Goal: Task Accomplishment & Management: Manage account settings

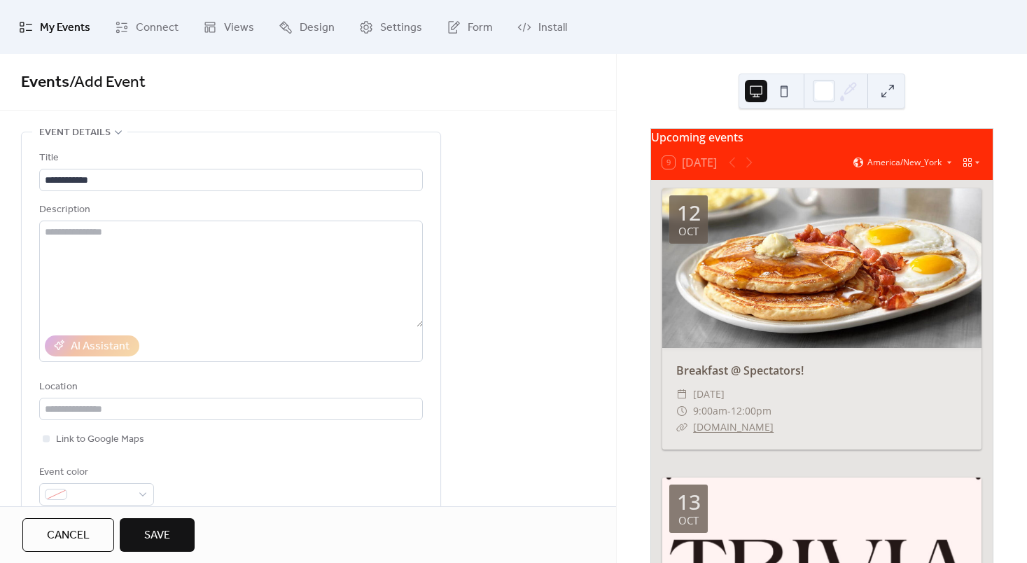
scroll to position [86, 0]
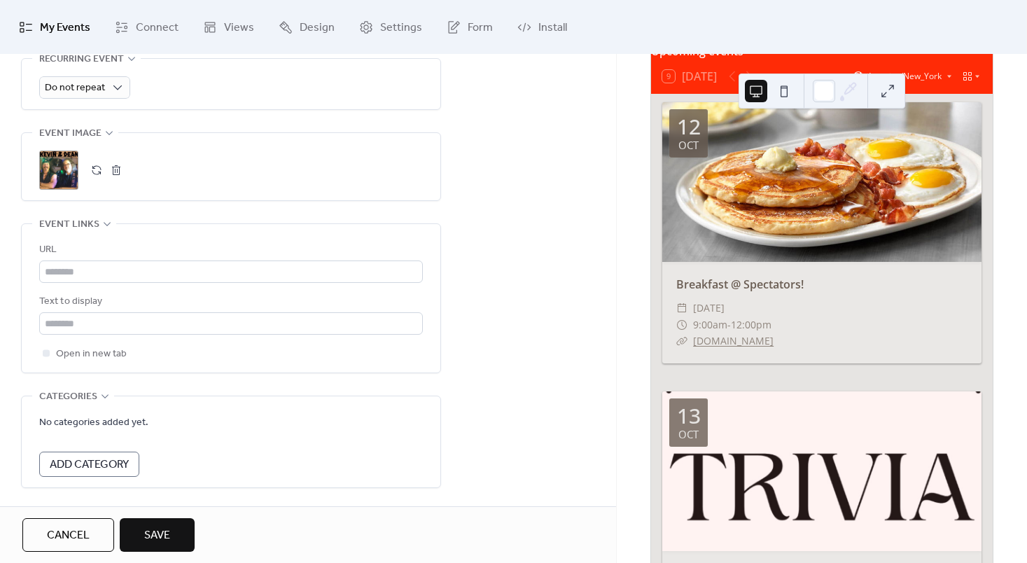
click at [174, 512] on div "Cancel Save" at bounding box center [308, 534] width 616 height 57
click at [171, 523] on button "Save" at bounding box center [157, 535] width 75 height 34
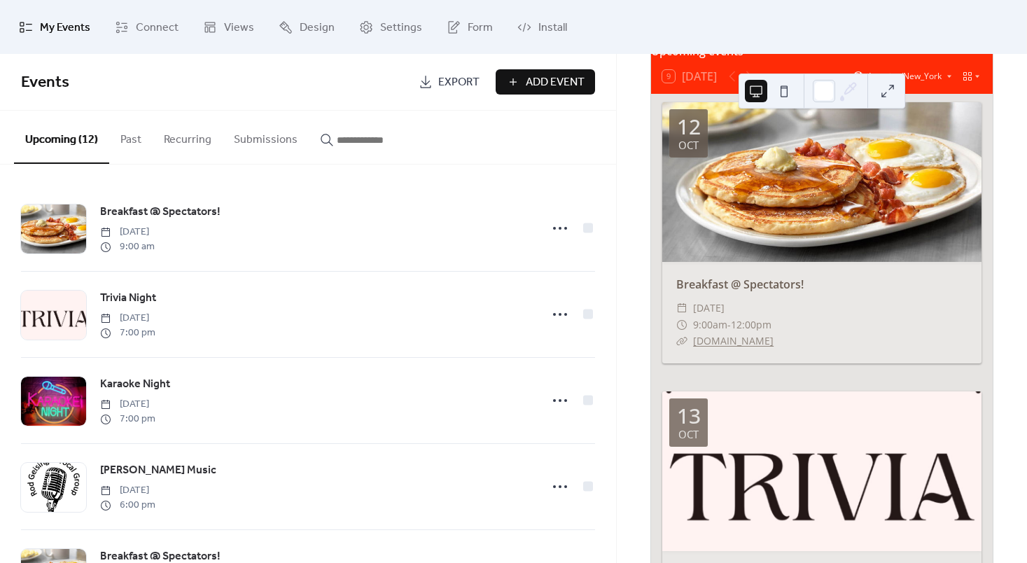
click at [390, 293] on div "Trivia Night Monday, October 13, 2025 7:00 pm" at bounding box center [316, 314] width 432 height 50
click at [479, 106] on div "Events Export Add Event" at bounding box center [308, 82] width 616 height 57
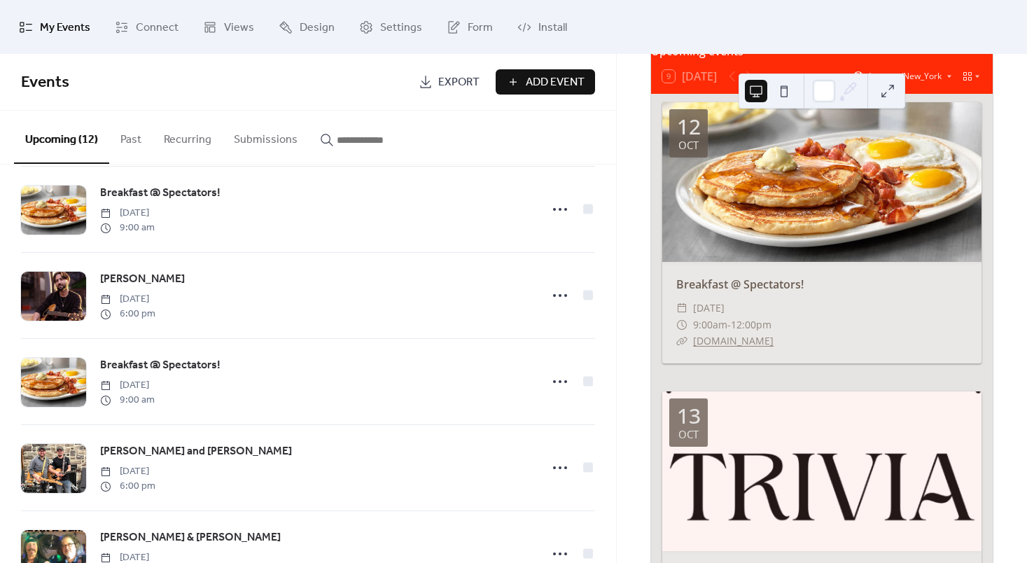
scroll to position [680, 0]
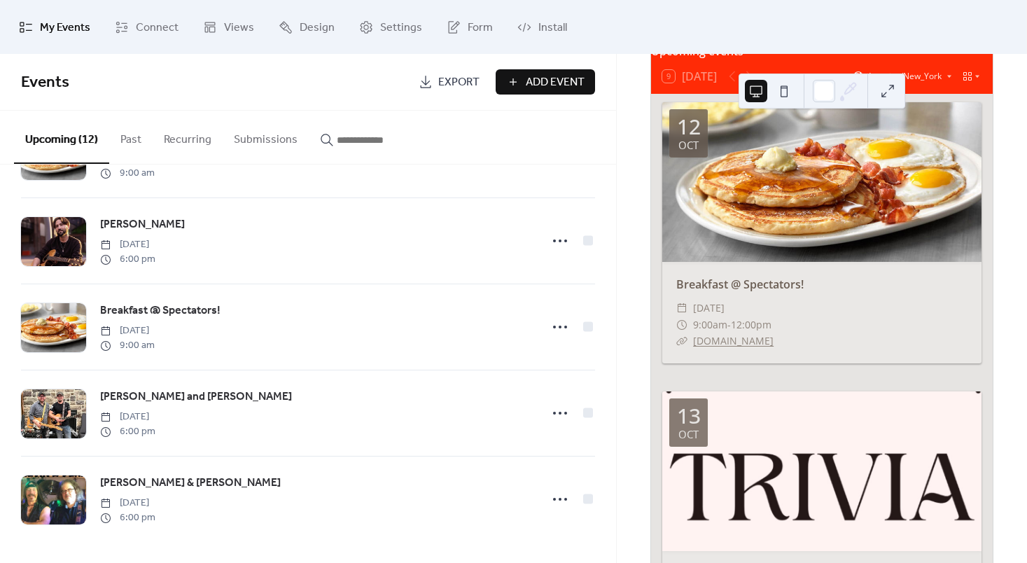
click at [345, 249] on div "Shaun Lally Saturday, November 15, 2025 6:00 pm" at bounding box center [316, 241] width 432 height 50
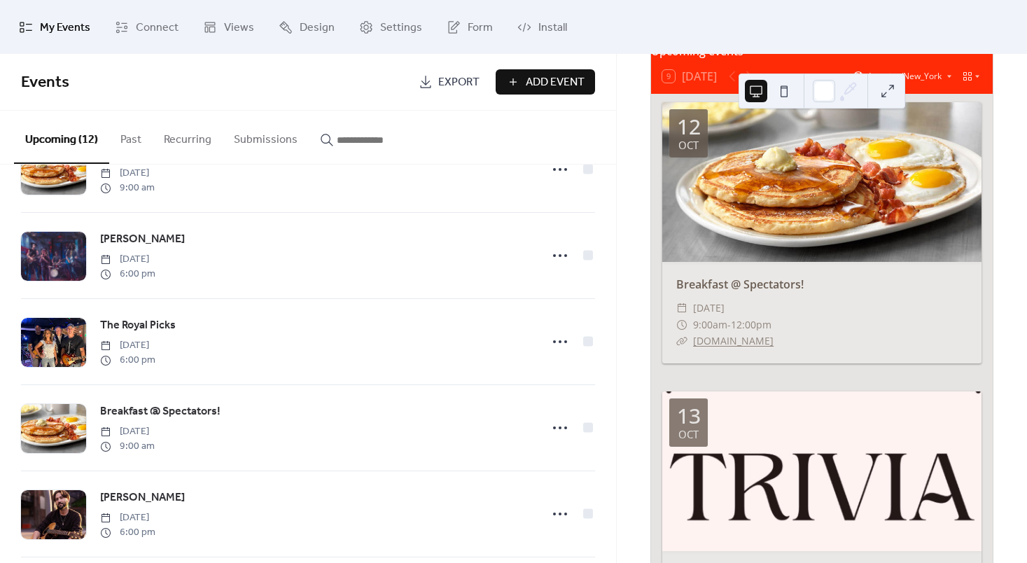
scroll to position [402, 0]
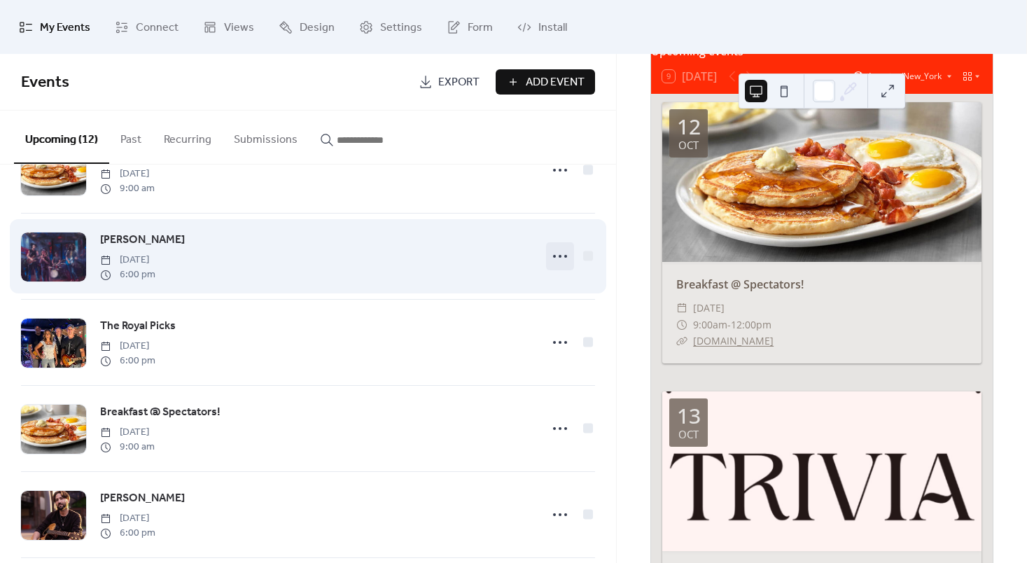
click at [553, 255] on icon at bounding box center [560, 256] width 22 height 22
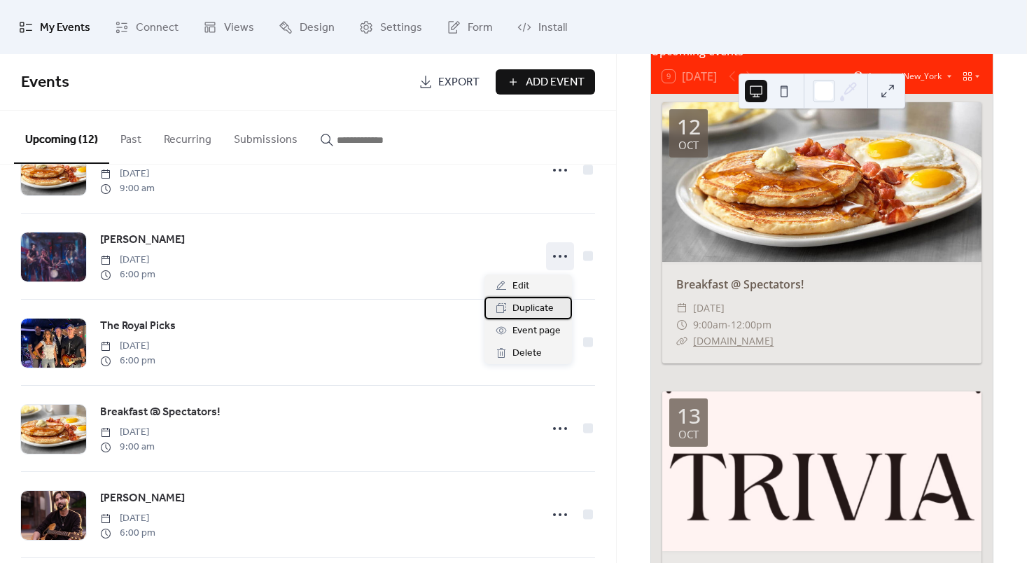
click at [527, 301] on span "Duplicate" at bounding box center [532, 308] width 41 height 17
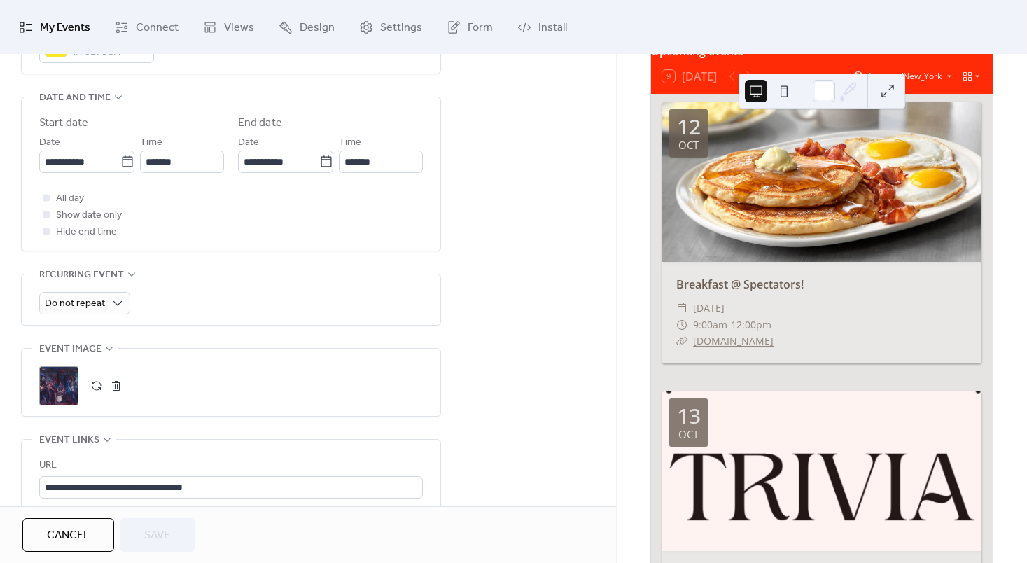
scroll to position [442, 0]
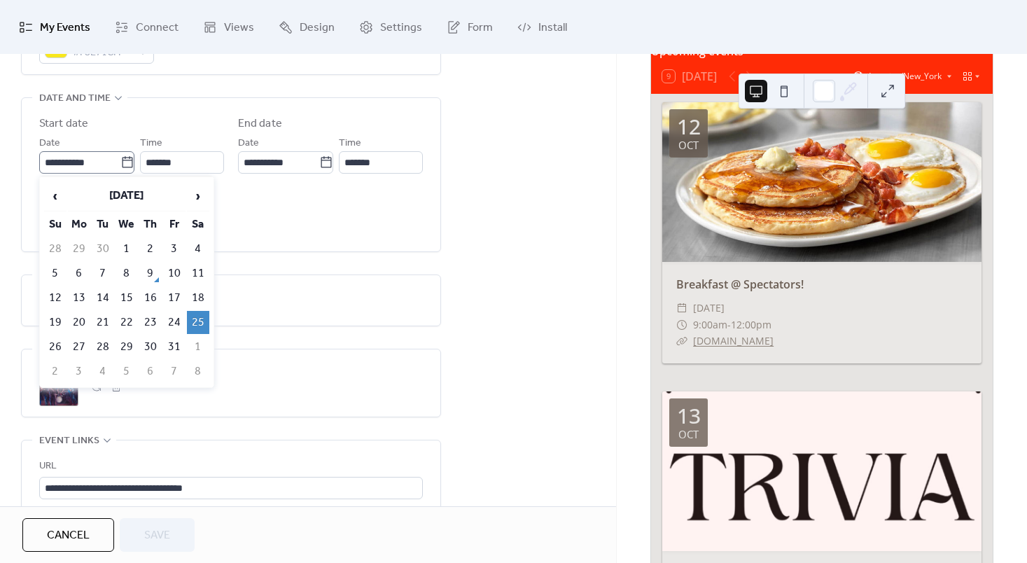
click at [120, 162] on icon at bounding box center [127, 162] width 14 height 14
click at [119, 162] on input "**********" at bounding box center [79, 162] width 81 height 22
click at [190, 185] on span "›" at bounding box center [198, 196] width 21 height 28
click at [192, 323] on td "27" at bounding box center [198, 322] width 22 height 23
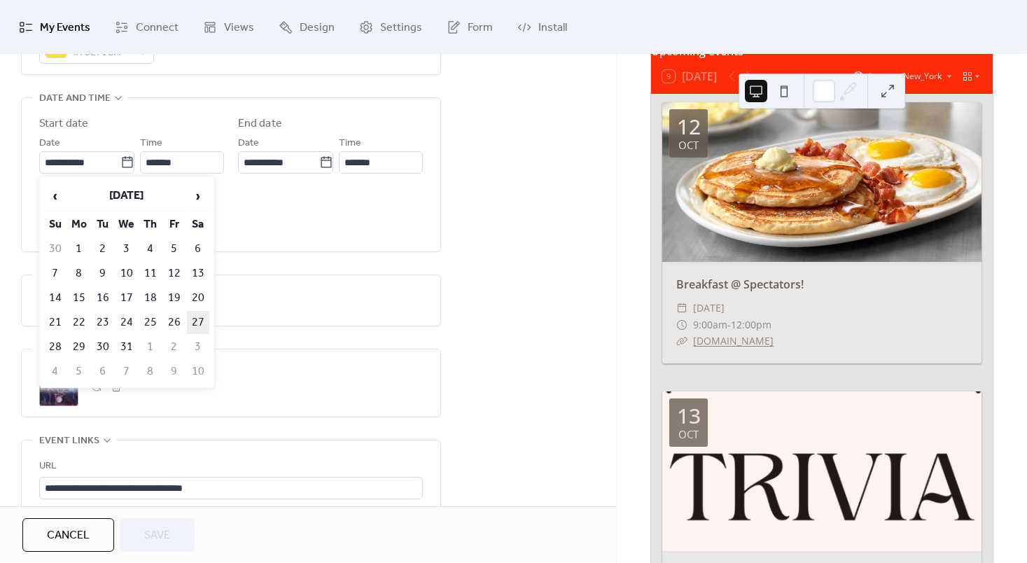
type input "**********"
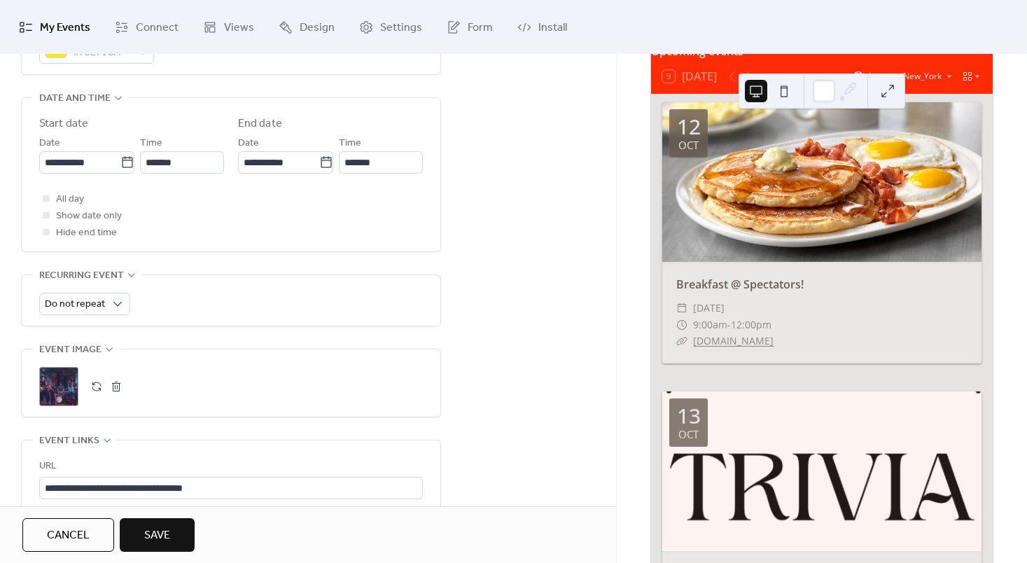
click at [167, 544] on span "Save" at bounding box center [157, 535] width 26 height 17
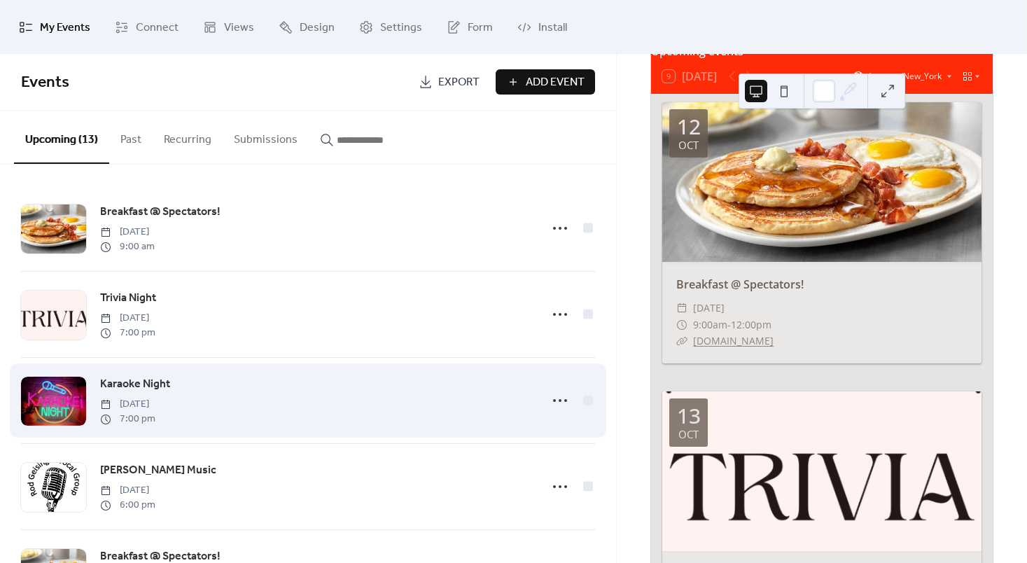
click at [329, 395] on div "Karaoke Night Friday, October 17, 2025 7:00 pm" at bounding box center [316, 400] width 432 height 50
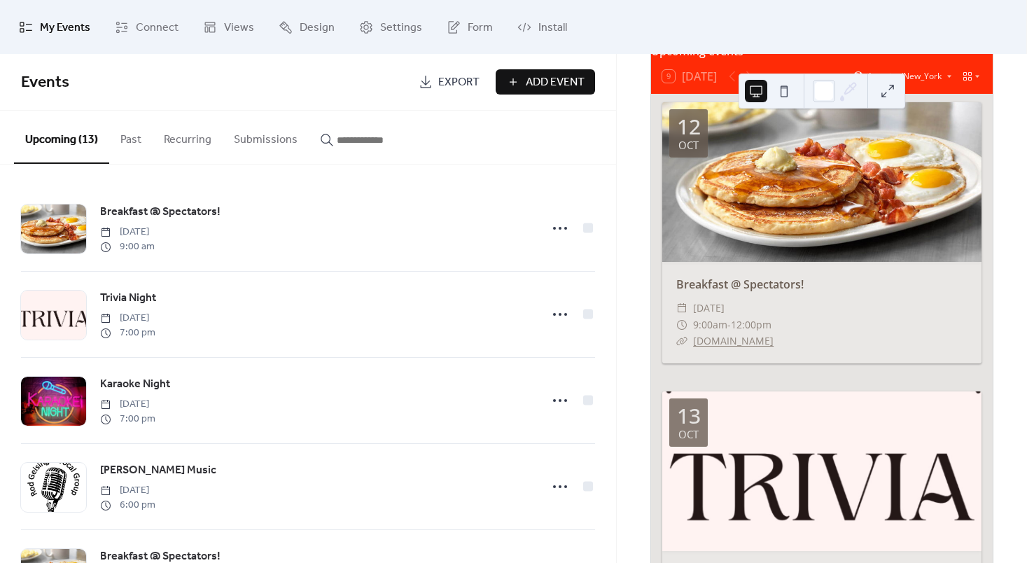
click at [548, 79] on span "Add Event" at bounding box center [555, 82] width 59 height 17
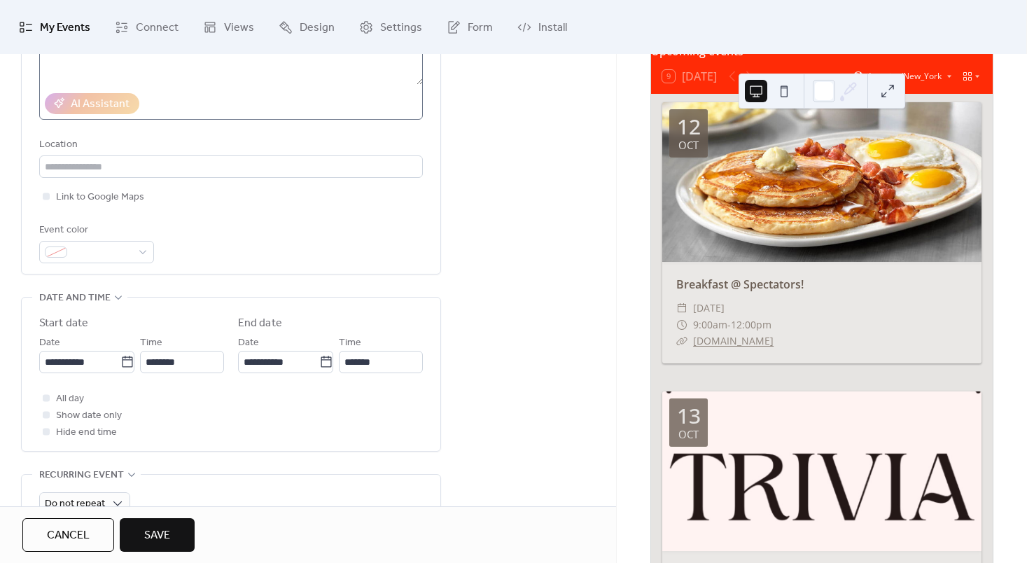
scroll to position [258, 0]
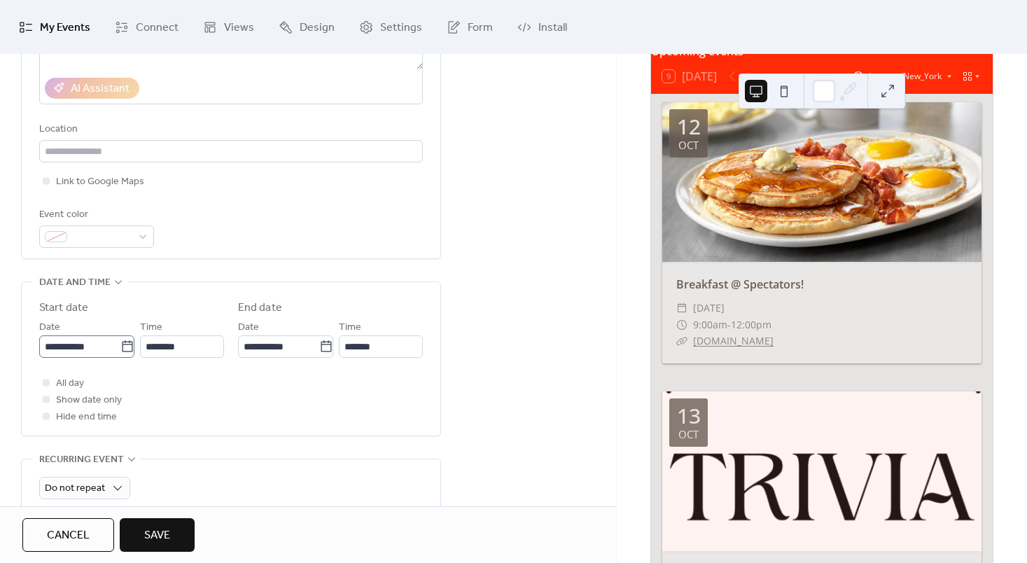
type input "*********"
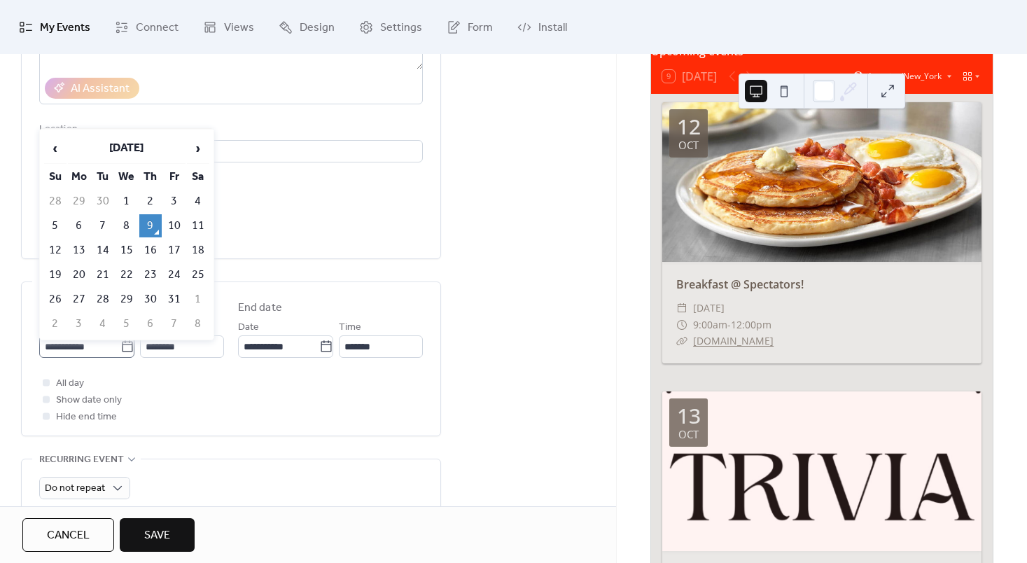
click at [120, 347] on icon at bounding box center [127, 346] width 14 height 14
click at [117, 347] on input "**********" at bounding box center [79, 346] width 81 height 22
click at [198, 153] on span "›" at bounding box center [198, 148] width 21 height 28
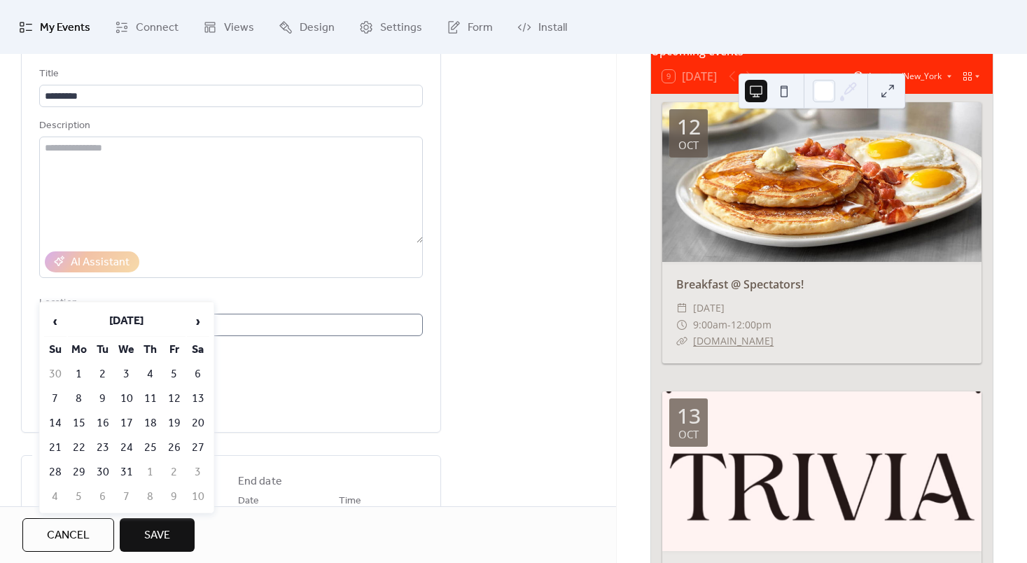
scroll to position [56, 0]
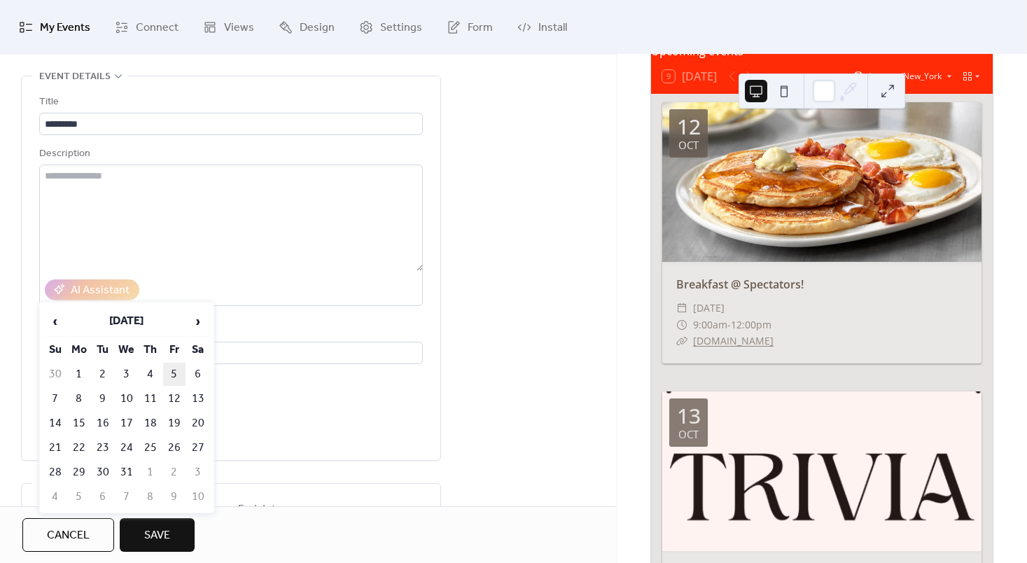
click at [174, 372] on td "5" at bounding box center [174, 374] width 22 height 23
type input "**********"
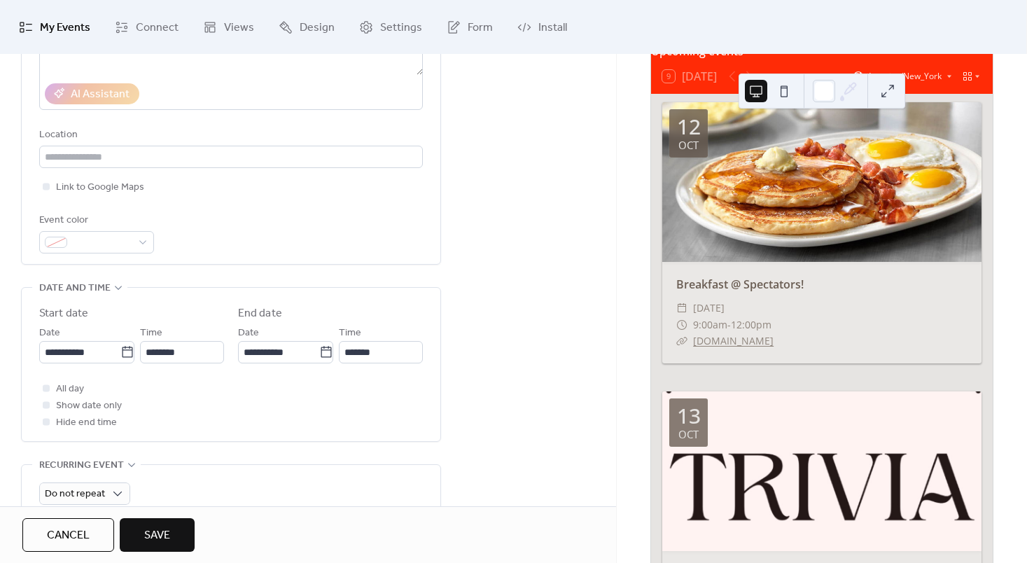
scroll to position [253, 0]
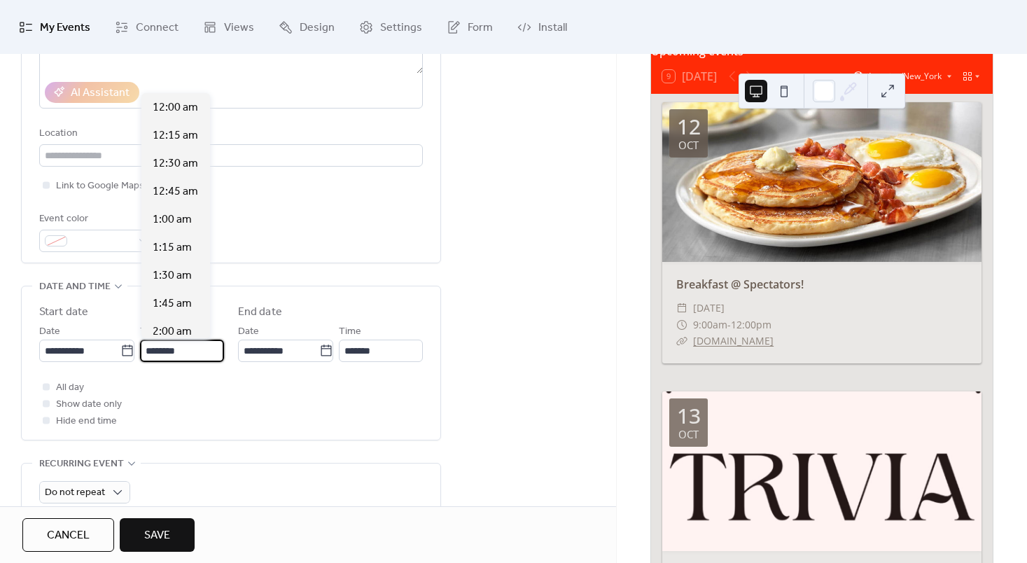
click at [185, 352] on input "********" at bounding box center [182, 350] width 84 height 22
click at [176, 309] on span "6:00 pm" at bounding box center [173, 307] width 40 height 17
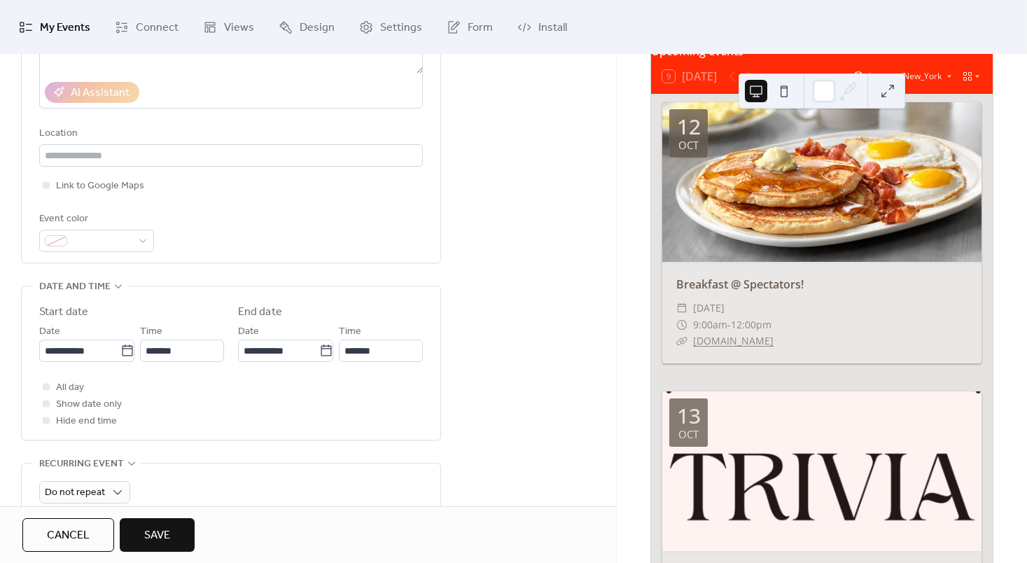
type input "*******"
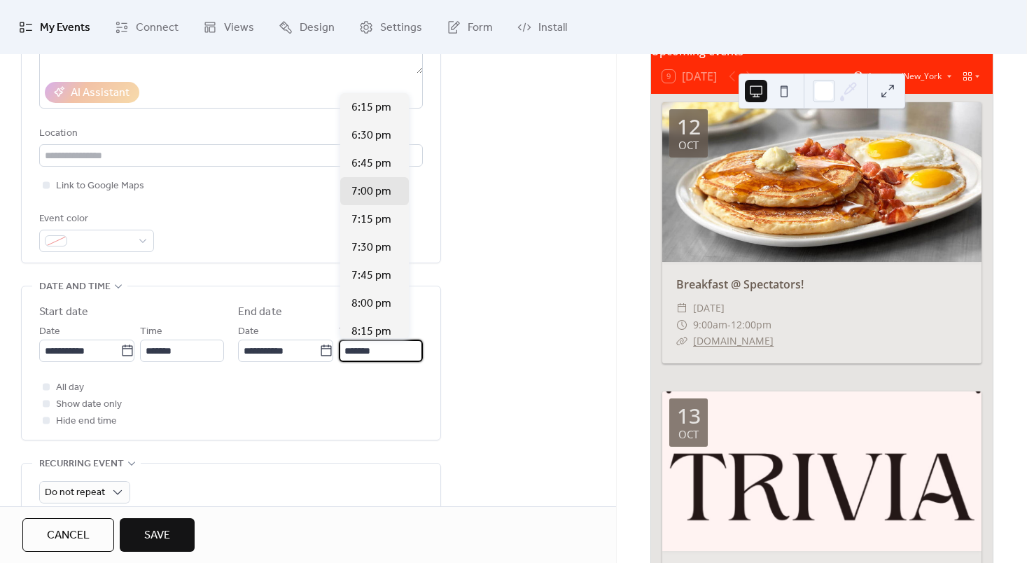
click at [390, 348] on input "*******" at bounding box center [381, 350] width 84 height 22
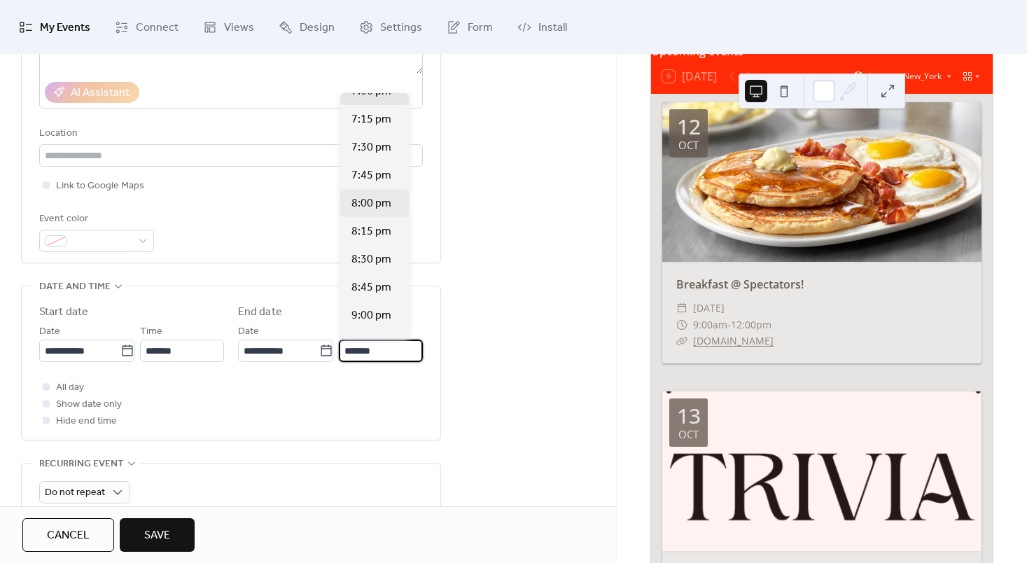
scroll to position [118, 0]
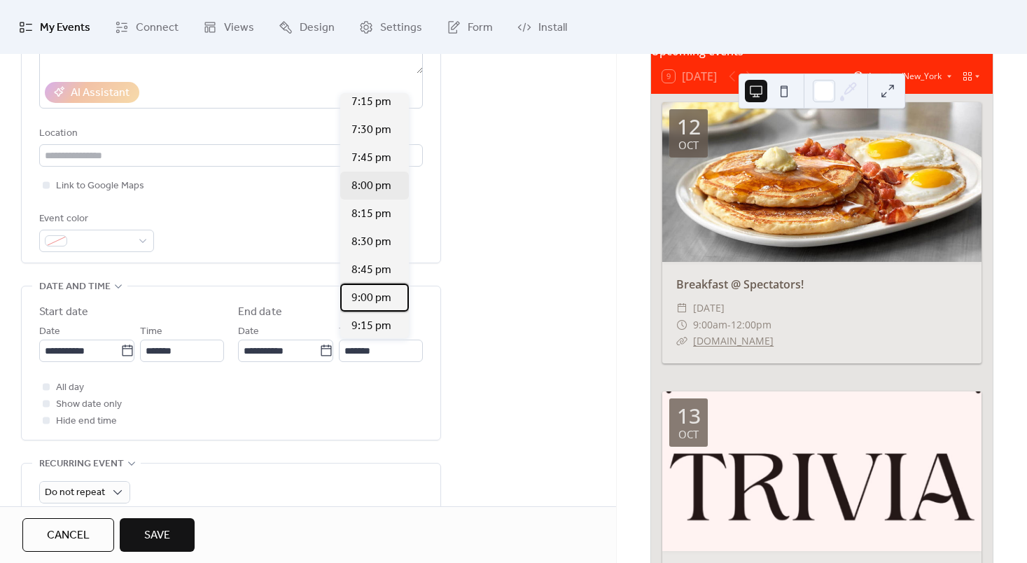
click at [378, 299] on span "9:00 pm" at bounding box center [371, 298] width 40 height 17
type input "*******"
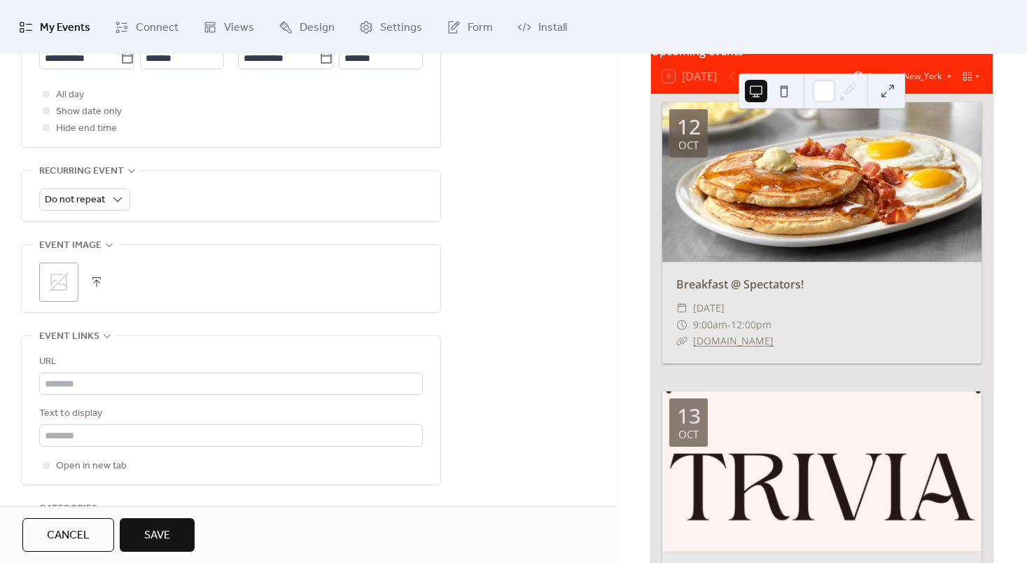
scroll to position [552, 0]
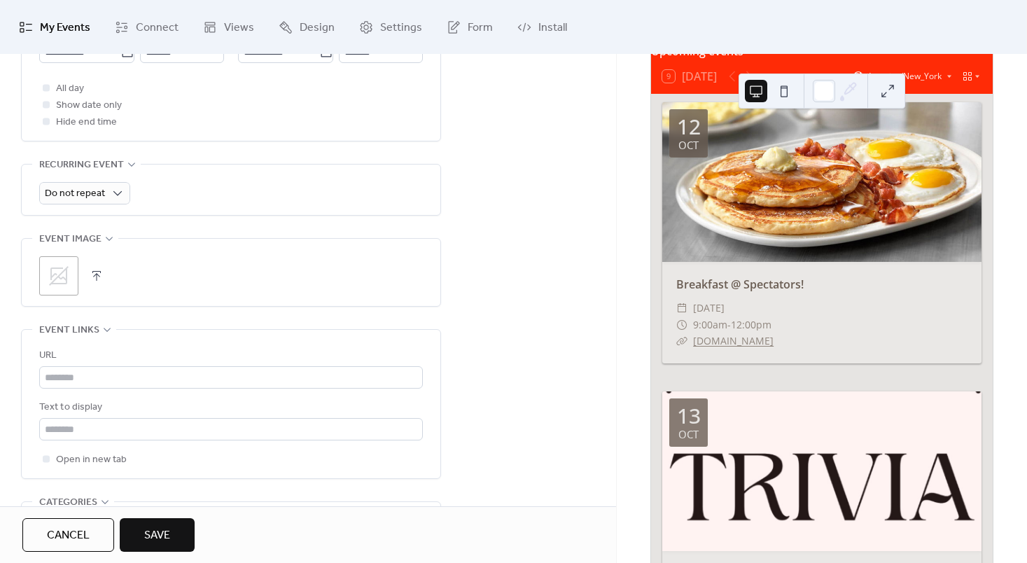
click at [62, 280] on icon at bounding box center [59, 276] width 22 height 22
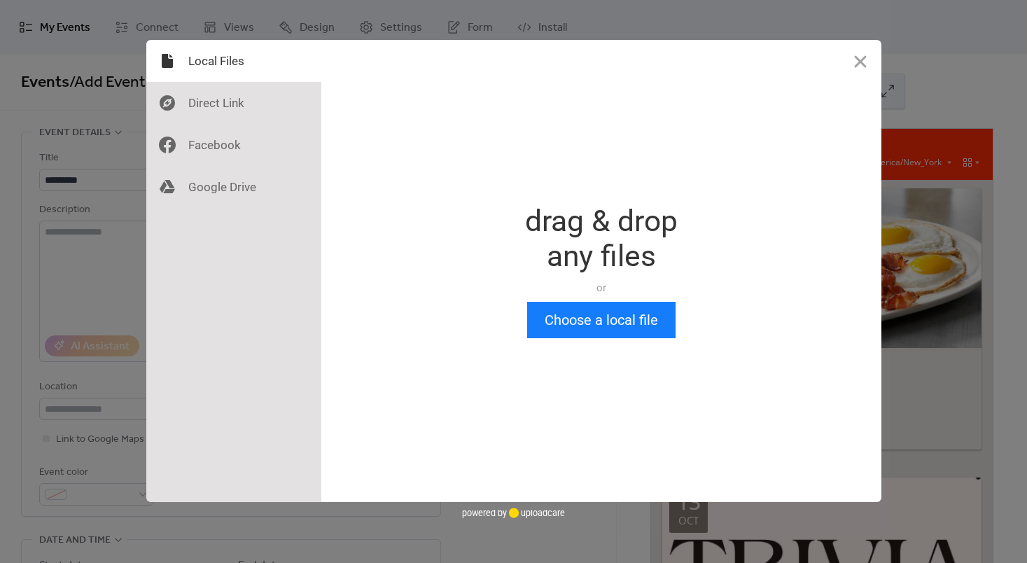
scroll to position [0, 0]
click at [605, 315] on button "Choose a local file" at bounding box center [601, 320] width 148 height 36
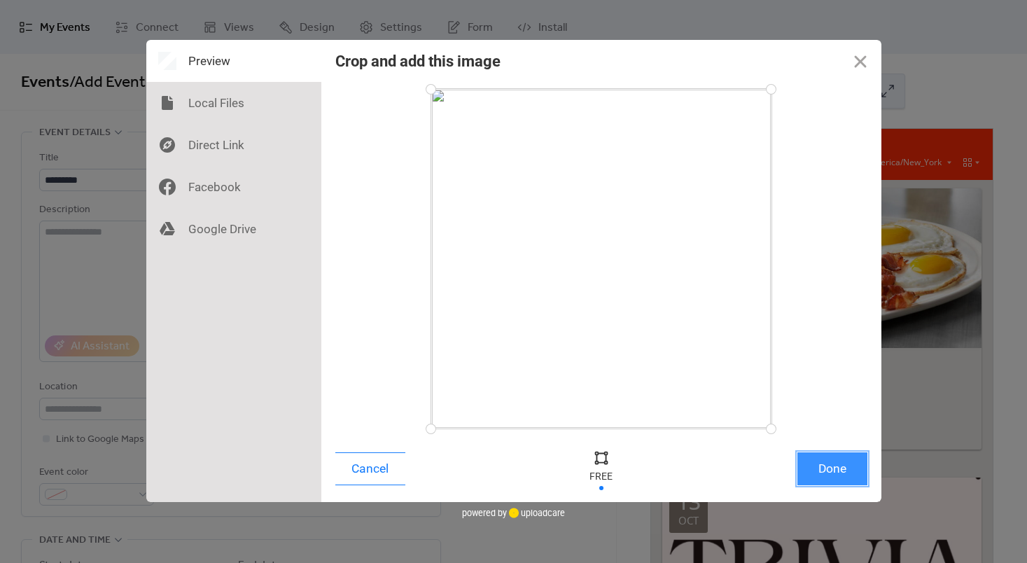
click at [843, 454] on button "Done" at bounding box center [832, 468] width 70 height 33
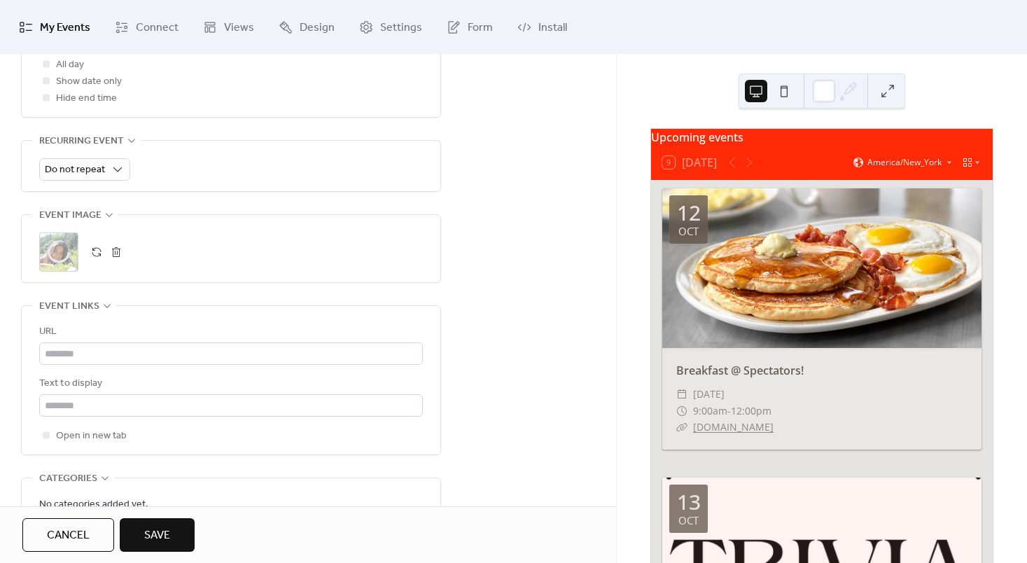
scroll to position [584, 0]
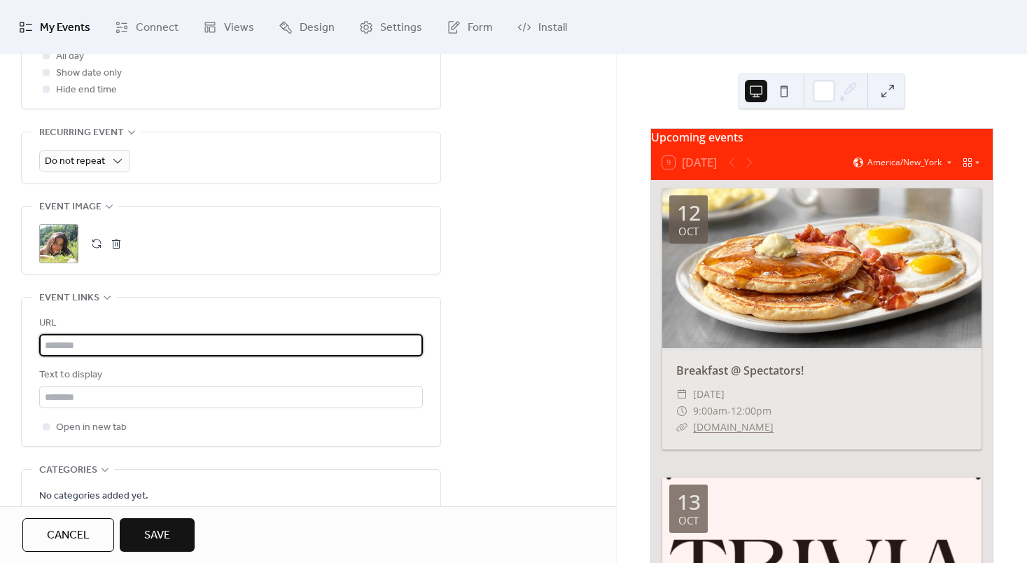
click at [206, 341] on input "text" at bounding box center [231, 345] width 384 height 22
type input "**********"
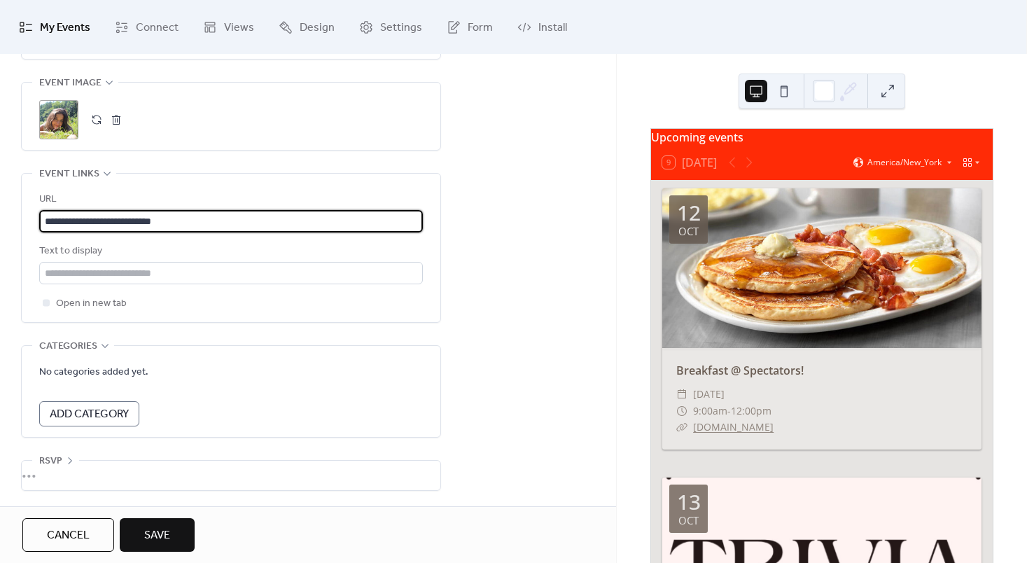
click at [175, 533] on button "Save" at bounding box center [157, 535] width 75 height 34
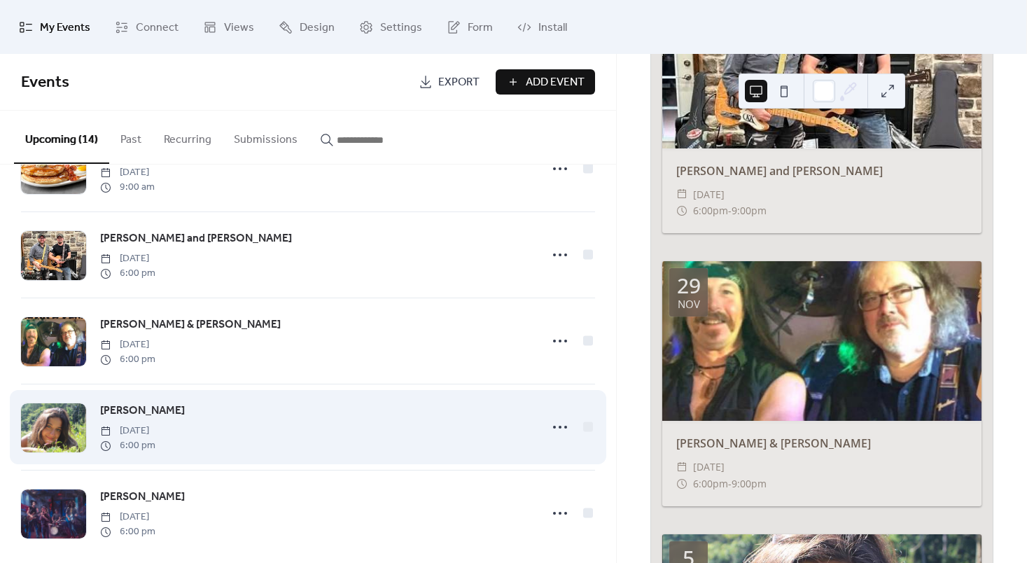
scroll to position [852, 0]
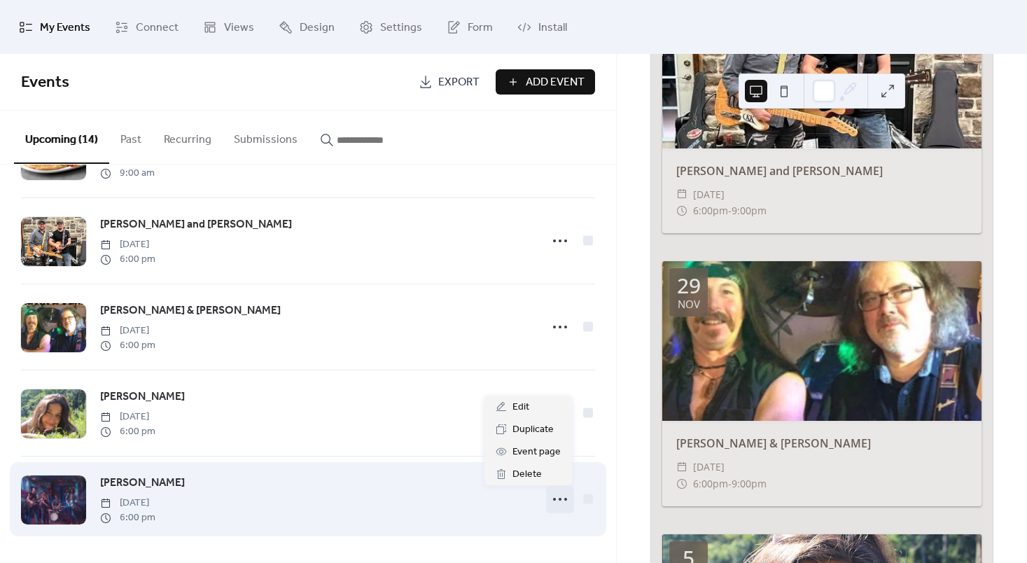
click at [549, 493] on icon at bounding box center [560, 499] width 22 height 22
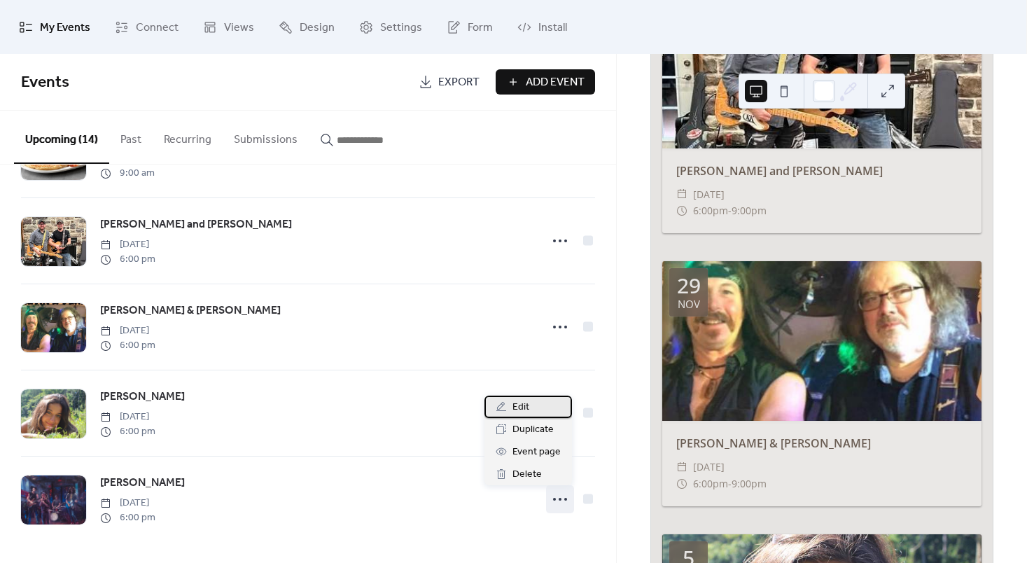
click at [526, 414] on span "Edit" at bounding box center [520, 407] width 17 height 17
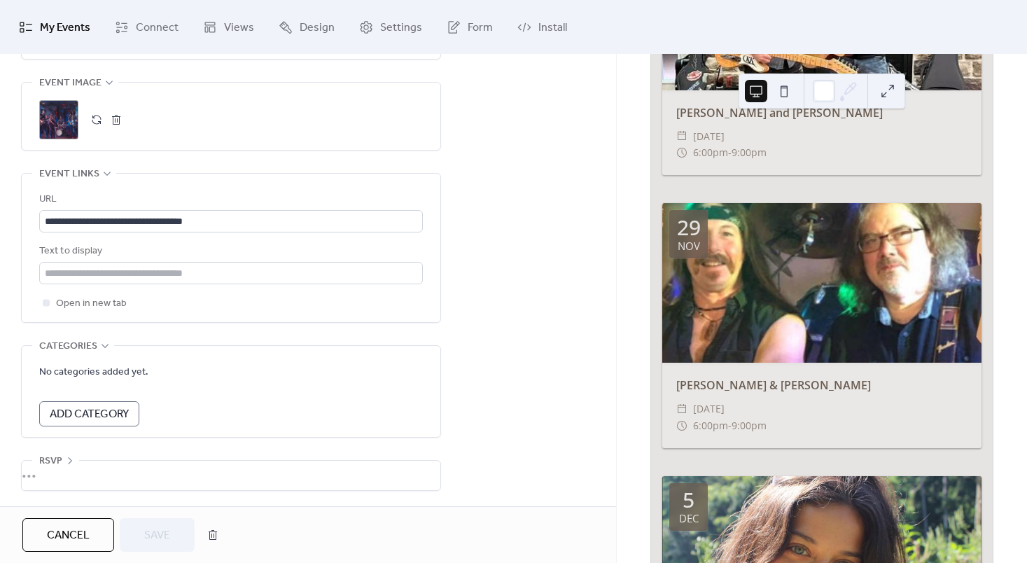
scroll to position [3077, 0]
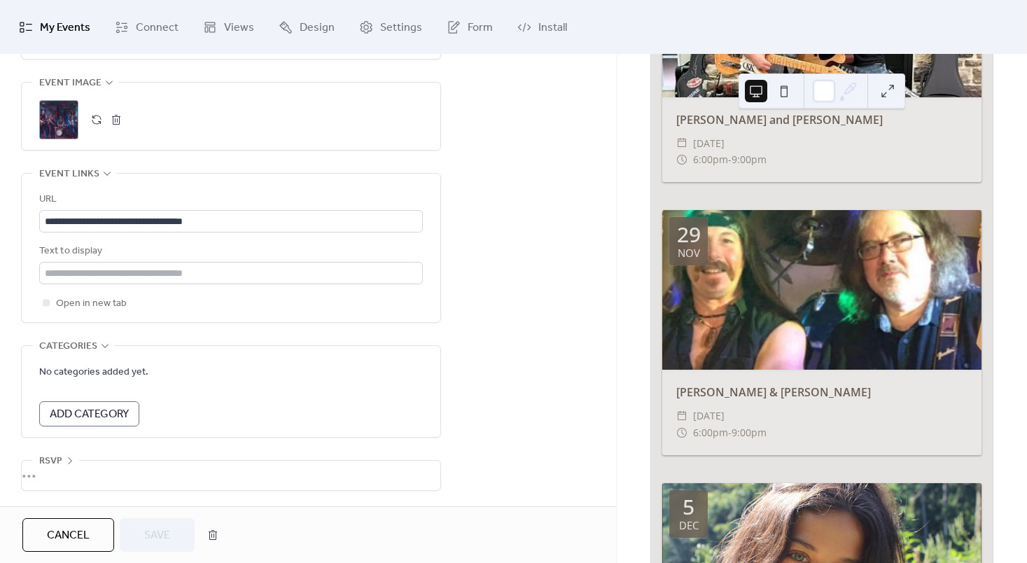
click at [732, 384] on div "[PERSON_NAME] & [PERSON_NAME]" at bounding box center [821, 392] width 319 height 17
copy div "[PERSON_NAME] & [PERSON_NAME]"
click at [67, 556] on div "Cancel Save" at bounding box center [308, 534] width 616 height 57
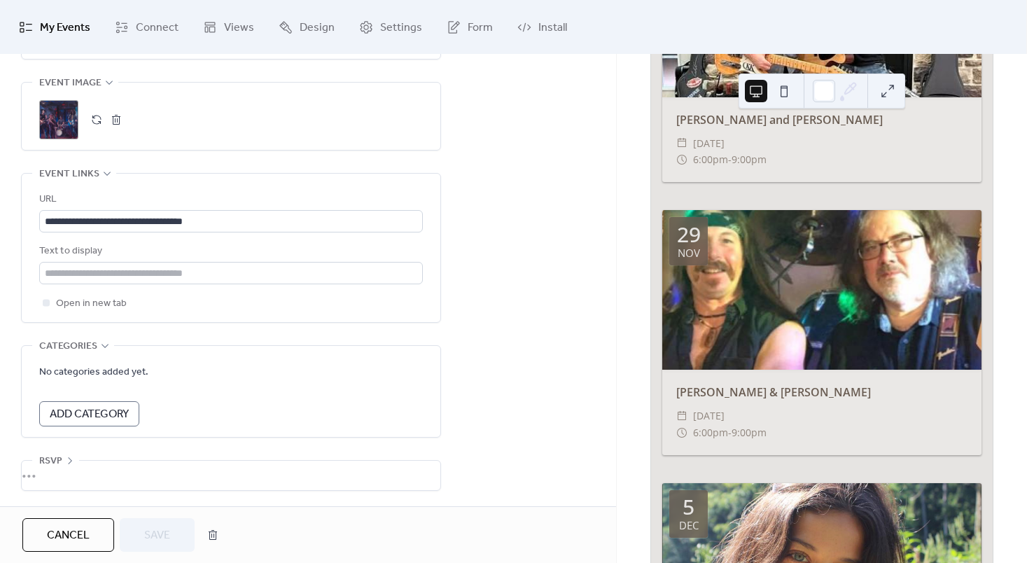
click at [67, 534] on span "Cancel" at bounding box center [68, 535] width 43 height 17
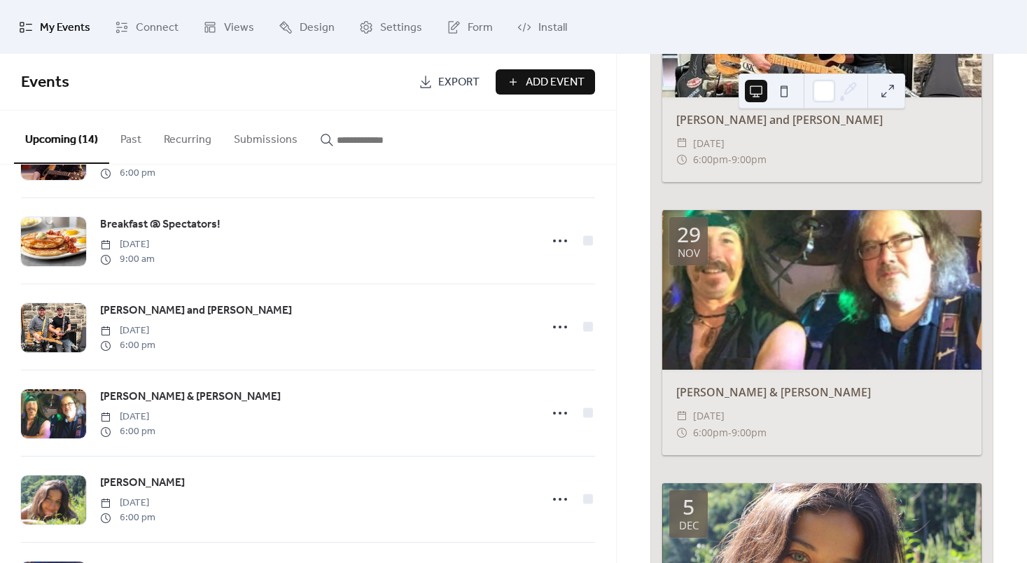
scroll to position [773, 0]
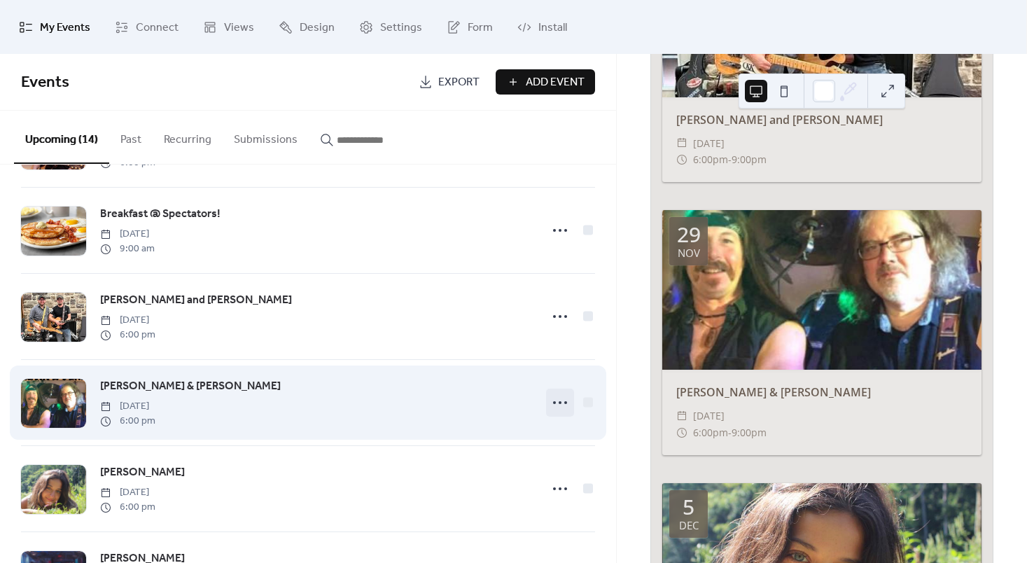
click at [559, 402] on icon at bounding box center [560, 402] width 22 height 22
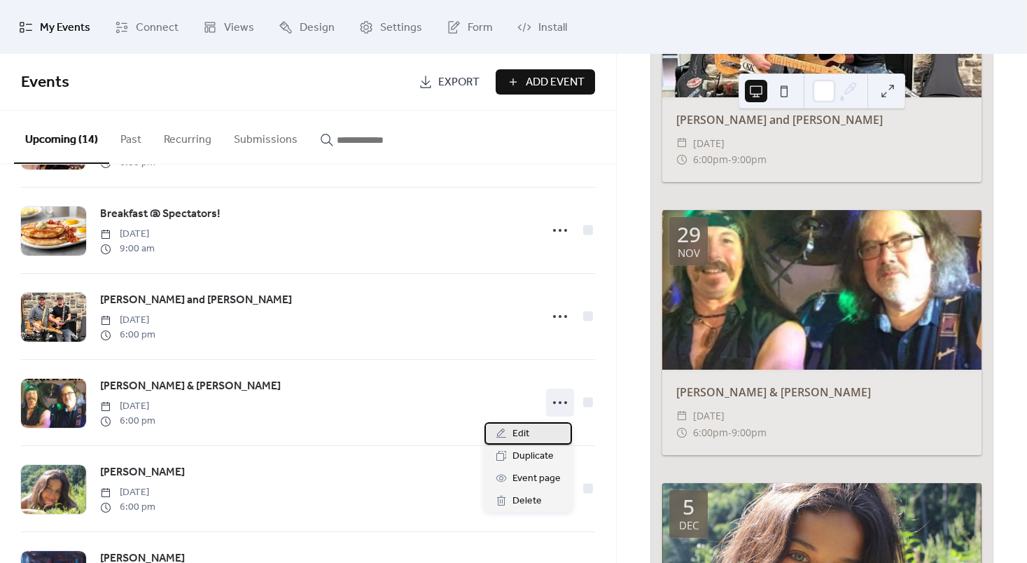
click at [518, 437] on span "Edit" at bounding box center [520, 434] width 17 height 17
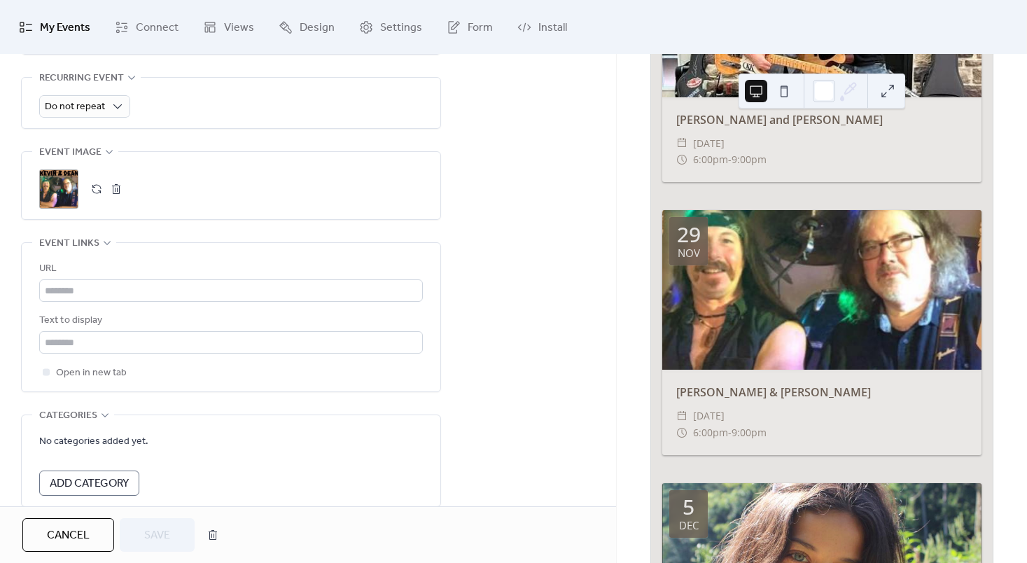
scroll to position [640, 0]
click at [190, 291] on input "text" at bounding box center [231, 290] width 384 height 22
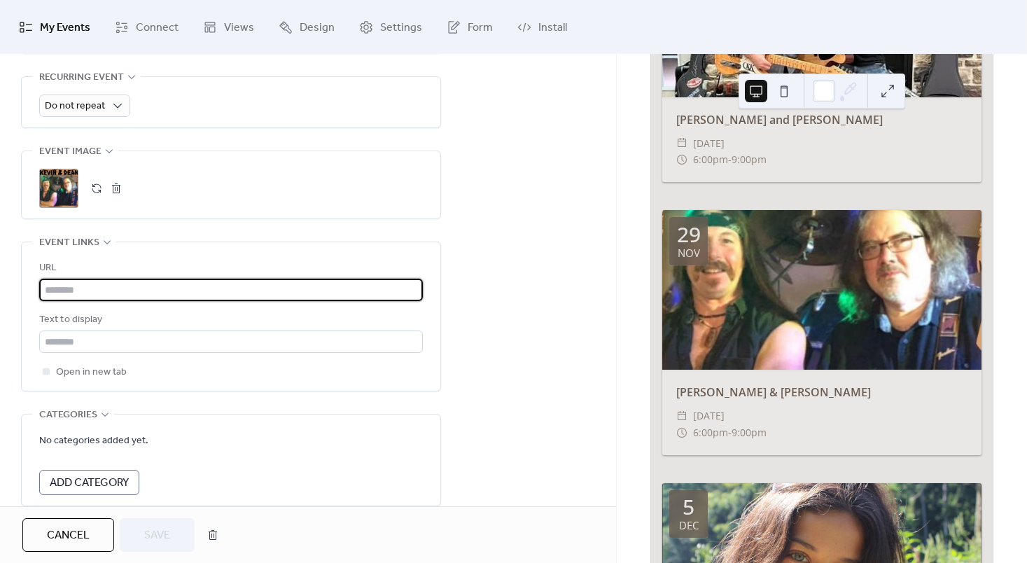
paste input "**********"
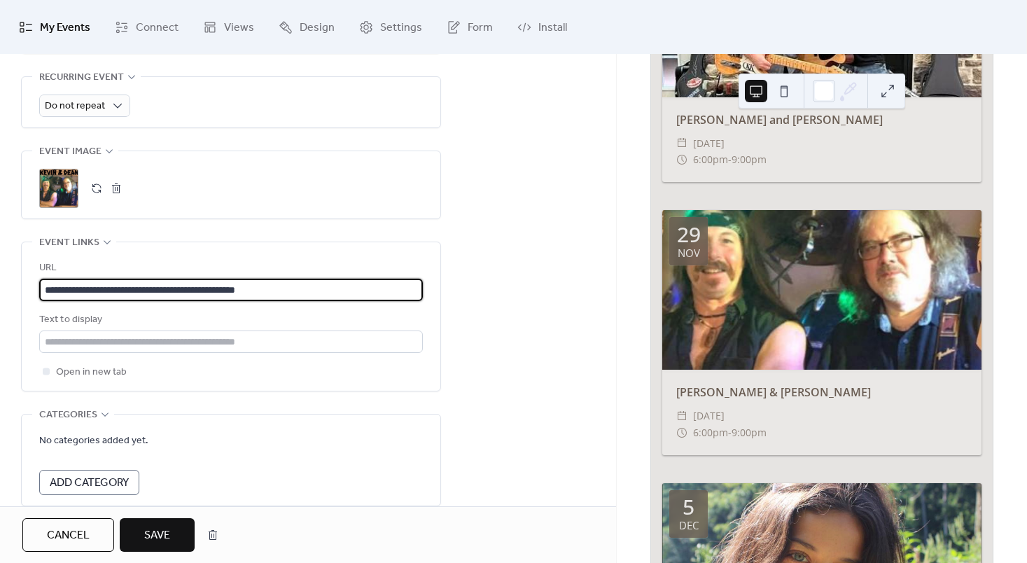
type input "**********"
click at [486, 337] on div "**********" at bounding box center [308, 33] width 616 height 1083
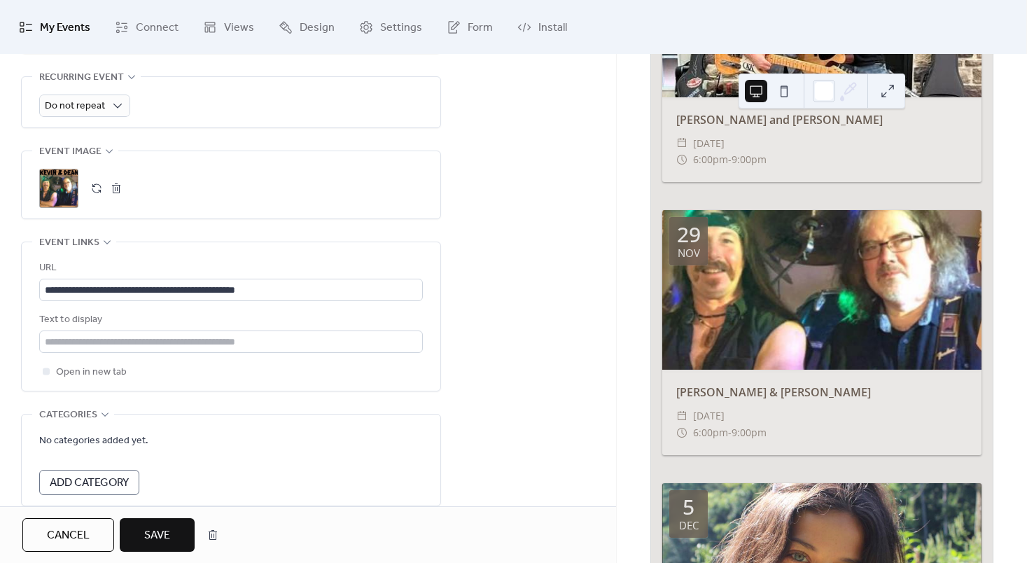
click at [160, 527] on span "Save" at bounding box center [157, 535] width 26 height 17
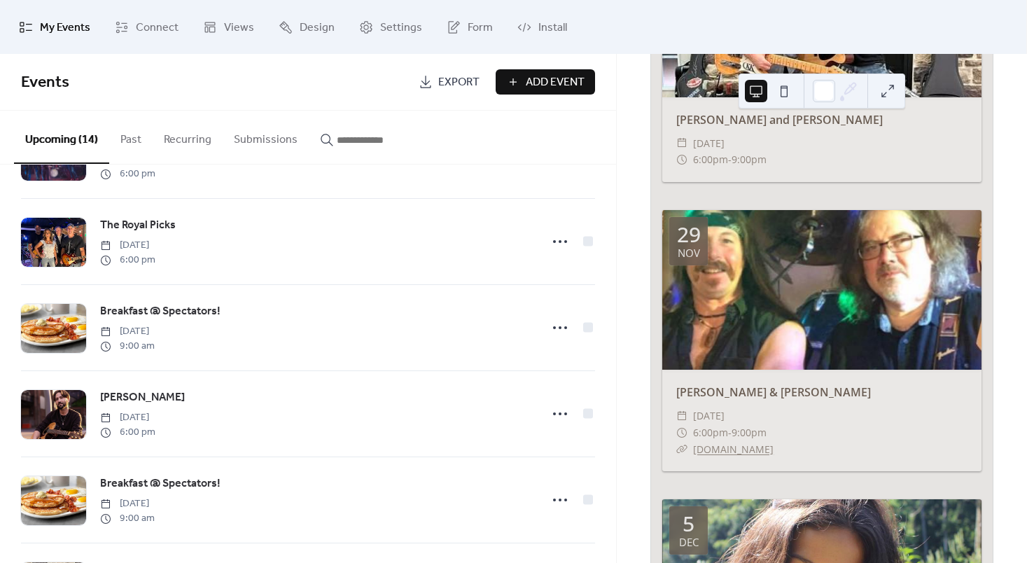
scroll to position [504, 0]
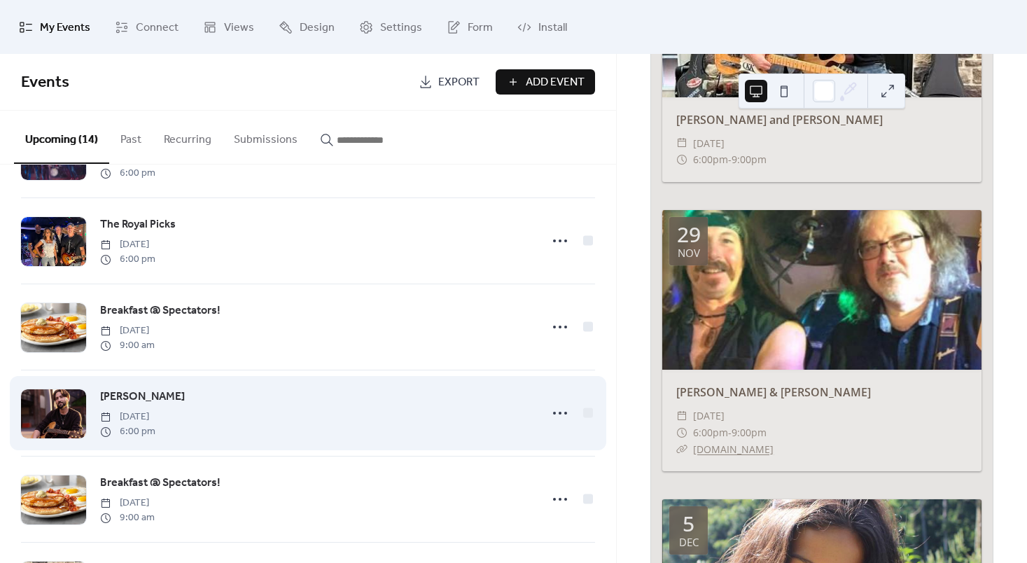
click at [128, 399] on span "Shaun Lally" at bounding box center [142, 396] width 85 height 17
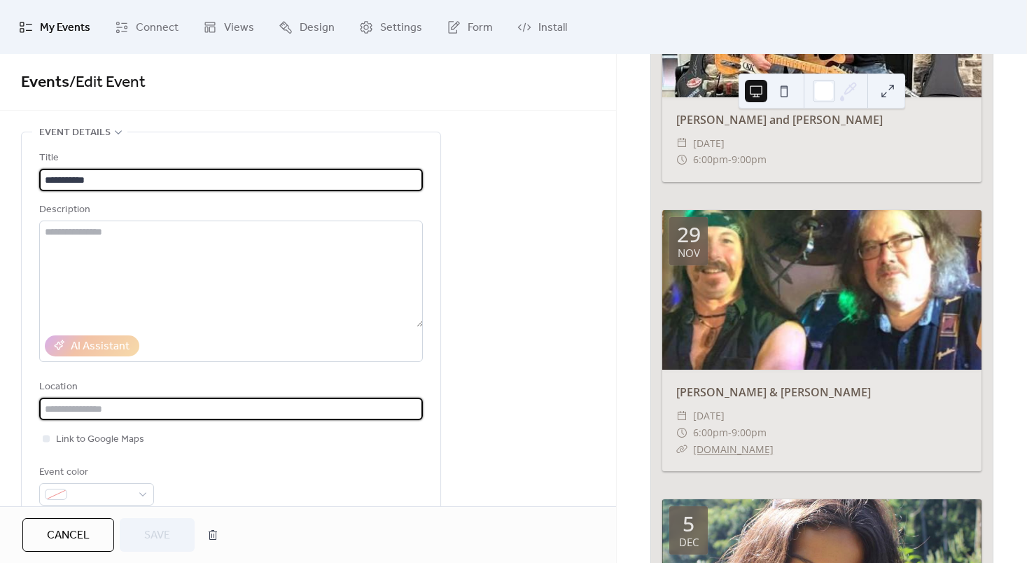
click at [128, 399] on input "text" at bounding box center [231, 409] width 384 height 22
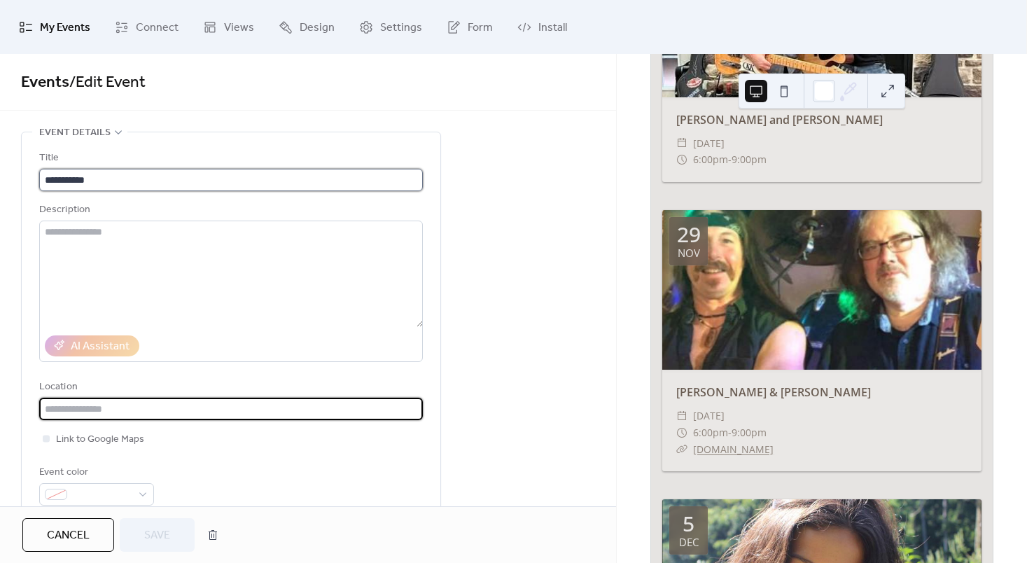
click at [111, 178] on input "**********" at bounding box center [231, 180] width 384 height 22
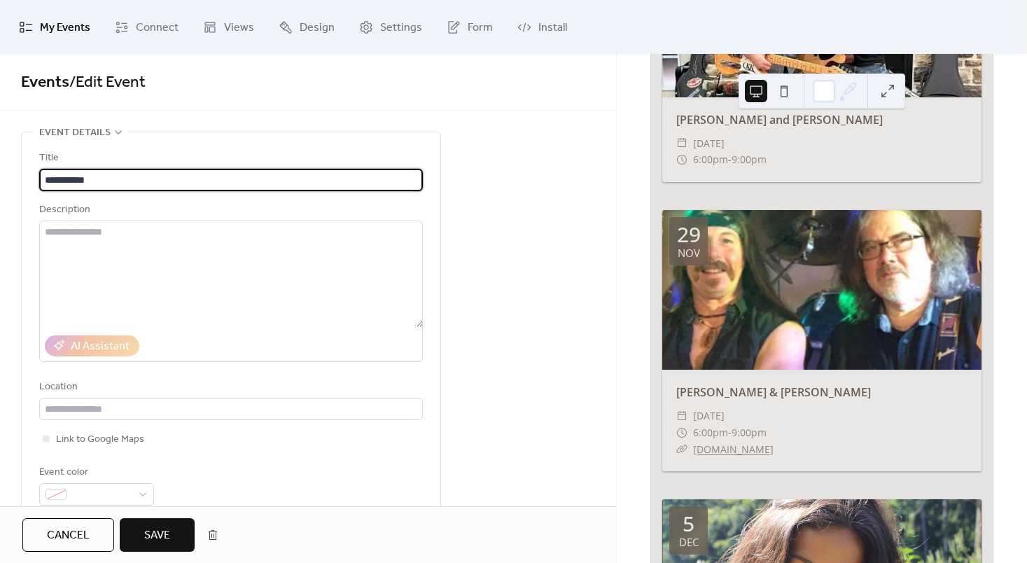
click at [111, 178] on input "**********" at bounding box center [231, 180] width 384 height 22
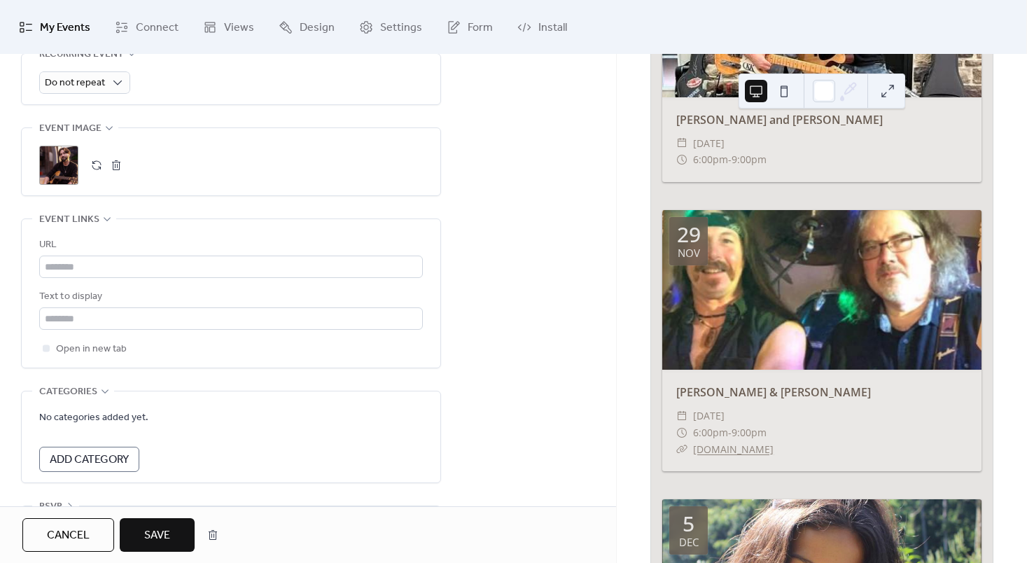
scroll to position [664, 0]
click at [239, 262] on input "text" at bounding box center [231, 265] width 384 height 22
paste input "**********"
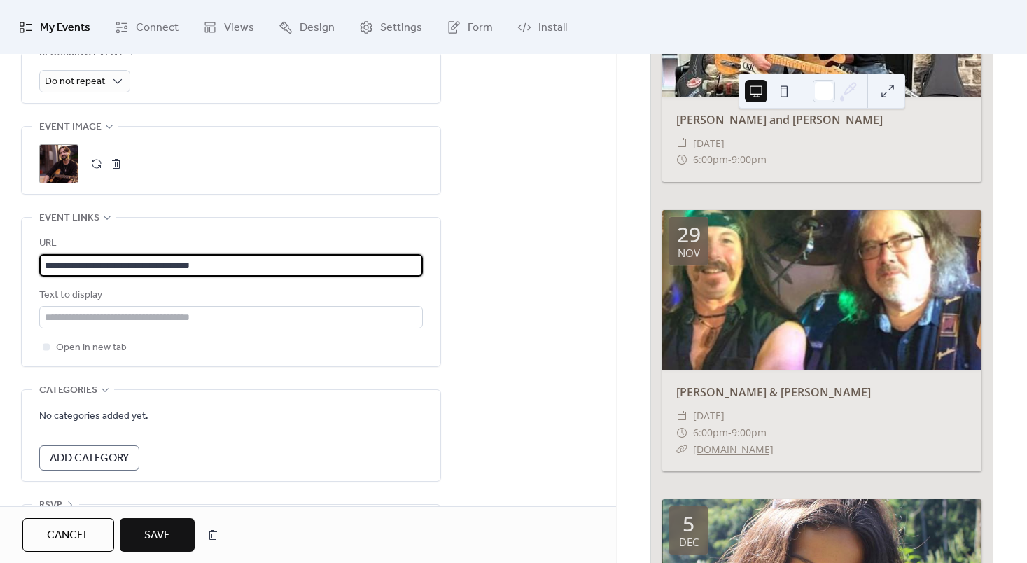
type input "**********"
click at [185, 529] on button "Save" at bounding box center [157, 535] width 75 height 34
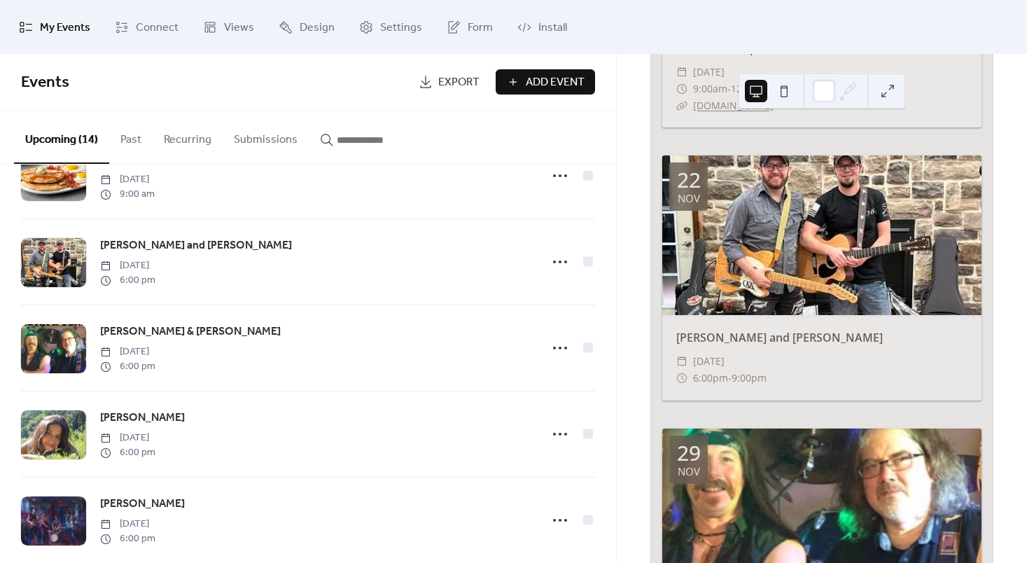
scroll to position [2877, 0]
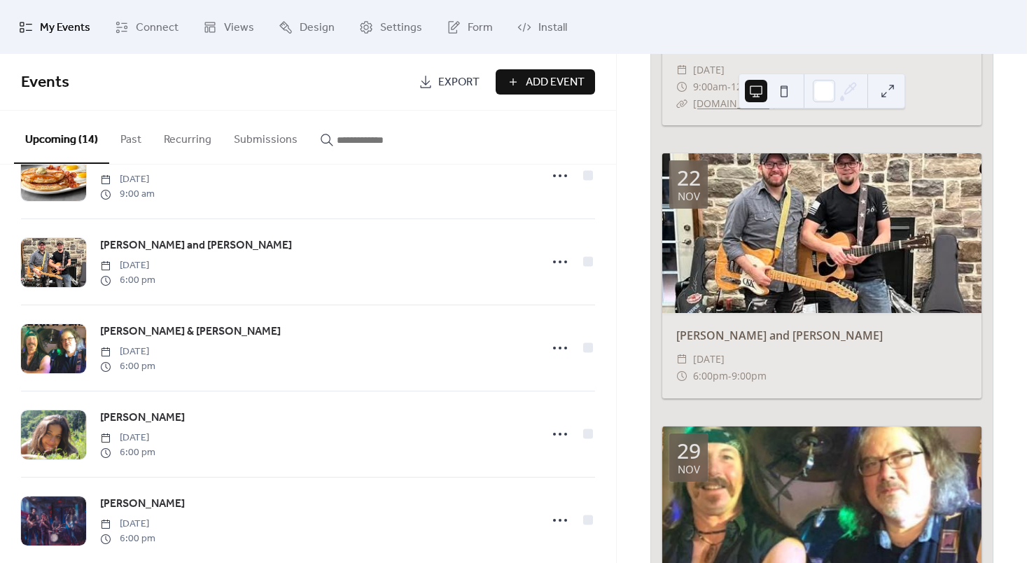
click at [739, 327] on div "[PERSON_NAME] and [PERSON_NAME]" at bounding box center [821, 335] width 319 height 17
copy div "[PERSON_NAME] and [PERSON_NAME]"
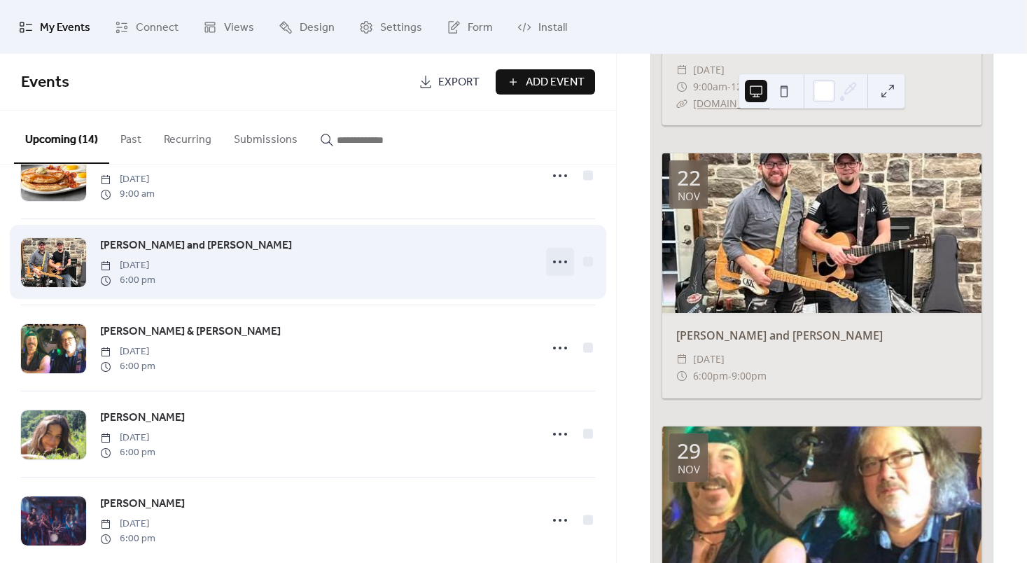
click at [555, 256] on icon at bounding box center [560, 262] width 22 height 22
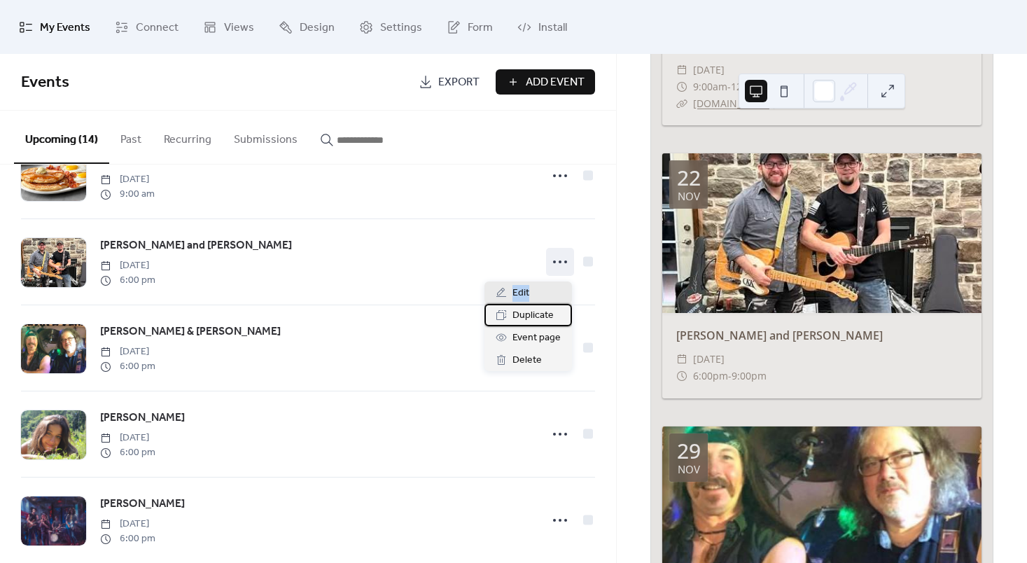
drag, startPoint x: 510, startPoint y: 304, endPoint x: 510, endPoint y: 295, distance: 8.4
click at [510, 295] on div "Edit Duplicate Event page Delete" at bounding box center [527, 326] width 87 height 90
click at [510, 295] on div "Edit" at bounding box center [527, 292] width 87 height 22
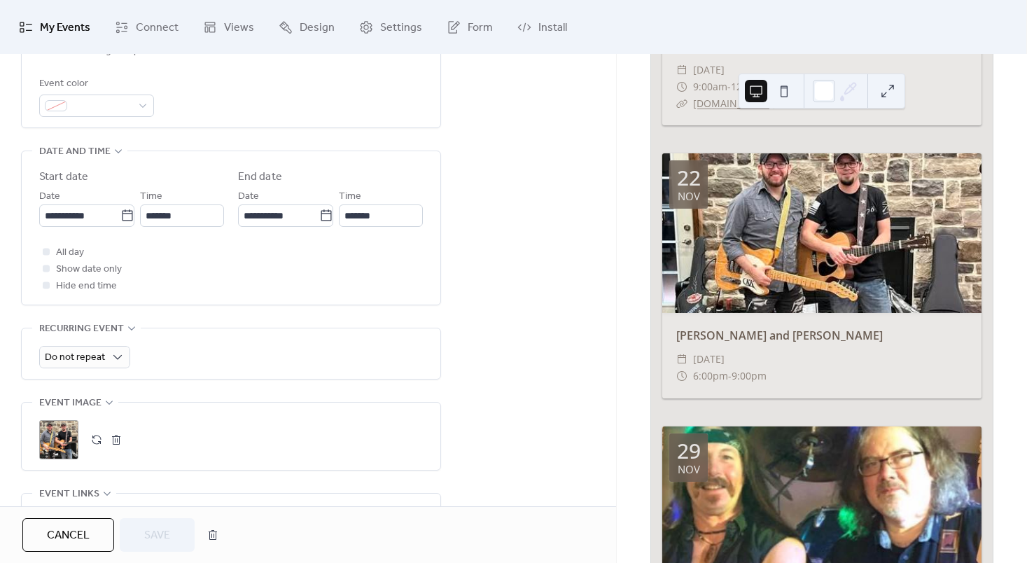
scroll to position [708, 0]
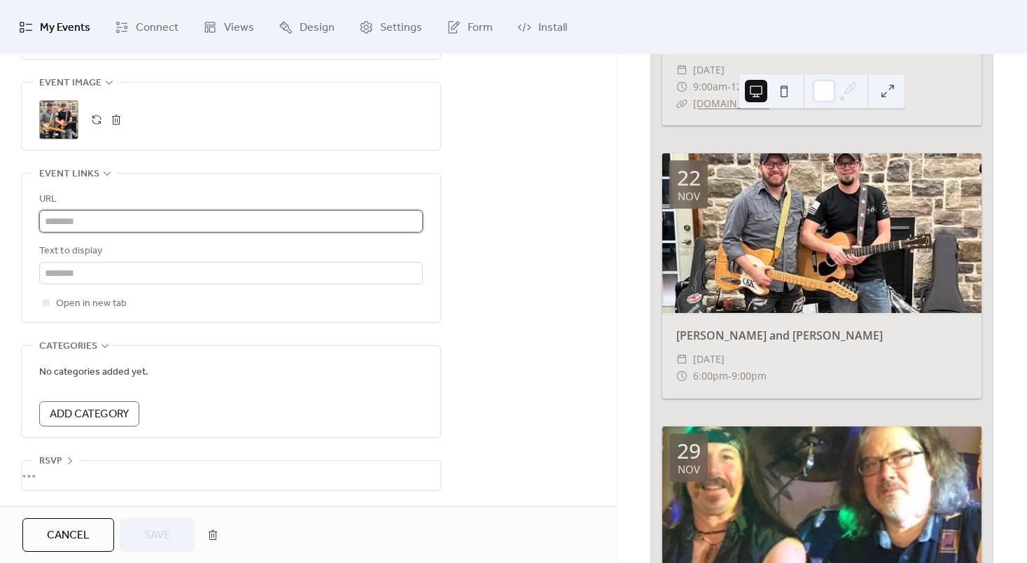
click at [230, 211] on input "text" at bounding box center [231, 221] width 384 height 22
paste input "**********"
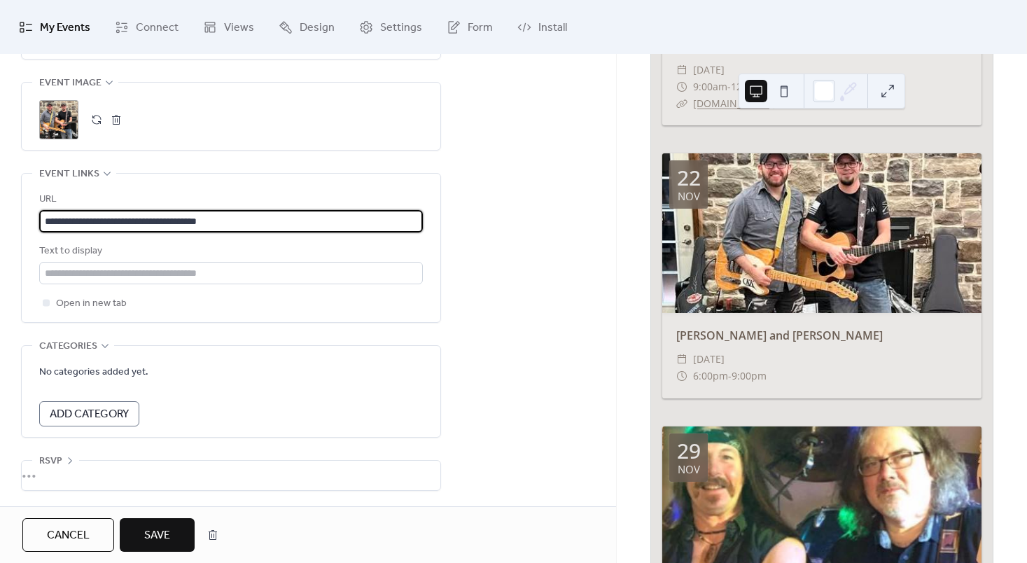
type input "**********"
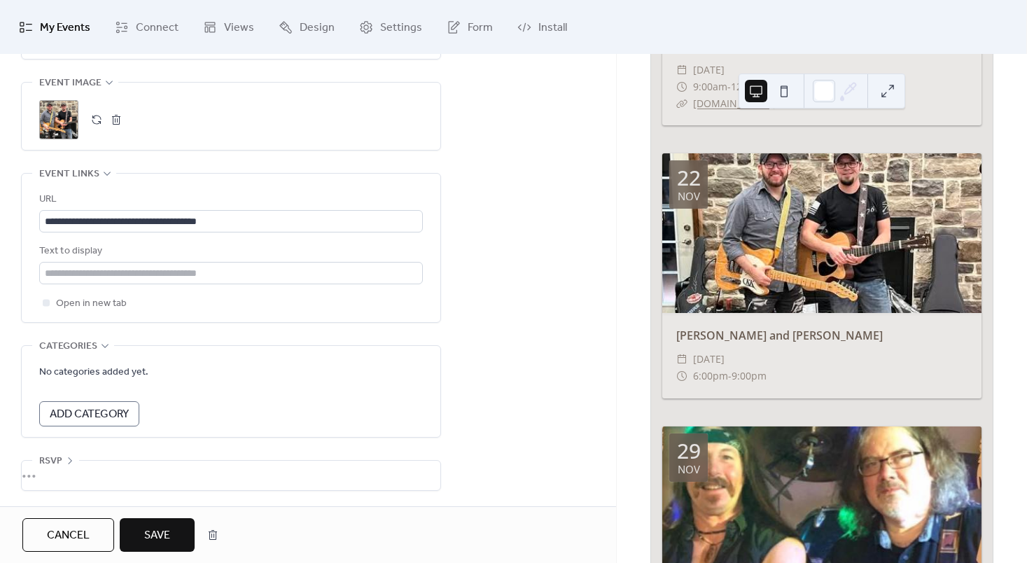
click at [168, 540] on span "Save" at bounding box center [157, 535] width 26 height 17
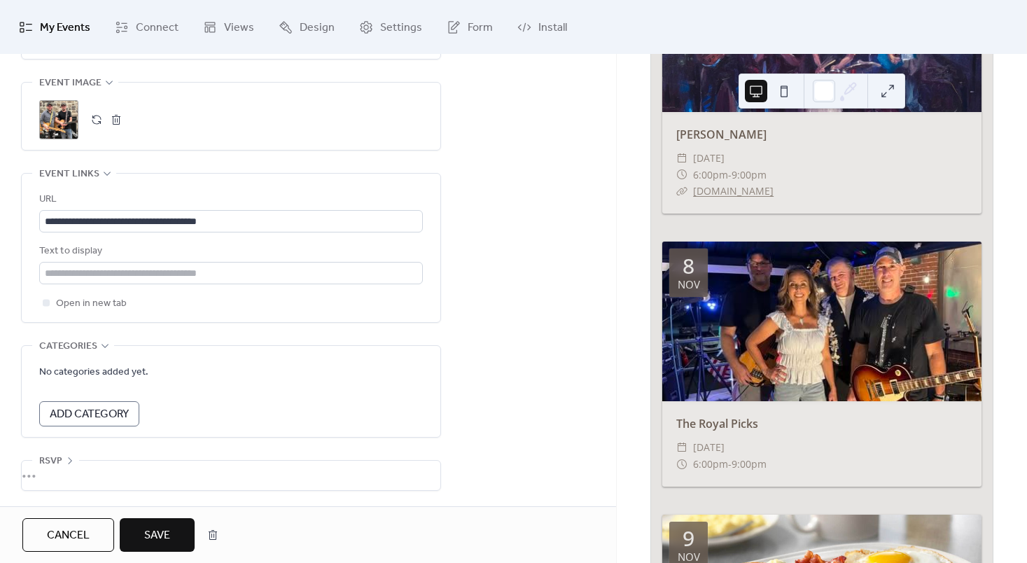
scroll to position [1648, 0]
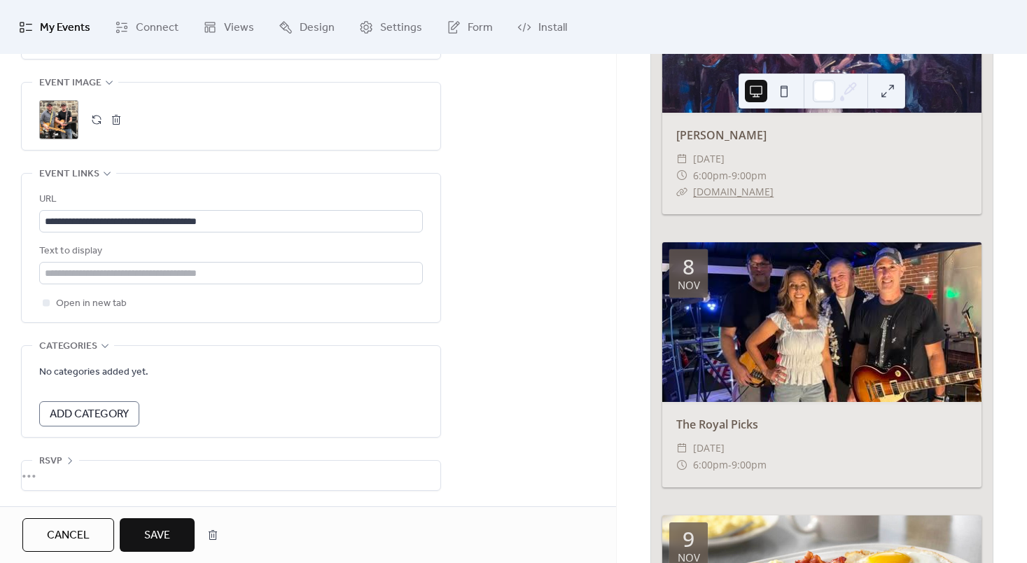
click at [725, 409] on div "The Royal Picks ​ Saturday, November 8, 2025 ​ 6:00pm - 9:00pm" at bounding box center [821, 444] width 319 height 85
click at [726, 416] on div "The Royal Picks" at bounding box center [821, 424] width 319 height 17
drag, startPoint x: 726, startPoint y: 412, endPoint x: 719, endPoint y: 416, distance: 7.8
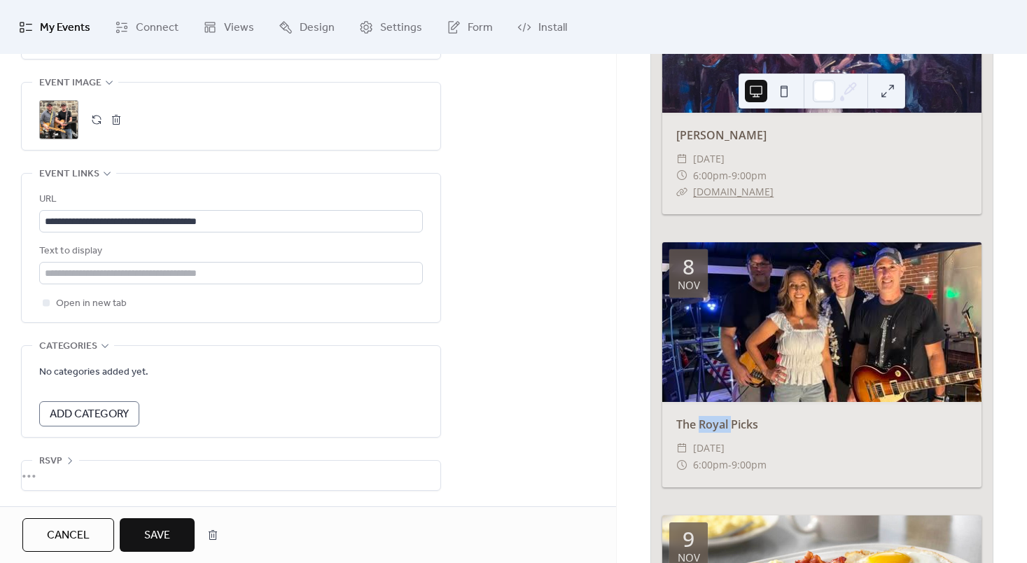
click at [719, 416] on div "The Royal Picks" at bounding box center [821, 424] width 319 height 17
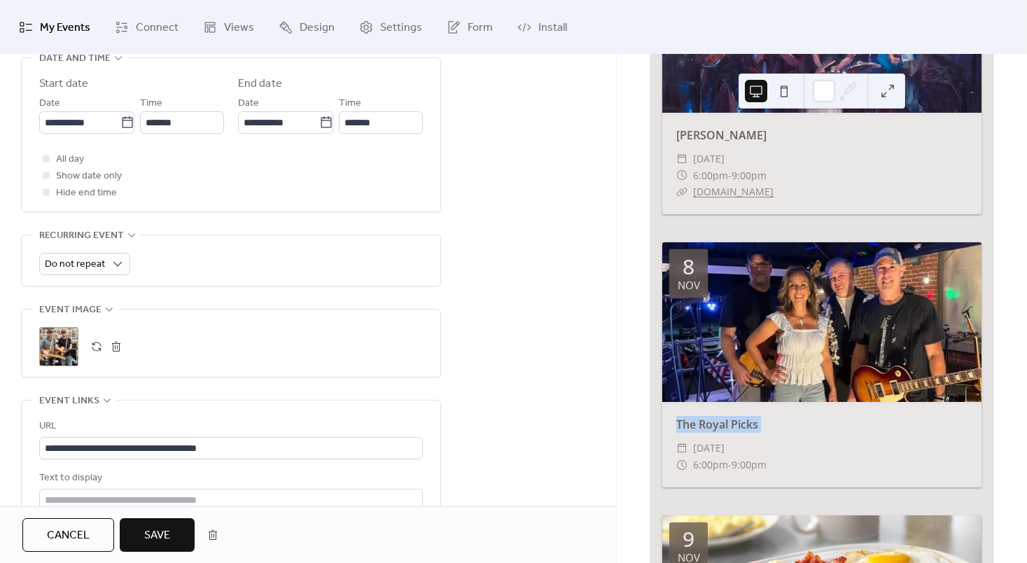
scroll to position [521, 0]
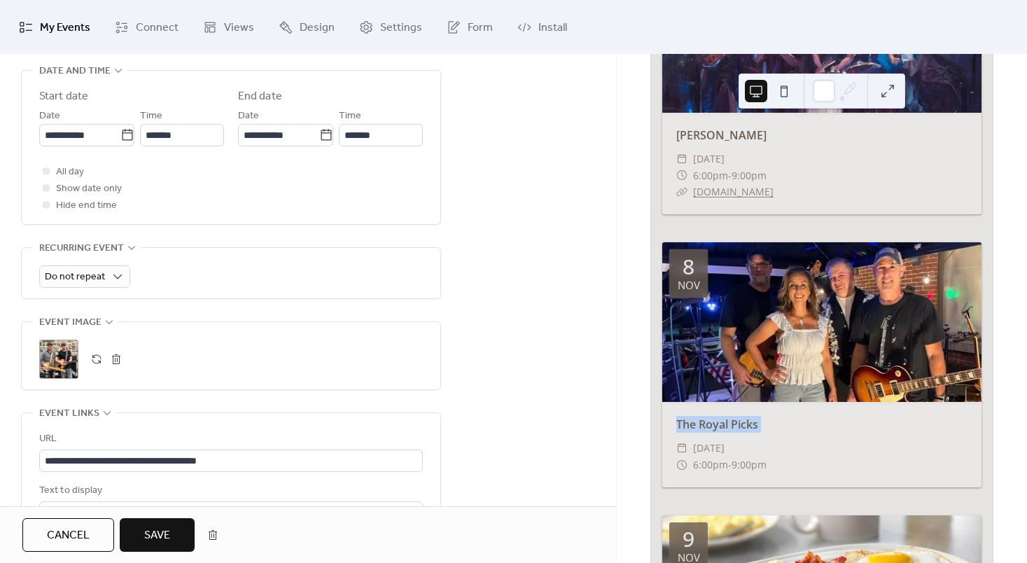
click at [162, 542] on span "Save" at bounding box center [157, 535] width 26 height 17
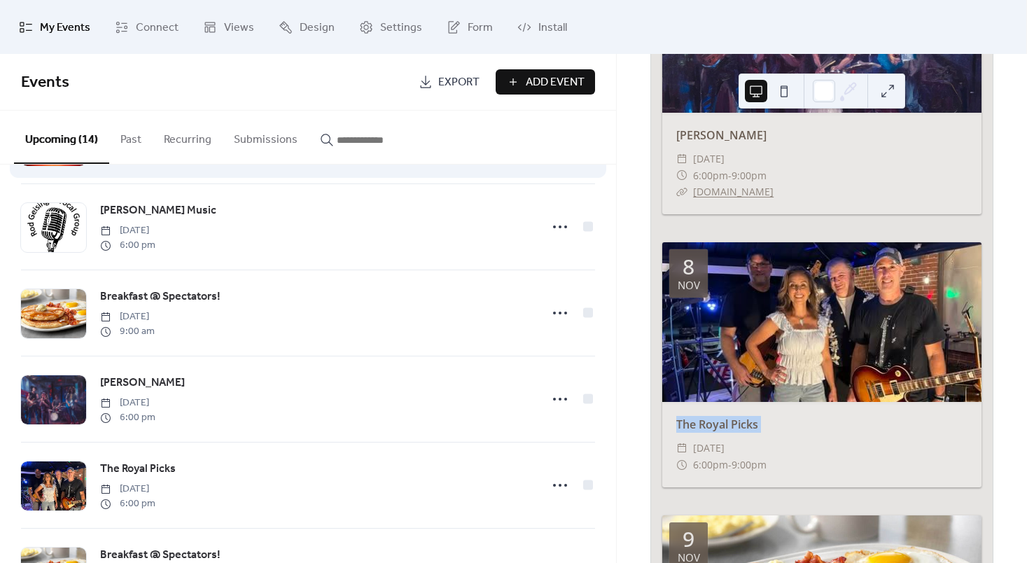
scroll to position [263, 0]
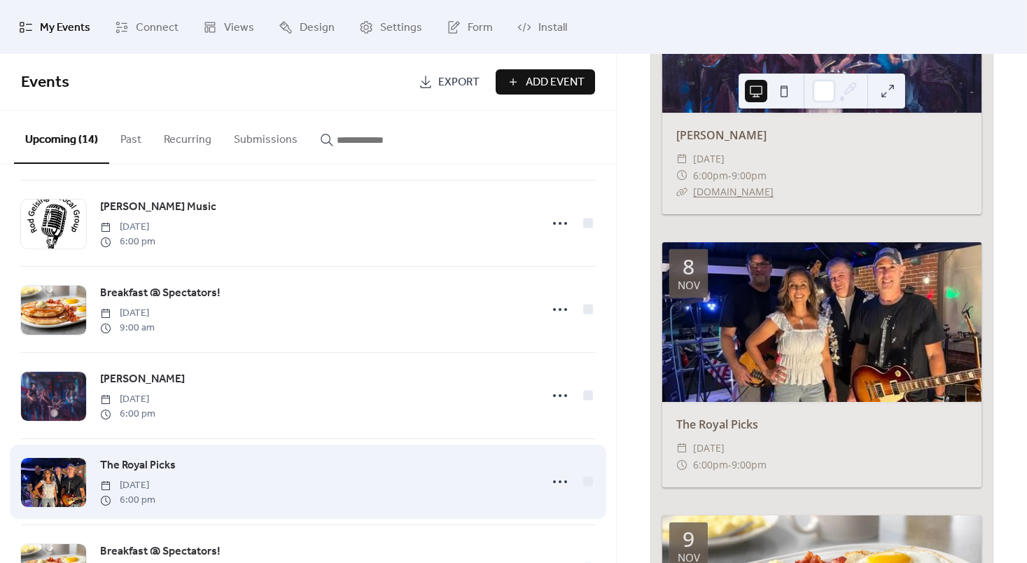
click at [291, 457] on div "The Royal Picks Saturday, November 8, 2025 6:00 pm" at bounding box center [316, 481] width 432 height 50
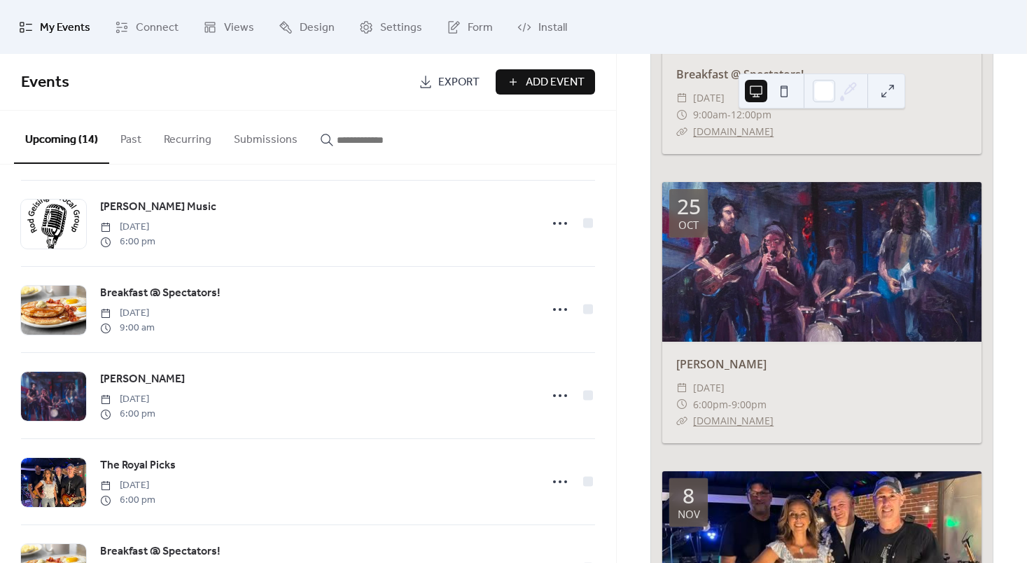
scroll to position [1445, 0]
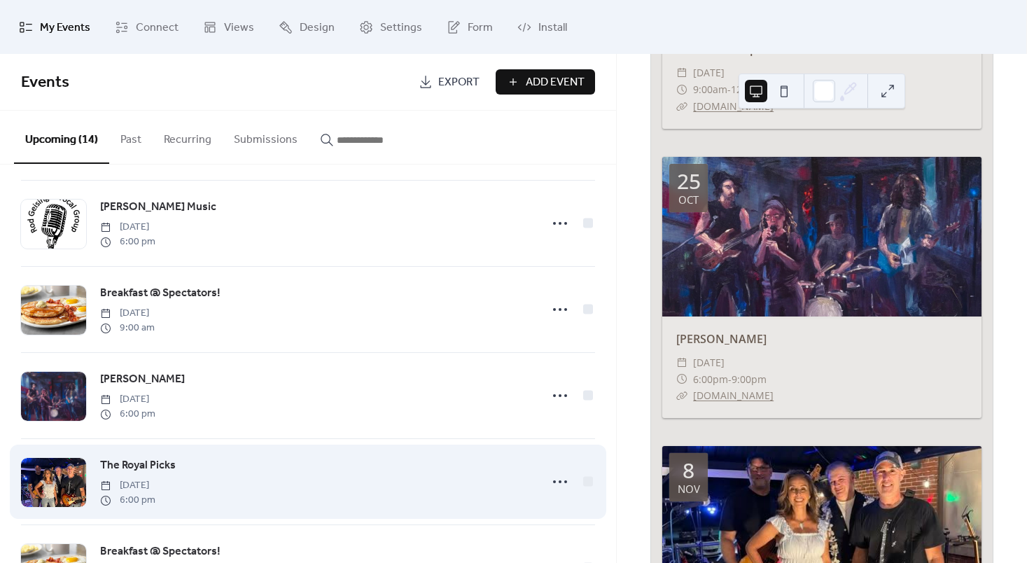
click at [532, 478] on div "The Royal Picks Saturday, November 8, 2025 6:00 pm" at bounding box center [308, 481] width 574 height 85
click at [568, 478] on div at bounding box center [560, 482] width 28 height 28
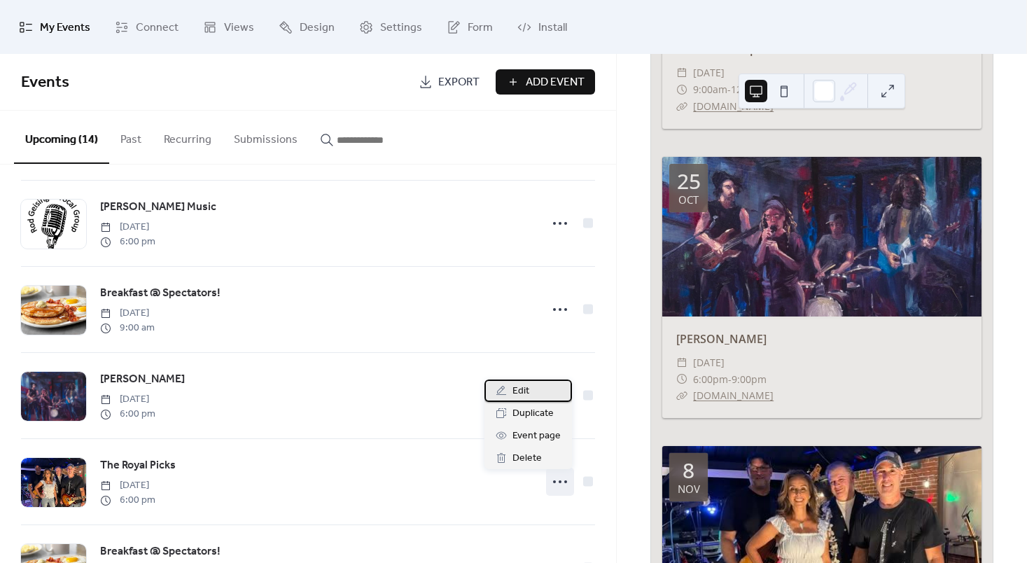
click at [528, 393] on span "Edit" at bounding box center [520, 391] width 17 height 17
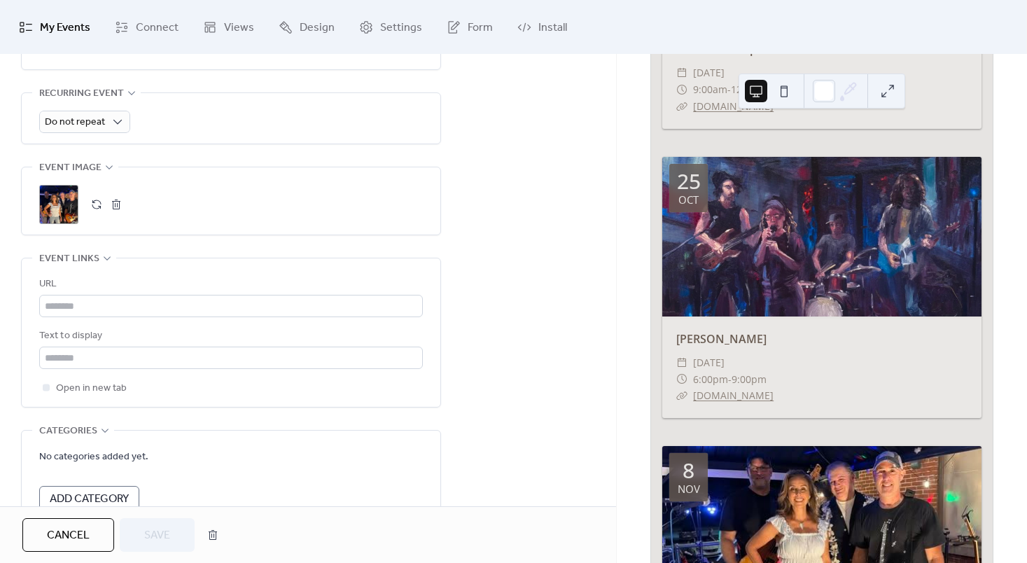
scroll to position [708, 0]
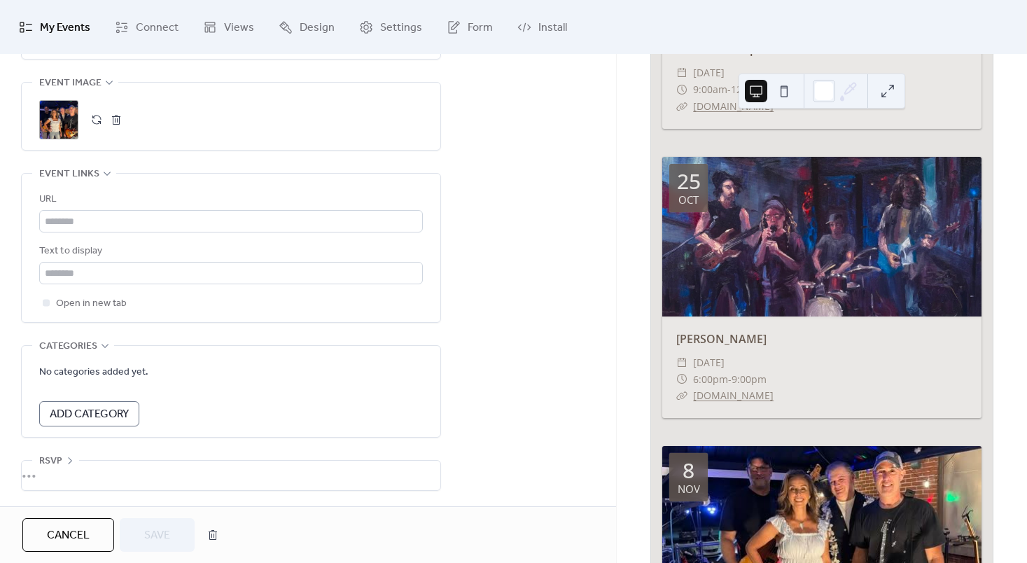
click at [188, 206] on div "URL" at bounding box center [231, 211] width 384 height 41
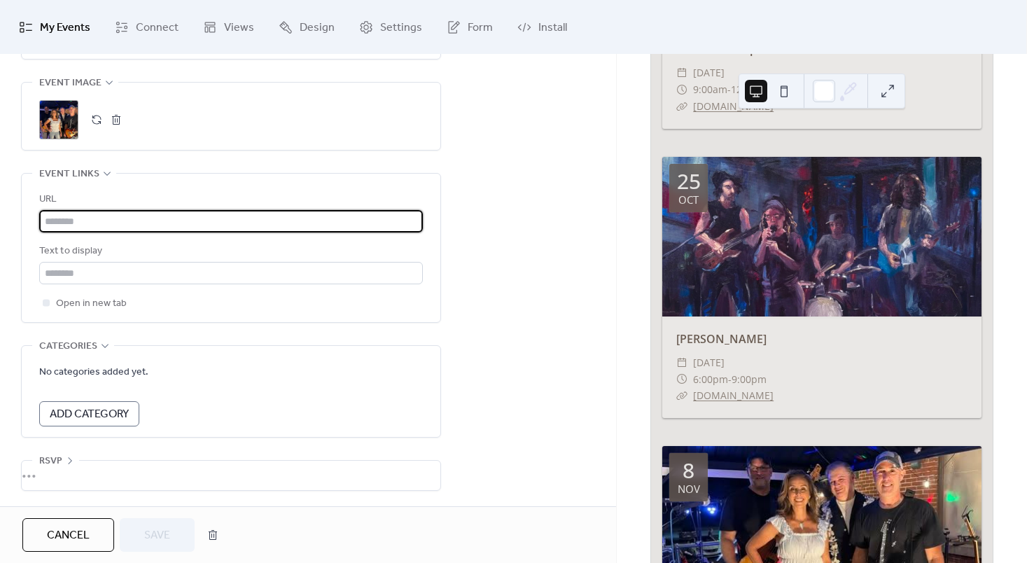
click at [187, 216] on input "text" at bounding box center [231, 221] width 384 height 22
paste input "**********"
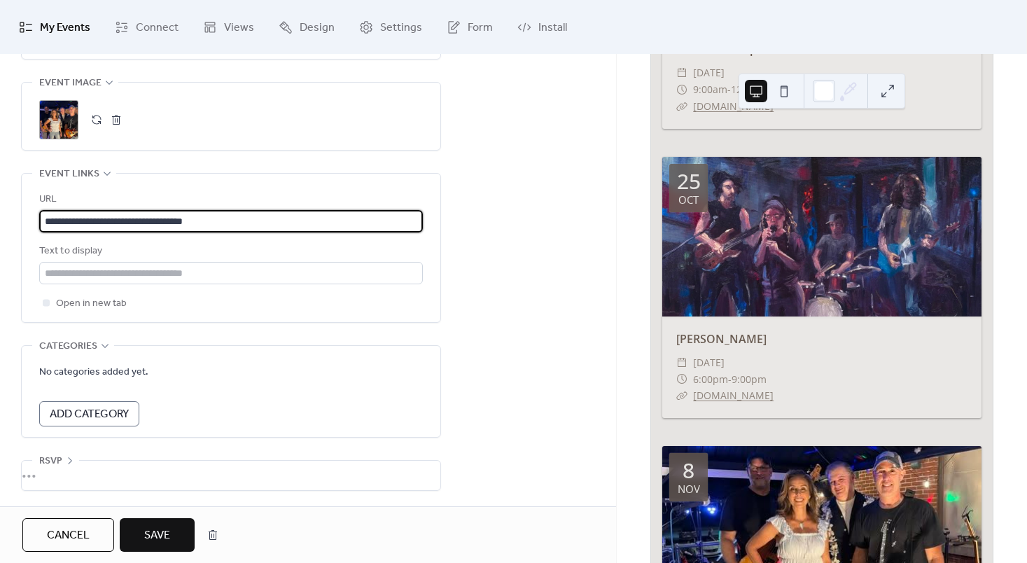
type input "**********"
click at [140, 522] on button "Save" at bounding box center [157, 535] width 75 height 34
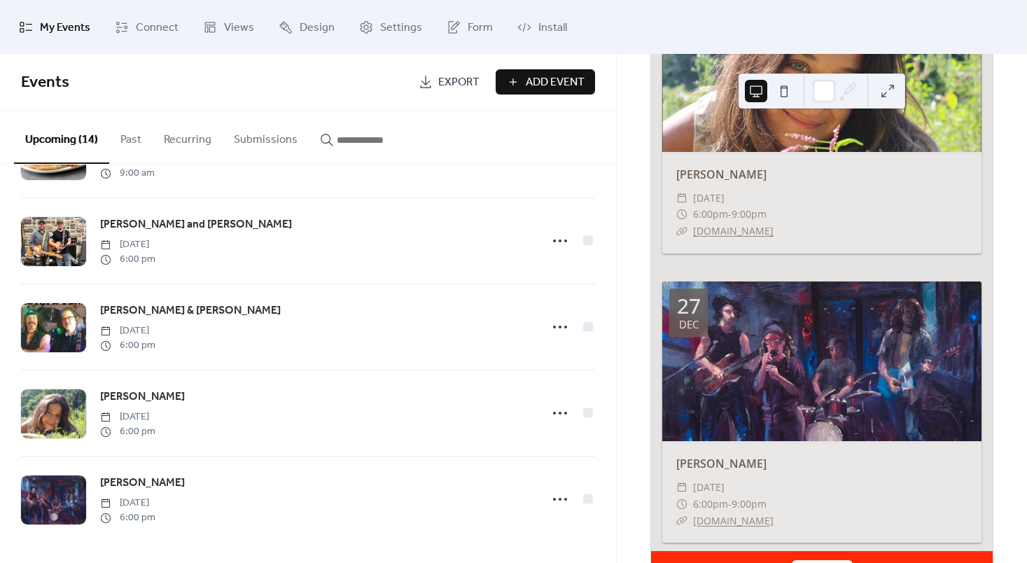
scroll to position [3662, 0]
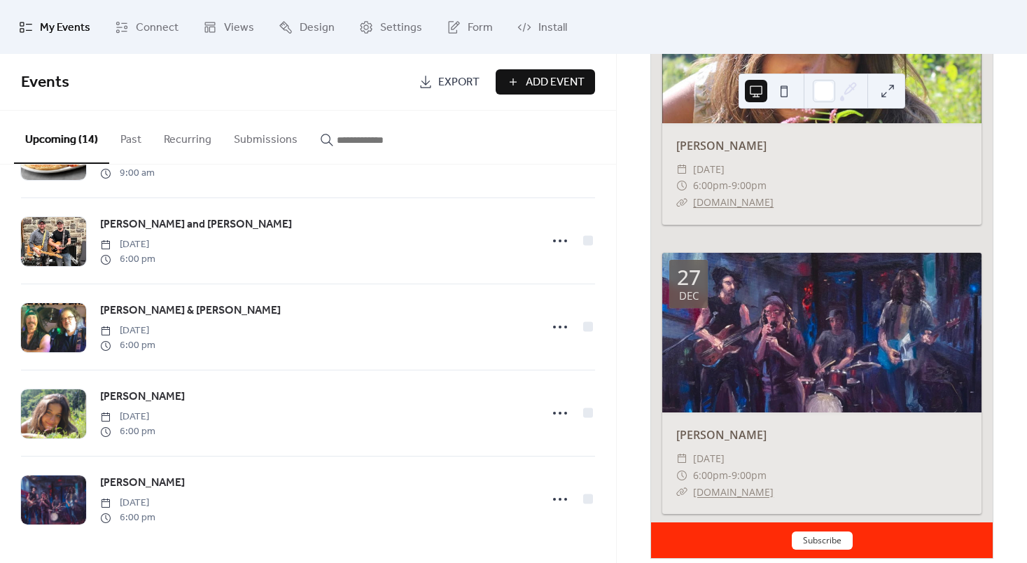
click at [548, 77] on span "Add Event" at bounding box center [555, 82] width 59 height 17
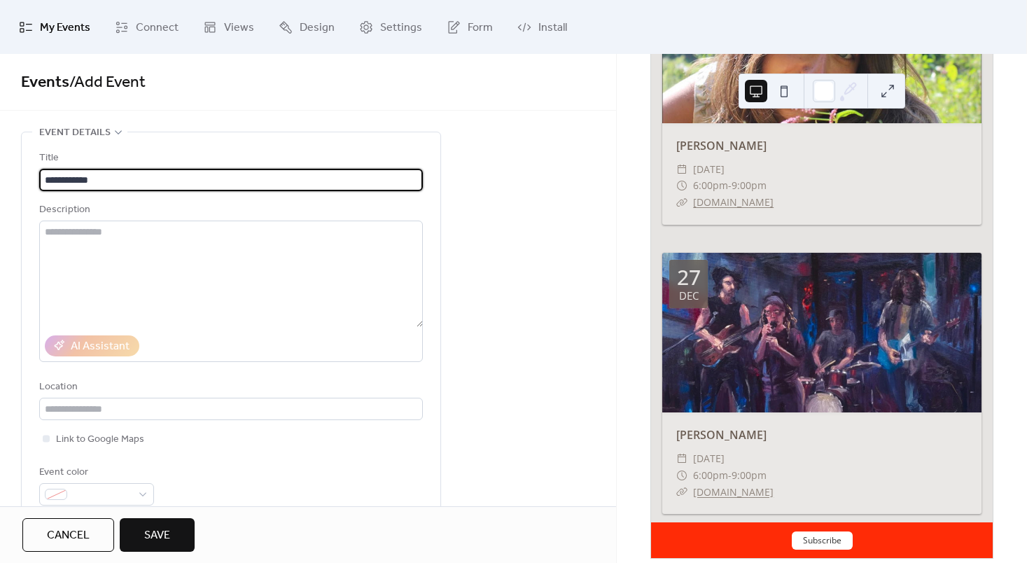
type input "**********"
drag, startPoint x: 316, startPoint y: 173, endPoint x: 617, endPoint y: 174, distance: 301.6
click at [617, 174] on div "Upcoming events 9 Today America/New_York 12 Oct Breakfast @ Spectators! ​ Sunda…" at bounding box center [822, 308] width 410 height 509
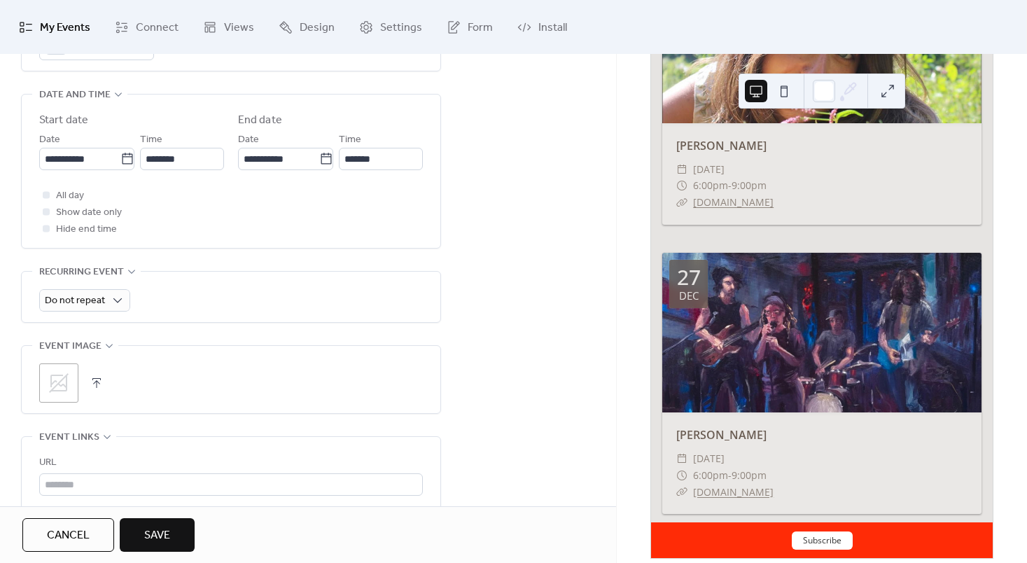
scroll to position [447, 0]
click at [63, 377] on icon at bounding box center [59, 381] width 22 height 22
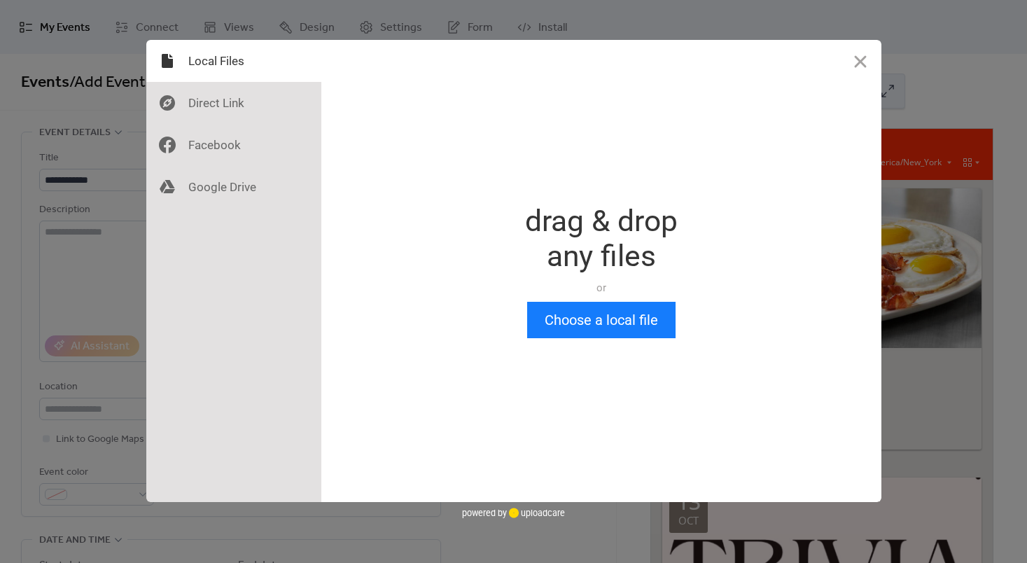
scroll to position [0, 0]
click at [639, 346] on div "Drop a file here drag & drop any files or Upload files from your computer Choos…" at bounding box center [601, 271] width 560 height 462
click at [616, 318] on button "Choose a local file" at bounding box center [601, 320] width 148 height 36
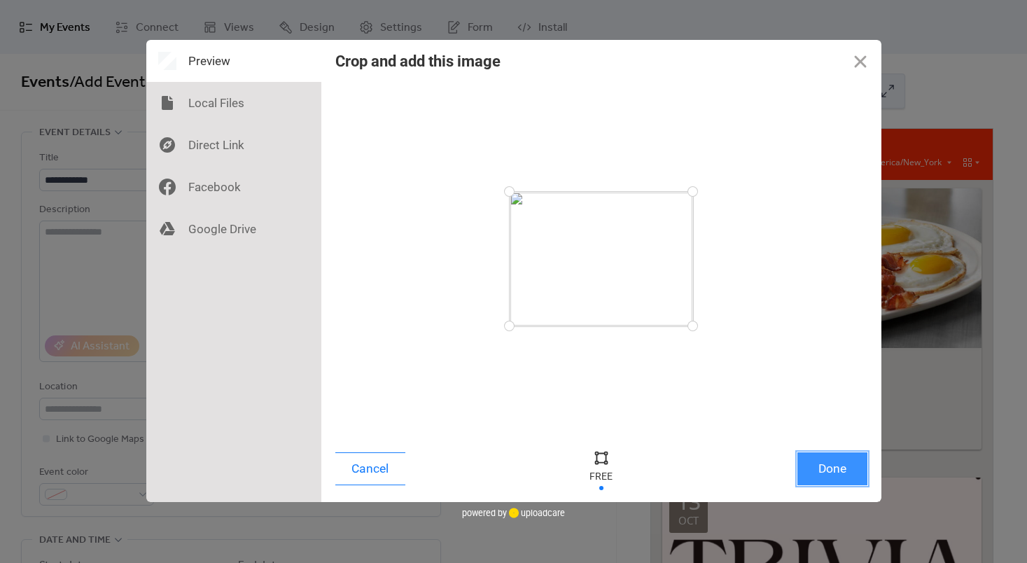
click at [834, 457] on button "Done" at bounding box center [832, 468] width 70 height 33
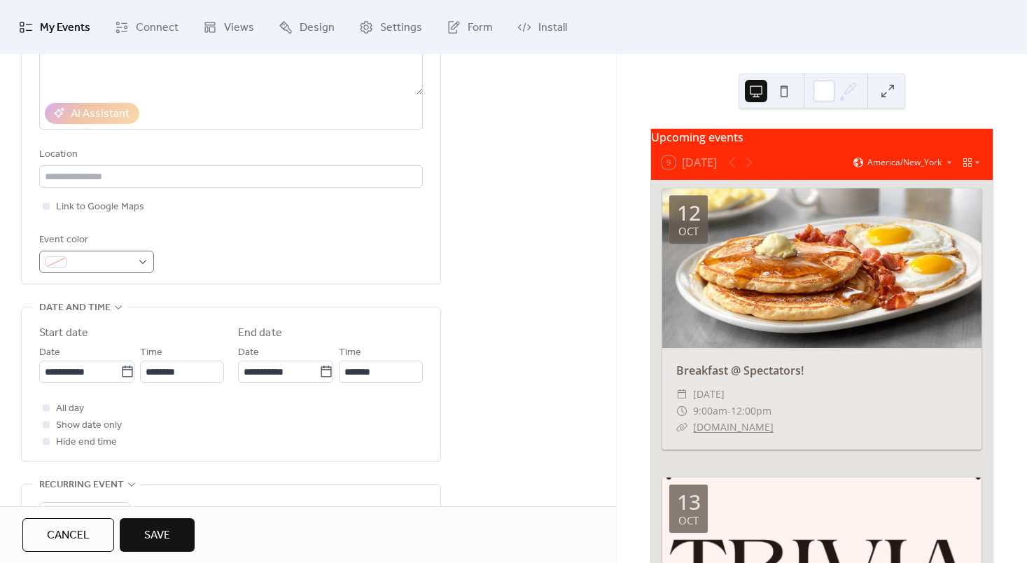
scroll to position [238, 0]
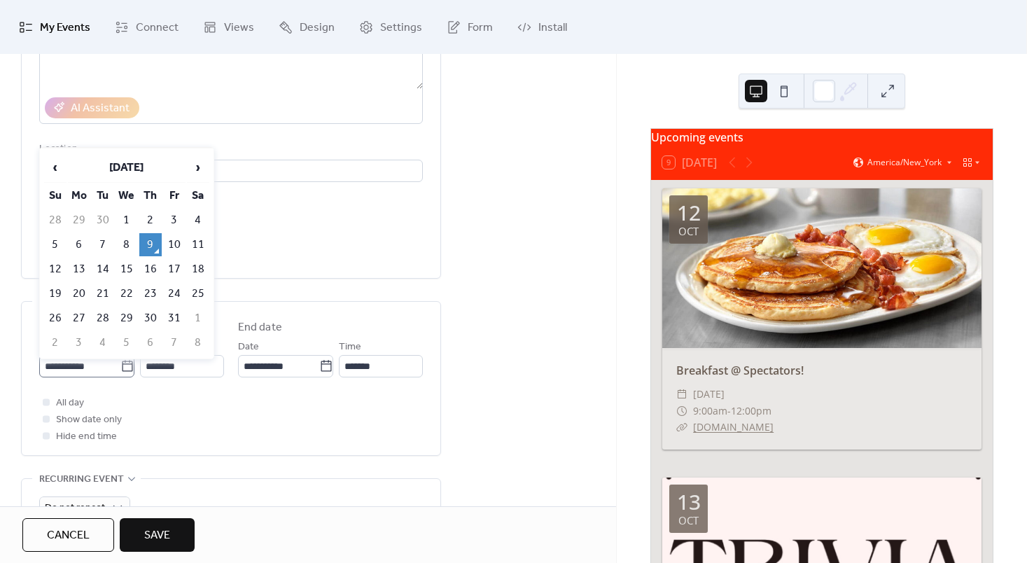
click at [120, 371] on icon at bounding box center [127, 366] width 14 height 14
click at [118, 371] on input "**********" at bounding box center [79, 366] width 81 height 22
click at [195, 176] on span "›" at bounding box center [198, 167] width 21 height 28
click at [187, 246] on td "13" at bounding box center [198, 244] width 22 height 23
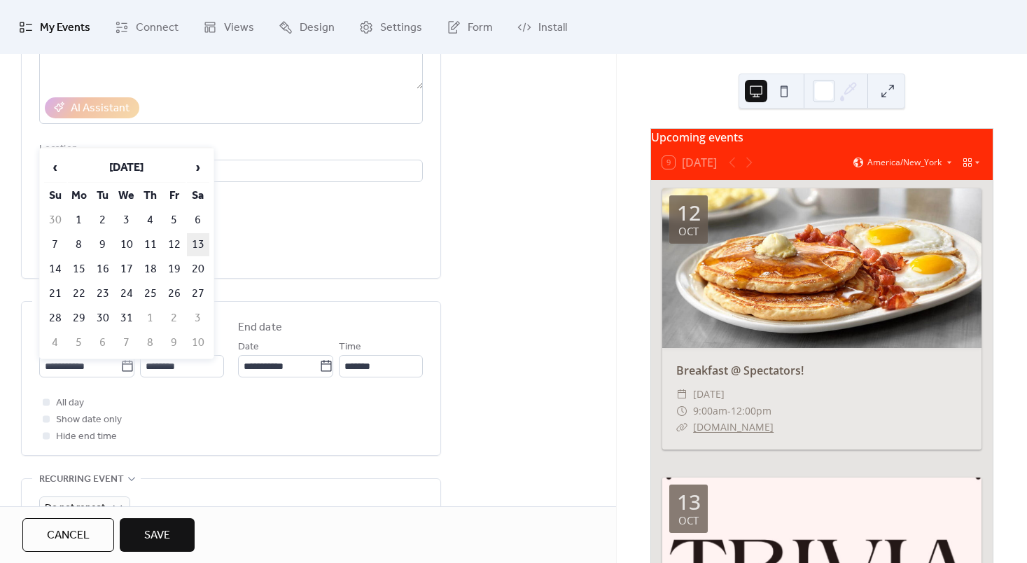
type input "**********"
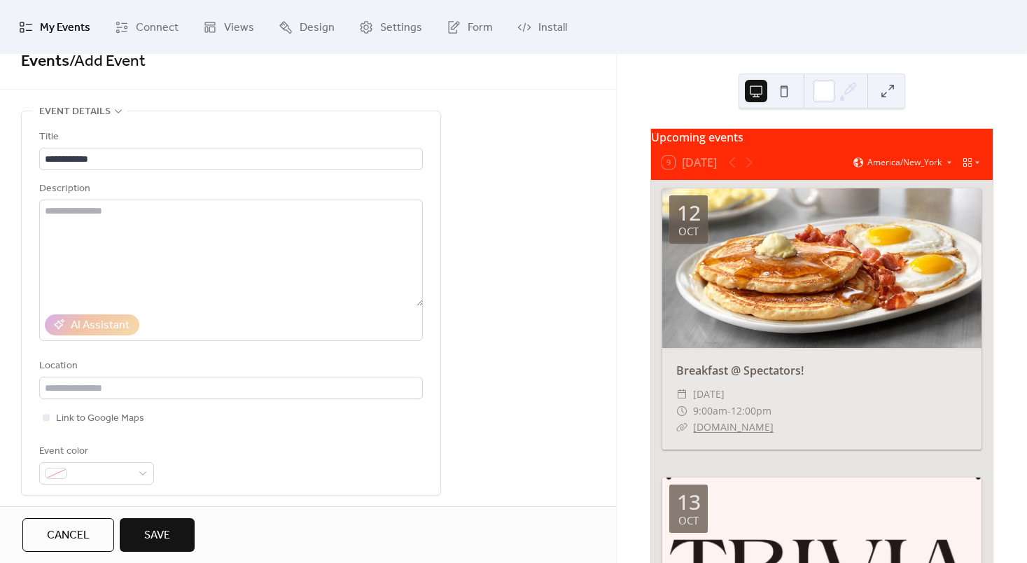
scroll to position [0, 0]
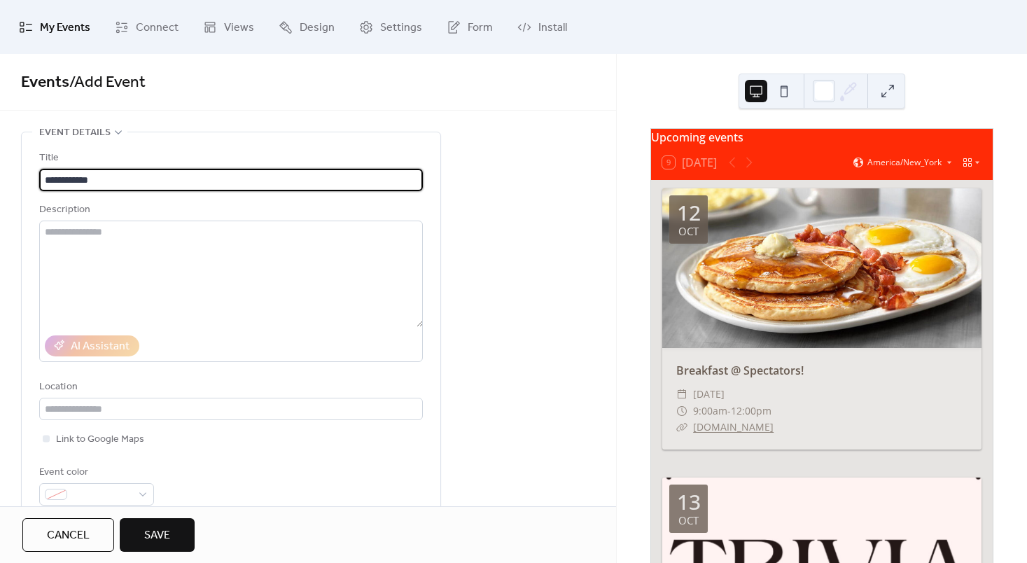
click at [171, 181] on input "**********" at bounding box center [231, 180] width 384 height 22
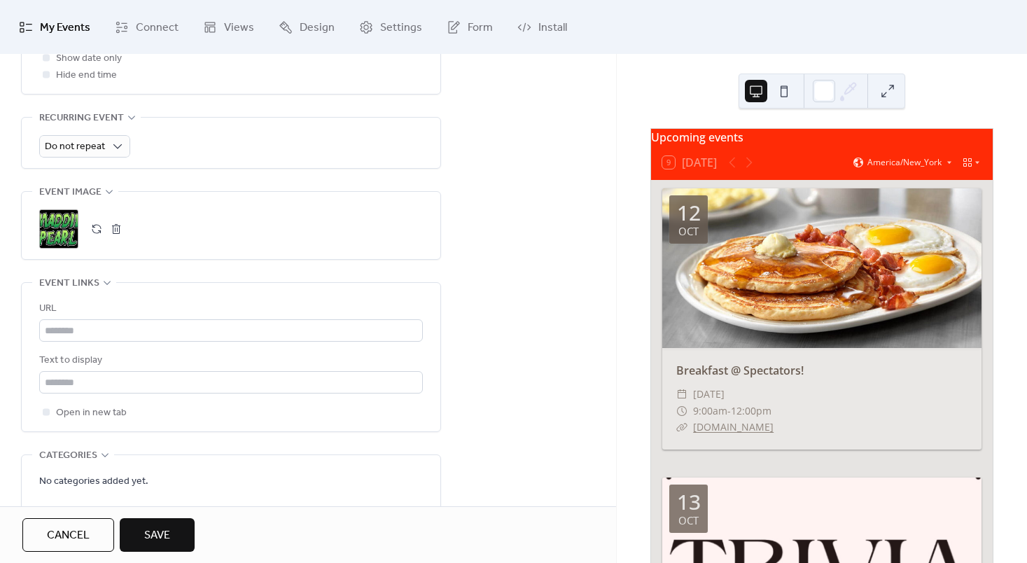
scroll to position [602, 0]
type input "**********"
click at [260, 340] on div "URL Text to display Open in new tab" at bounding box center [231, 357] width 384 height 120
click at [254, 322] on input "text" at bounding box center [231, 327] width 384 height 22
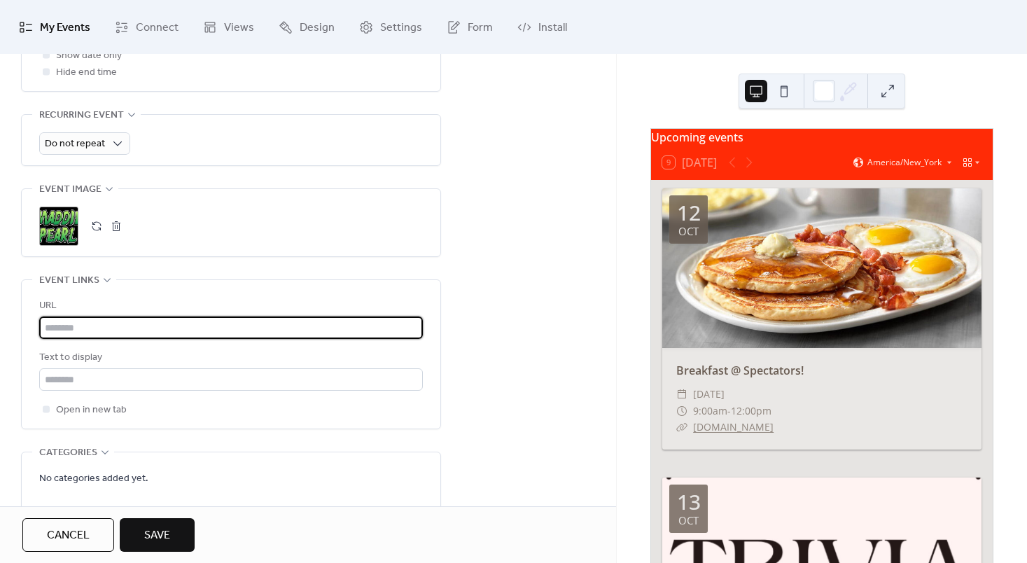
paste input "**********"
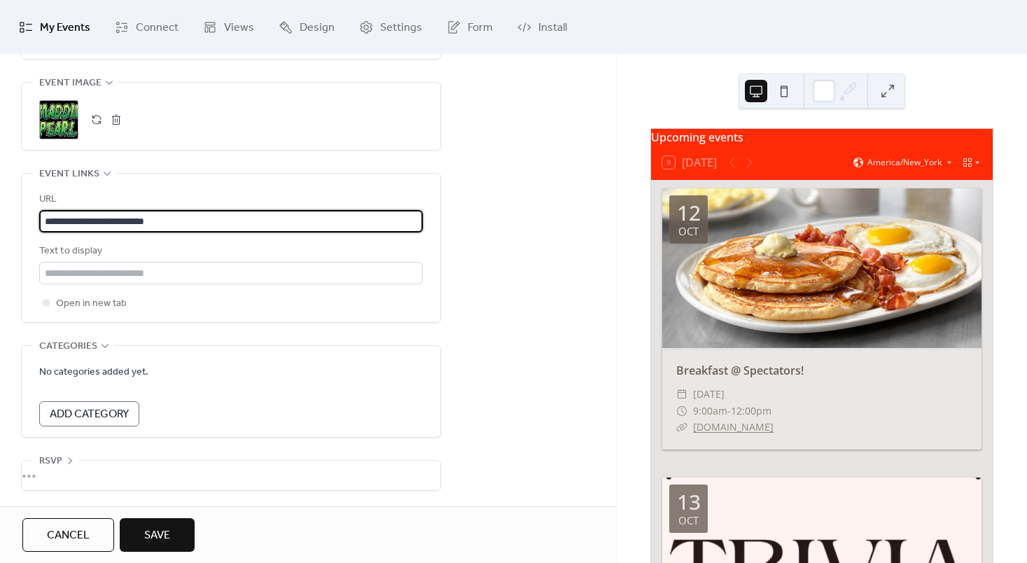
type input "**********"
click at [156, 533] on span "Save" at bounding box center [157, 535] width 26 height 17
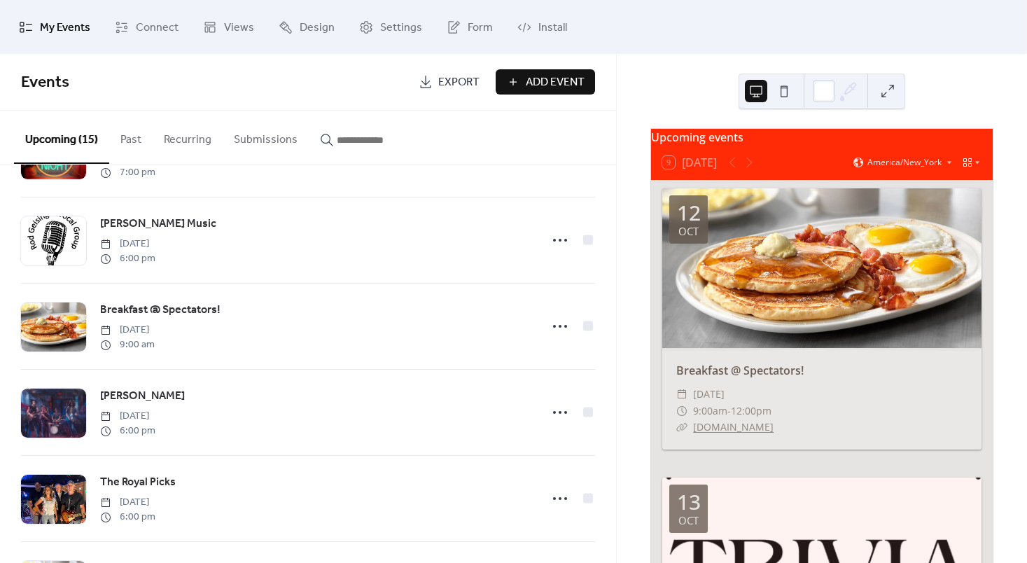
scroll to position [246, 0]
click at [386, 352] on div "Breakfast @ Spectators! [DATE] 9:00 am" at bounding box center [316, 327] width 432 height 50
drag, startPoint x: 386, startPoint y: 353, endPoint x: 700, endPoint y: 104, distance: 400.1
click at [700, 104] on div "Upcoming events 9 Today America/New_York 12 Oct Breakfast @ Spectators! ​ Sunda…" at bounding box center [822, 308] width 410 height 509
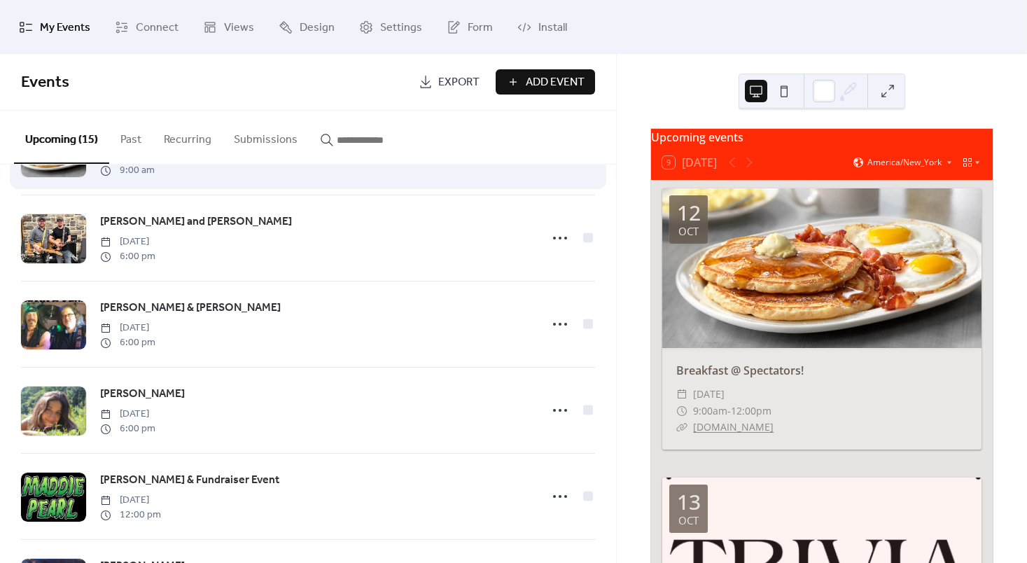
scroll to position [939, 0]
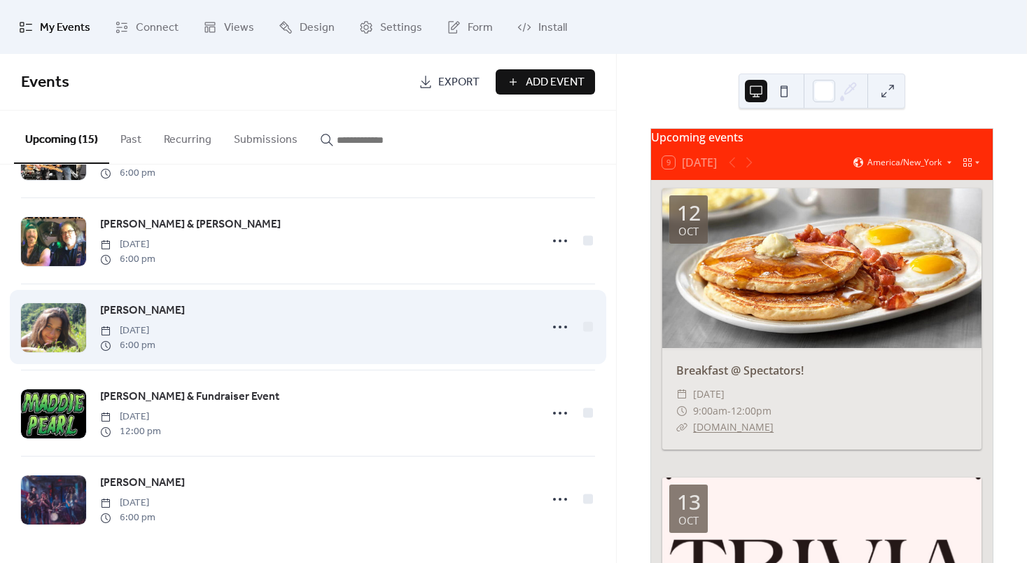
click at [398, 358] on div "Maddy Kas Friday, December 5, 2025 6:00 pm" at bounding box center [308, 326] width 574 height 85
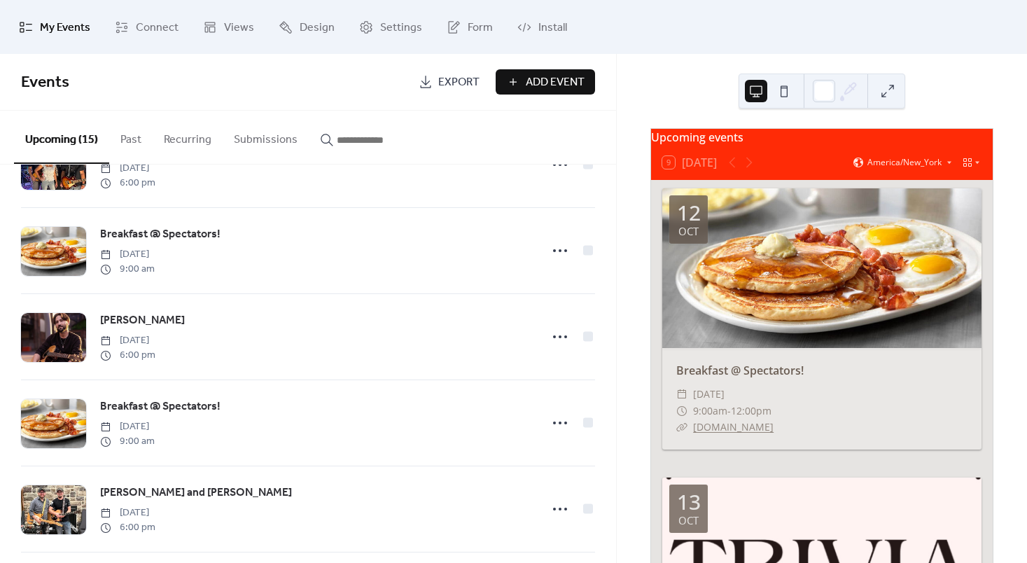
scroll to position [579, 0]
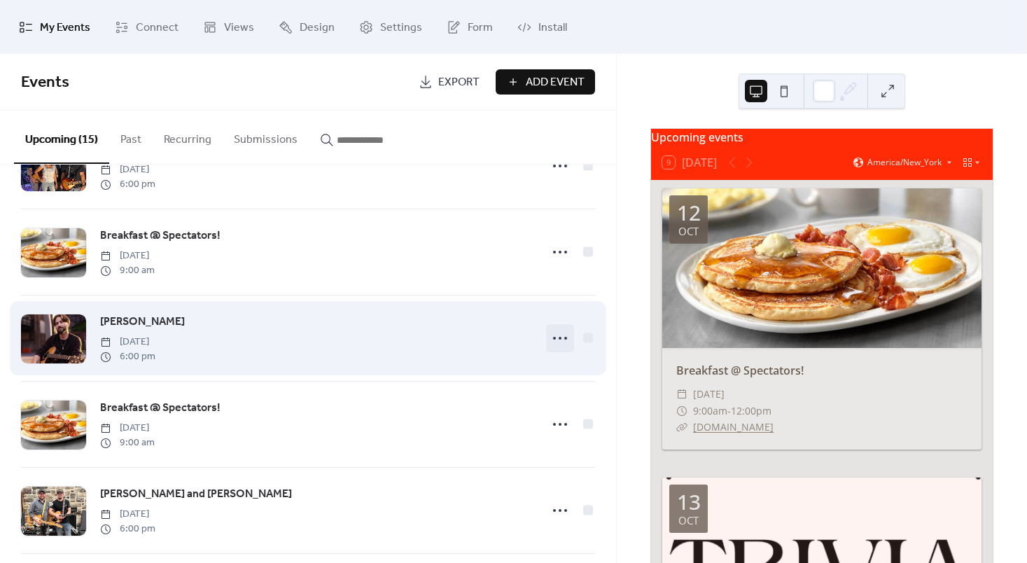
click at [559, 339] on circle at bounding box center [560, 338] width 3 height 3
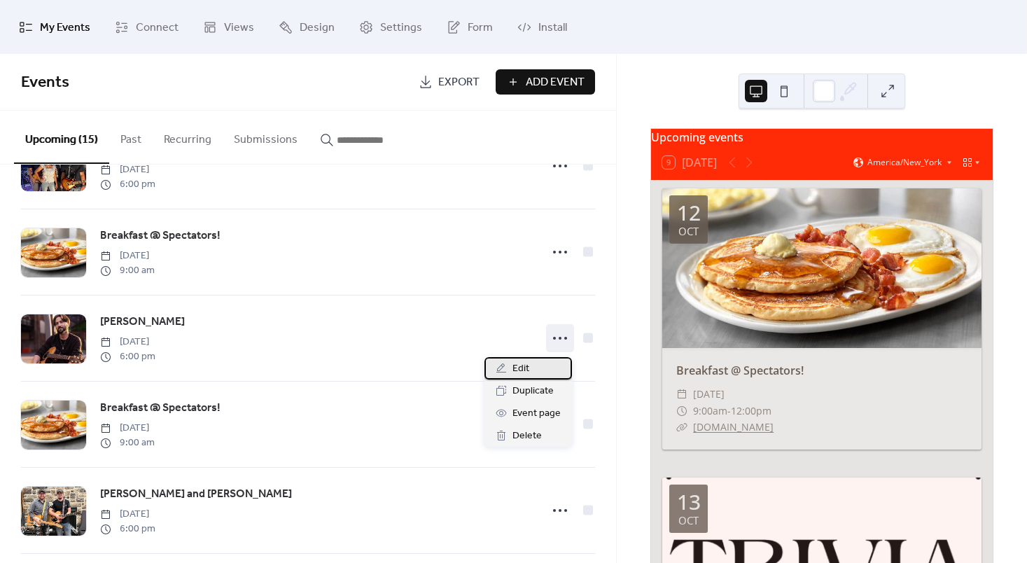
click at [533, 367] on div "Edit" at bounding box center [527, 368] width 87 height 22
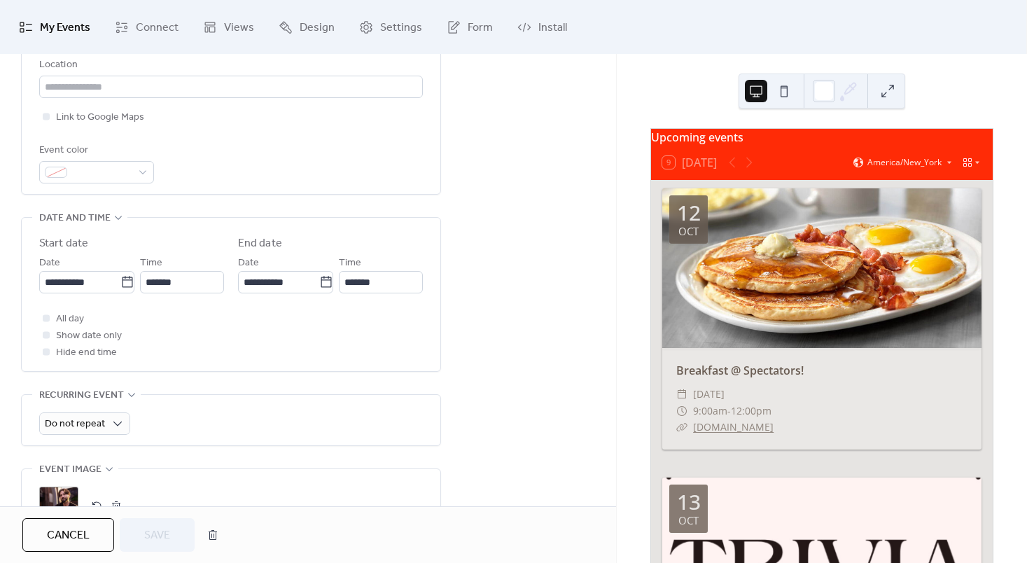
scroll to position [332, 0]
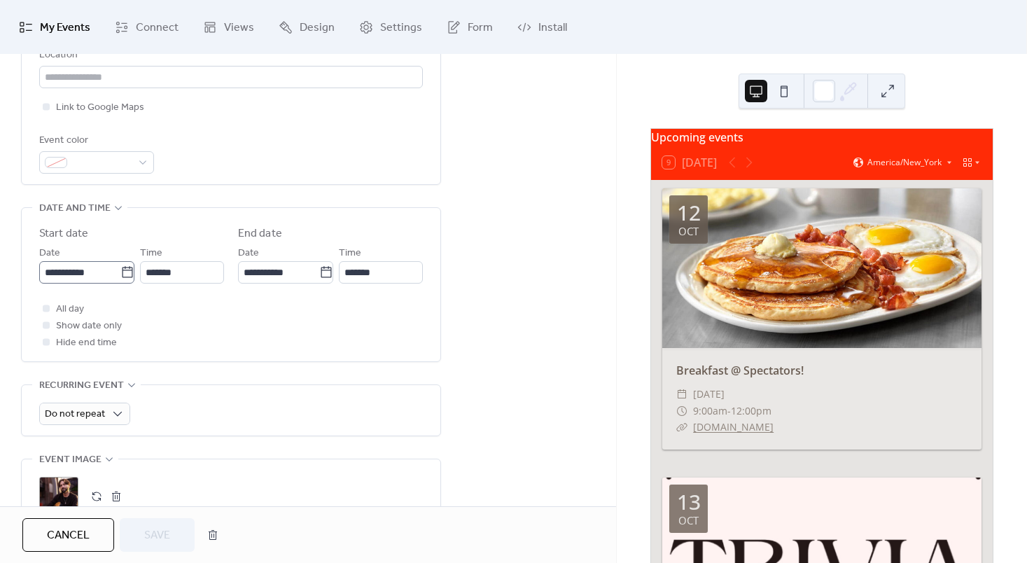
click at [122, 275] on icon at bounding box center [127, 272] width 14 height 14
click at [120, 275] on input "**********" at bounding box center [79, 272] width 81 height 22
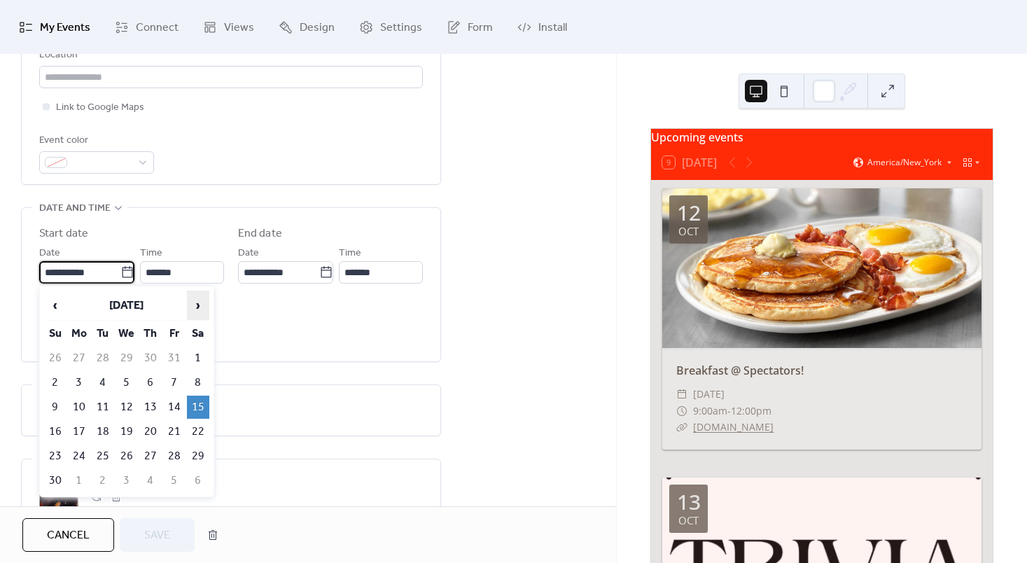
click at [196, 299] on span "›" at bounding box center [198, 305] width 21 height 28
click at [128, 455] on td "31" at bounding box center [126, 455] width 22 height 23
type input "**********"
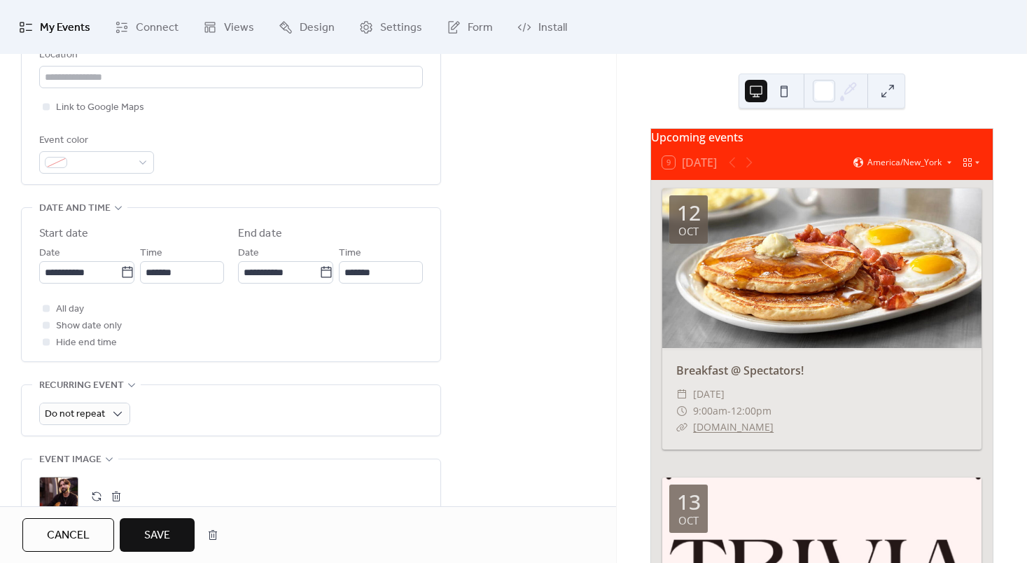
click at [196, 283] on div "**********" at bounding box center [231, 287] width 384 height 125
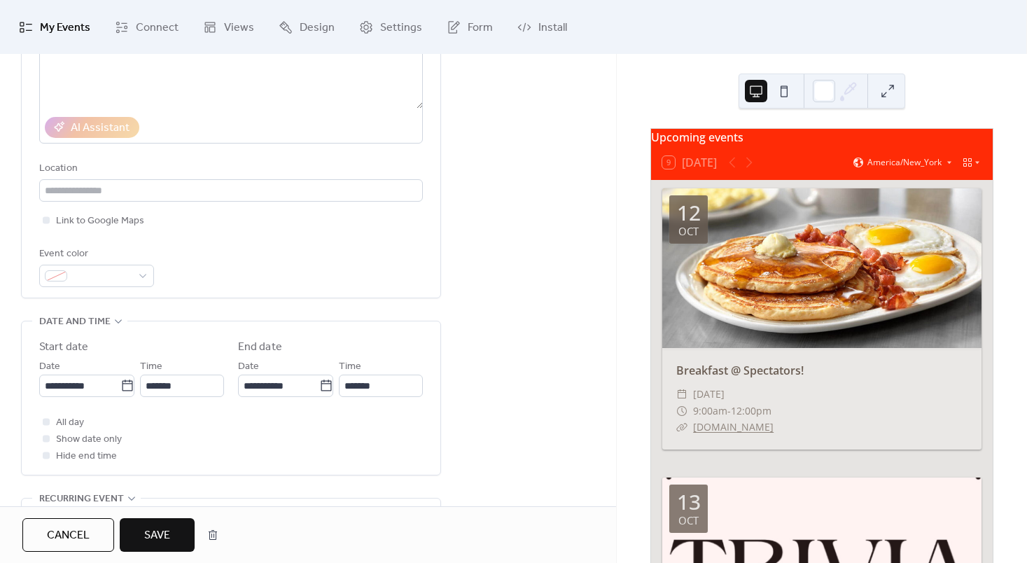
scroll to position [0, 0]
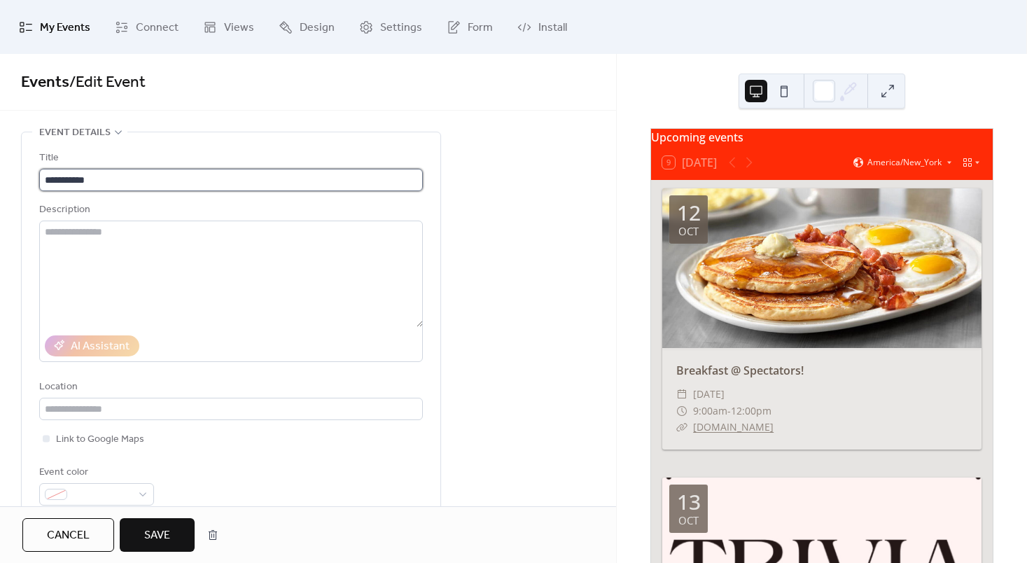
click at [184, 184] on input "**********" at bounding box center [231, 180] width 384 height 22
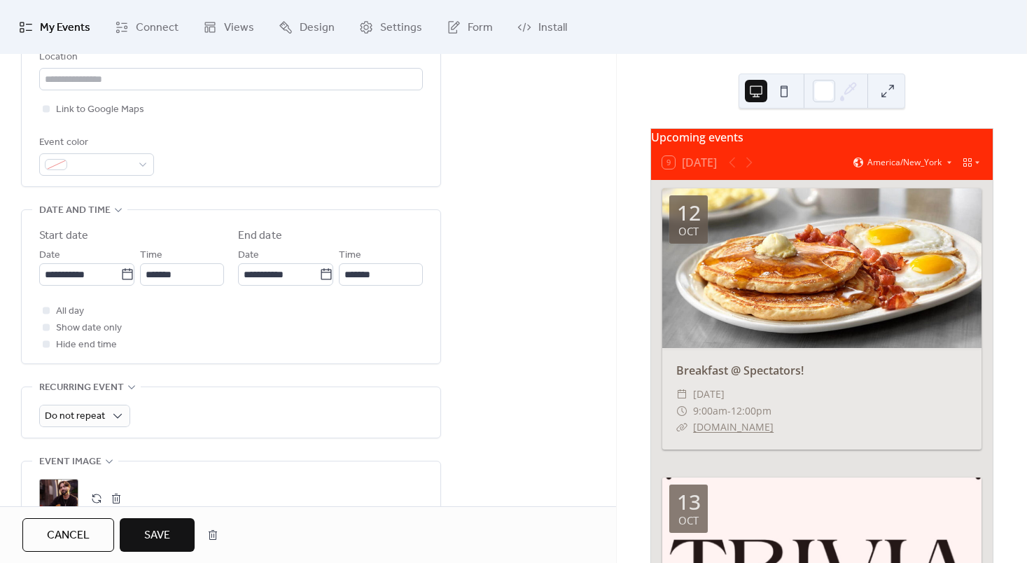
scroll to position [708, 0]
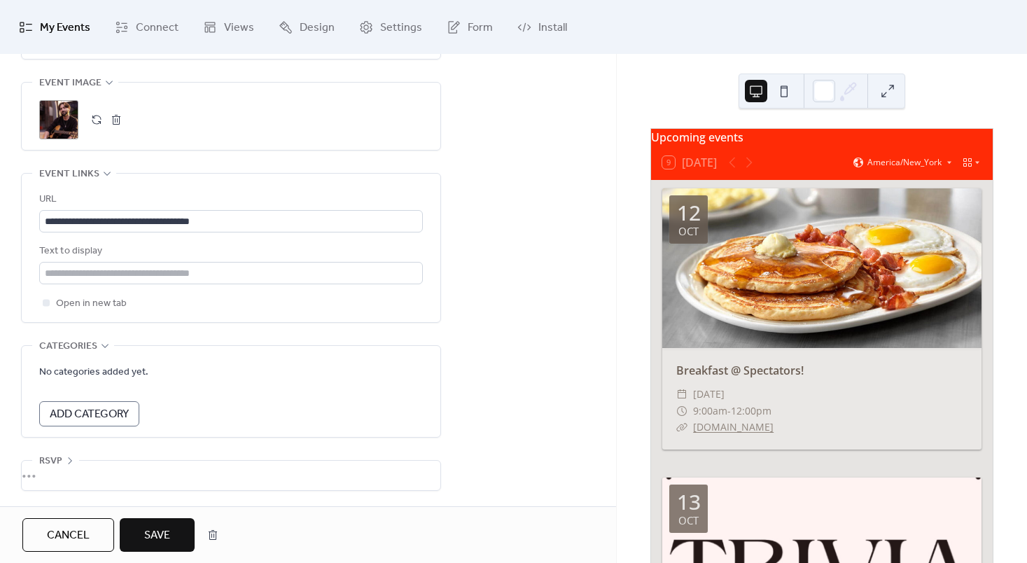
type input "**********"
click at [173, 536] on button "Save" at bounding box center [157, 535] width 75 height 34
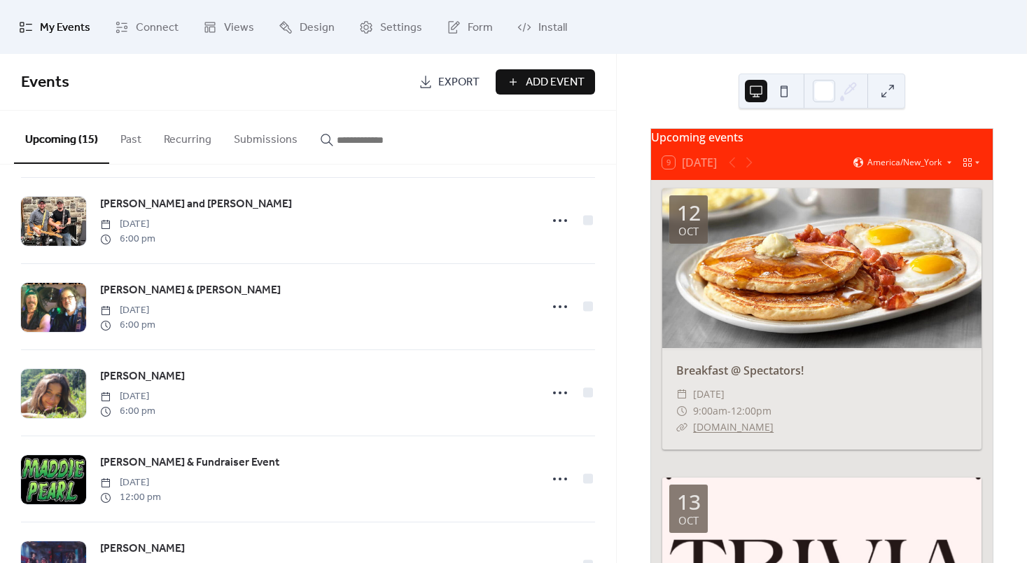
scroll to position [939, 0]
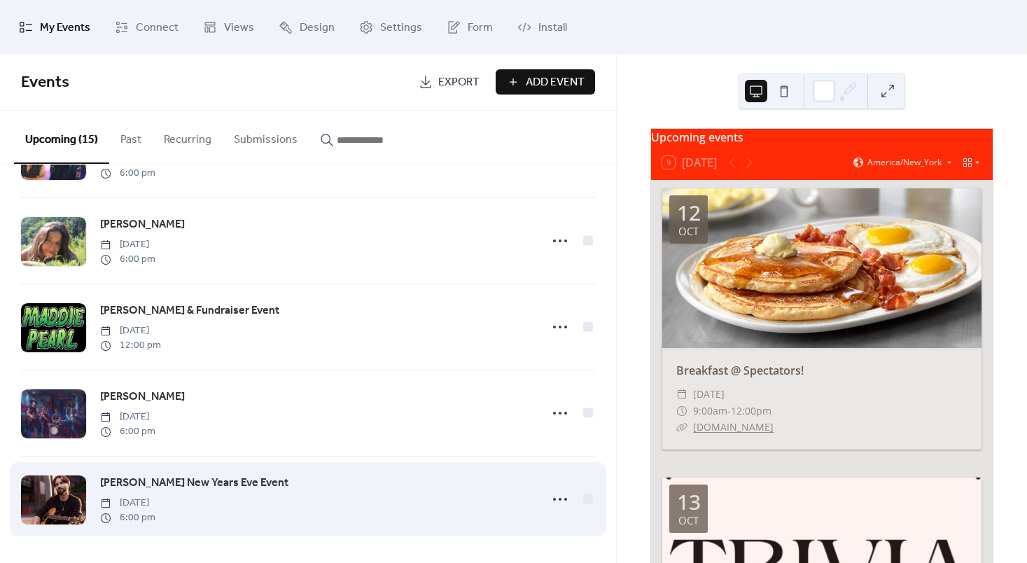
drag, startPoint x: 206, startPoint y: 523, endPoint x: 378, endPoint y: 472, distance: 178.9
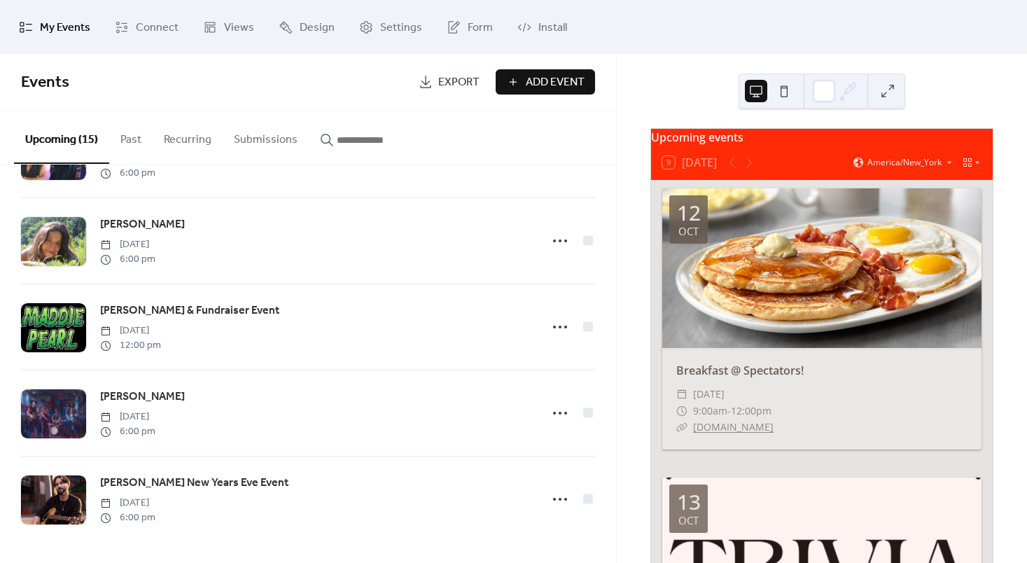
drag, startPoint x: 378, startPoint y: 472, endPoint x: 251, endPoint y: 557, distance: 152.8
click at [251, 557] on div "Breakfast @ Spectators! Sunday, October 12, 2025 9:00 am Trivia Night Monday, O…" at bounding box center [308, 363] width 616 height 398
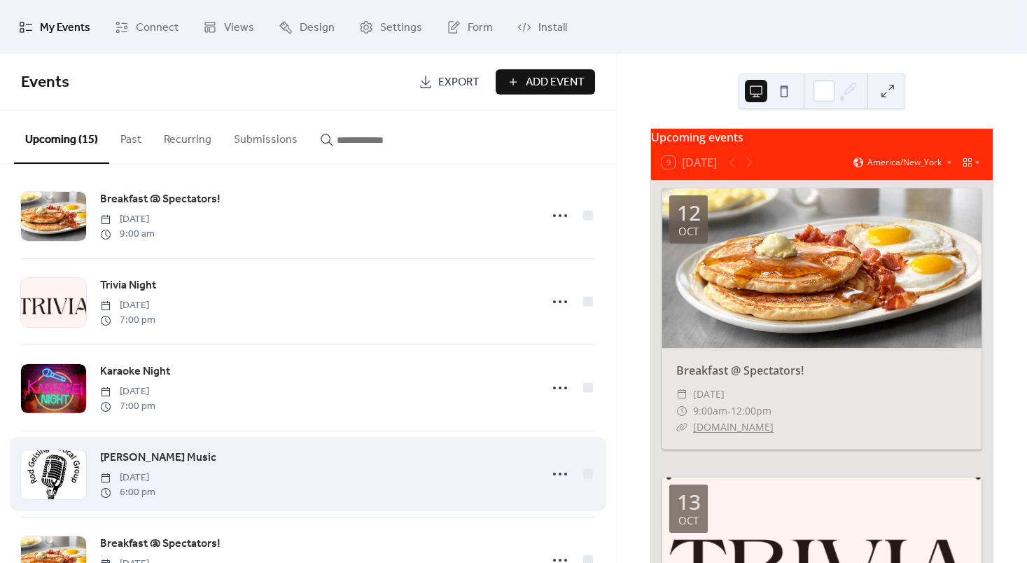
scroll to position [0, 0]
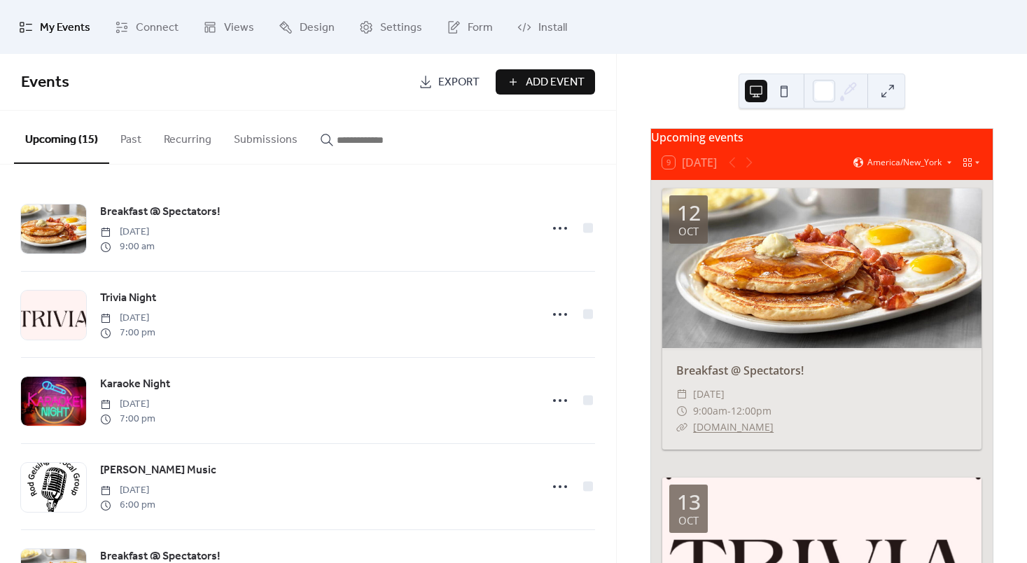
click at [585, 83] on button "Add Event" at bounding box center [545, 81] width 99 height 25
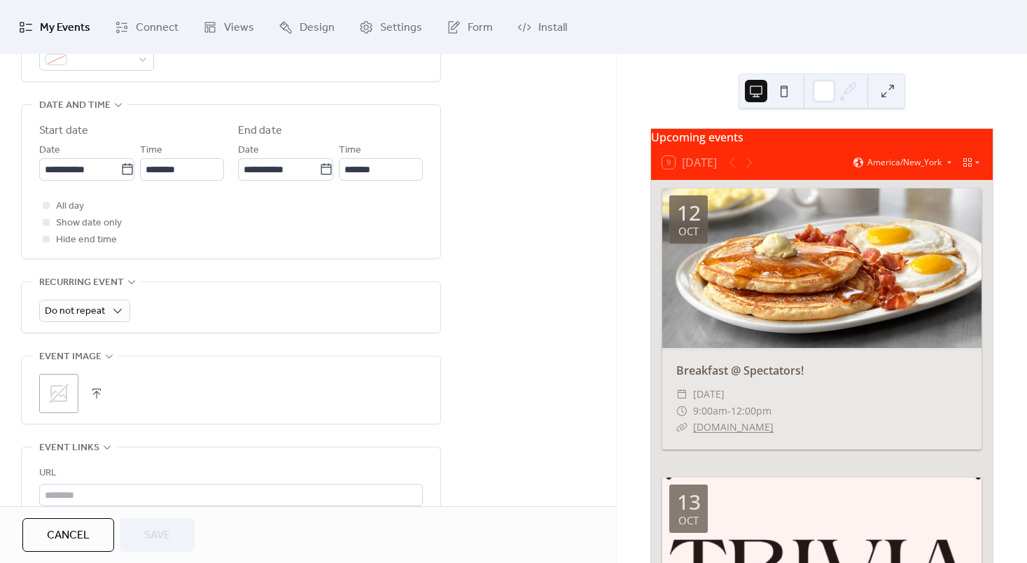
scroll to position [451, 0]
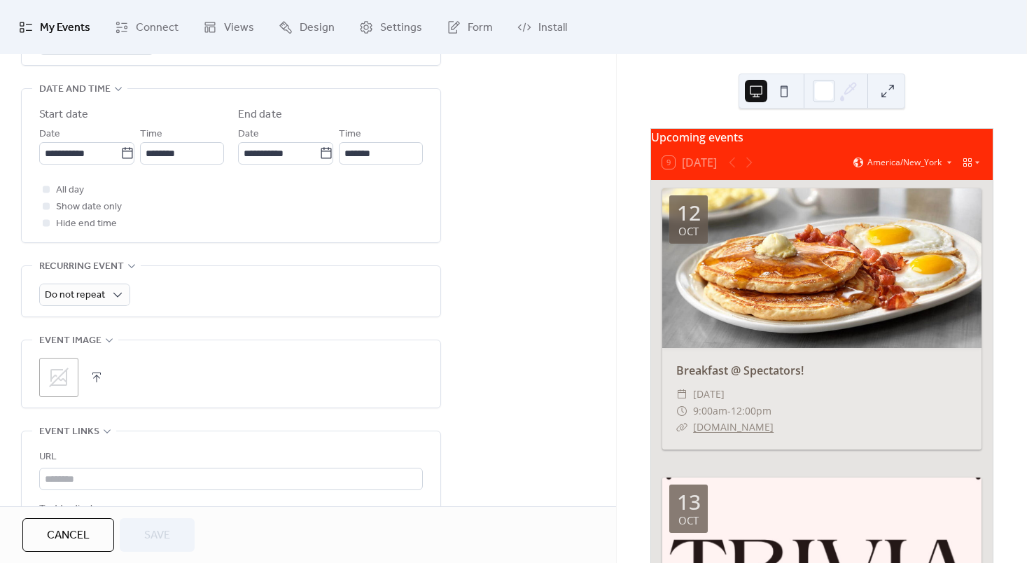
click at [51, 366] on icon at bounding box center [59, 377] width 22 height 22
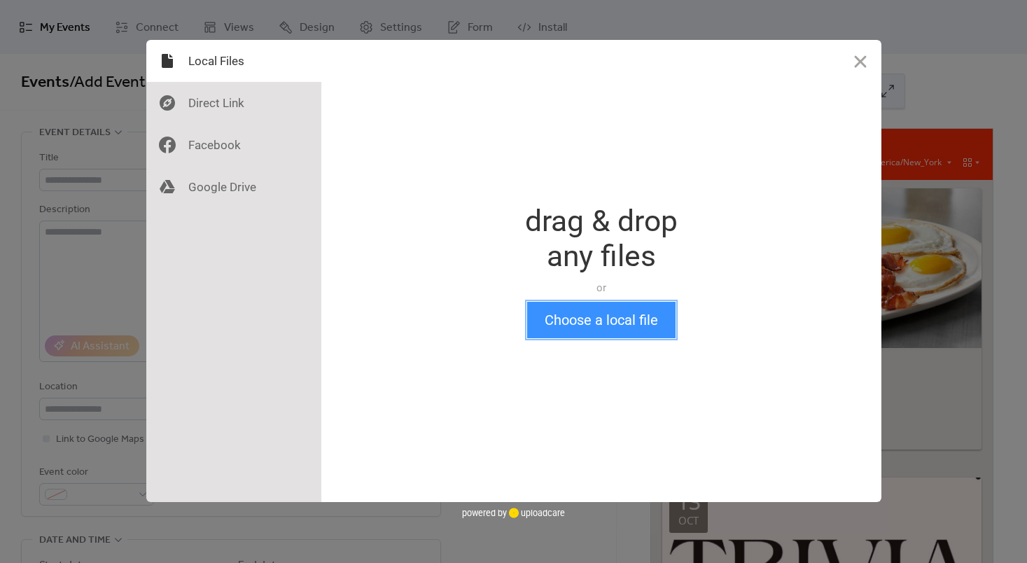
click at [554, 315] on button "Choose a local file" at bounding box center [601, 320] width 148 height 36
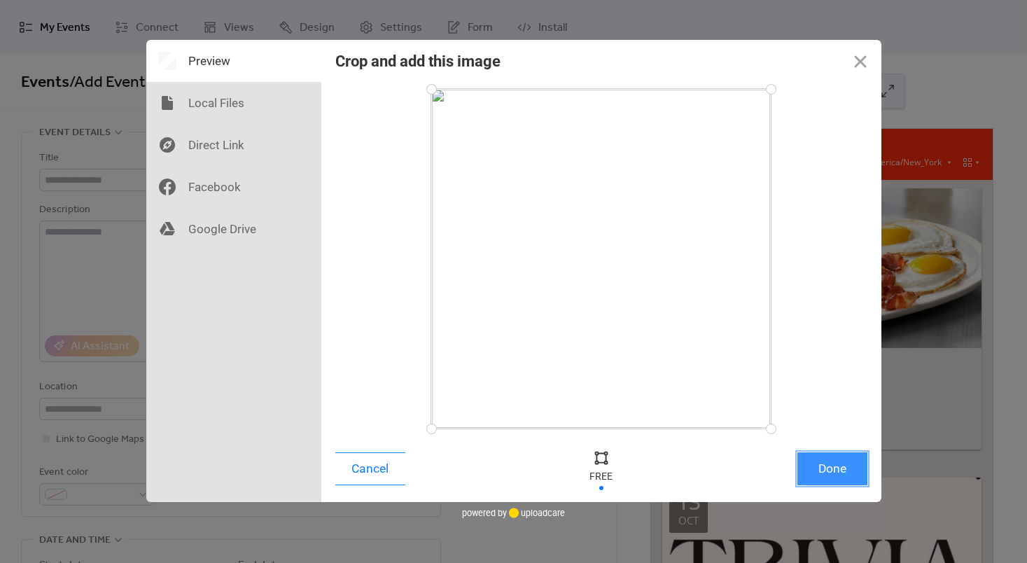
click at [823, 463] on button "Done" at bounding box center [832, 468] width 70 height 33
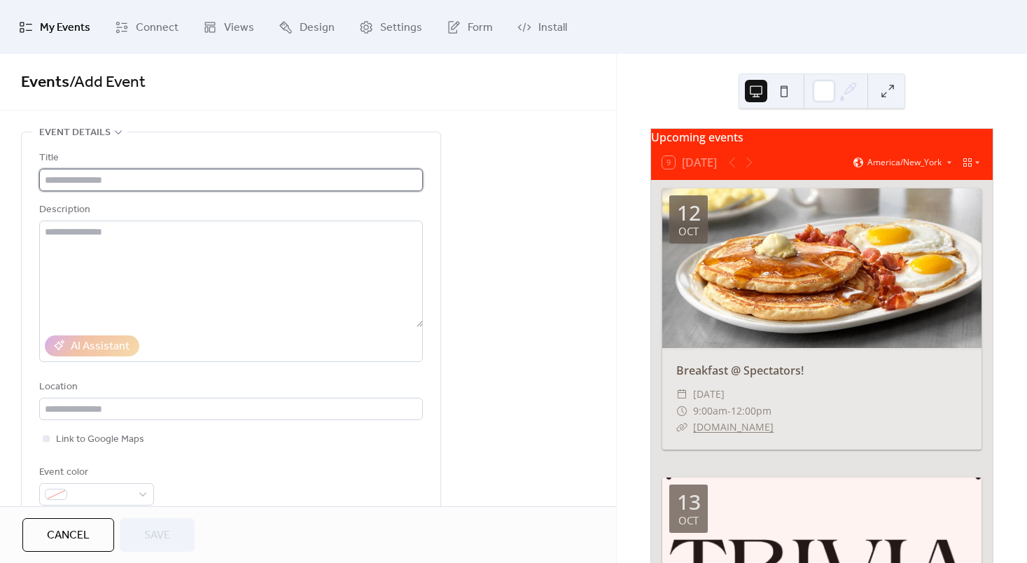
click at [235, 177] on input "text" at bounding box center [231, 180] width 384 height 22
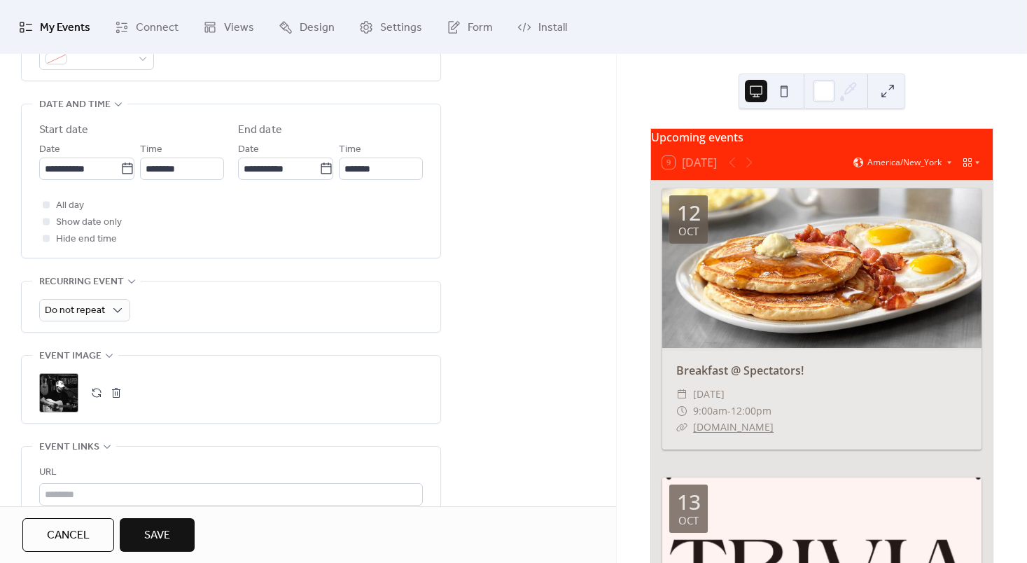
scroll to position [427, 0]
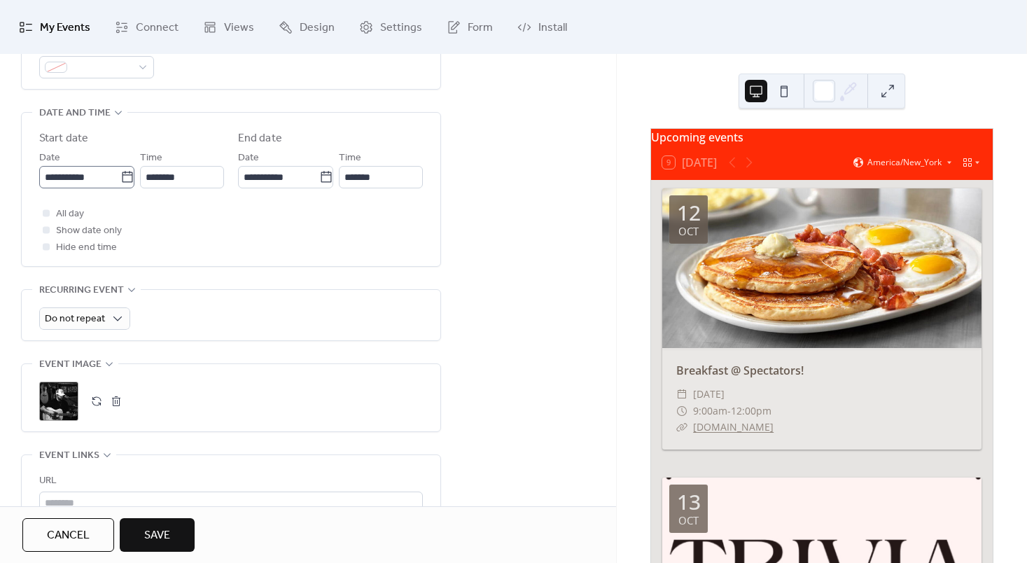
type input "**********"
click at [122, 178] on icon at bounding box center [127, 177] width 14 height 14
click at [120, 178] on input "**********" at bounding box center [79, 177] width 81 height 22
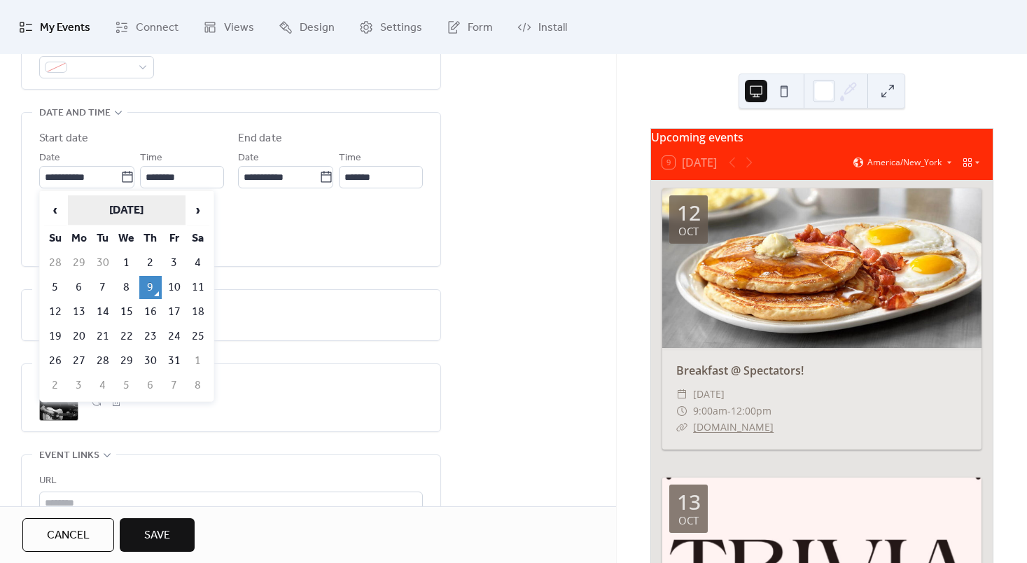
click at [185, 206] on th "[DATE]" at bounding box center [127, 210] width 118 height 30
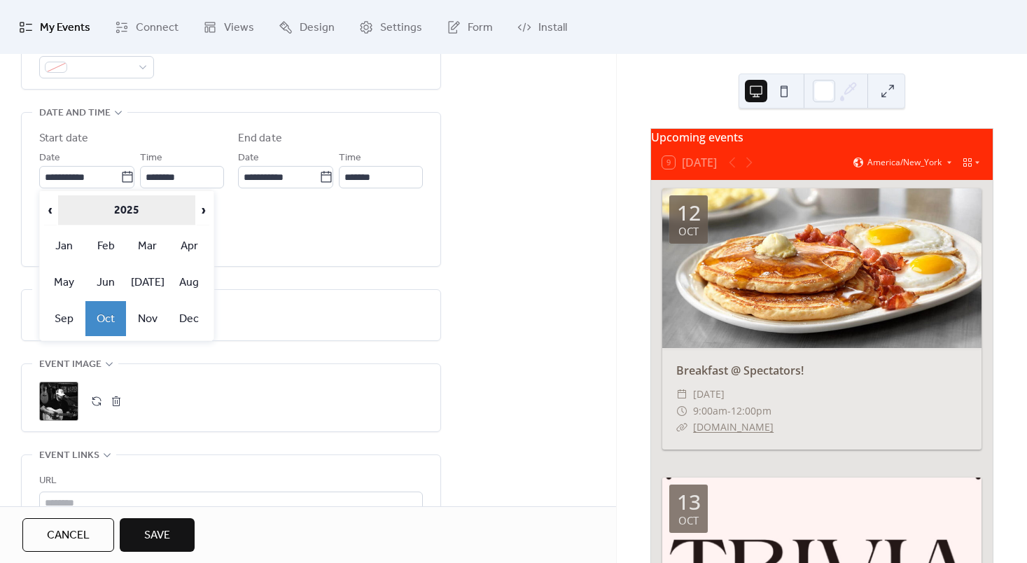
click at [140, 206] on th "2025" at bounding box center [127, 210] width 138 height 30
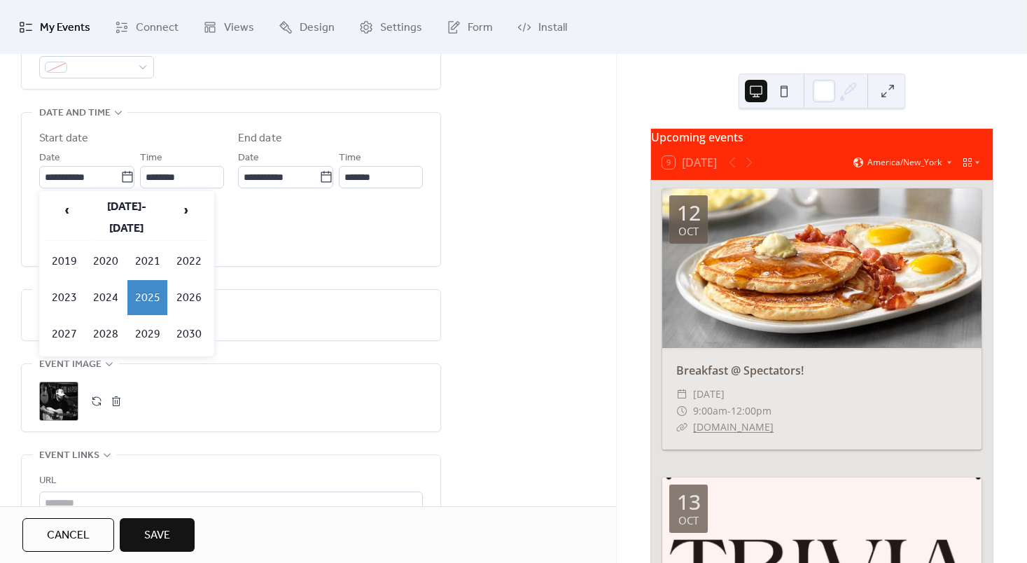
click at [151, 286] on td "2025" at bounding box center [147, 297] width 41 height 35
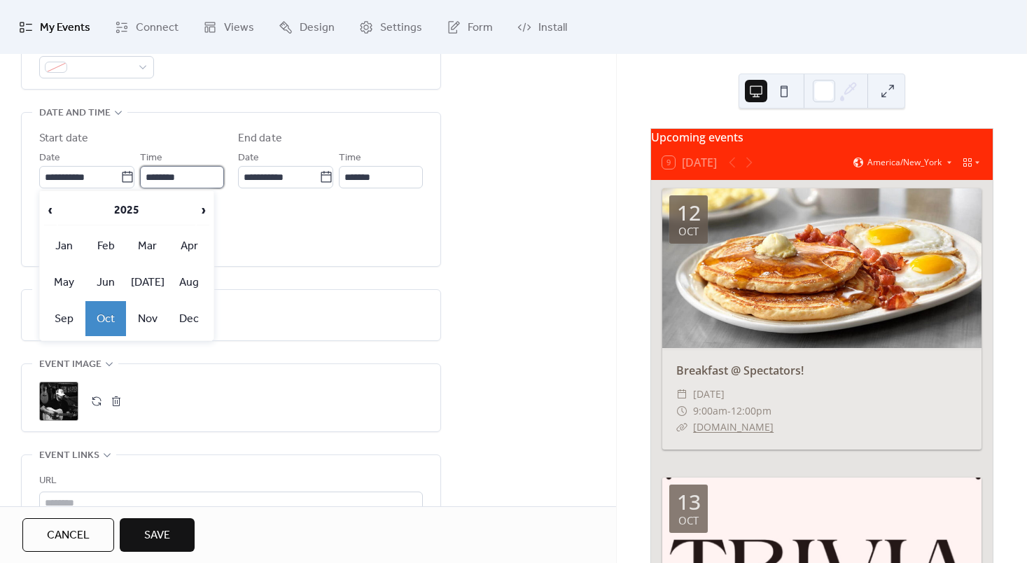
click at [183, 175] on input "********" at bounding box center [182, 177] width 84 height 22
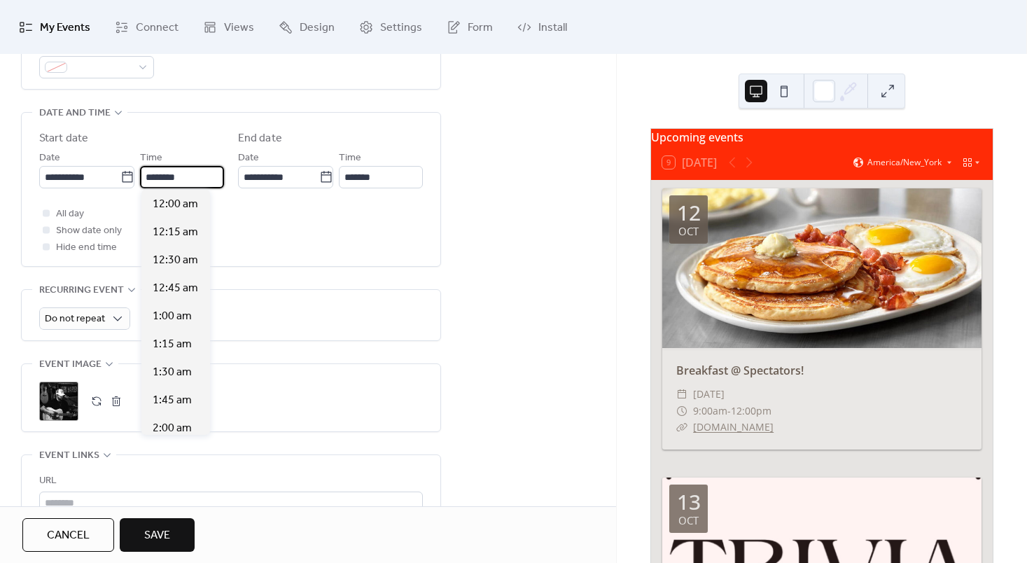
scroll to position [1344, 0]
click at [113, 170] on input "**********" at bounding box center [79, 177] width 81 height 22
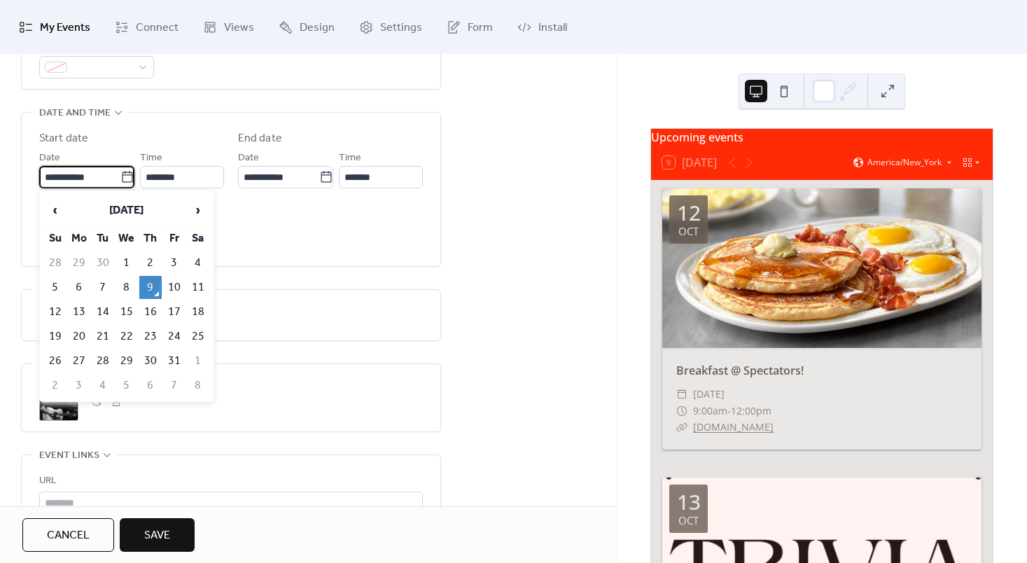
click at [185, 203] on table "‹ [DATE] › Su Mo Tu We Th Fr Sa 28 29 30 1 2 3 4 5 6 7 8 9 10 11 12 13 14 15 16…" at bounding box center [127, 296] width 168 height 204
click at [195, 207] on span "›" at bounding box center [198, 210] width 21 height 28
click at [127, 357] on td "31" at bounding box center [126, 360] width 22 height 23
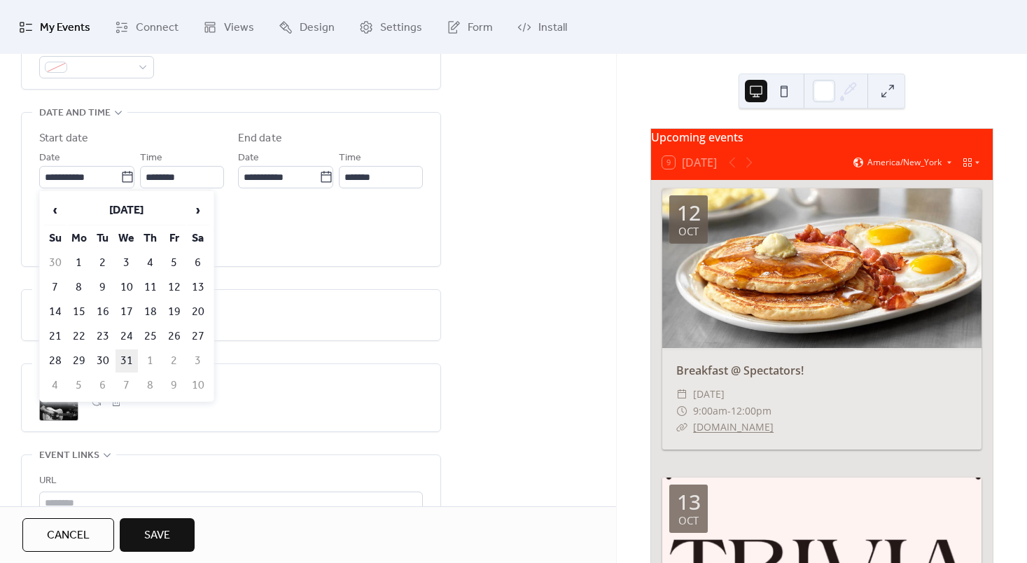
type input "**********"
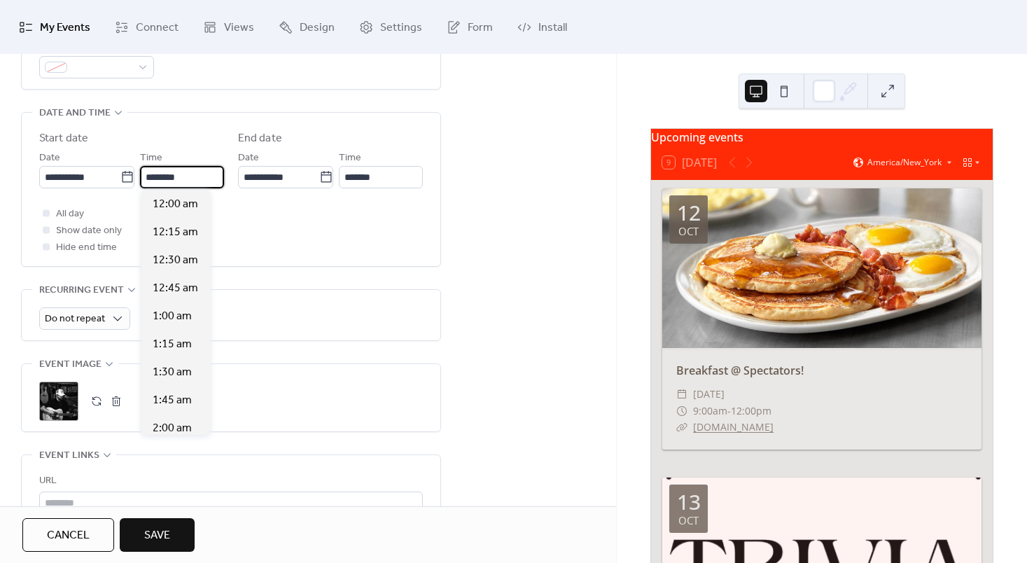
click at [158, 172] on input "********" at bounding box center [182, 177] width 84 height 22
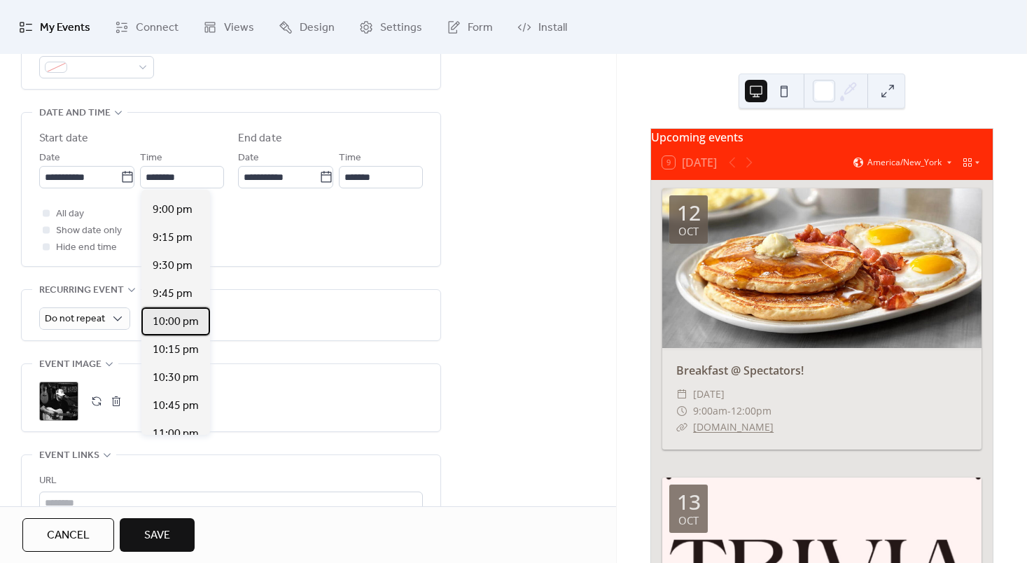
click at [184, 324] on span "10:00 pm" at bounding box center [176, 322] width 46 height 17
type input "********"
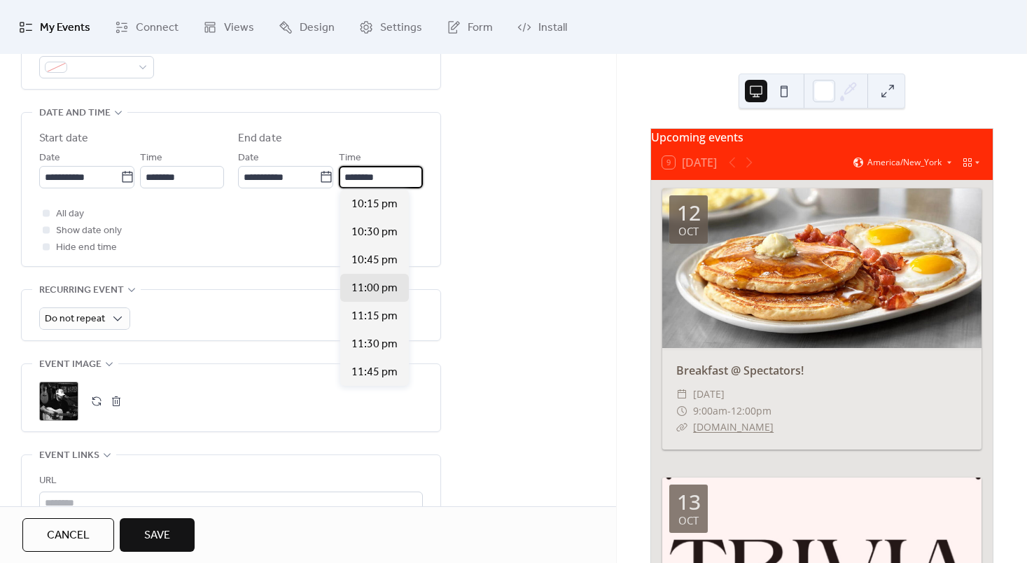
click at [372, 174] on input "********" at bounding box center [381, 177] width 84 height 22
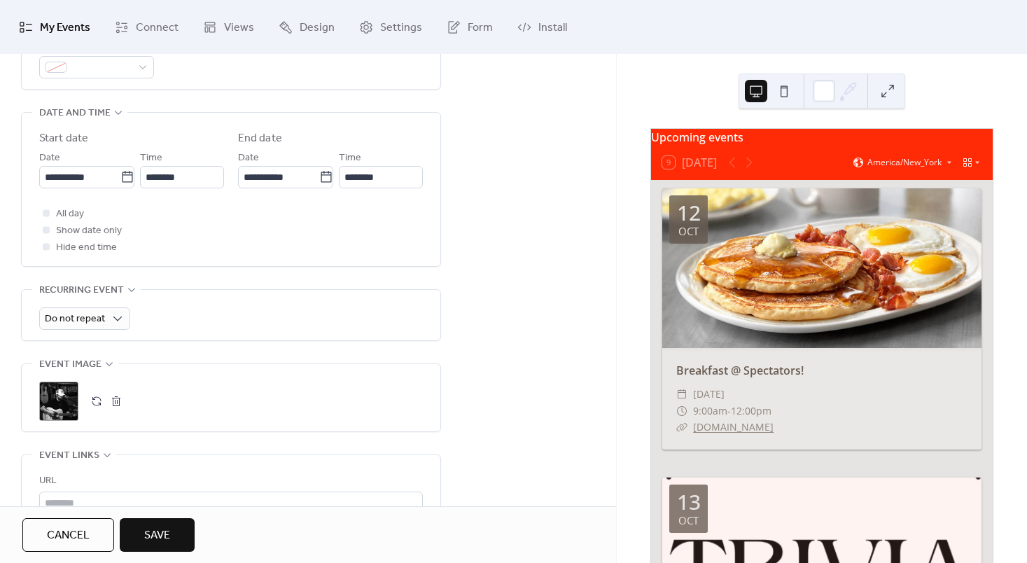
click at [288, 253] on div "All day Show date only Hide end time" at bounding box center [231, 230] width 384 height 50
click at [323, 178] on icon at bounding box center [326, 177] width 14 height 14
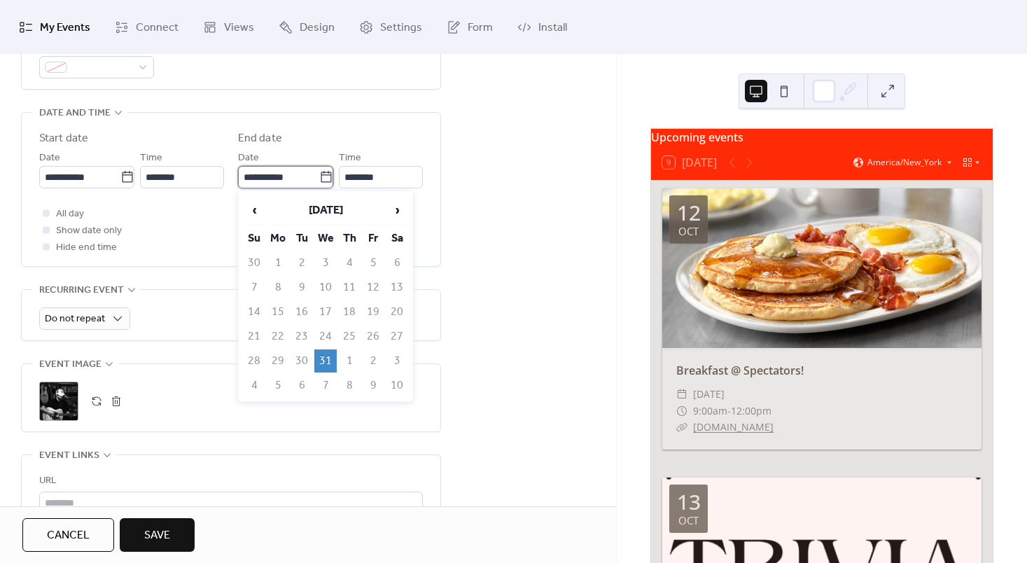
click at [319, 178] on input "**********" at bounding box center [278, 177] width 81 height 22
click at [395, 212] on span "›" at bounding box center [396, 210] width 21 height 28
click at [347, 262] on td "1" at bounding box center [349, 262] width 22 height 23
type input "**********"
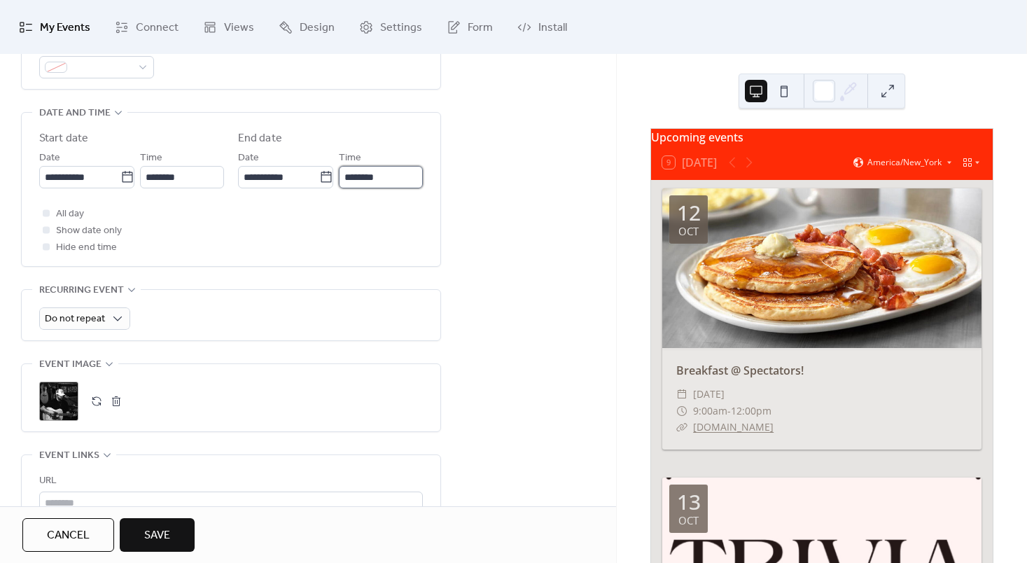
click at [371, 184] on input "********" at bounding box center [381, 177] width 84 height 22
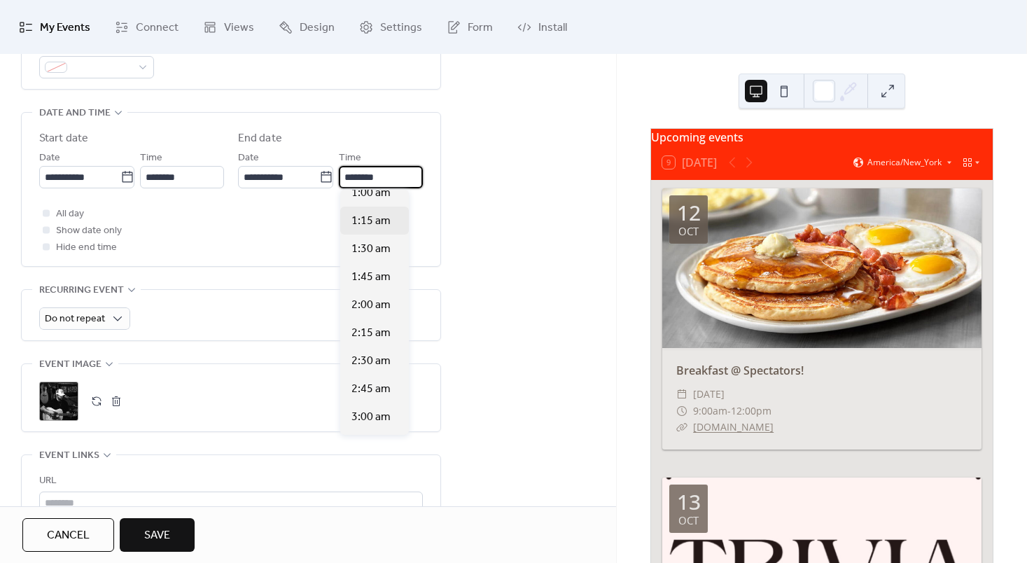
scroll to position [0, 0]
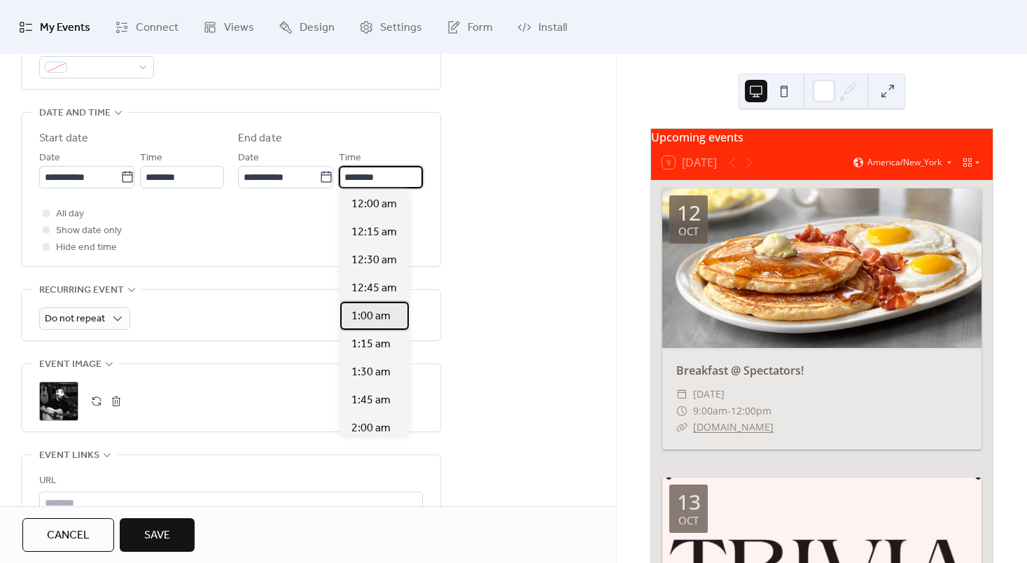
click at [362, 312] on span "1:00 am" at bounding box center [370, 316] width 39 height 17
type input "*******"
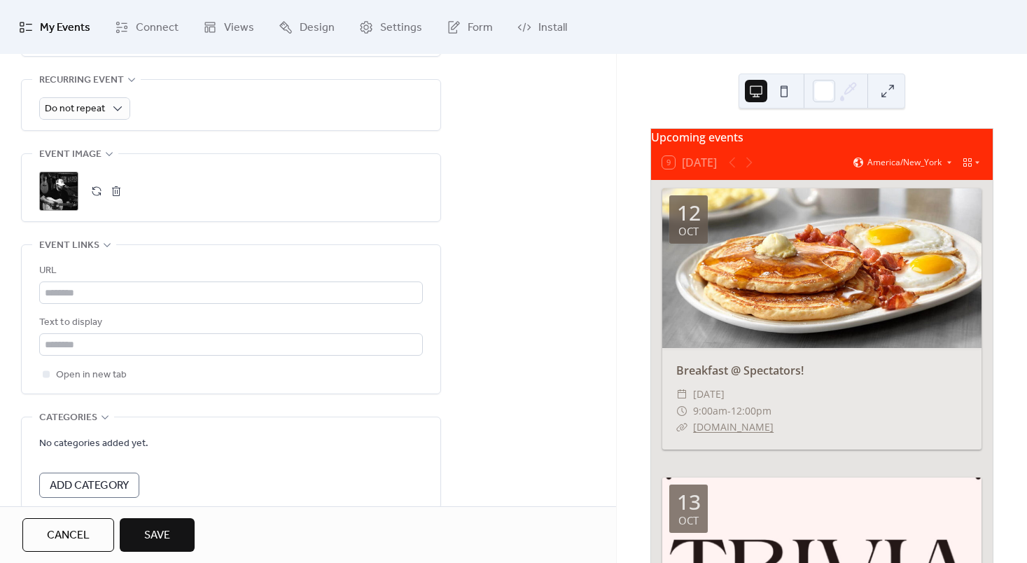
scroll to position [639, 0]
click at [168, 543] on span "Save" at bounding box center [157, 535] width 26 height 17
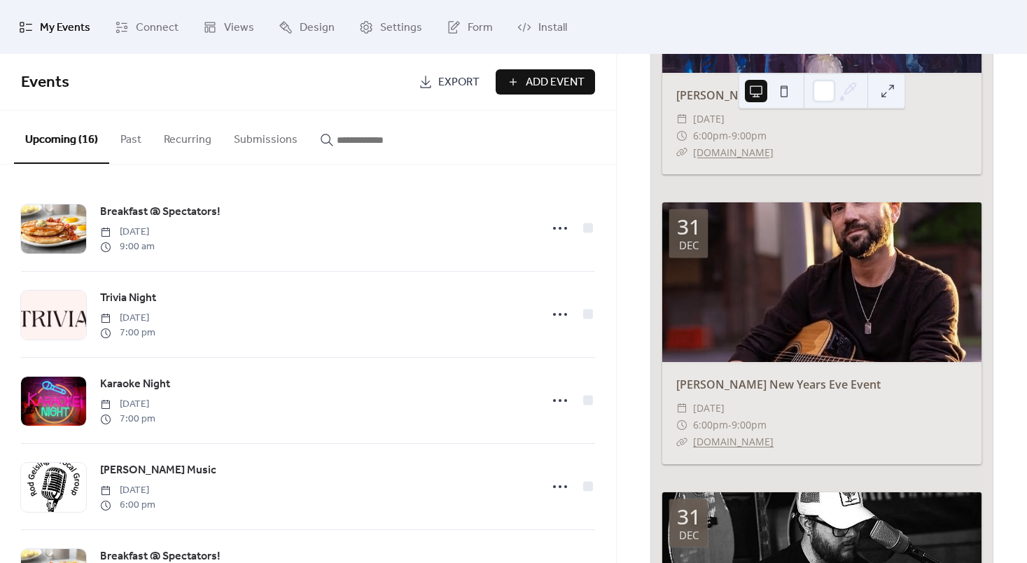
scroll to position [4221, 0]
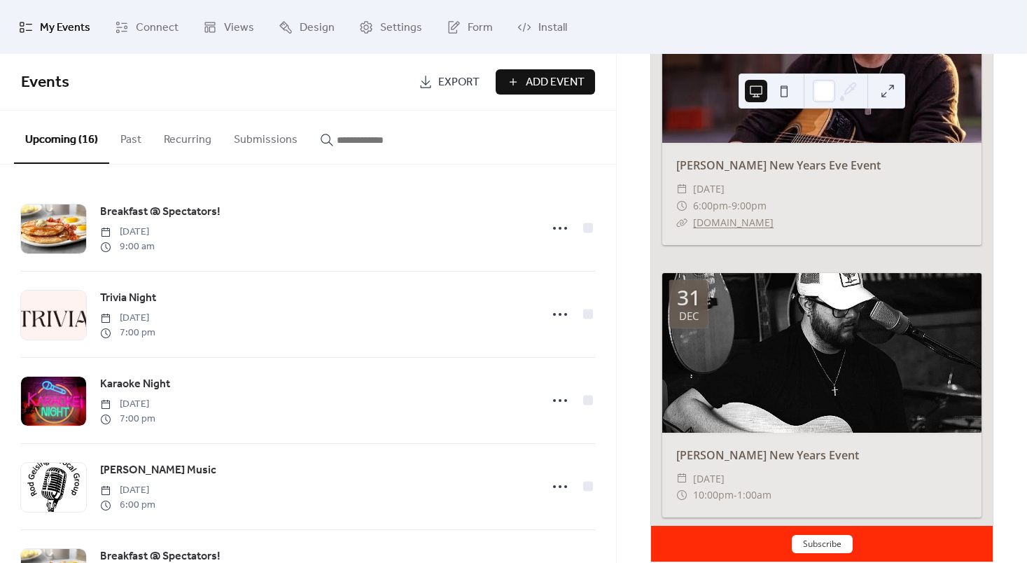
click at [801, 396] on div at bounding box center [821, 353] width 319 height 160
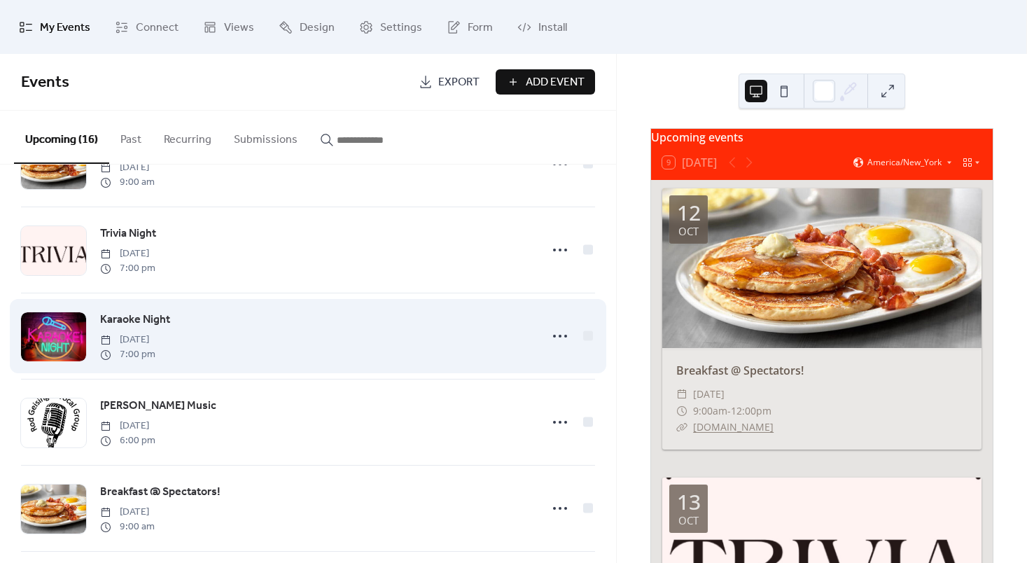
scroll to position [0, 0]
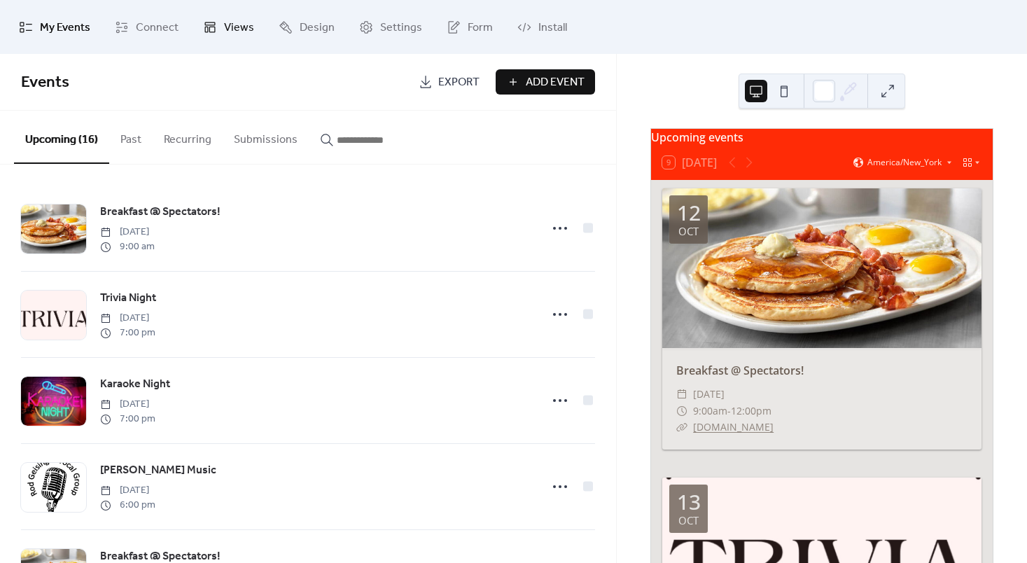
click at [215, 36] on link "Views" at bounding box center [228, 27] width 72 height 43
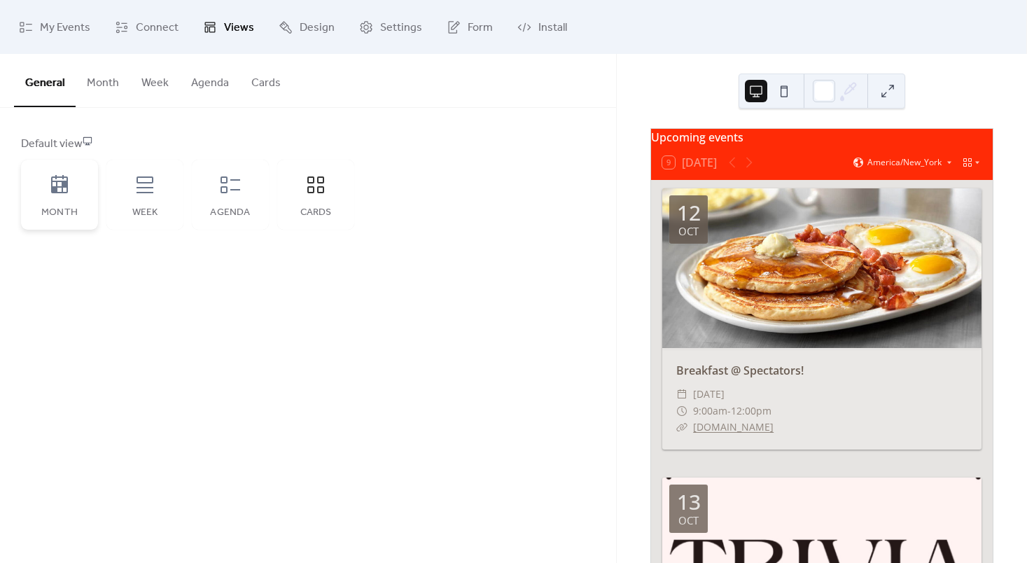
click at [73, 196] on div "Month" at bounding box center [59, 195] width 77 height 70
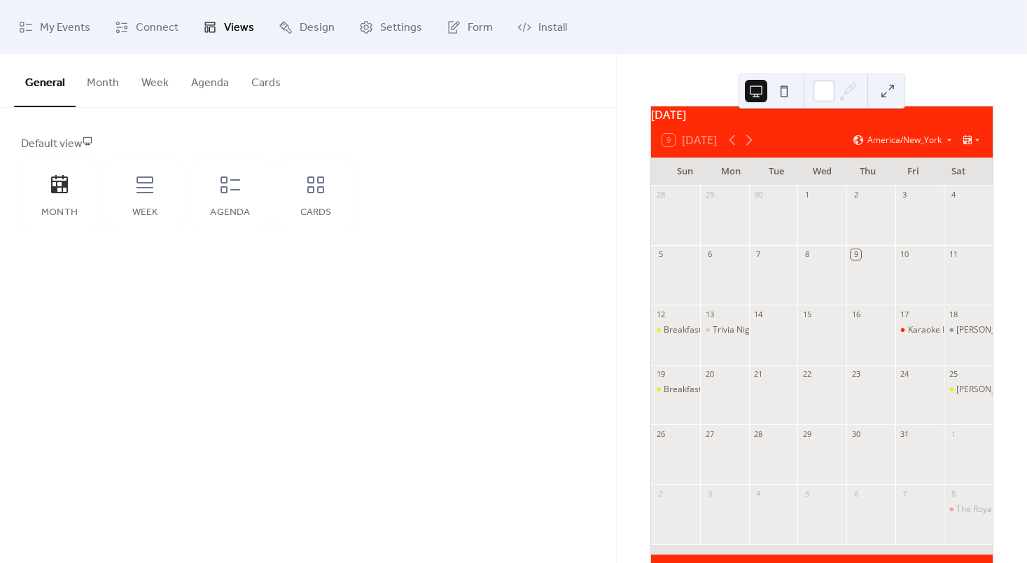
scroll to position [20, 0]
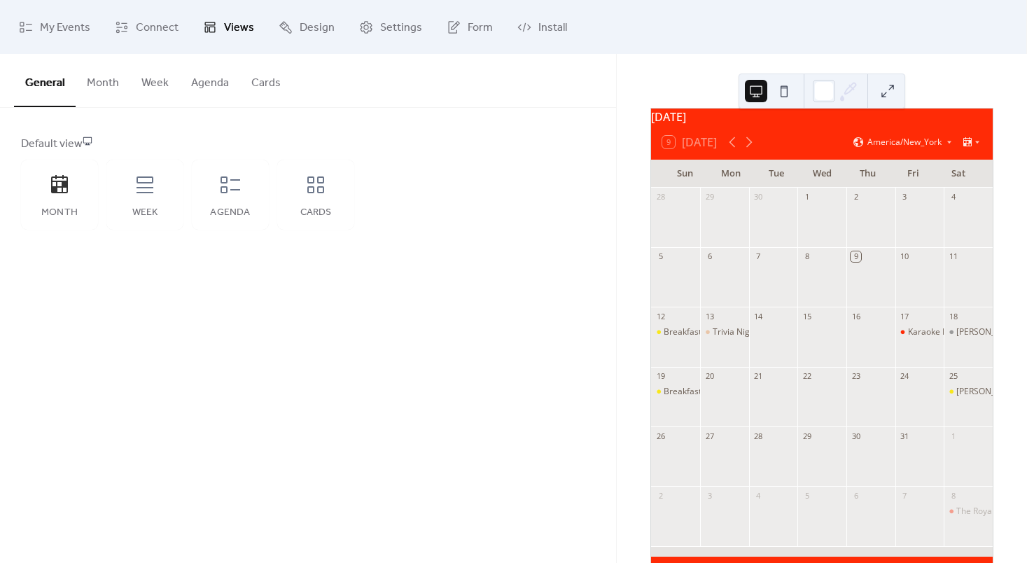
click at [406, 293] on div "General Month Week Agenda Cards Default view Month Week Agenda Cards Disabled E…" at bounding box center [308, 308] width 616 height 509
click at [157, 198] on div "Week" at bounding box center [144, 195] width 77 height 70
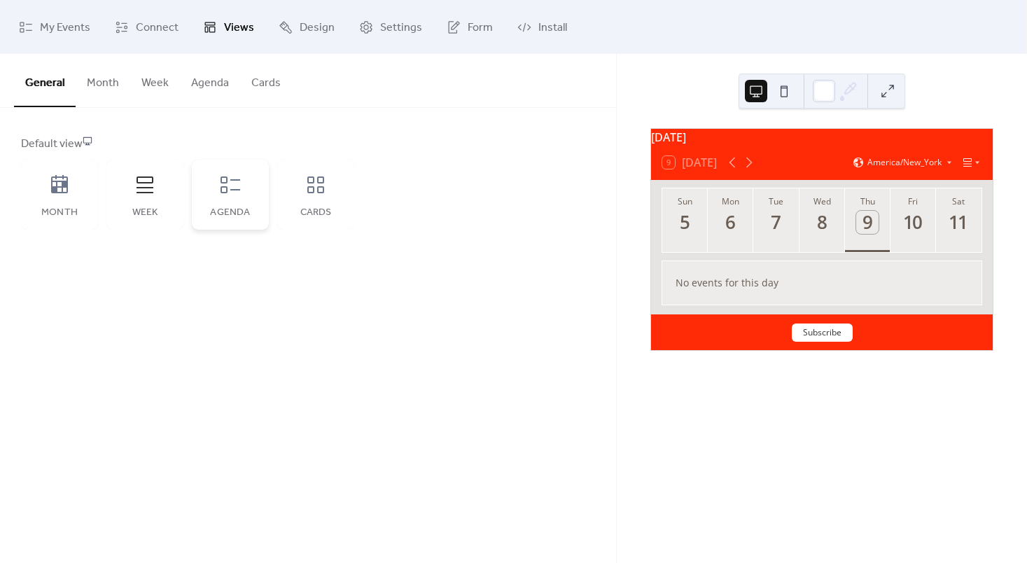
click at [197, 209] on div "Agenda" at bounding box center [230, 195] width 77 height 70
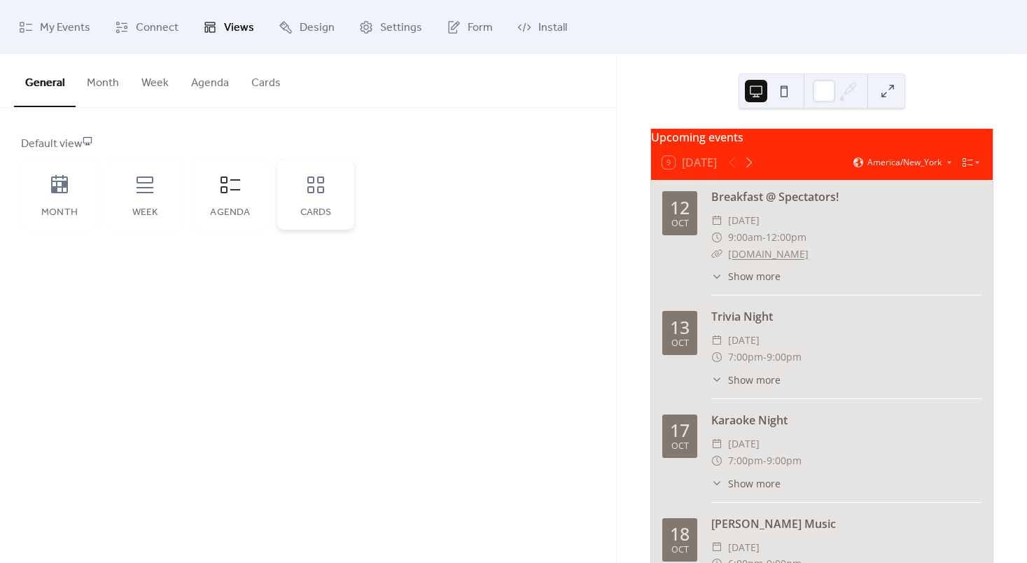
click at [304, 214] on div "Cards" at bounding box center [315, 212] width 49 height 11
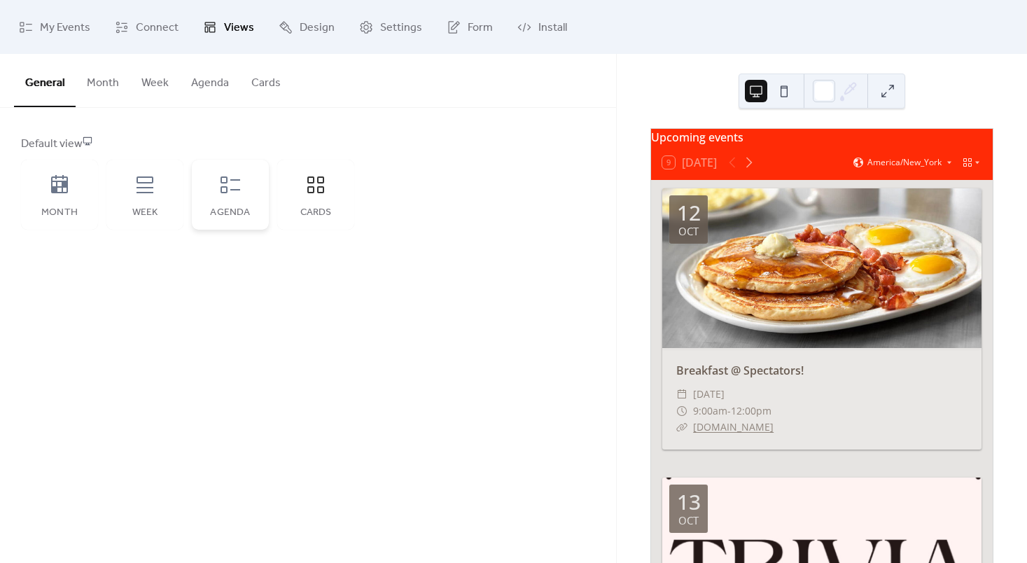
click at [250, 209] on div "Agenda" at bounding box center [230, 212] width 49 height 11
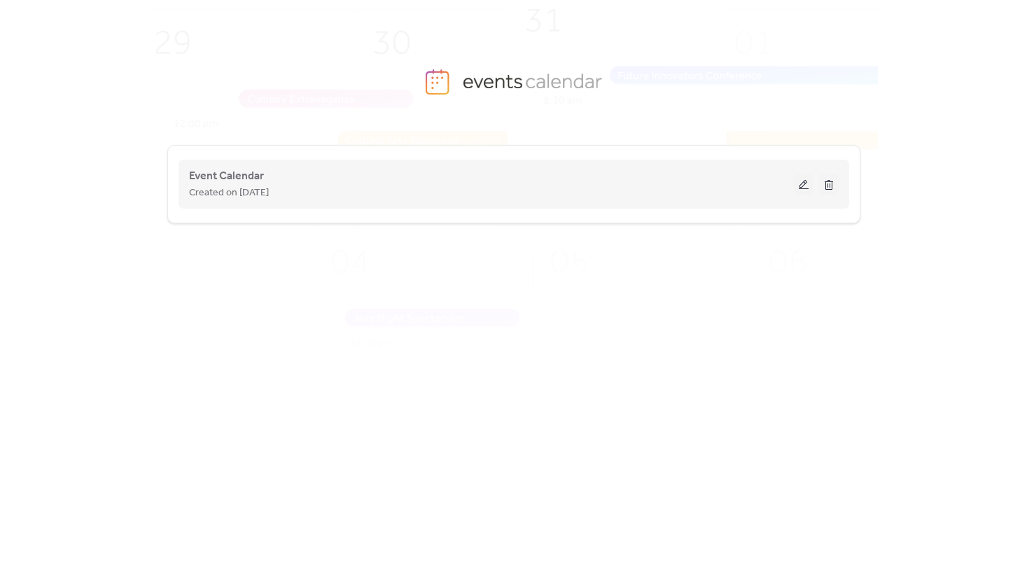
click at [810, 194] on button at bounding box center [804, 184] width 20 height 21
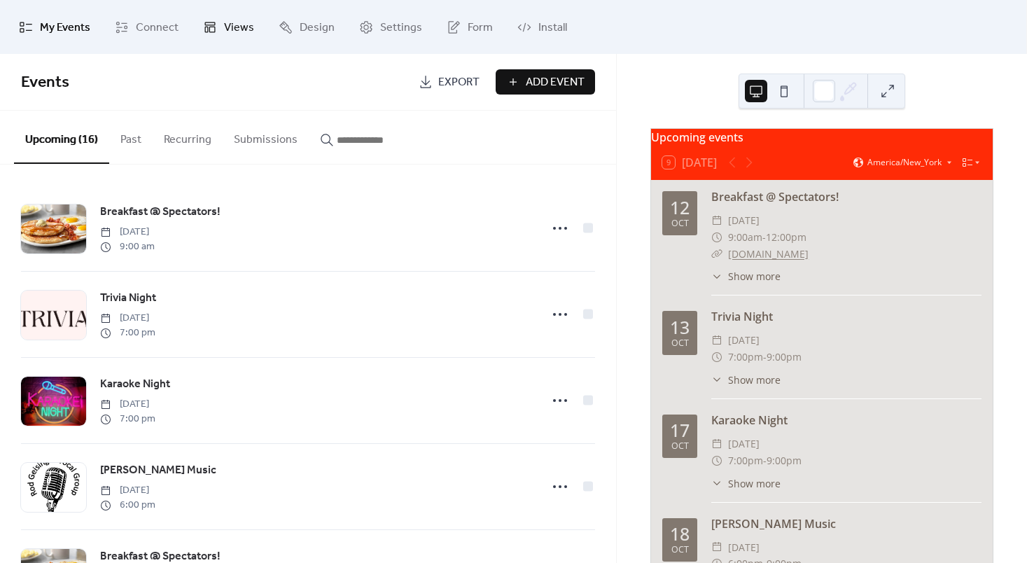
click at [218, 27] on link "Views" at bounding box center [228, 27] width 72 height 43
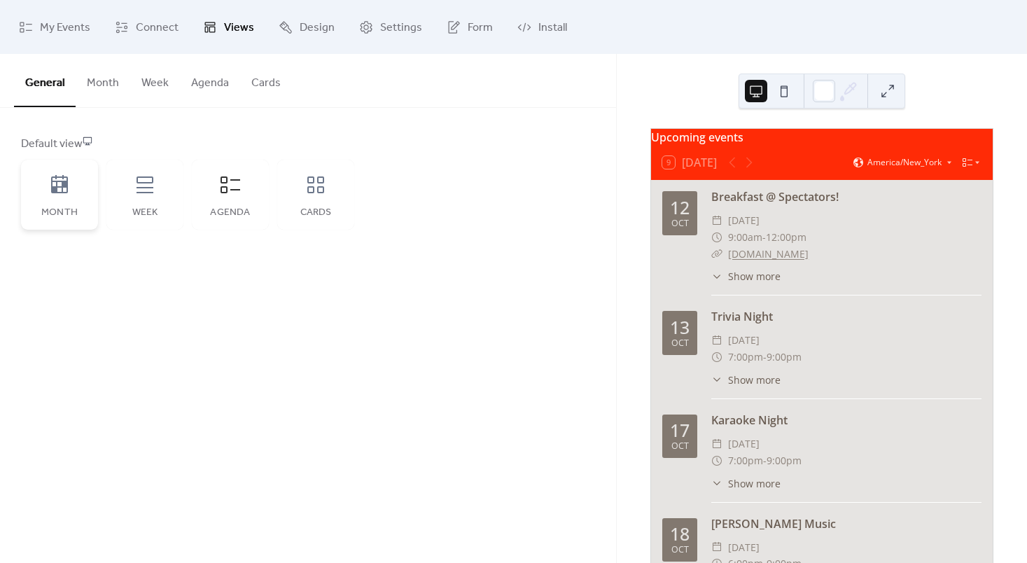
click at [84, 180] on div "Month" at bounding box center [59, 195] width 77 height 70
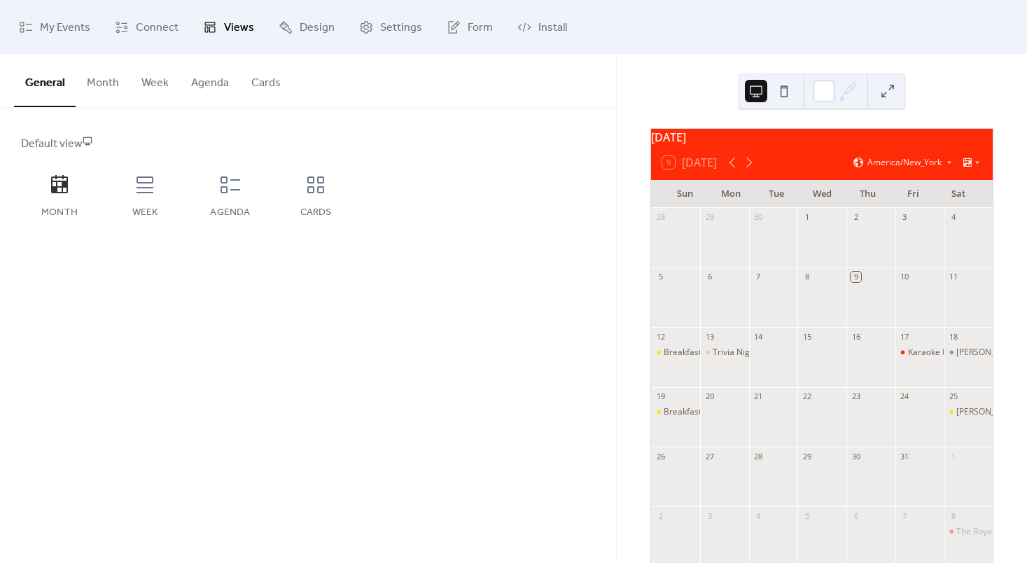
click at [308, 123] on div "Default view Month Week Agenda Cards" at bounding box center [308, 183] width 616 height 150
click at [265, 87] on button "Cards" at bounding box center [266, 80] width 52 height 52
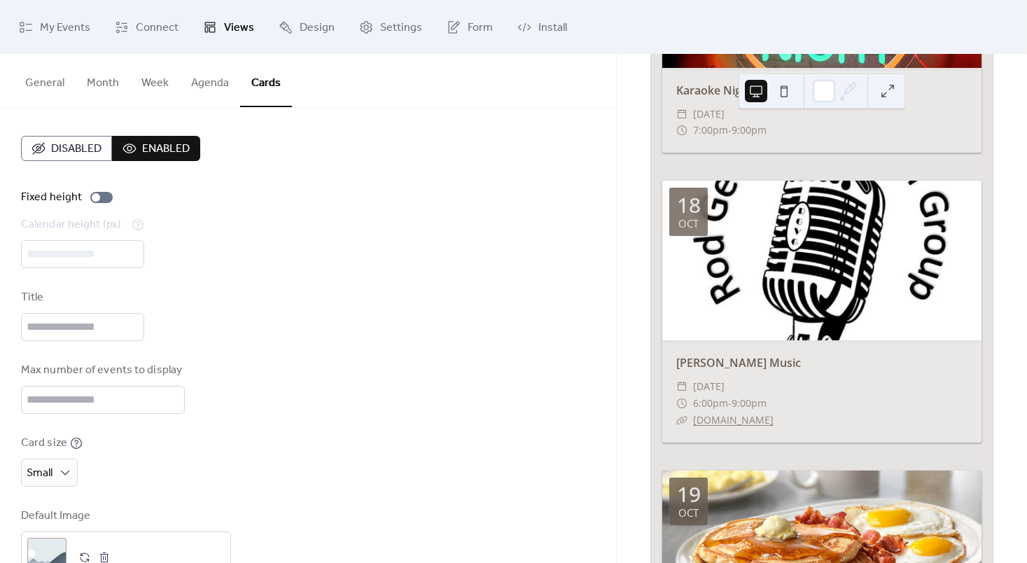
scroll to position [705, 0]
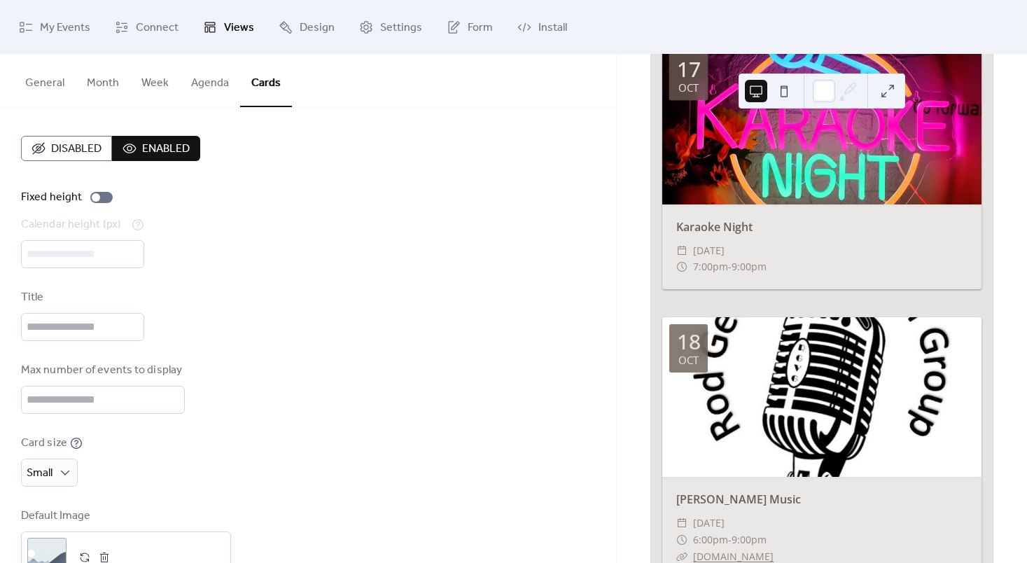
click at [97, 87] on button "Month" at bounding box center [103, 80] width 55 height 52
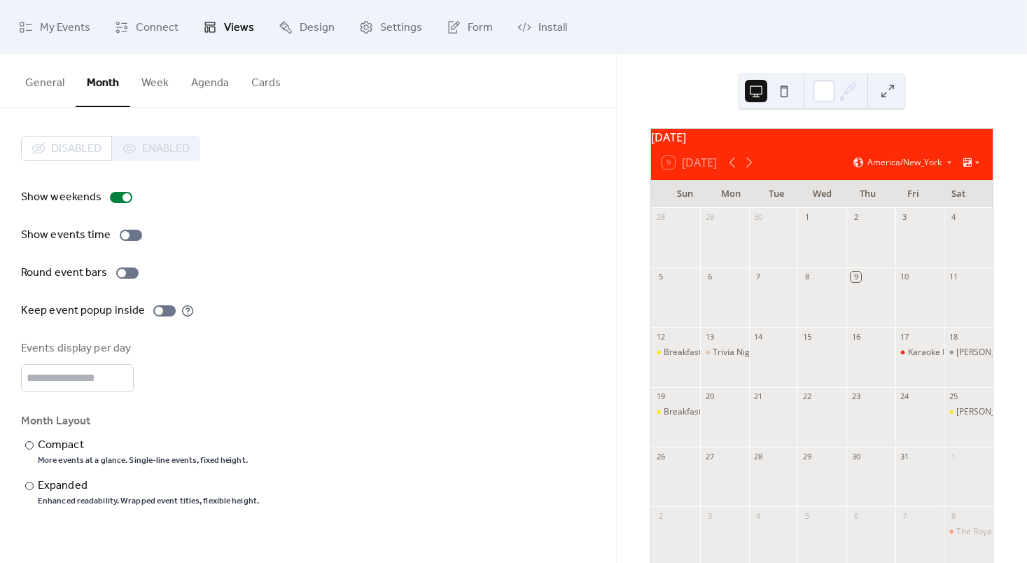
click at [59, 87] on button "General" at bounding box center [45, 80] width 62 height 52
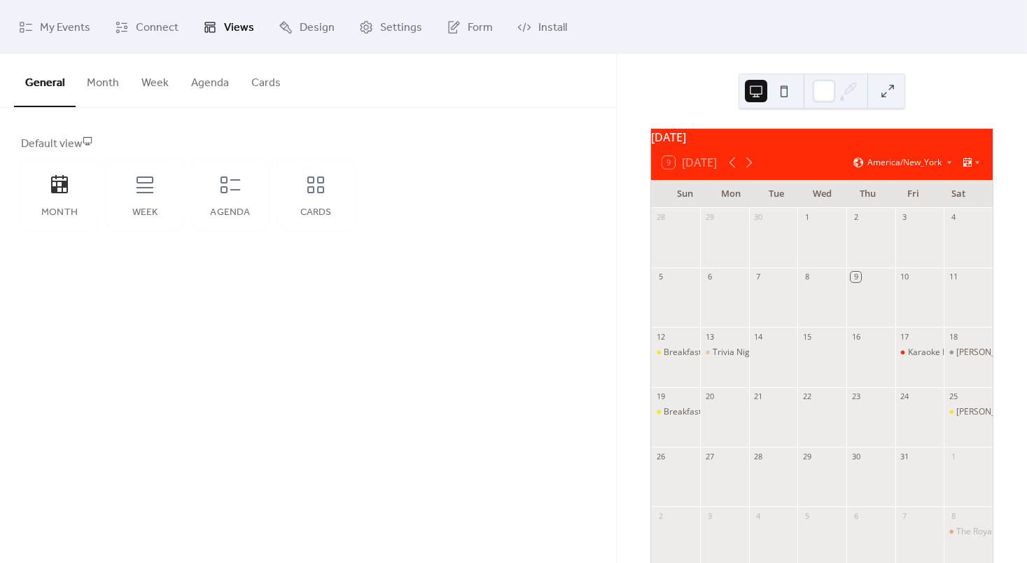
click at [59, 87] on button "General" at bounding box center [45, 80] width 62 height 53
click at [83, 85] on button "Month" at bounding box center [103, 80] width 55 height 52
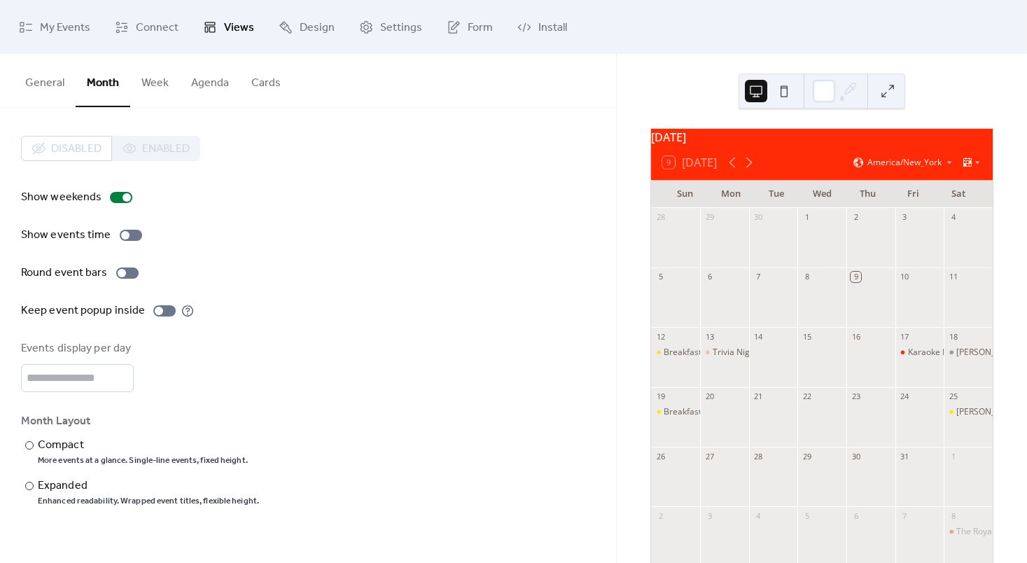
click at [97, 87] on button "Month" at bounding box center [103, 80] width 55 height 53
click at [73, 94] on button "General" at bounding box center [45, 80] width 62 height 52
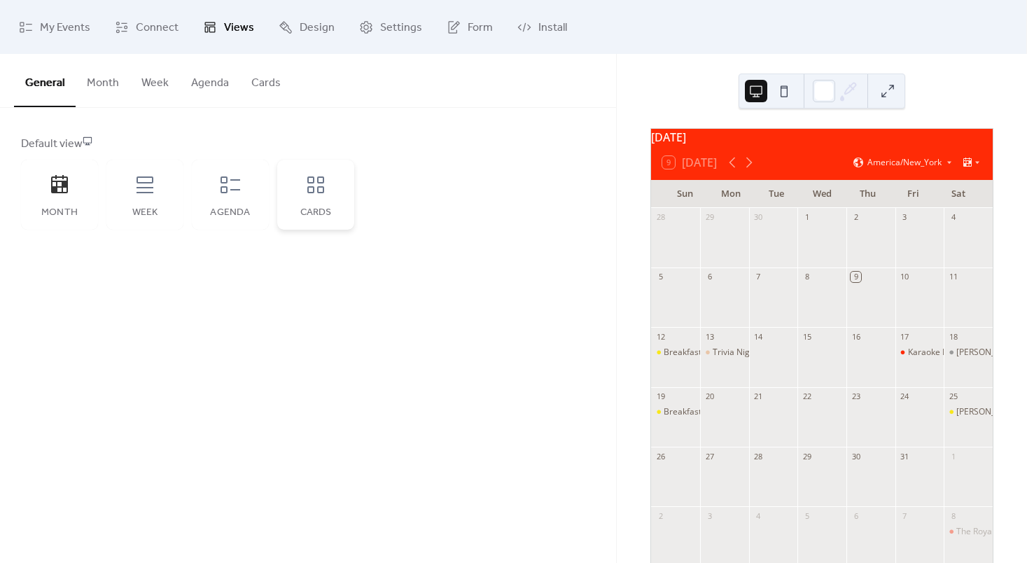
click at [325, 190] on icon at bounding box center [315, 185] width 22 height 22
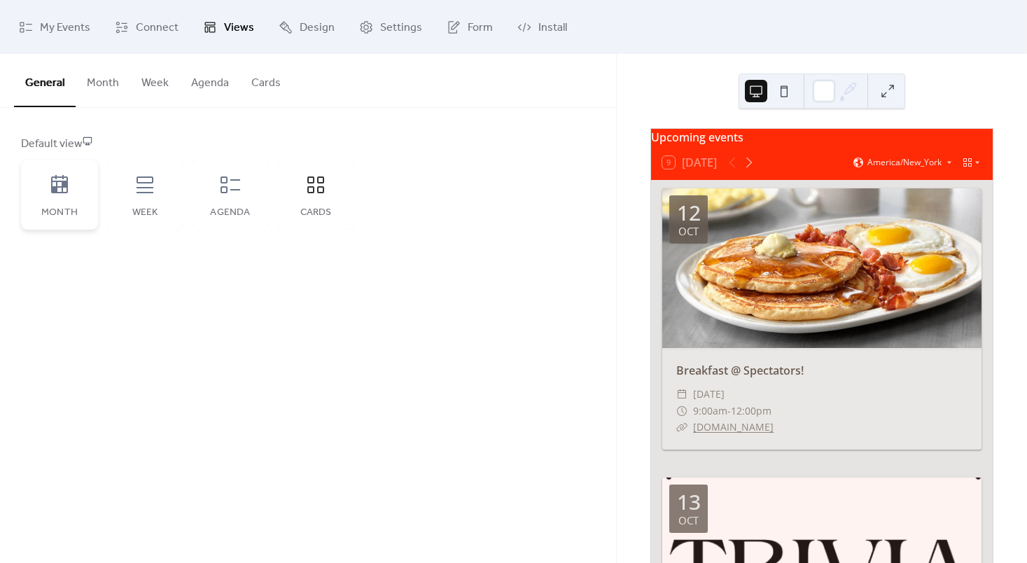
click at [69, 183] on icon at bounding box center [59, 185] width 22 height 22
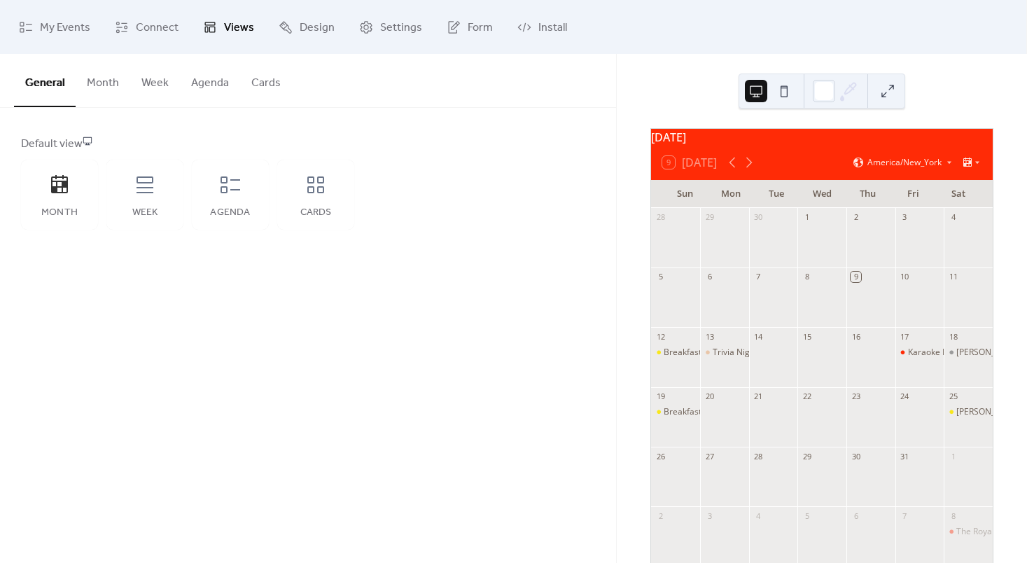
click at [112, 86] on button "Month" at bounding box center [103, 80] width 55 height 52
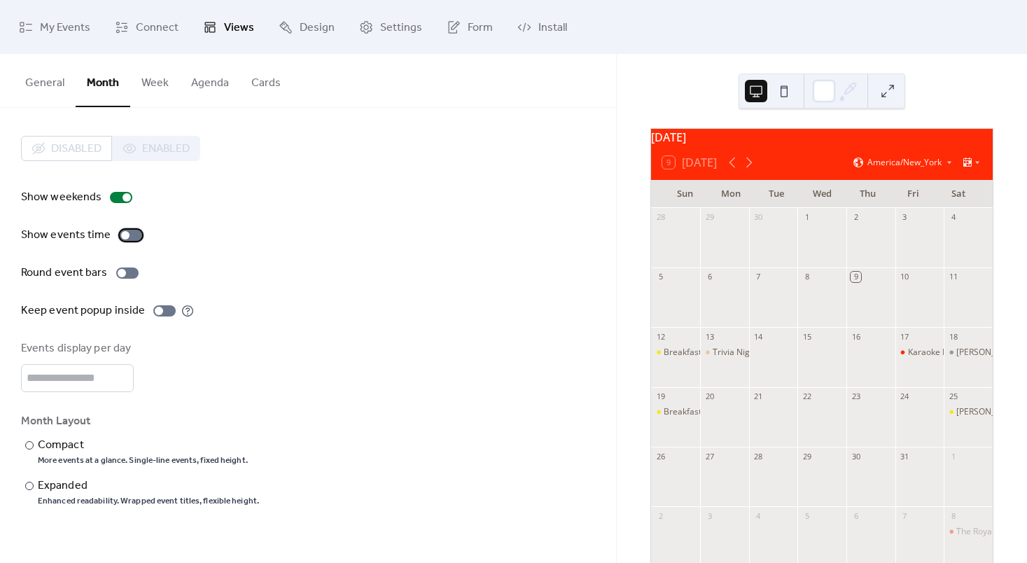
click at [127, 234] on div at bounding box center [131, 235] width 22 height 11
click at [68, 481] on div "Expanded" at bounding box center [147, 485] width 218 height 17
click at [75, 444] on div "Compact" at bounding box center [141, 445] width 207 height 17
click at [149, 89] on button "Week" at bounding box center [155, 80] width 50 height 52
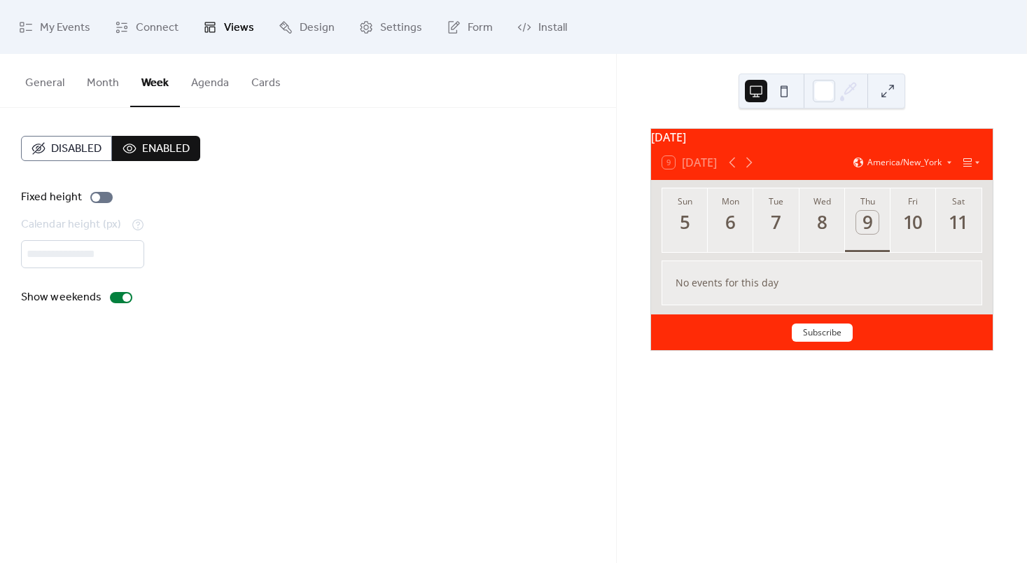
click at [204, 78] on button "Agenda" at bounding box center [210, 80] width 60 height 52
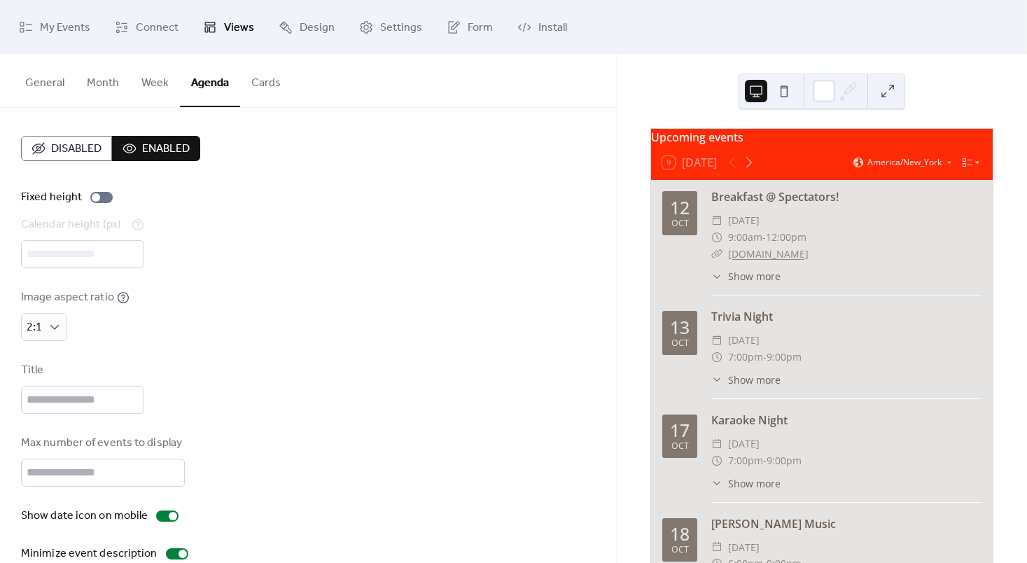
click at [17, 74] on button "General" at bounding box center [45, 80] width 62 height 52
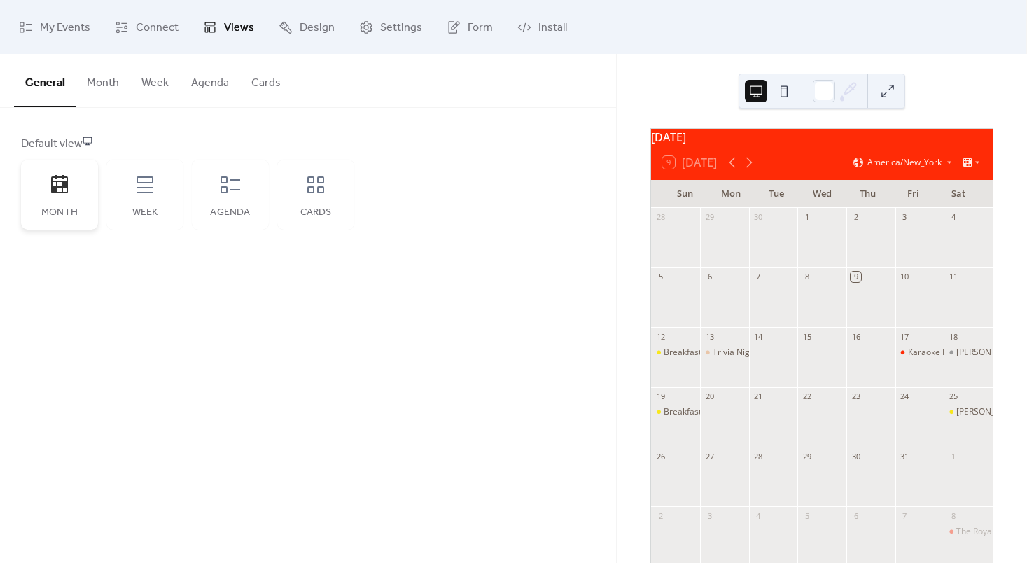
click at [93, 197] on div "Month" at bounding box center [59, 195] width 77 height 70
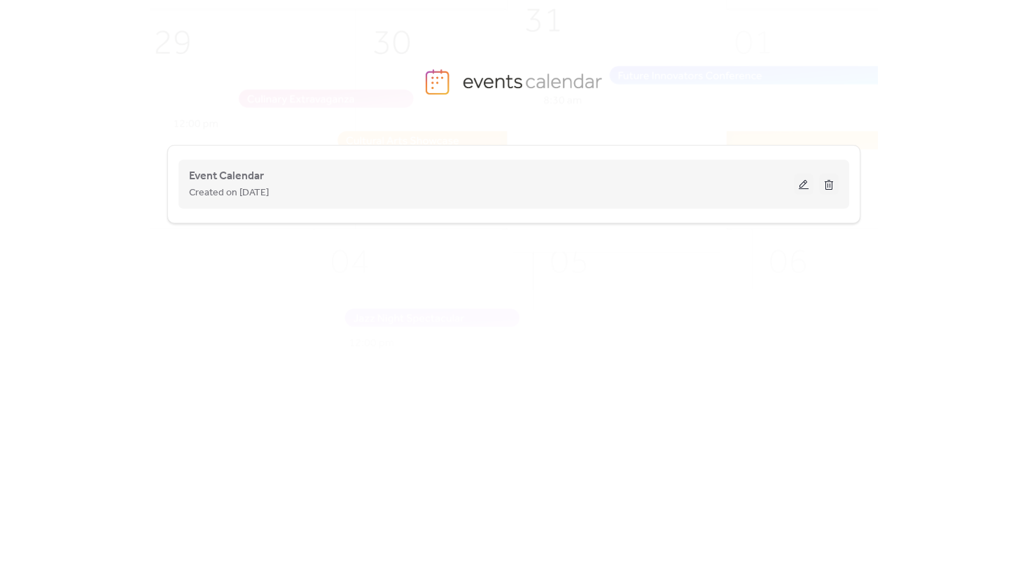
click at [806, 174] on button at bounding box center [804, 184] width 20 height 21
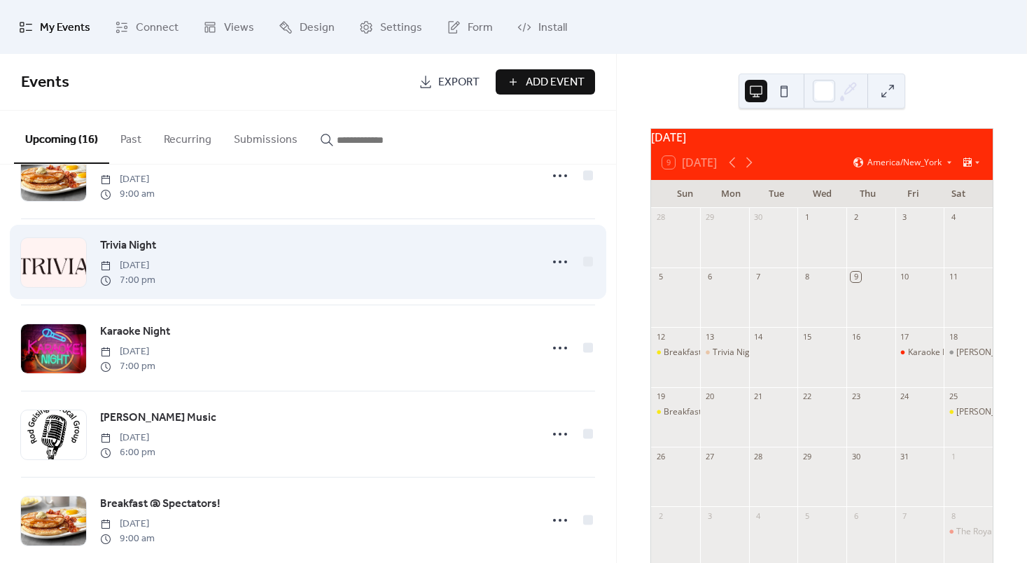
scroll to position [52, 0]
click at [552, 258] on icon at bounding box center [560, 262] width 22 height 22
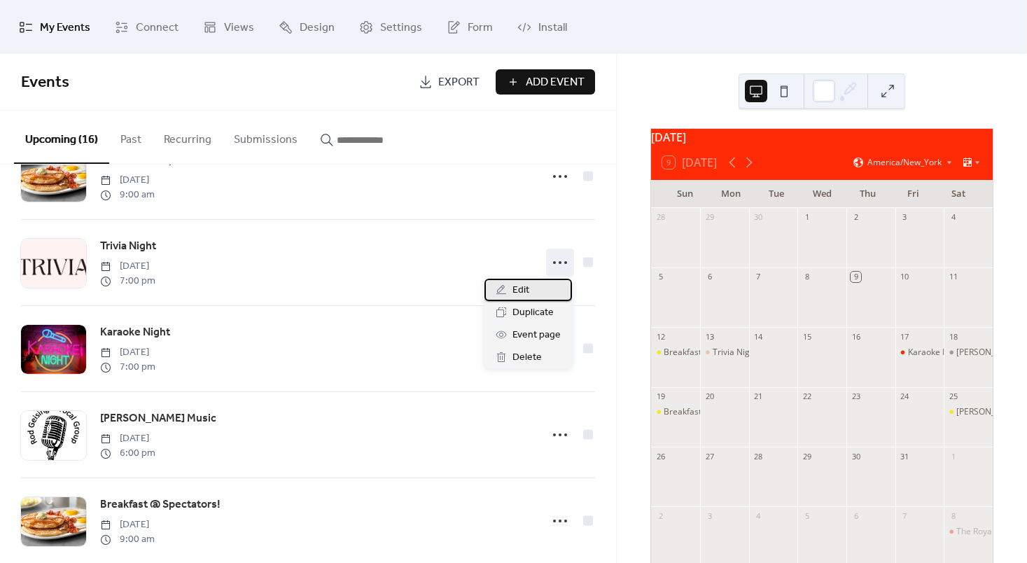
click at [515, 287] on span "Edit" at bounding box center [520, 290] width 17 height 17
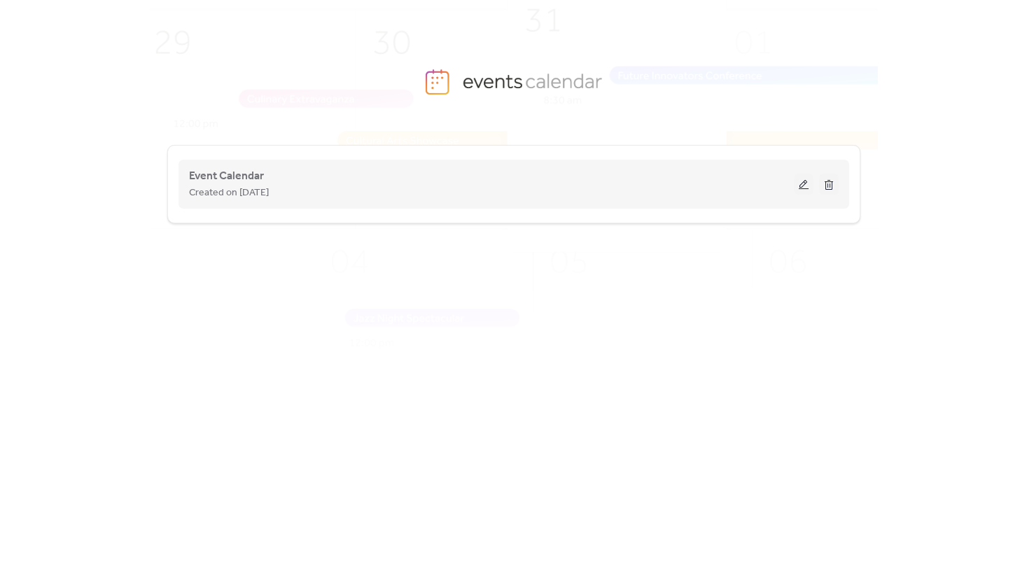
click at [797, 188] on button at bounding box center [804, 184] width 20 height 21
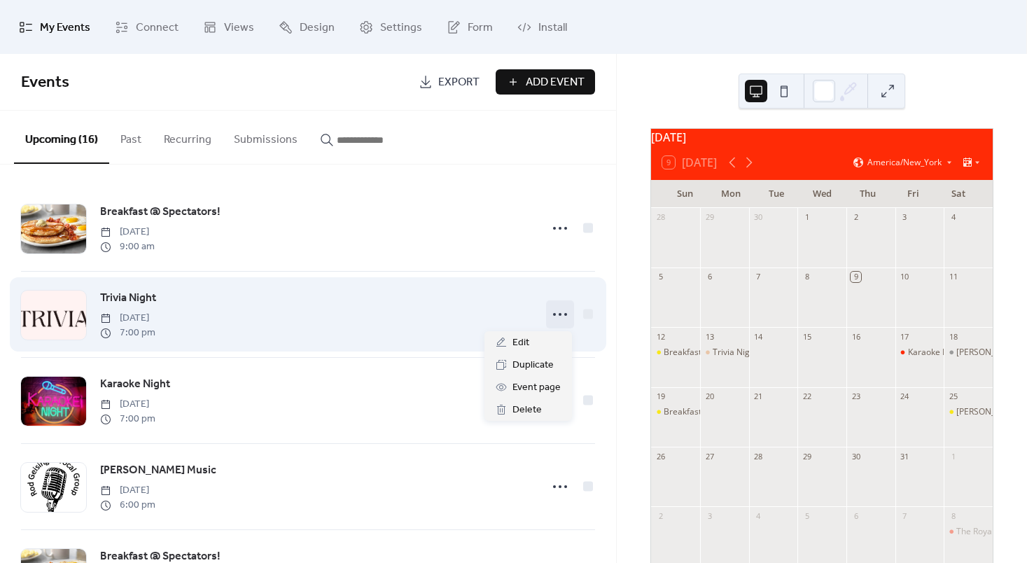
click at [563, 309] on icon at bounding box center [560, 314] width 22 height 22
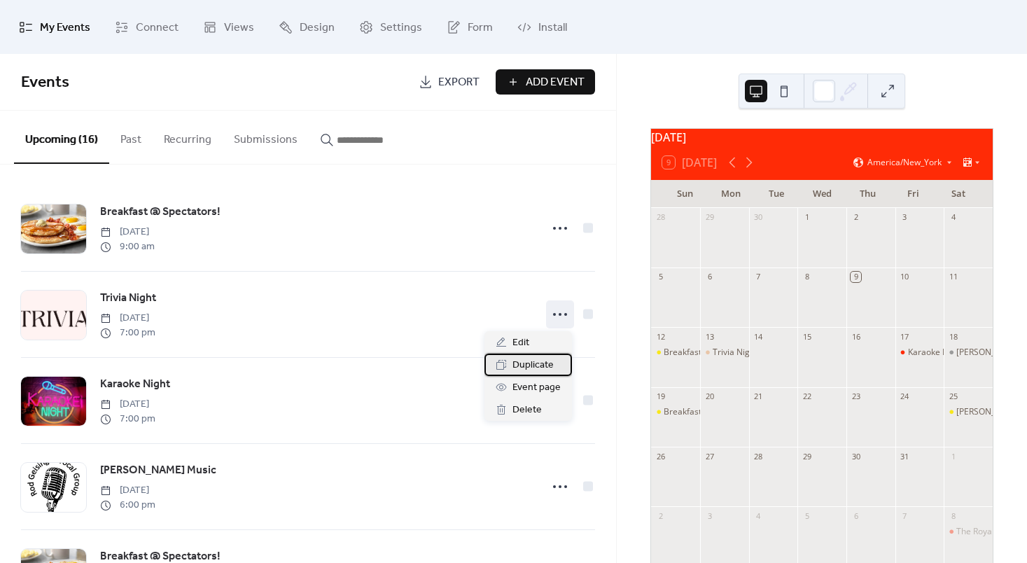
click at [523, 363] on span "Duplicate" at bounding box center [532, 365] width 41 height 17
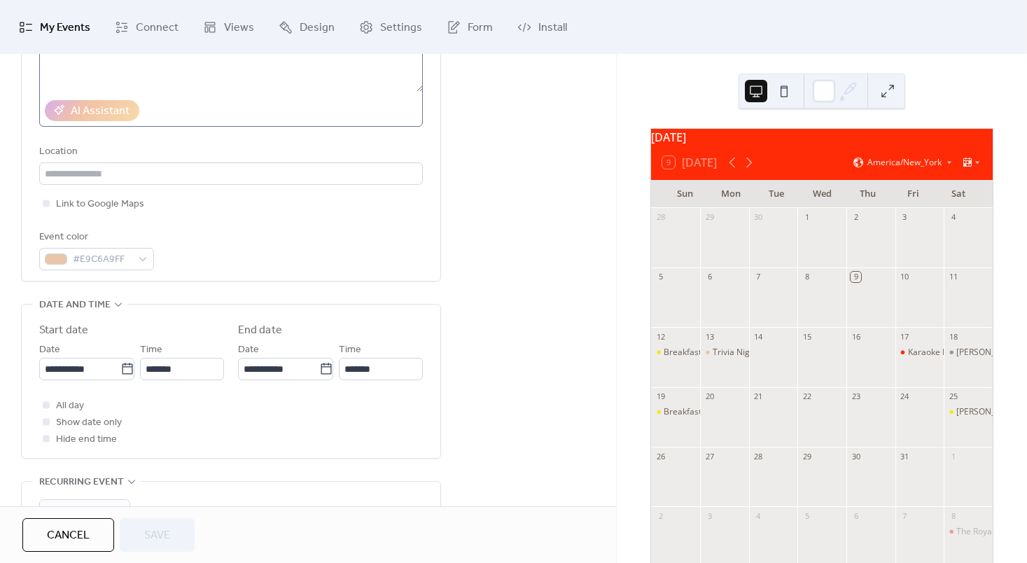
scroll to position [236, 0]
click at [124, 368] on icon at bounding box center [127, 368] width 14 height 14
click at [120, 368] on input "**********" at bounding box center [79, 368] width 81 height 22
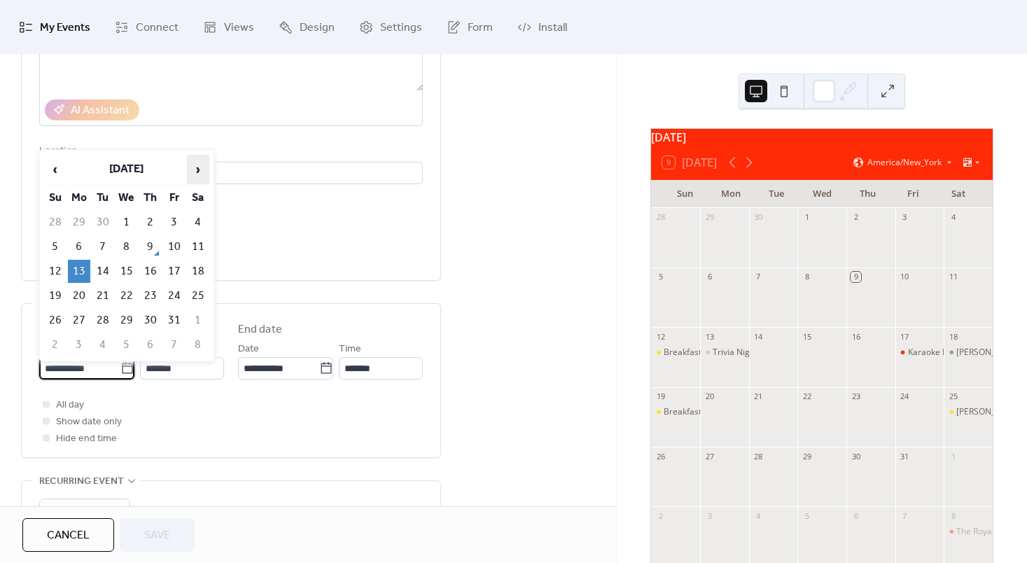
click at [198, 169] on span "›" at bounding box center [198, 169] width 21 height 28
click at [84, 262] on td "10" at bounding box center [79, 271] width 22 height 23
type input "**********"
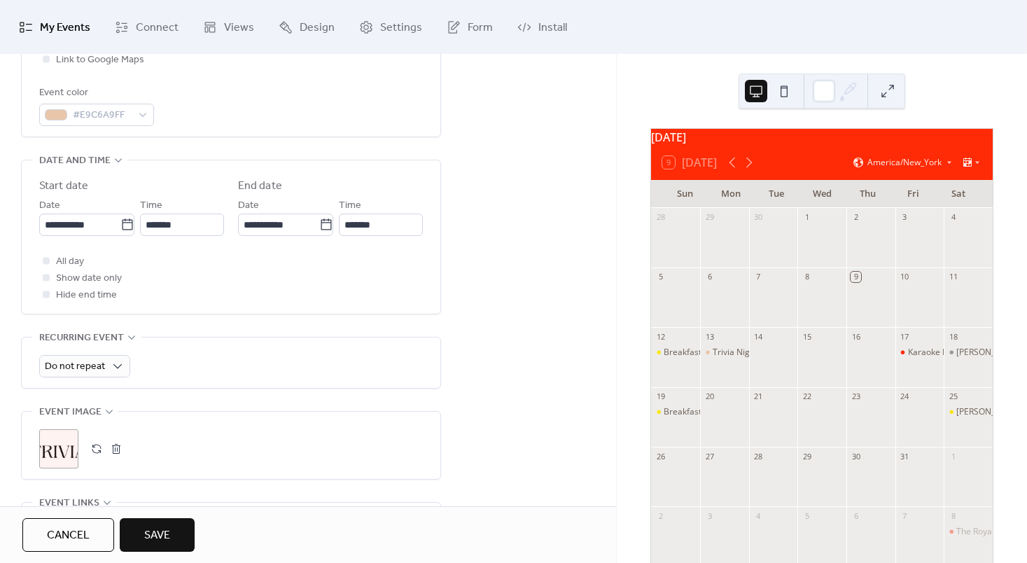
scroll to position [386, 0]
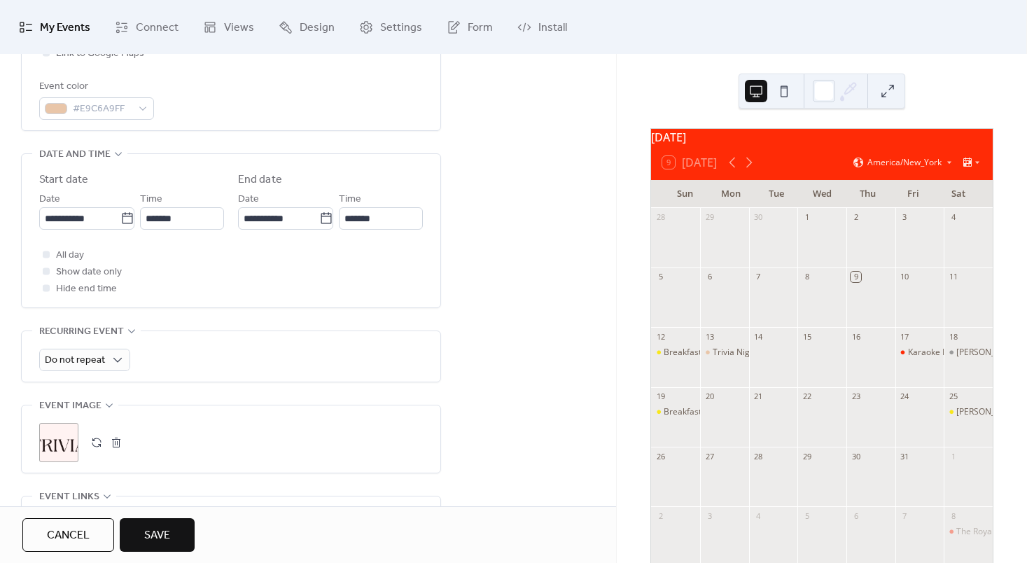
click at [150, 529] on span "Save" at bounding box center [157, 535] width 26 height 17
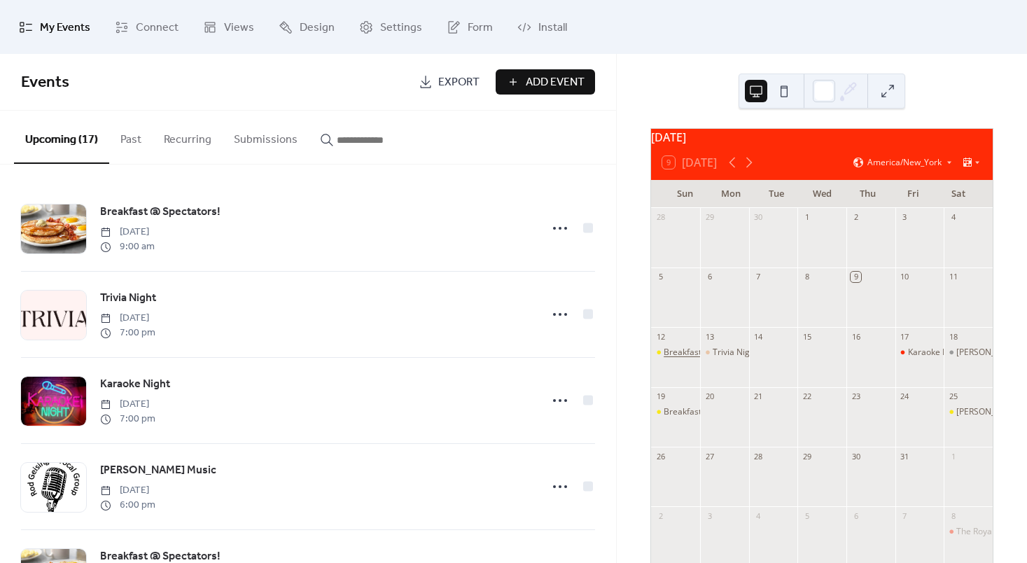
click at [689, 358] on div "Breakfast @ Spectators!" at bounding box center [710, 352] width 94 height 12
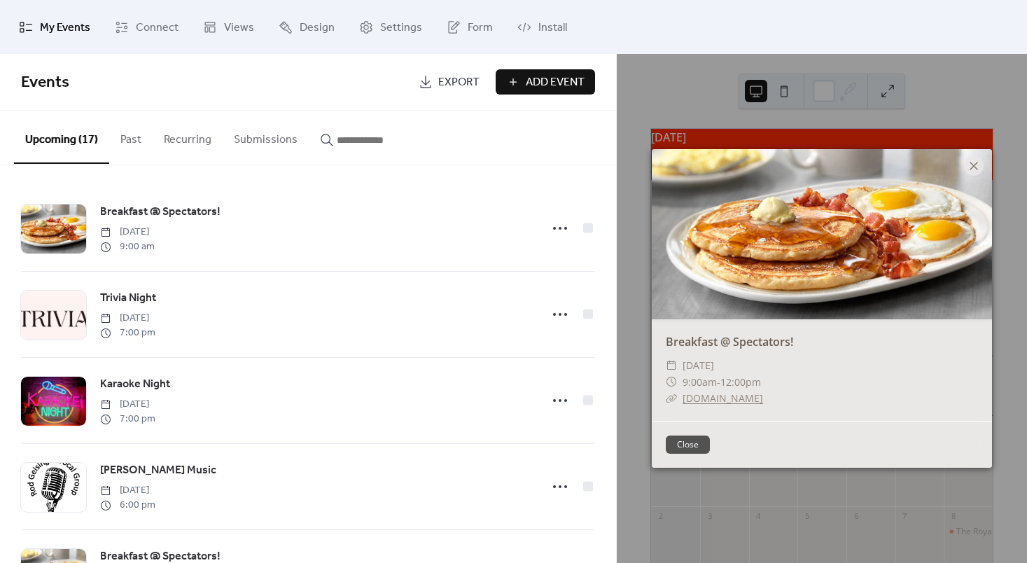
click at [733, 484] on div "Breakfast @ Spectators! ​ [DATE] ​ 9:00am - 12:00pm ​ [DOMAIN_NAME] Close" at bounding box center [822, 308] width 410 height 509
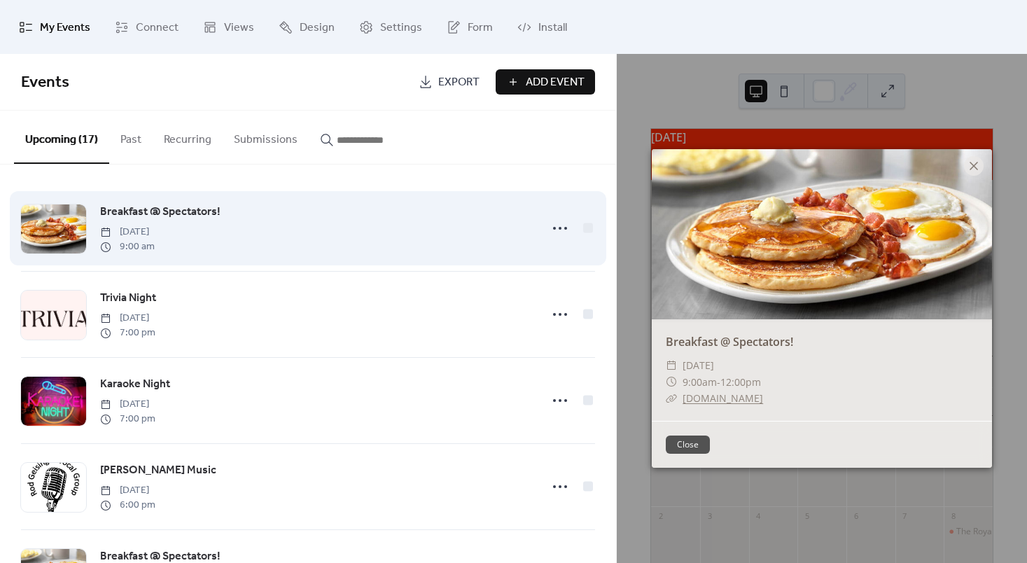
click at [512, 242] on div "Breakfast @ Spectators! [DATE] 9:00 am" at bounding box center [316, 228] width 432 height 50
click at [549, 238] on icon at bounding box center [560, 228] width 22 height 22
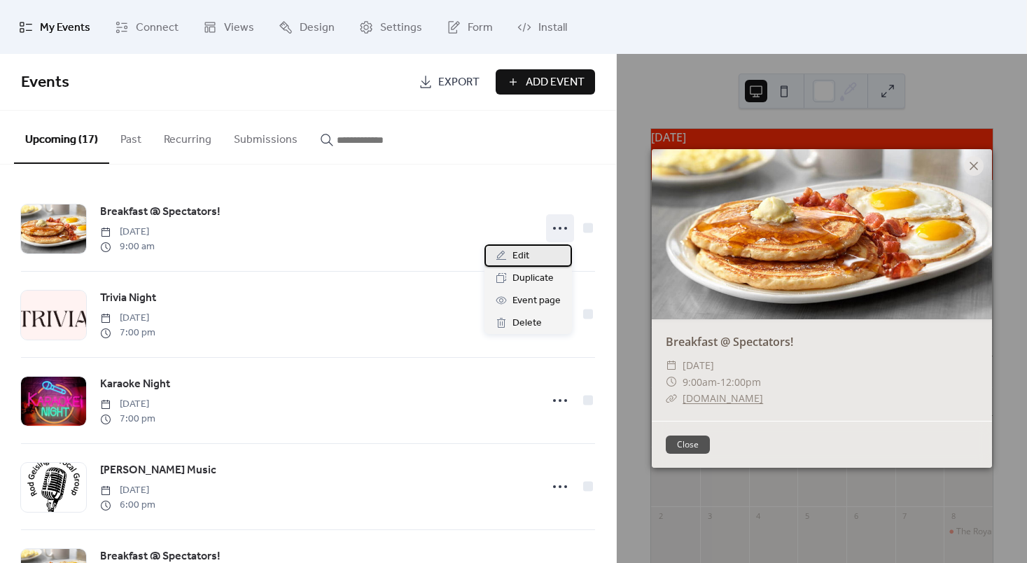
click at [518, 258] on span "Edit" at bounding box center [520, 256] width 17 height 17
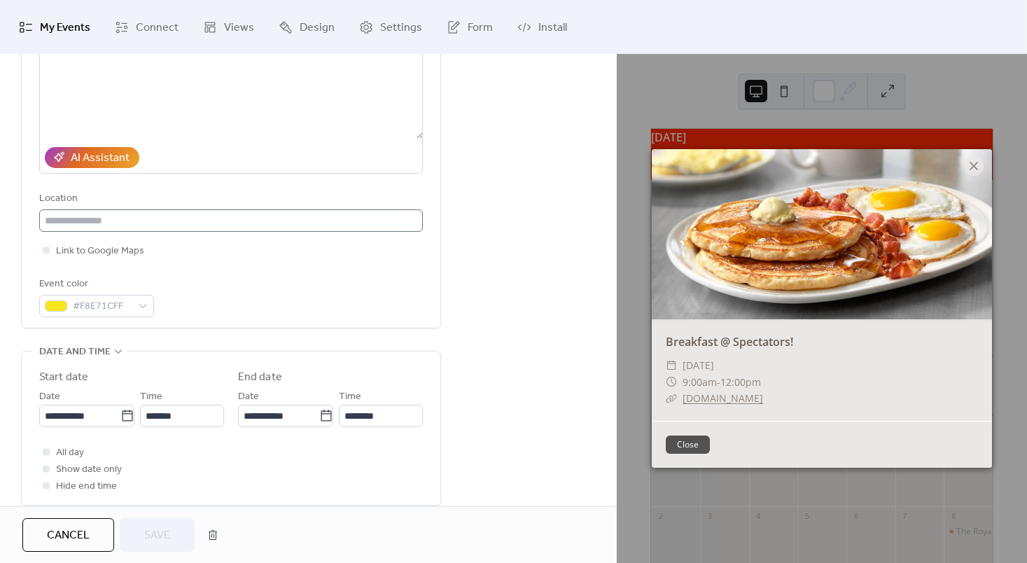
scroll to position [192, 0]
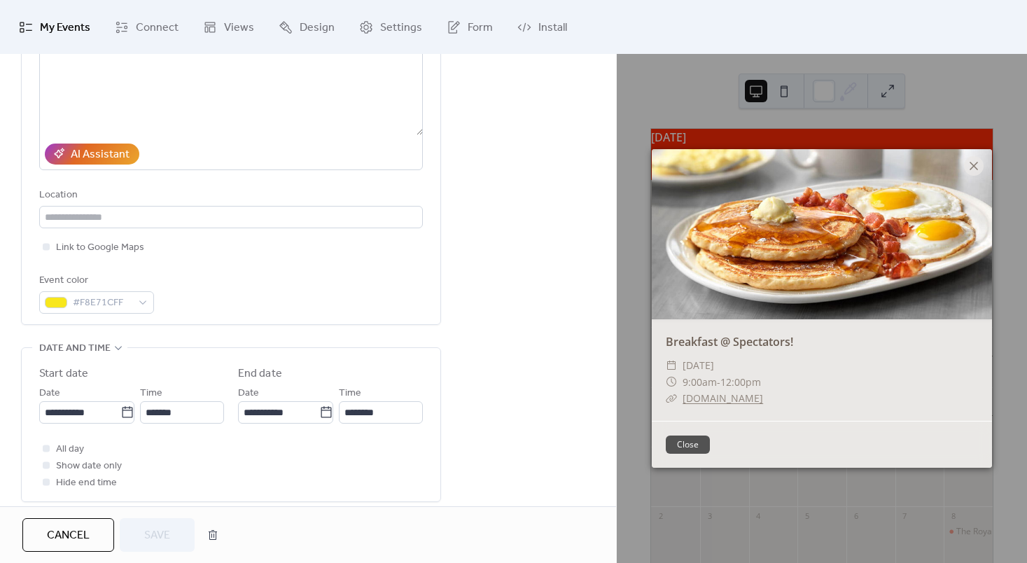
click at [526, 141] on div "**********" at bounding box center [308, 481] width 616 height 1083
click at [966, 158] on icon at bounding box center [973, 165] width 17 height 17
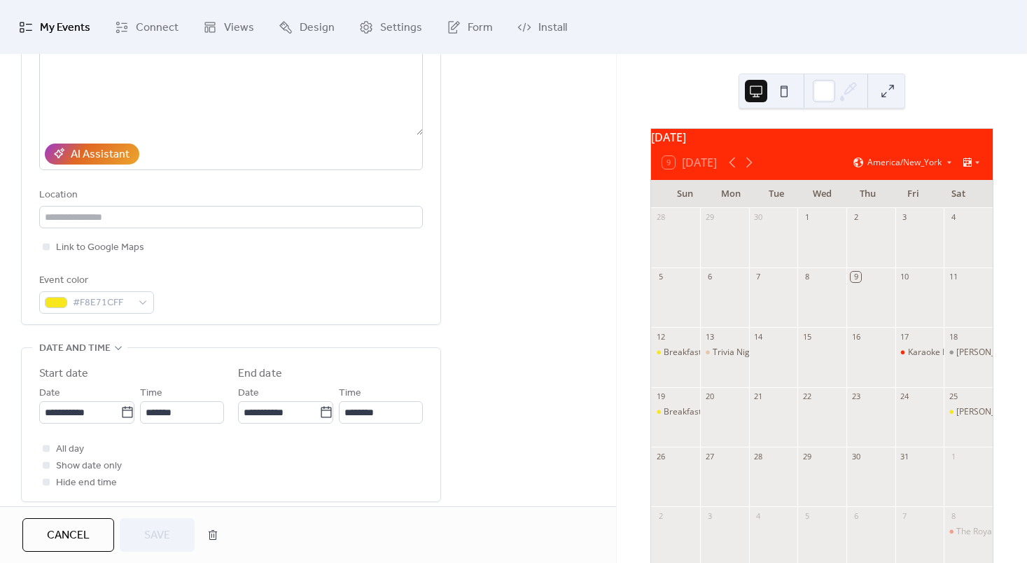
scroll to position [0, 0]
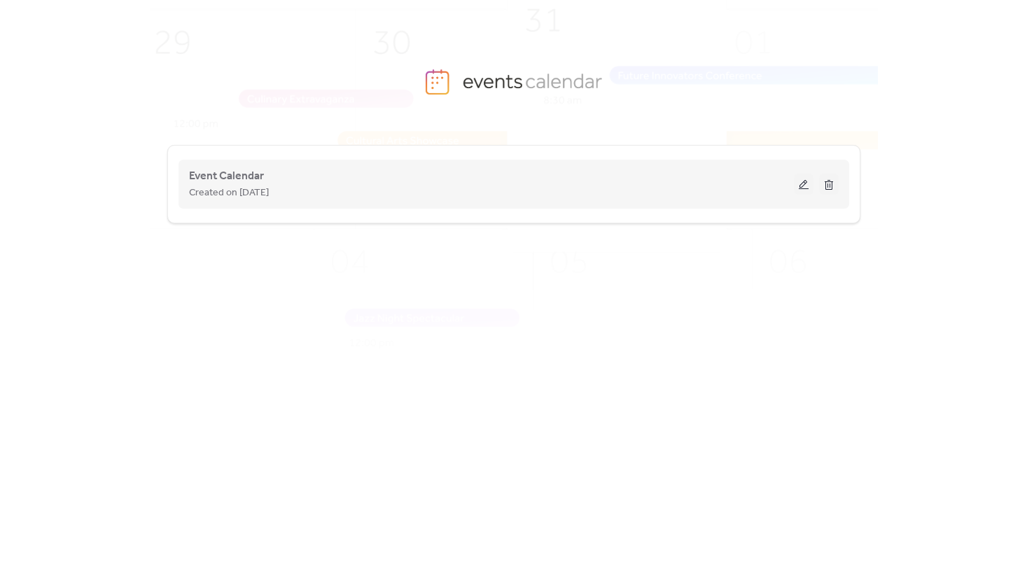
click at [809, 183] on button at bounding box center [804, 184] width 20 height 21
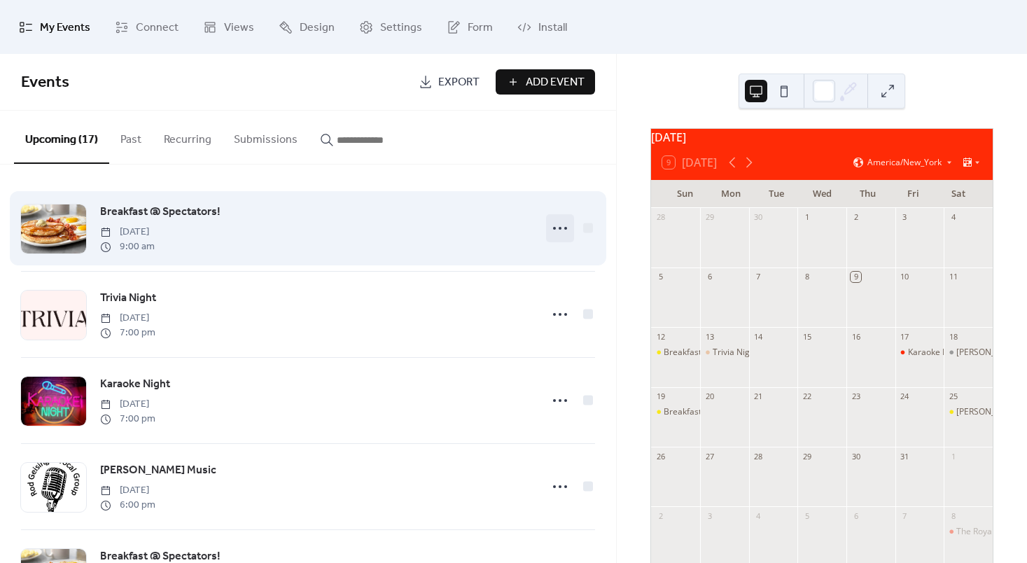
click at [553, 231] on icon at bounding box center [560, 228] width 22 height 22
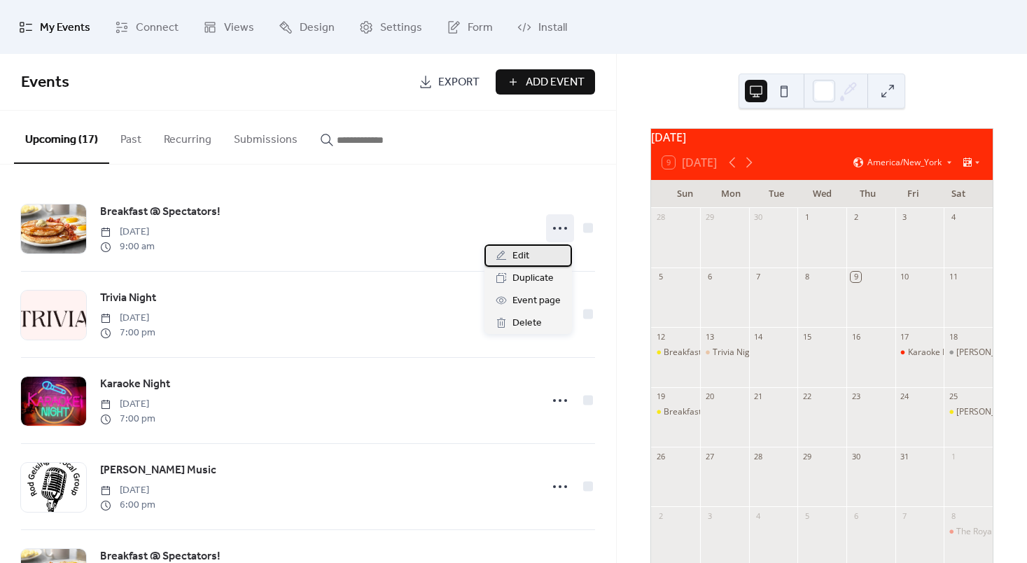
click at [538, 255] on div "Edit" at bounding box center [527, 255] width 87 height 22
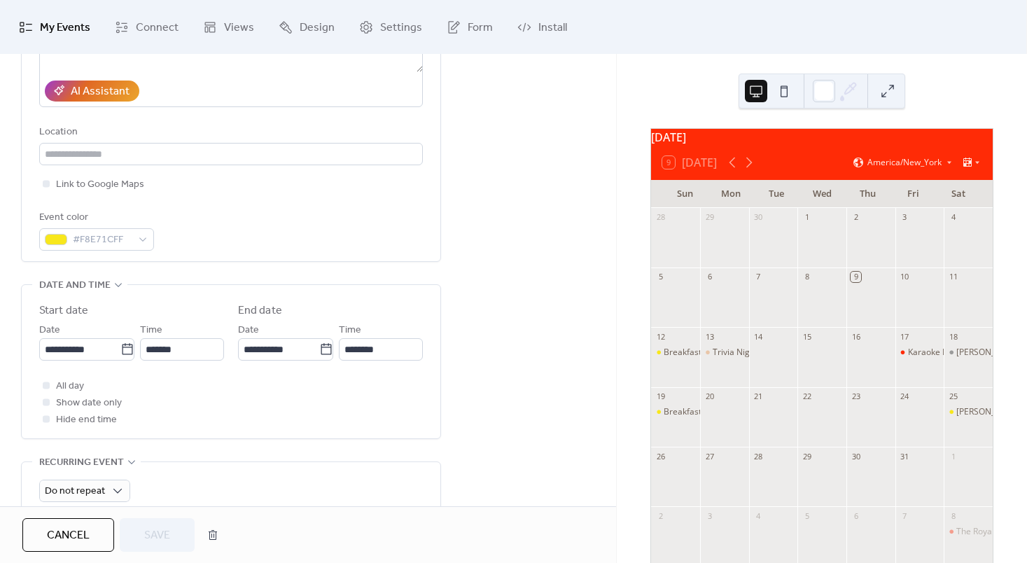
scroll to position [254, 0]
click at [123, 343] on icon at bounding box center [127, 350] width 14 height 14
click at [120, 343] on input "**********" at bounding box center [79, 350] width 81 height 22
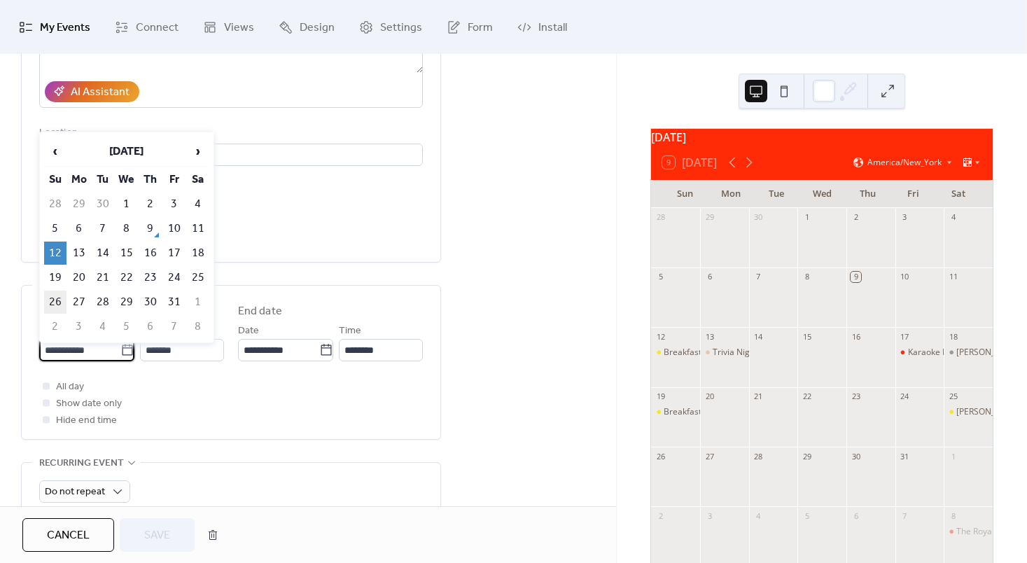
click at [55, 291] on td "26" at bounding box center [55, 301] width 22 height 23
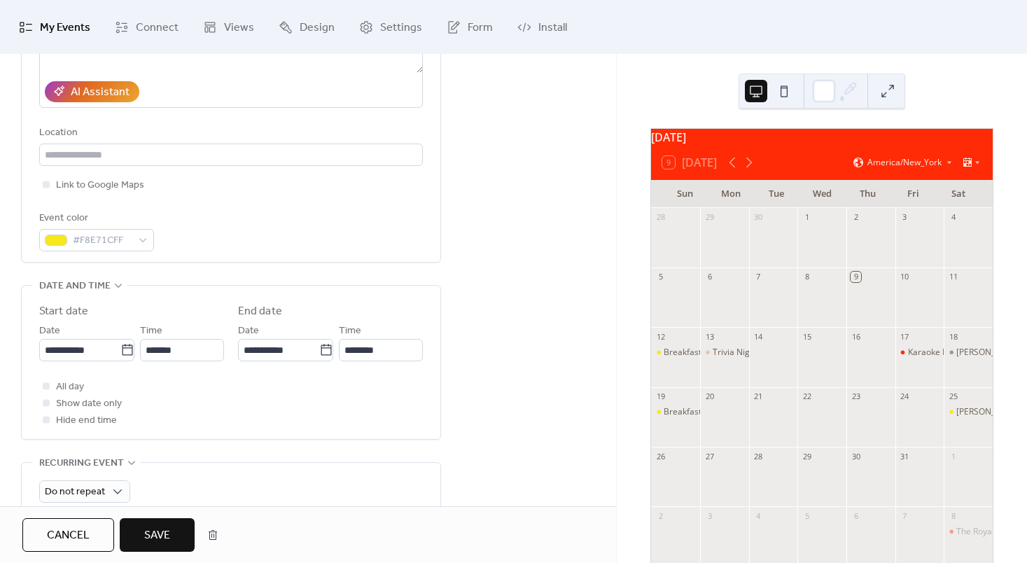
type input "**********"
click at [165, 535] on span "Save" at bounding box center [157, 535] width 26 height 17
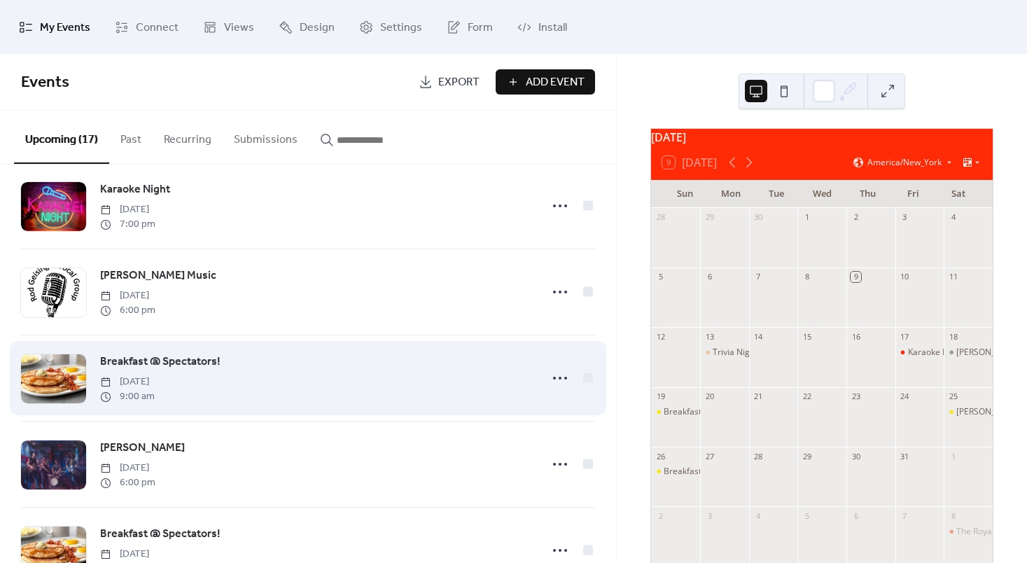
scroll to position [120, 0]
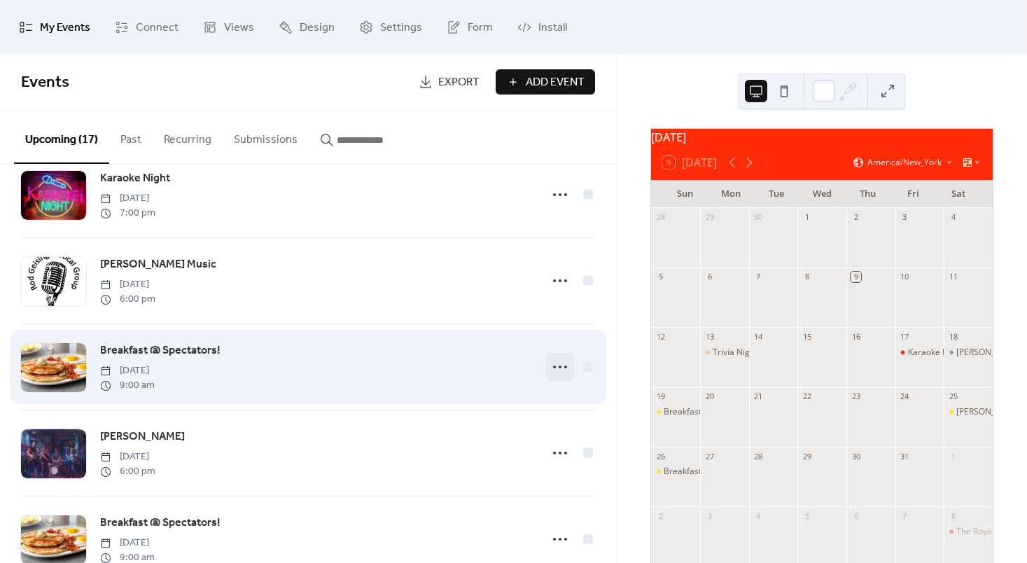
click at [559, 367] on circle at bounding box center [560, 366] width 3 height 3
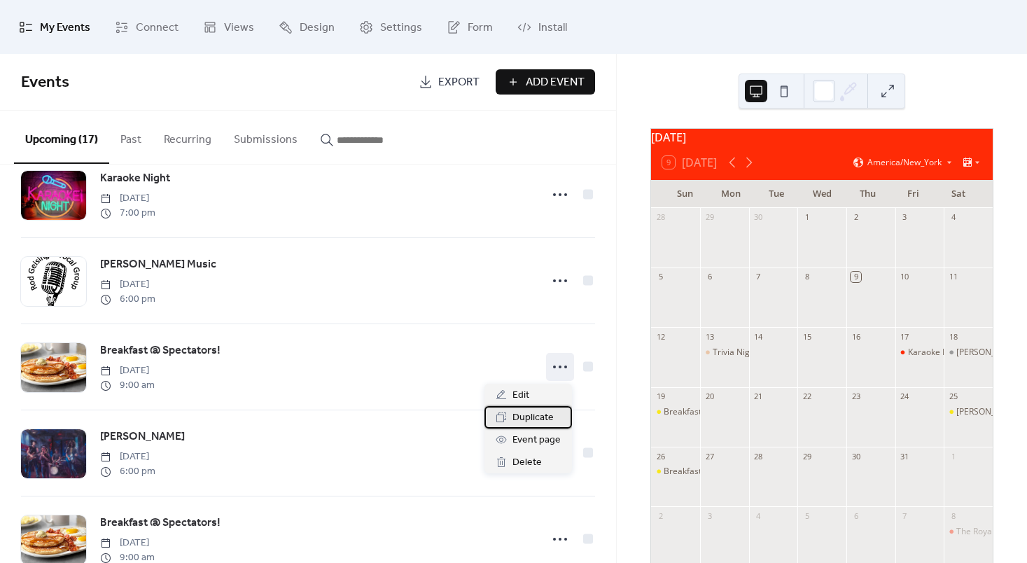
click at [514, 419] on span "Duplicate" at bounding box center [532, 417] width 41 height 17
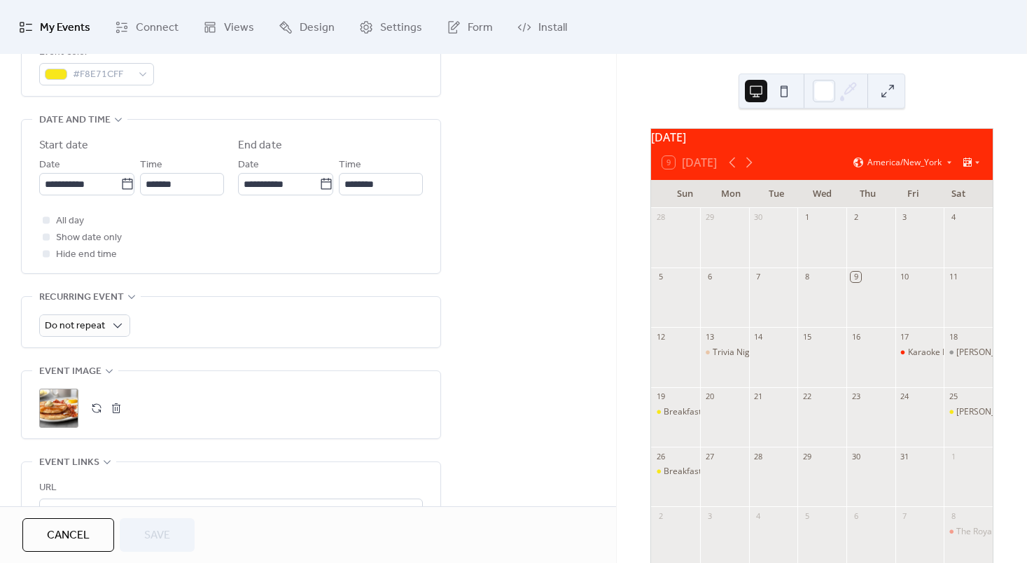
scroll to position [425, 0]
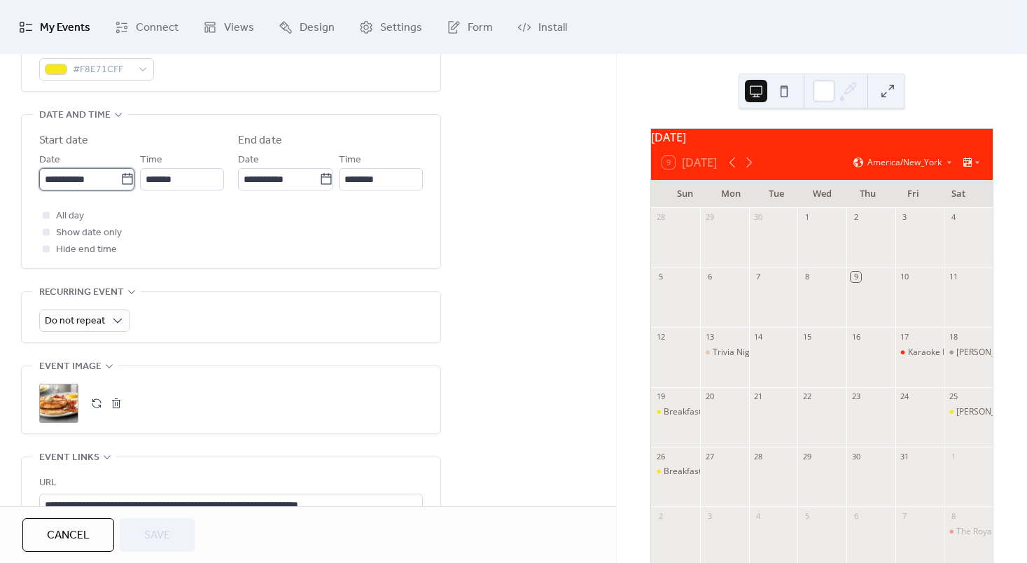
click at [113, 181] on input "**********" at bounding box center [79, 179] width 81 height 22
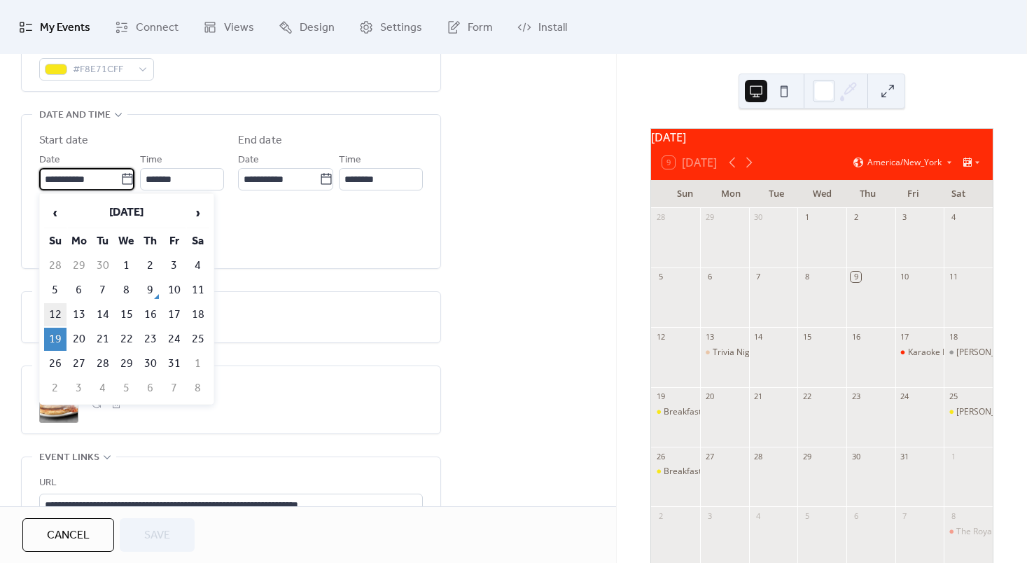
click at [59, 314] on td "12" at bounding box center [55, 314] width 22 height 23
type input "**********"
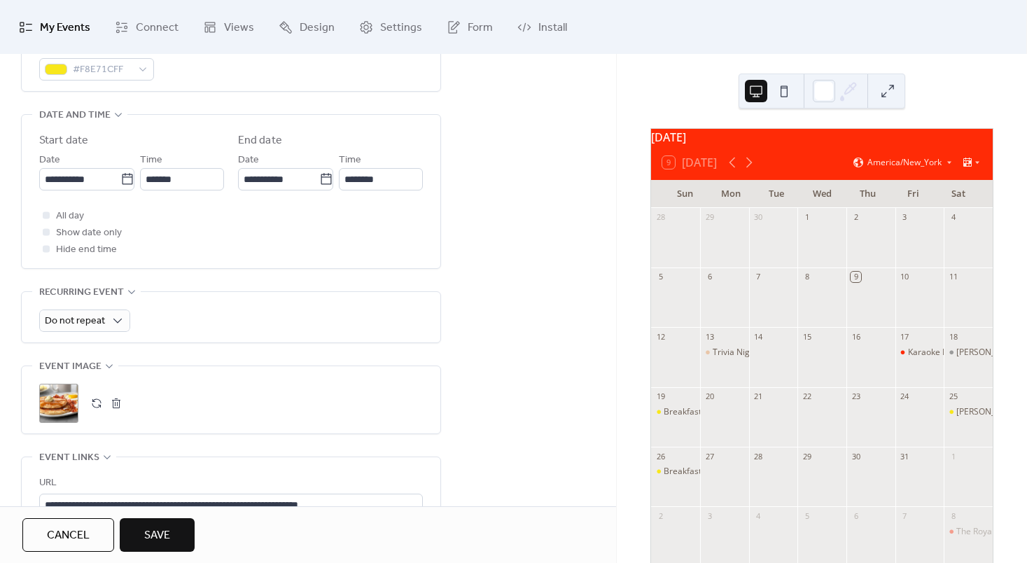
click at [172, 533] on button "Save" at bounding box center [157, 535] width 75 height 34
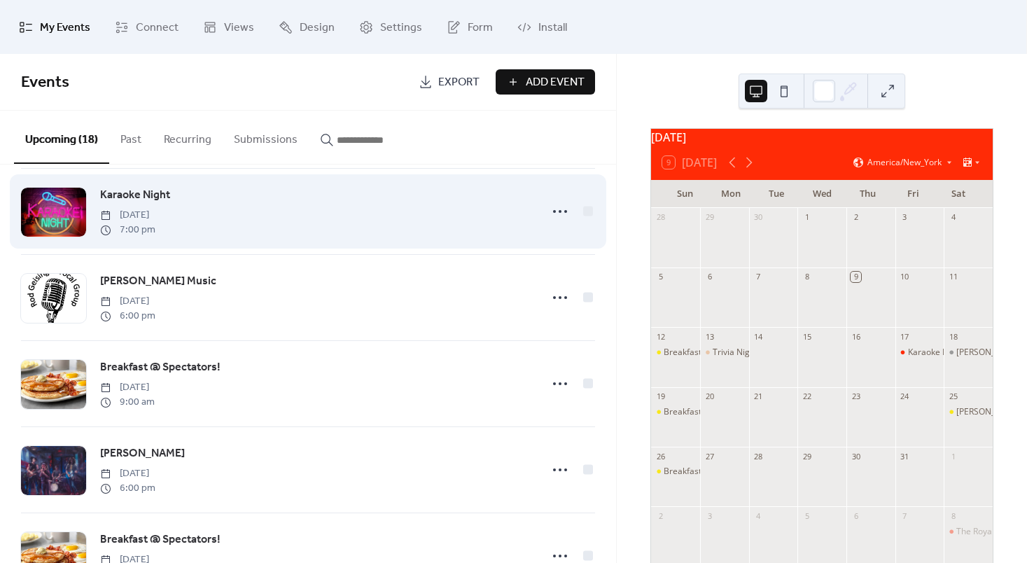
scroll to position [190, 0]
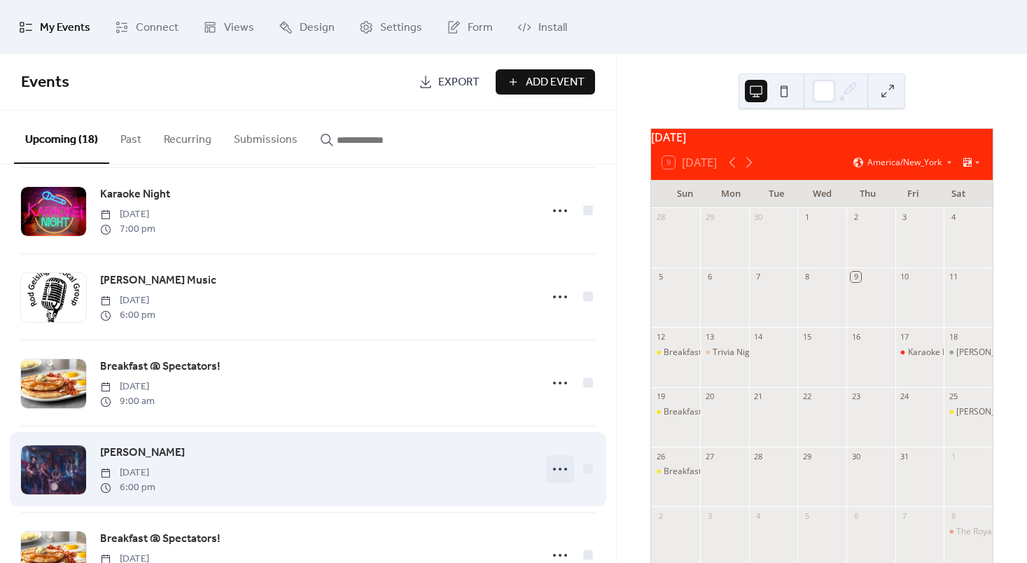
click at [554, 461] on icon at bounding box center [560, 469] width 22 height 22
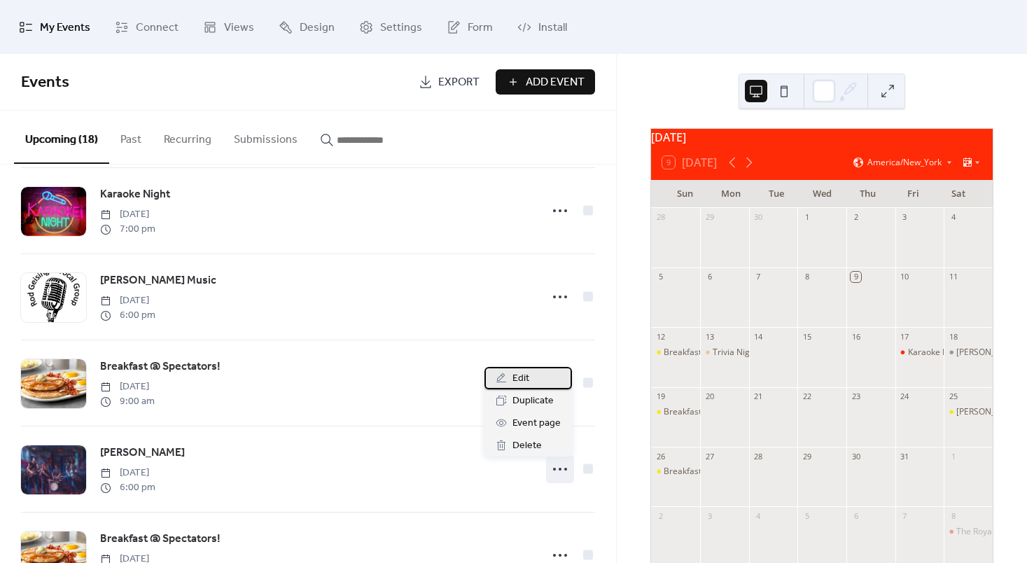
click at [529, 376] on div "Edit" at bounding box center [527, 378] width 87 height 22
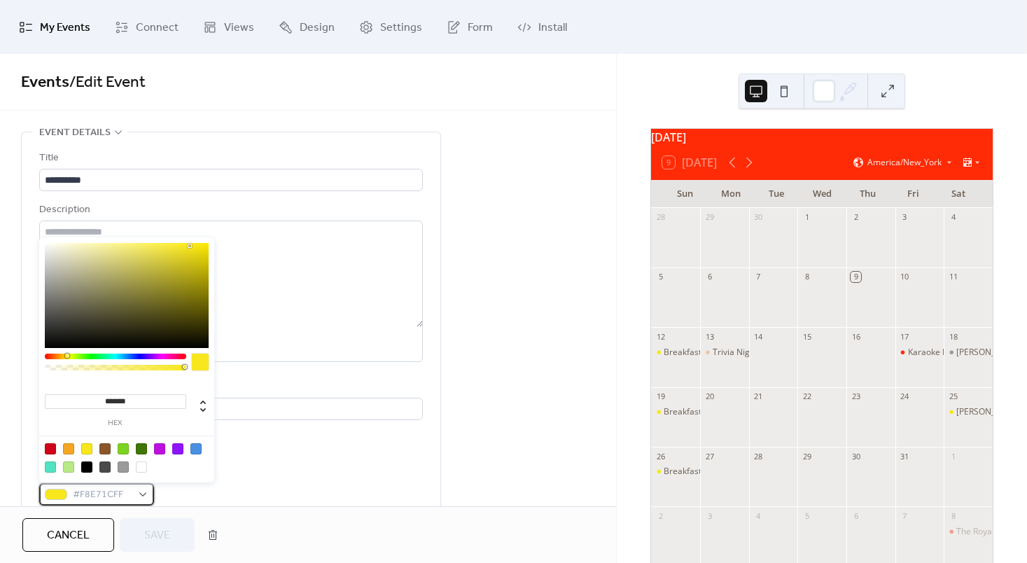
click at [104, 496] on span "#F8E71CFF" at bounding box center [102, 494] width 59 height 17
click at [84, 463] on div at bounding box center [86, 466] width 11 height 11
type input "*******"
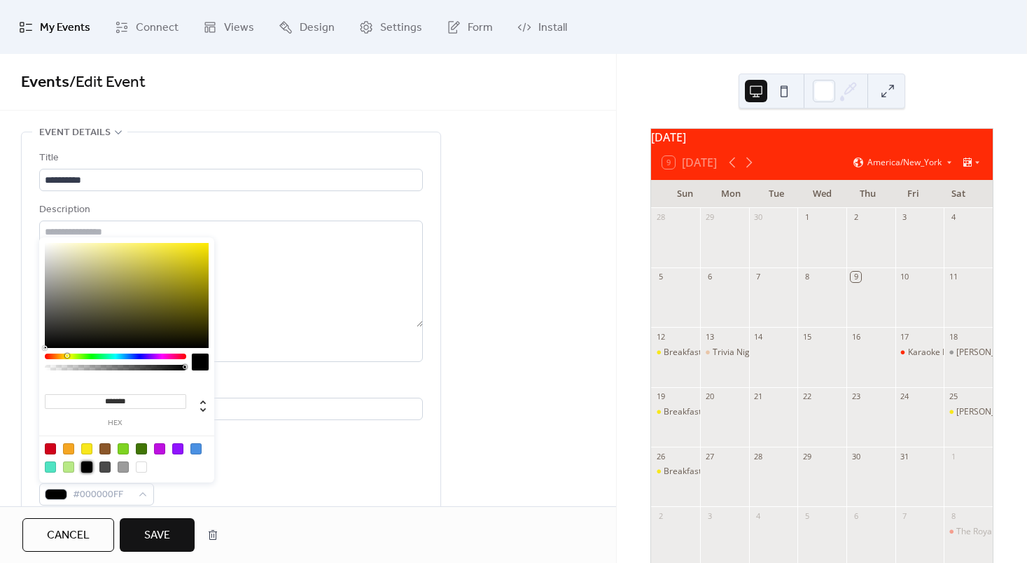
click at [131, 525] on button "Save" at bounding box center [157, 535] width 75 height 34
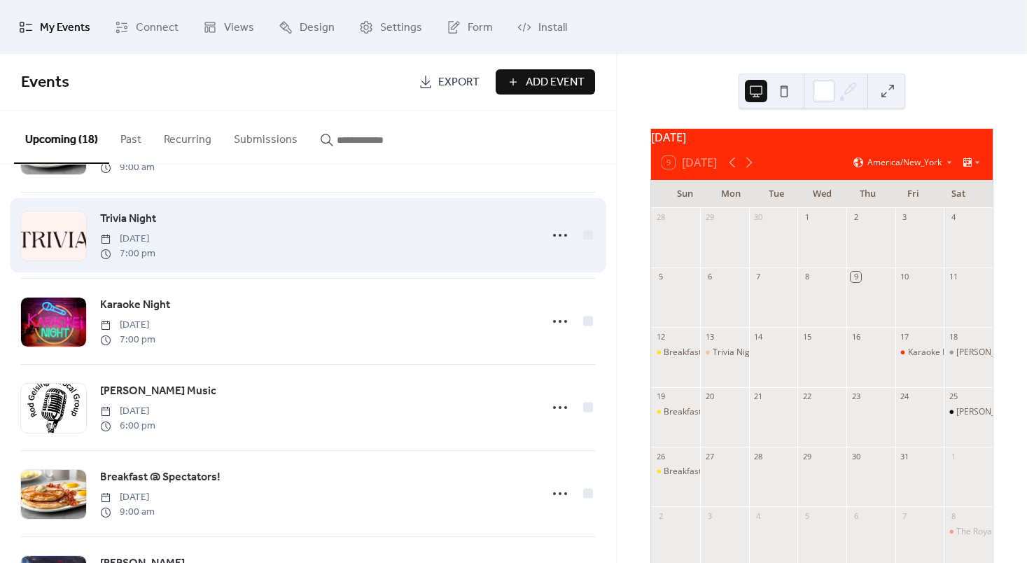
scroll to position [80, 0]
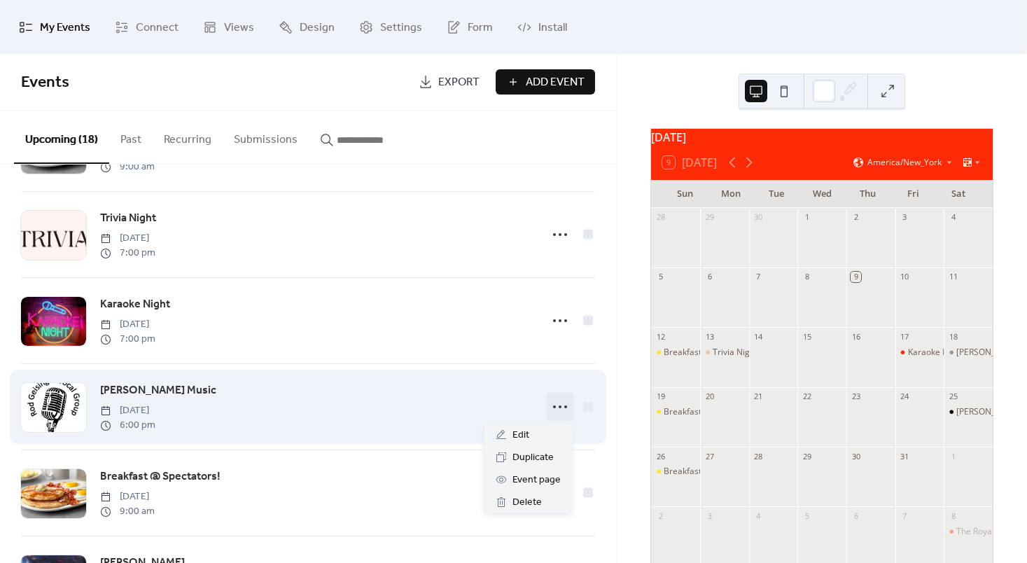
click at [554, 400] on icon at bounding box center [560, 406] width 22 height 22
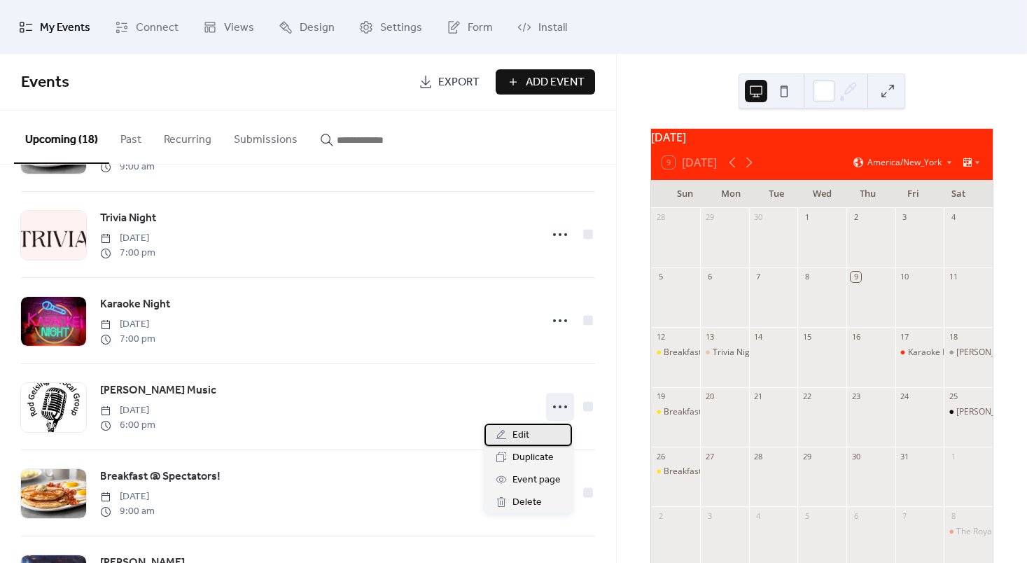
click at [521, 440] on span "Edit" at bounding box center [520, 435] width 17 height 17
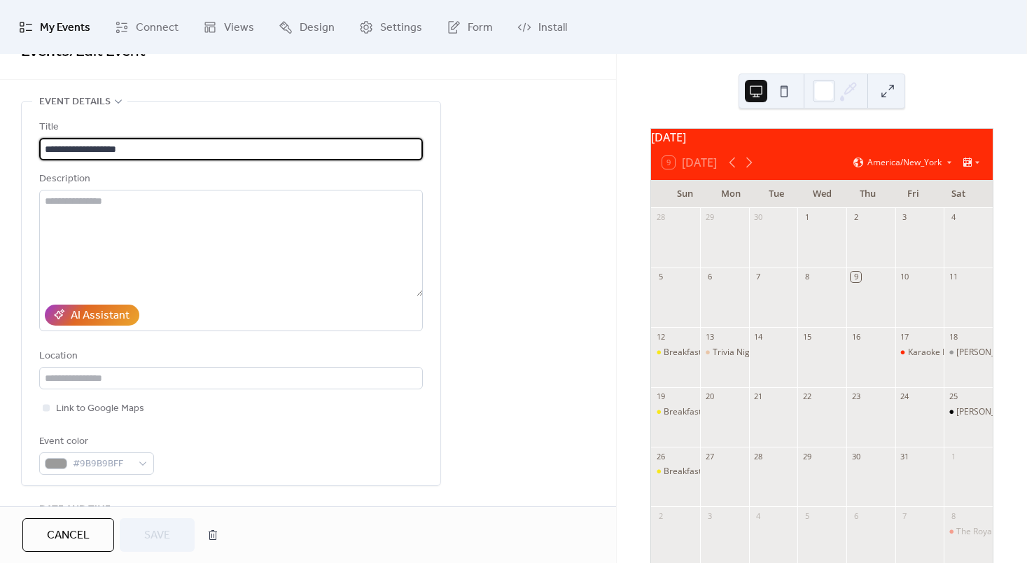
scroll to position [38, 0]
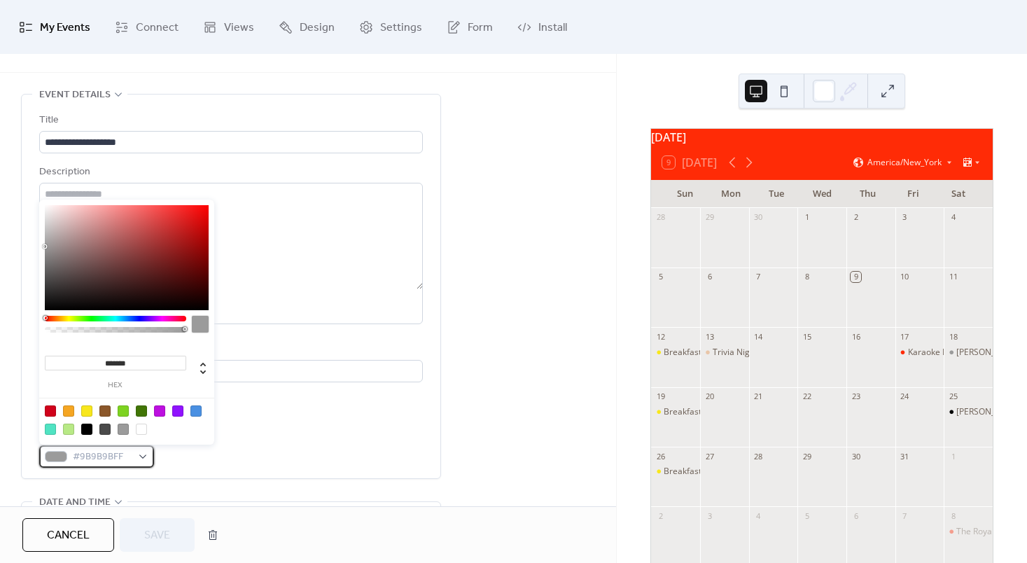
click at [130, 449] on span "#9B9B9BFF" at bounding box center [102, 457] width 59 height 17
click at [84, 432] on div at bounding box center [86, 428] width 11 height 11
type input "*******"
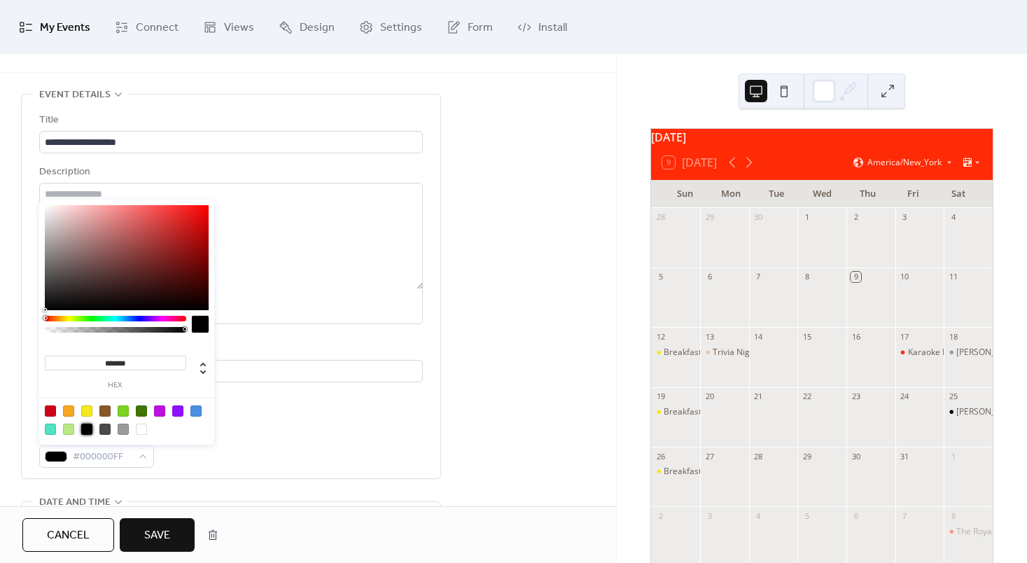
click at [166, 523] on button "Save" at bounding box center [157, 535] width 75 height 34
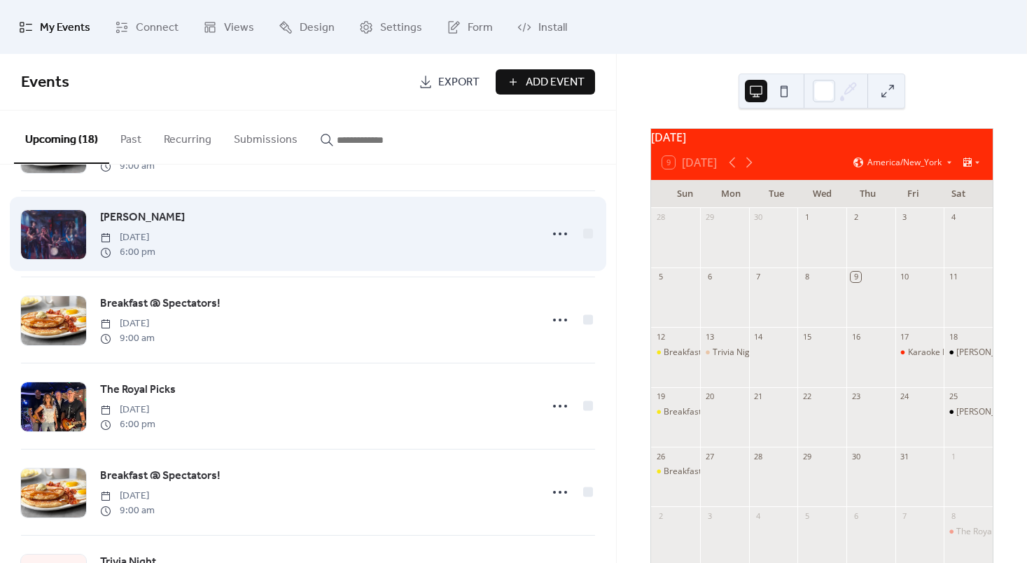
scroll to position [430, 0]
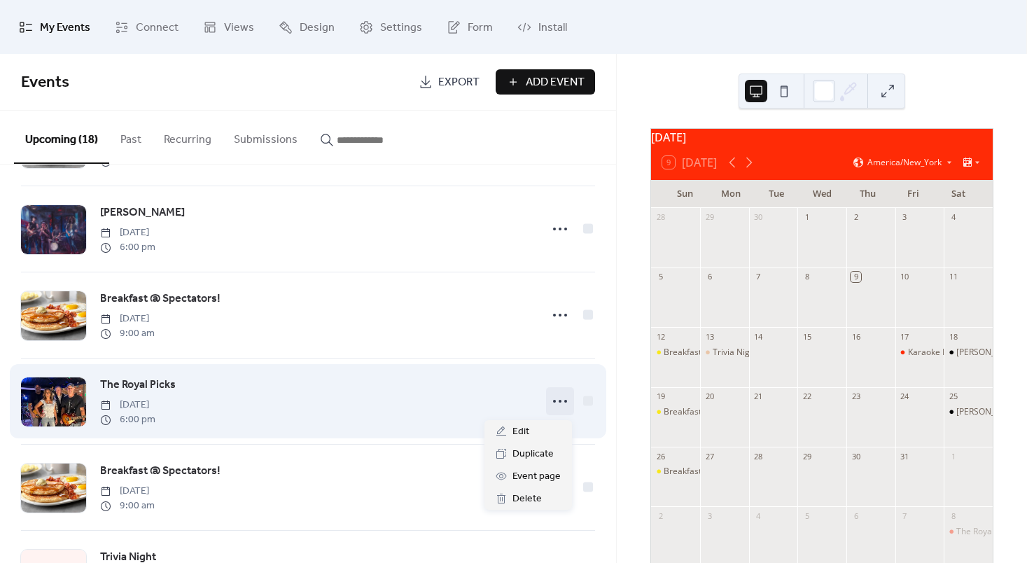
click at [561, 406] on icon at bounding box center [560, 401] width 22 height 22
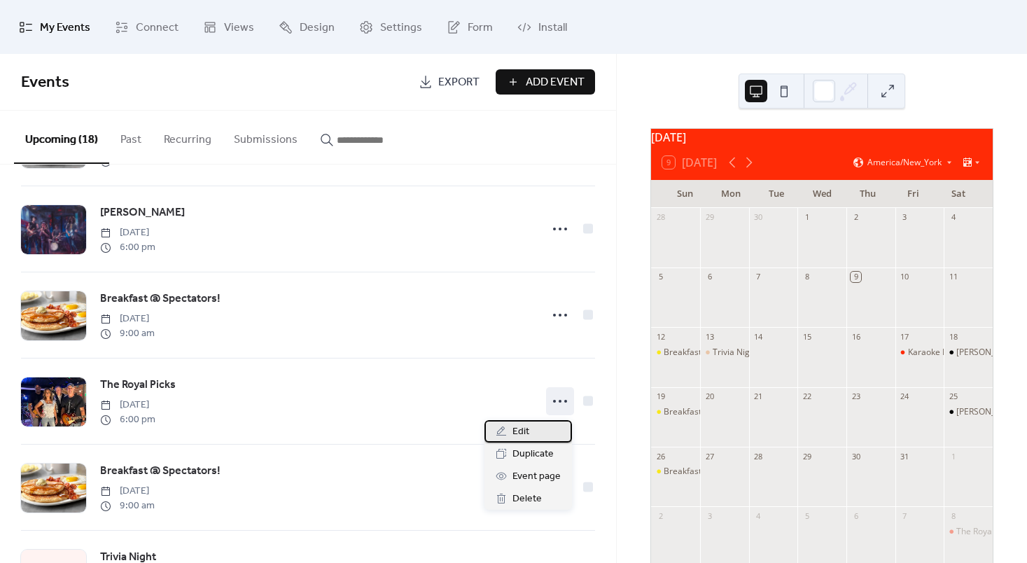
click at [531, 426] on div "Edit" at bounding box center [527, 431] width 87 height 22
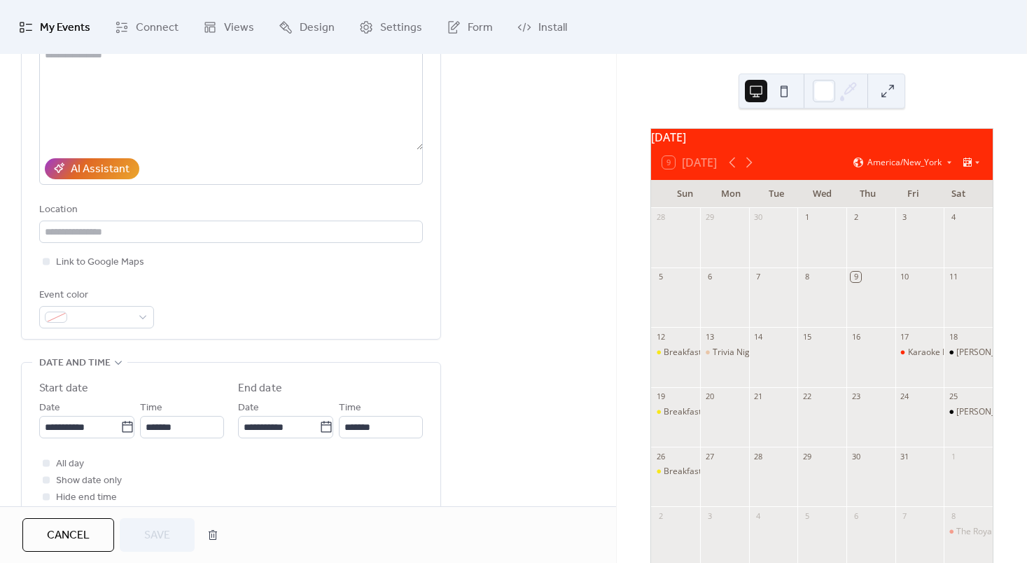
scroll to position [168, 0]
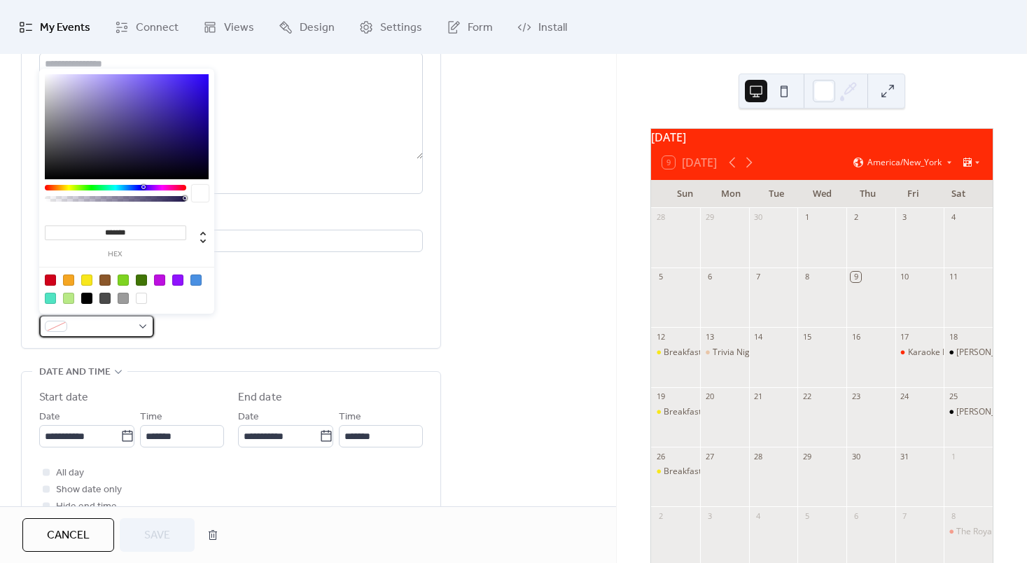
click at [133, 326] on div at bounding box center [96, 326] width 115 height 22
click at [82, 298] on div at bounding box center [86, 298] width 11 height 11
type input "*******"
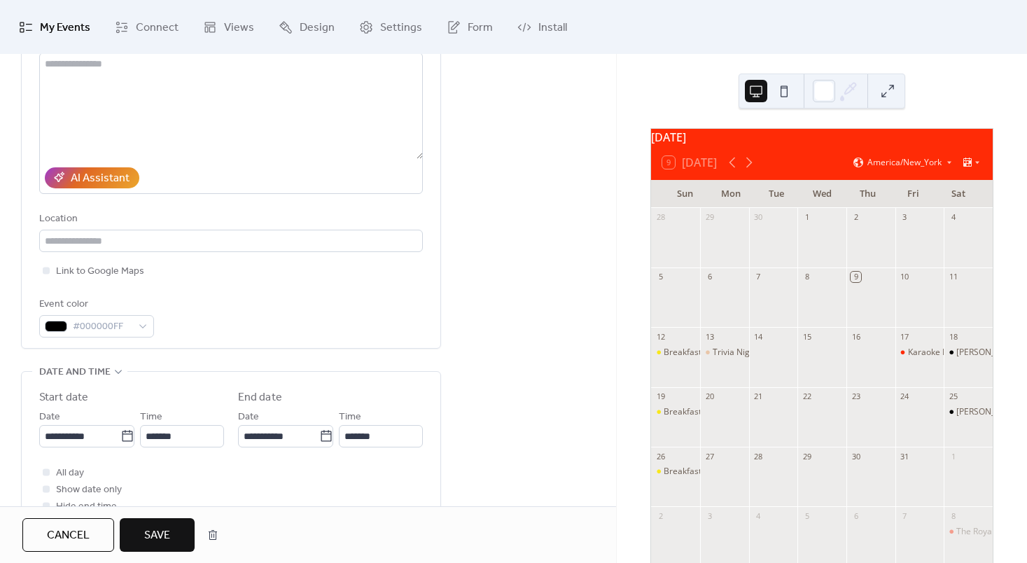
click at [160, 527] on span "Save" at bounding box center [157, 535] width 26 height 17
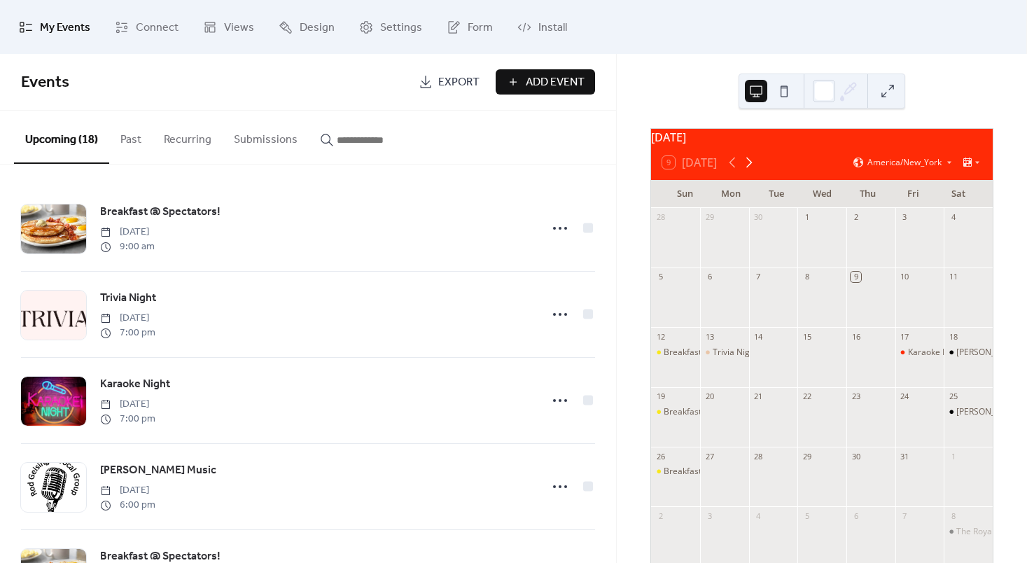
click at [750, 168] on icon at bounding box center [749, 162] width 6 height 10
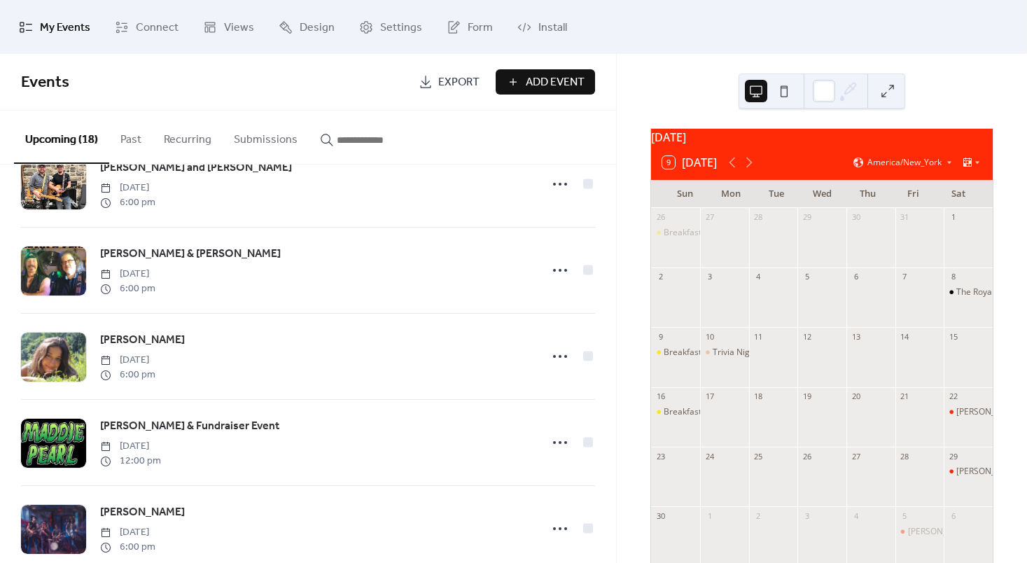
scroll to position [994, 0]
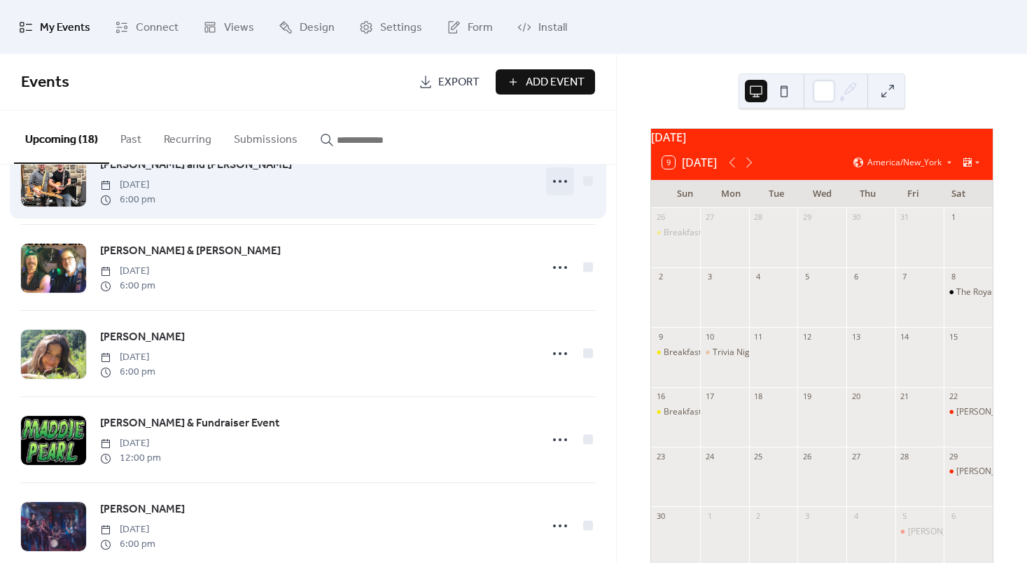
click at [552, 176] on icon at bounding box center [560, 181] width 22 height 22
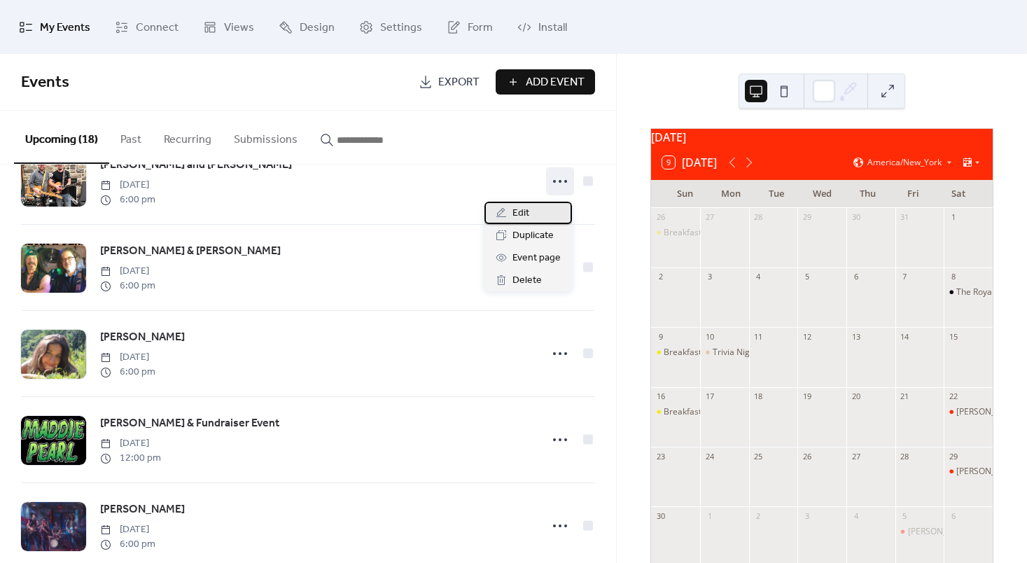
click at [521, 216] on span "Edit" at bounding box center [520, 213] width 17 height 17
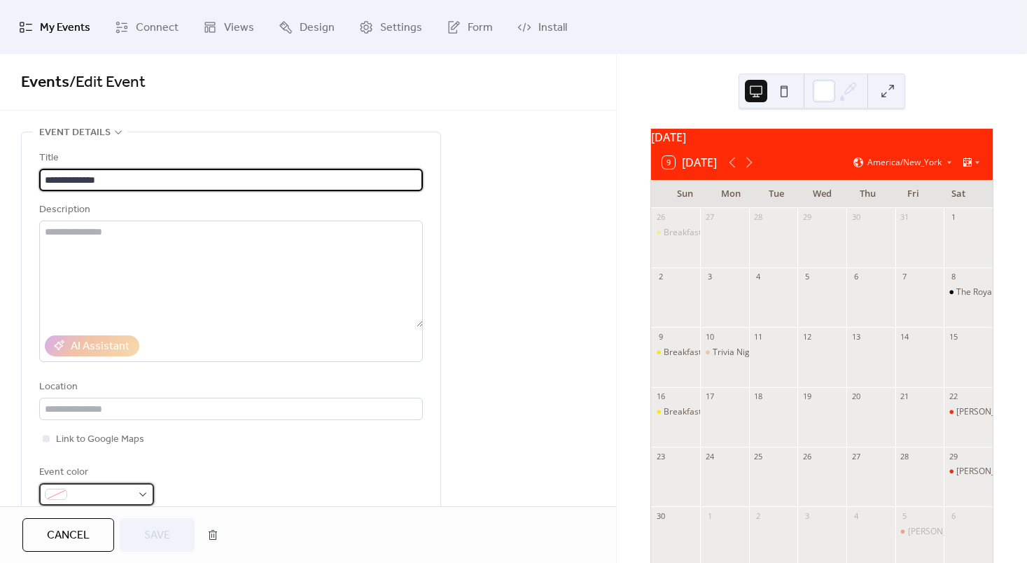
click at [108, 489] on span at bounding box center [102, 494] width 59 height 17
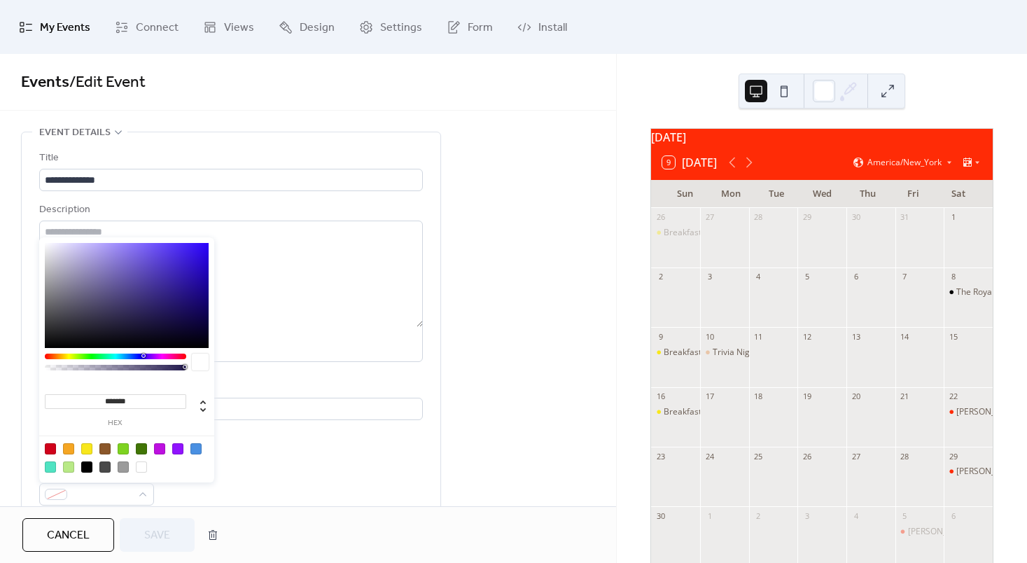
click at [84, 467] on div at bounding box center [86, 466] width 11 height 11
type input "*******"
click at [138, 531] on button "Save" at bounding box center [157, 535] width 75 height 34
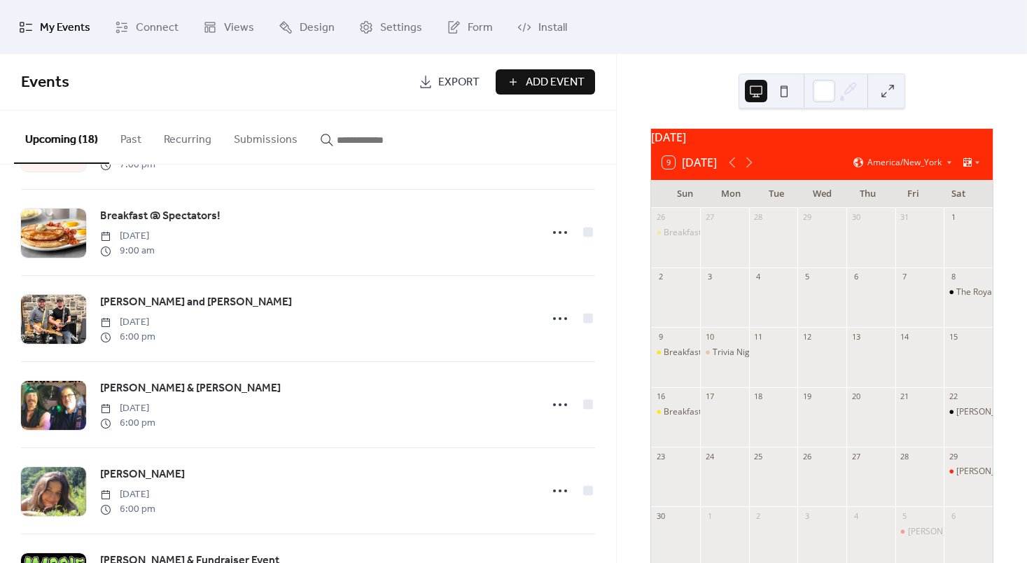
scroll to position [857, 0]
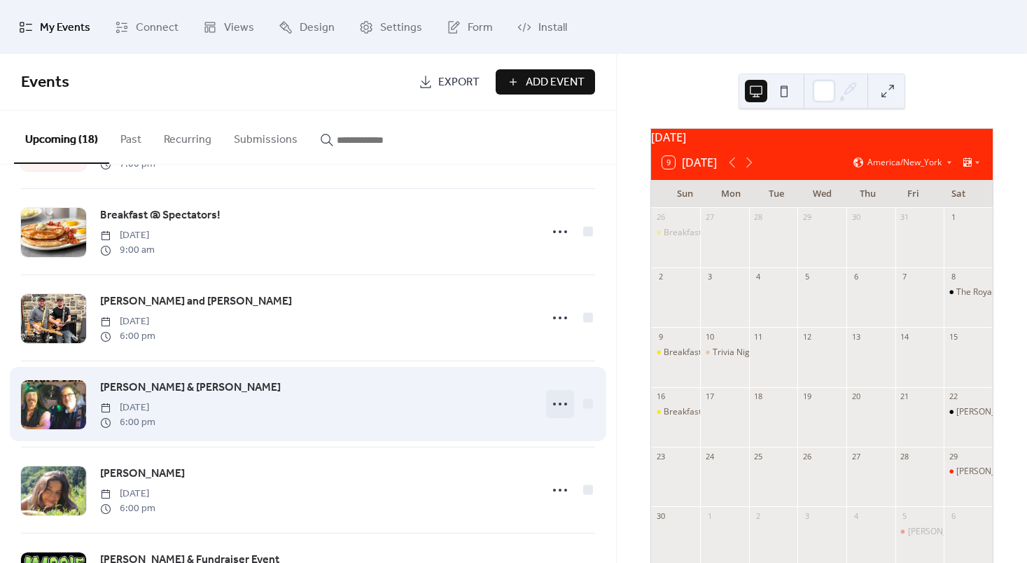
click at [553, 412] on icon at bounding box center [560, 404] width 22 height 22
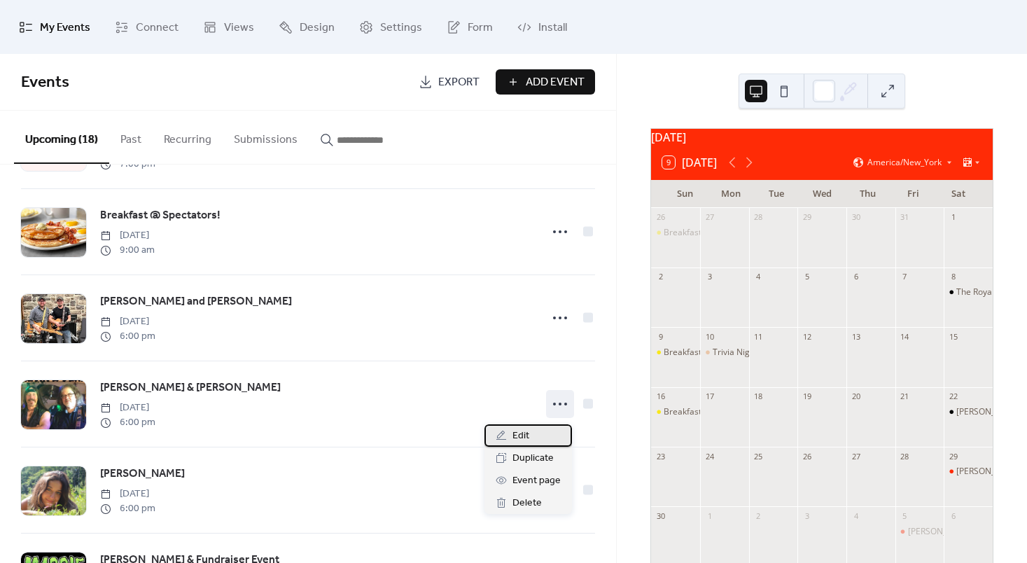
click at [526, 433] on span "Edit" at bounding box center [520, 436] width 17 height 17
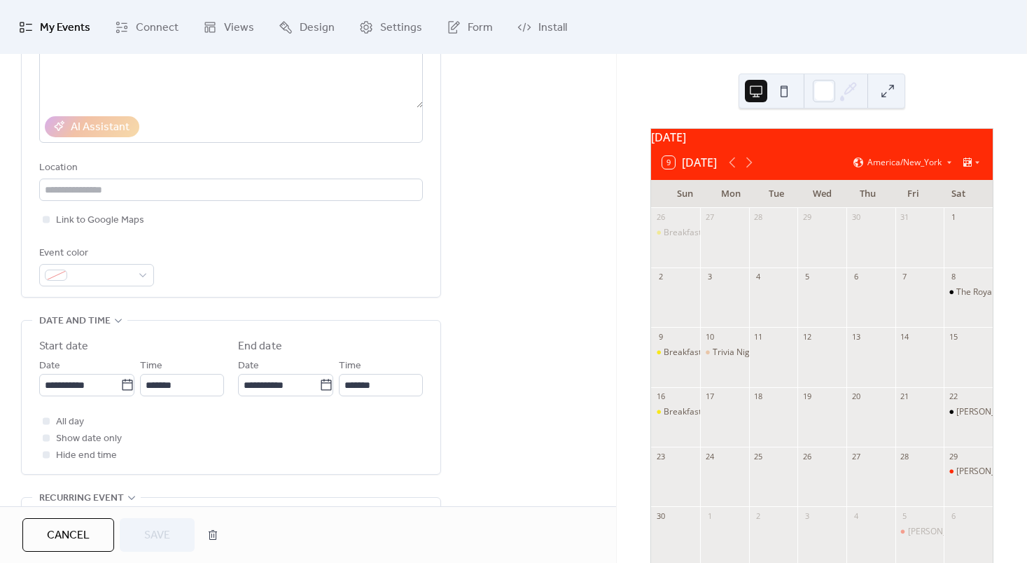
scroll to position [220, 0]
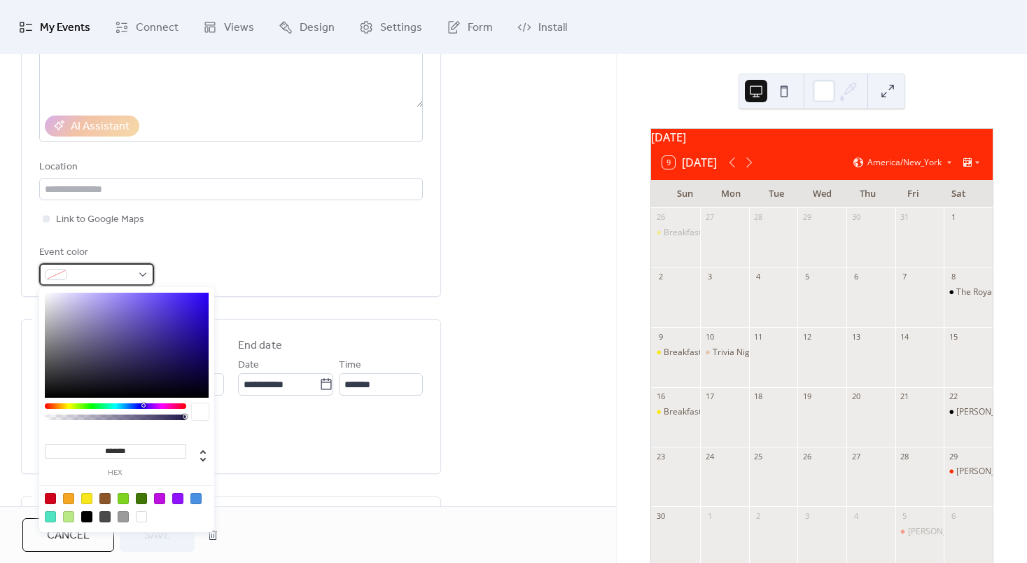
click at [134, 276] on div at bounding box center [96, 274] width 115 height 22
click at [87, 519] on div at bounding box center [86, 516] width 11 height 11
type input "*******"
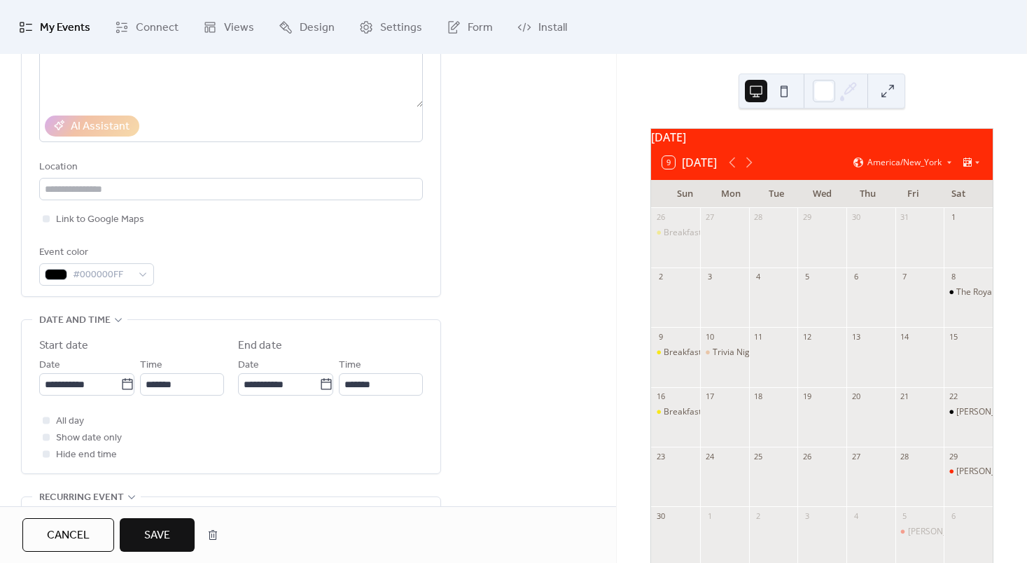
click at [140, 545] on button "Save" at bounding box center [157, 535] width 75 height 34
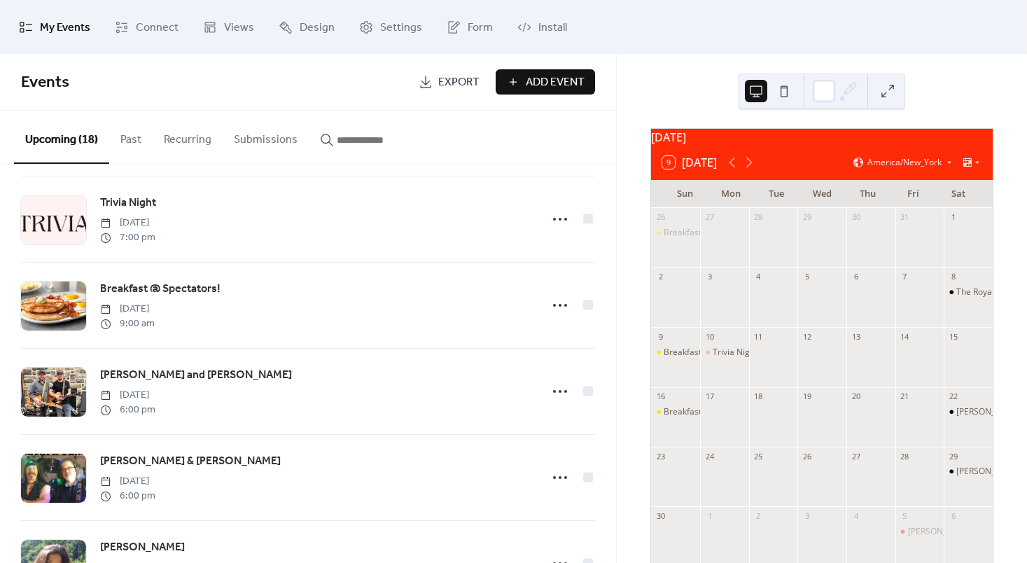
scroll to position [786, 0]
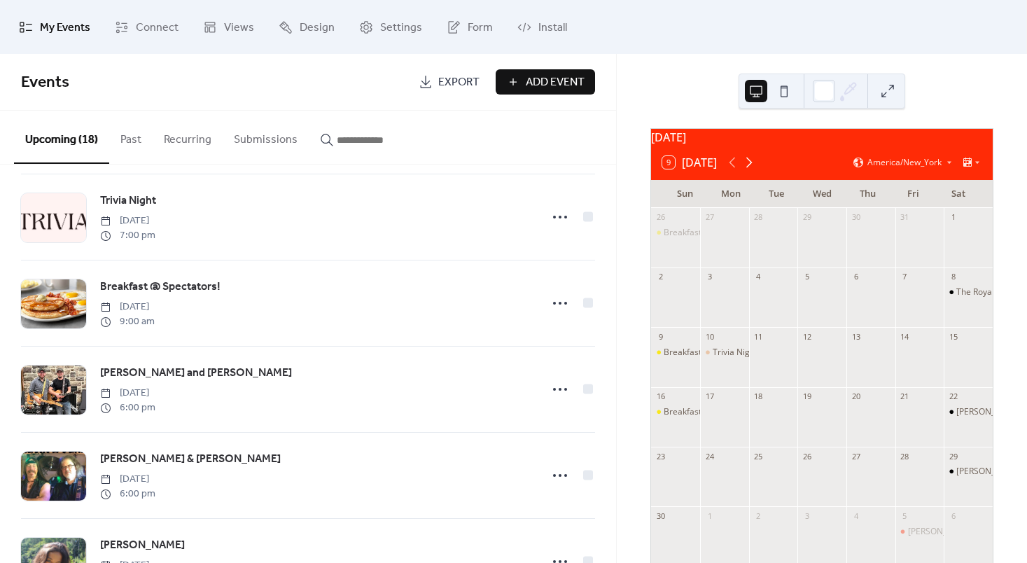
click at [750, 171] on icon at bounding box center [748, 162] width 17 height 17
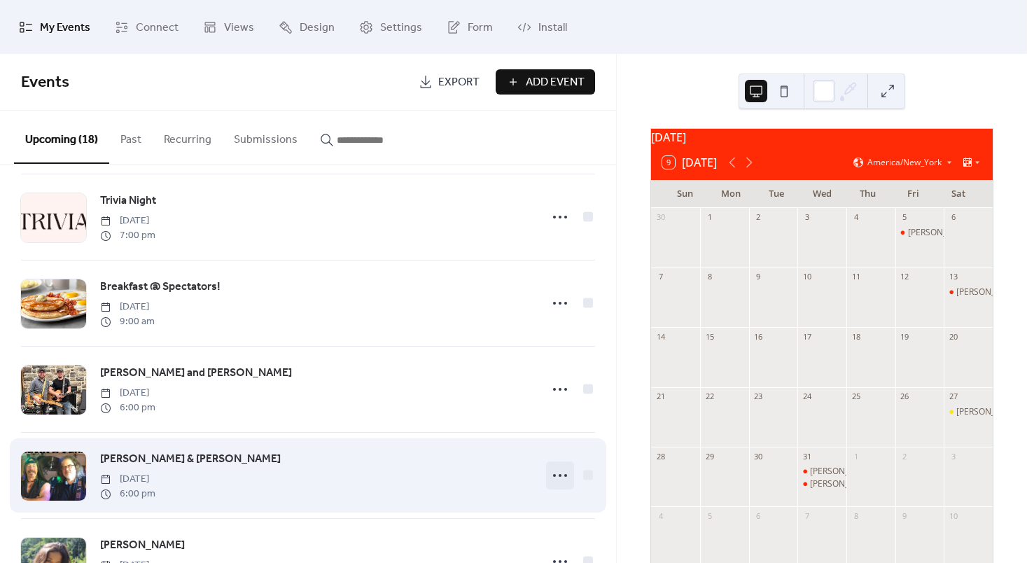
click at [557, 483] on icon at bounding box center [560, 475] width 22 height 22
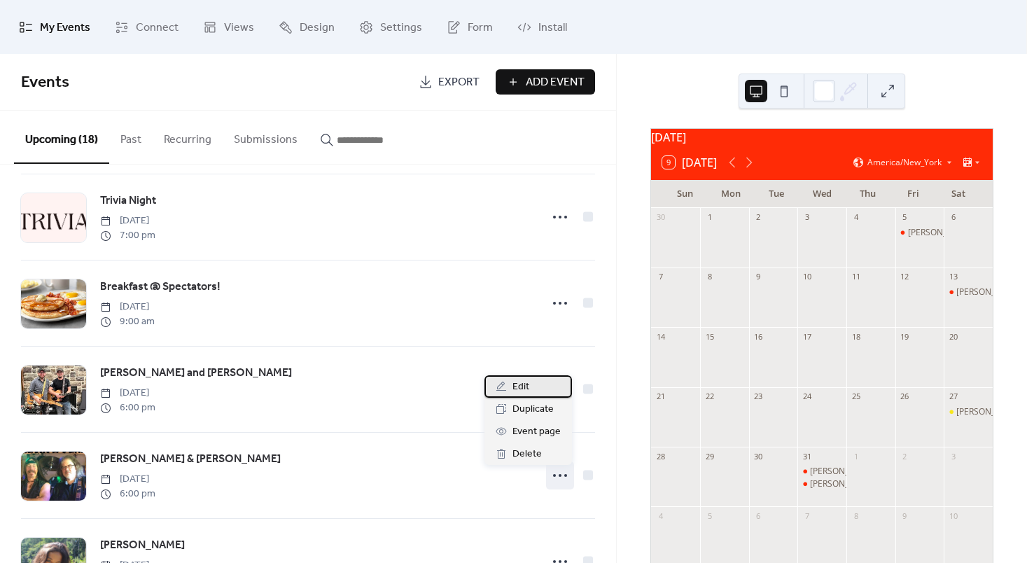
click at [520, 387] on span "Edit" at bounding box center [520, 387] width 17 height 17
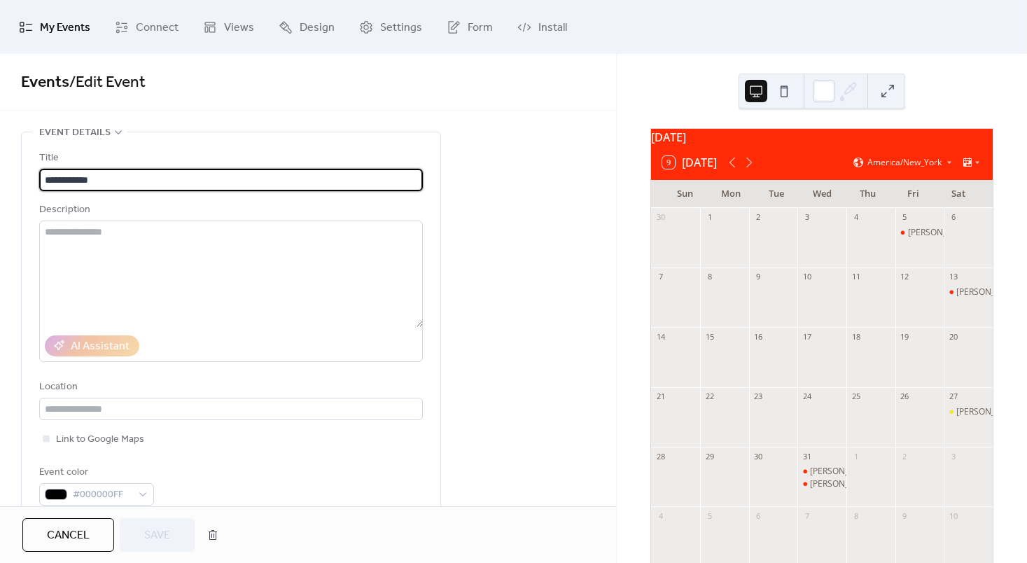
click at [78, 534] on span "Cancel" at bounding box center [68, 535] width 43 height 17
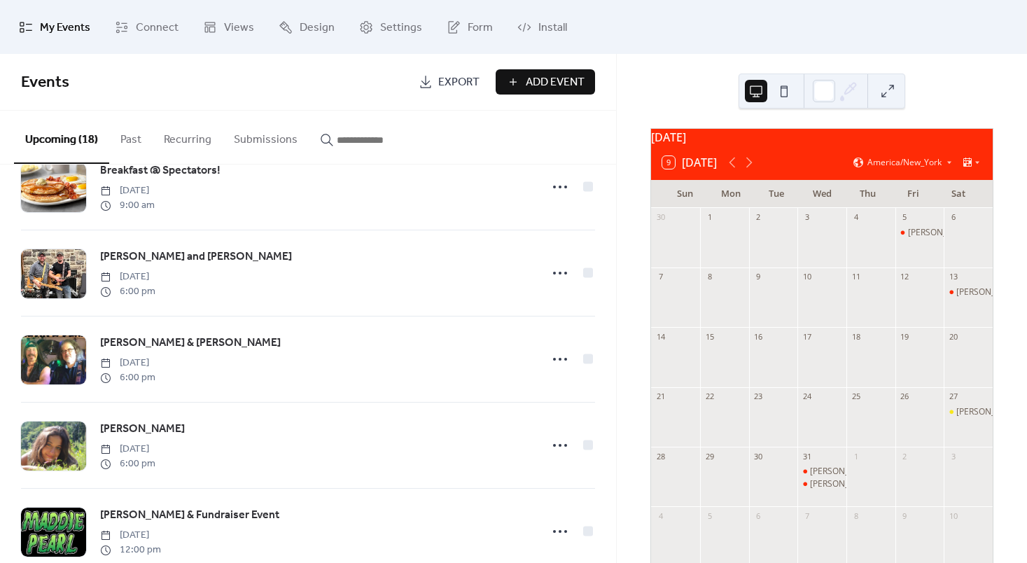
scroll to position [1198, 0]
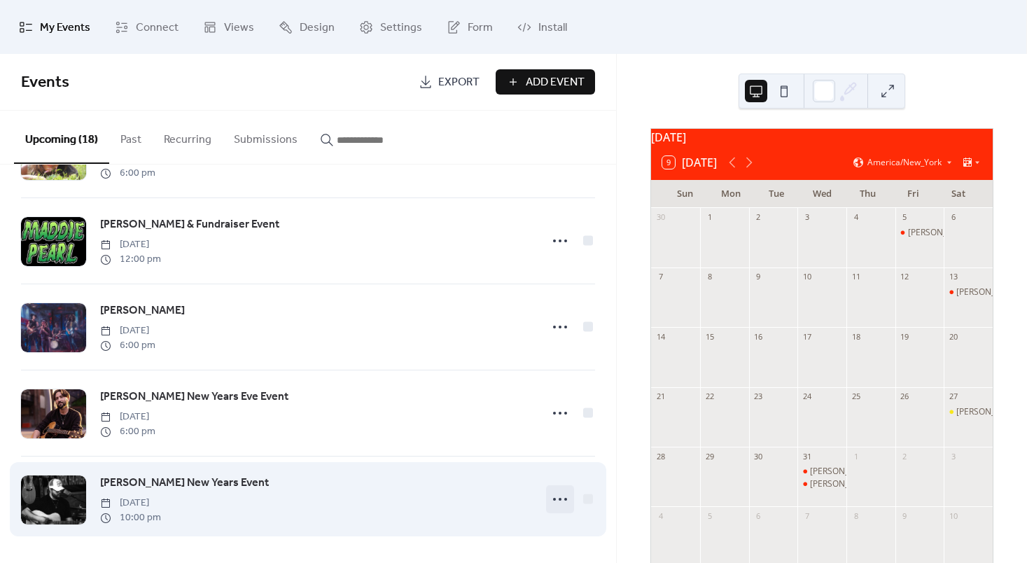
click at [550, 500] on icon at bounding box center [560, 499] width 22 height 22
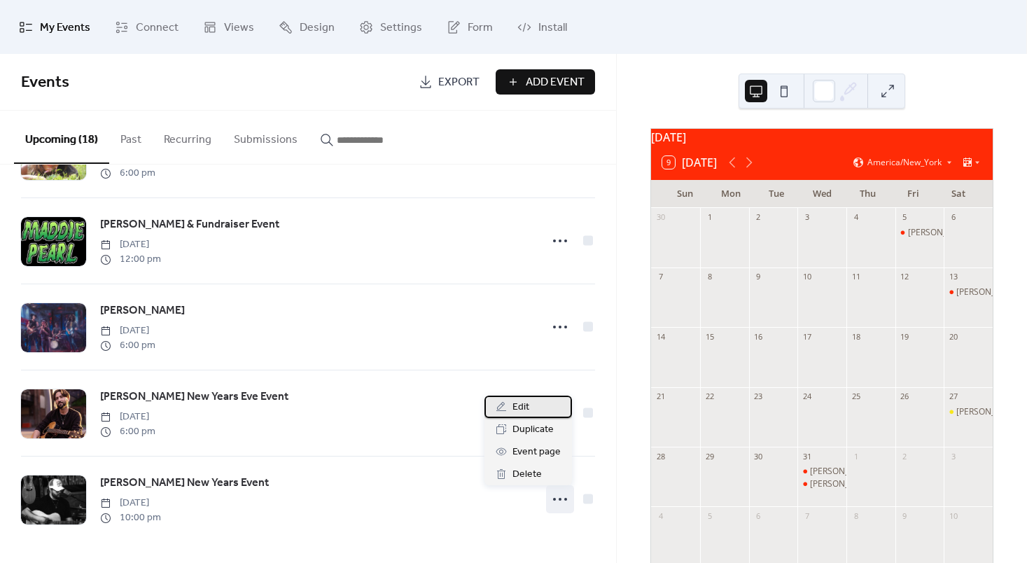
click at [528, 402] on span "Edit" at bounding box center [520, 407] width 17 height 17
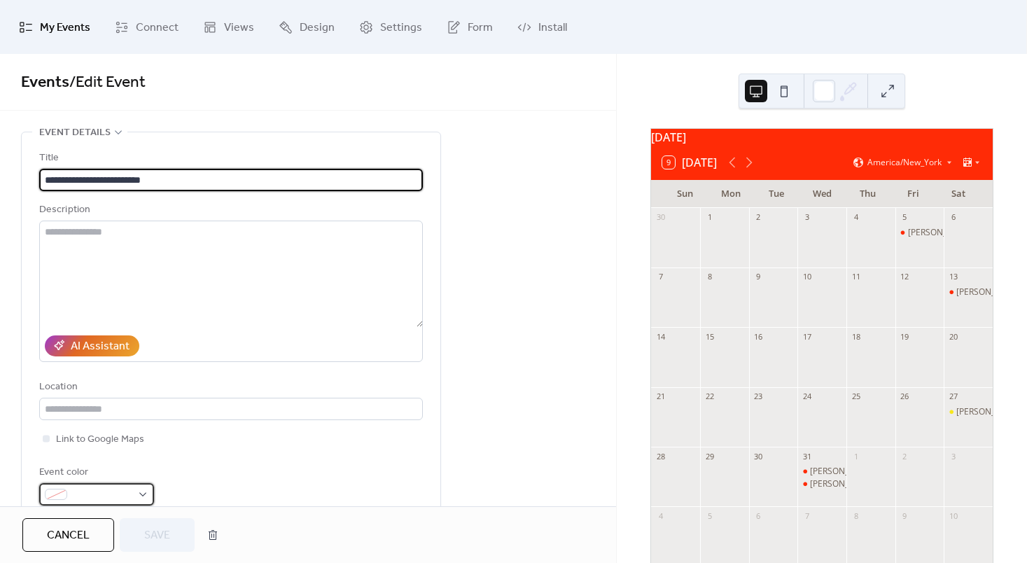
click at [73, 498] on span at bounding box center [102, 494] width 59 height 17
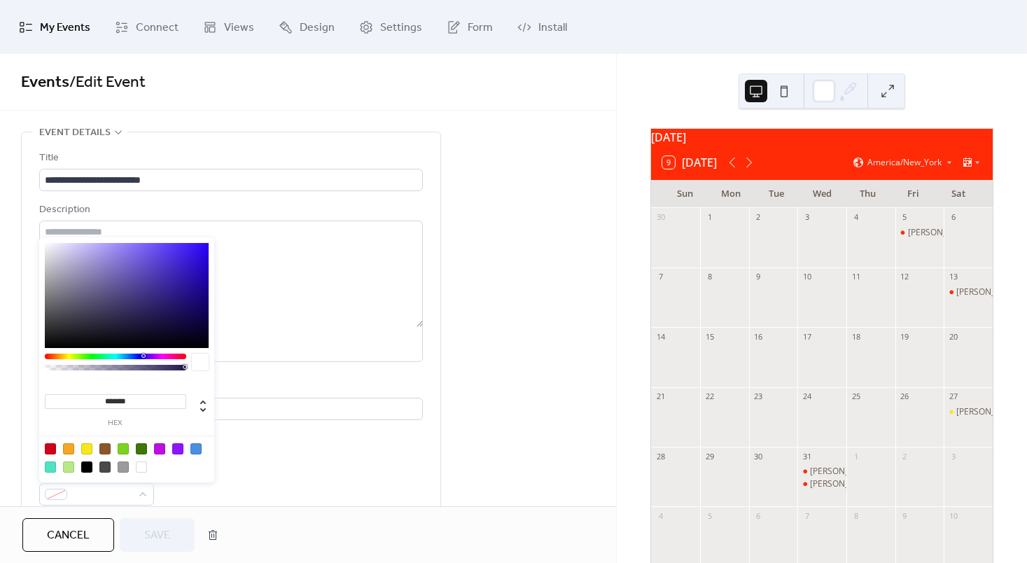
click at [89, 467] on div at bounding box center [86, 466] width 11 height 11
type input "*******"
click at [165, 528] on span "Save" at bounding box center [157, 535] width 26 height 17
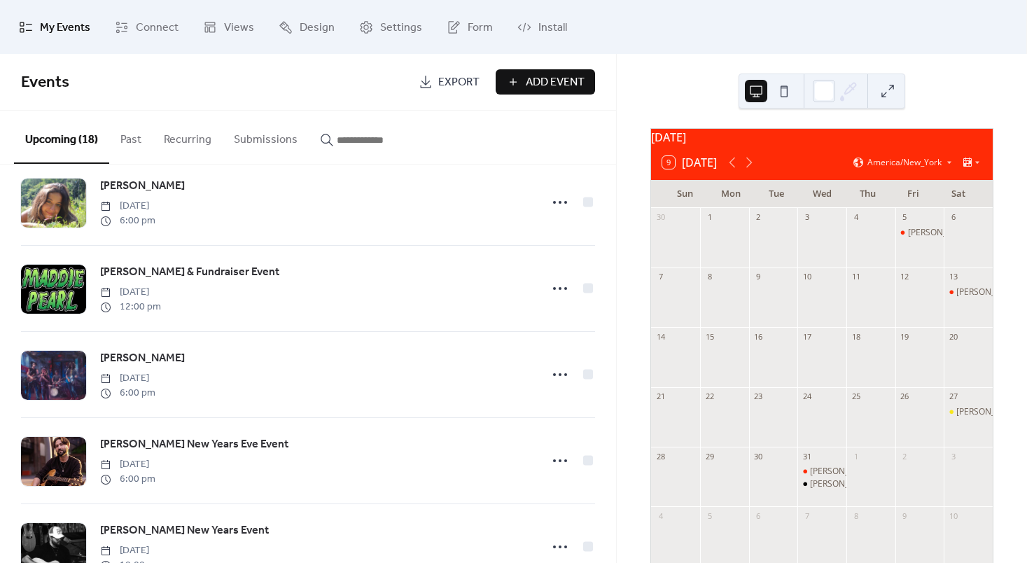
scroll to position [1198, 0]
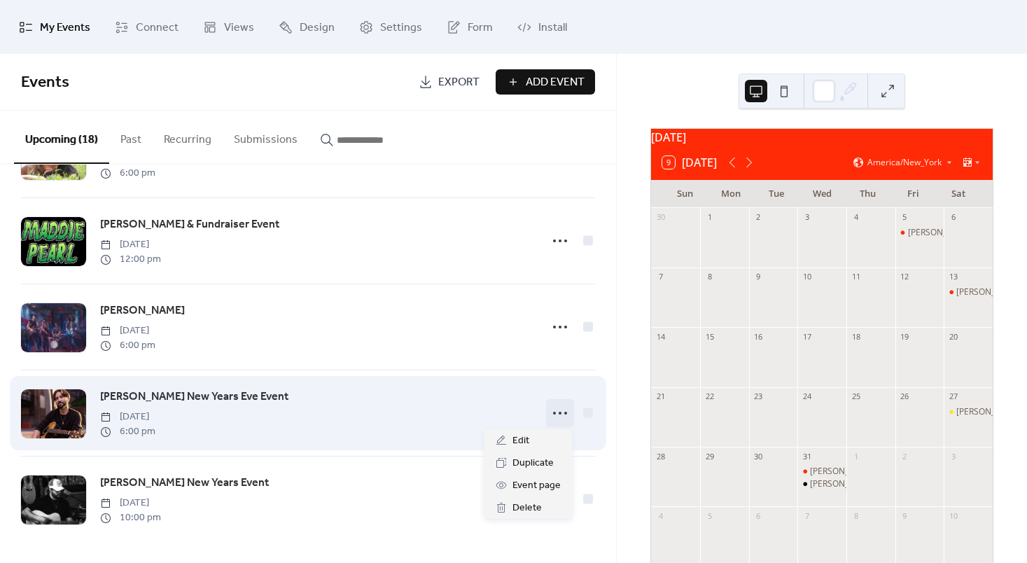
click at [561, 414] on icon at bounding box center [560, 413] width 22 height 22
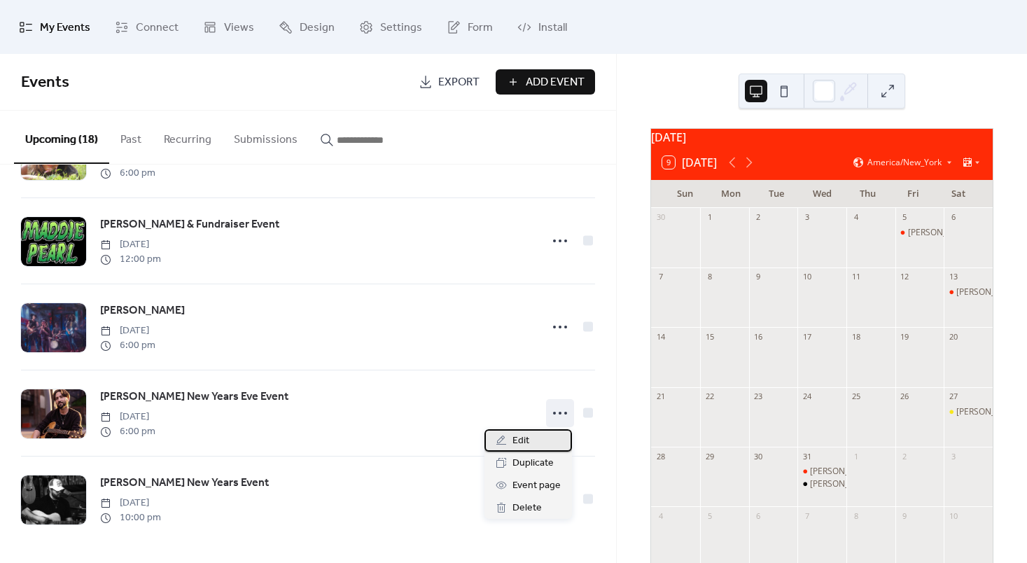
click at [519, 445] on span "Edit" at bounding box center [520, 441] width 17 height 17
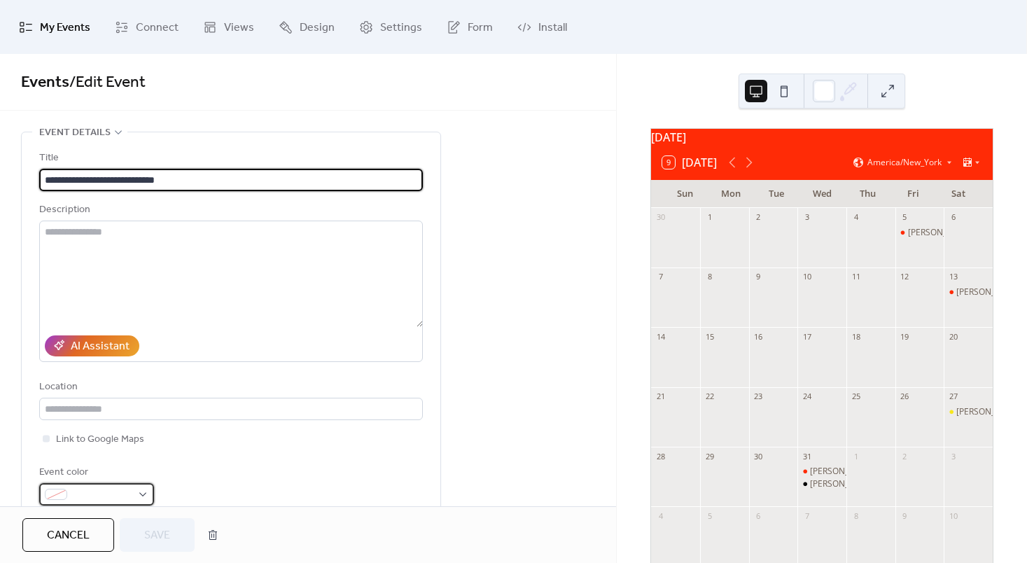
click at [127, 503] on div at bounding box center [96, 494] width 115 height 22
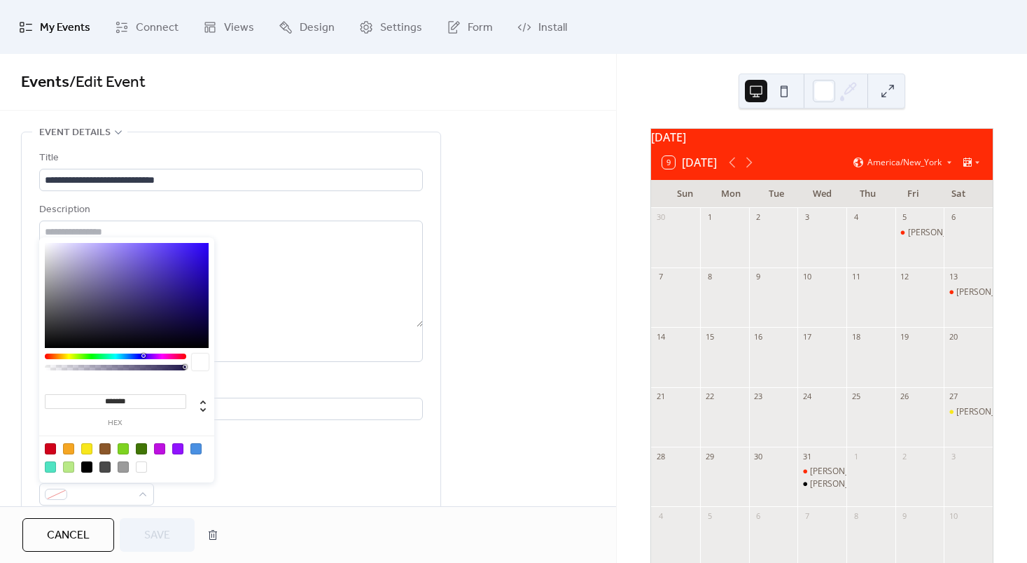
click at [84, 472] on div at bounding box center [127, 457] width 178 height 44
click at [89, 469] on div at bounding box center [86, 466] width 11 height 11
type input "*******"
click at [153, 537] on span "Save" at bounding box center [157, 535] width 26 height 17
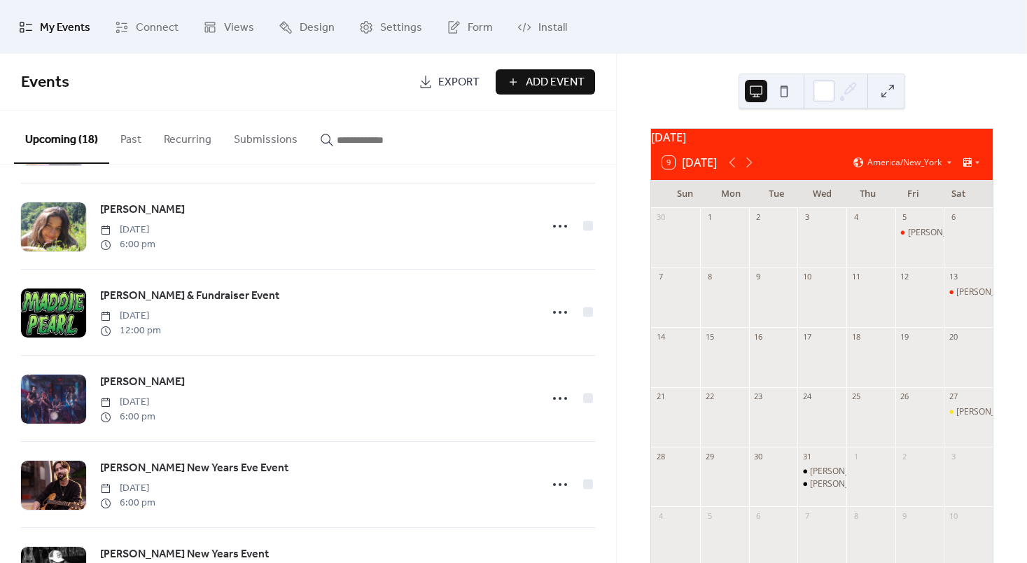
scroll to position [1198, 0]
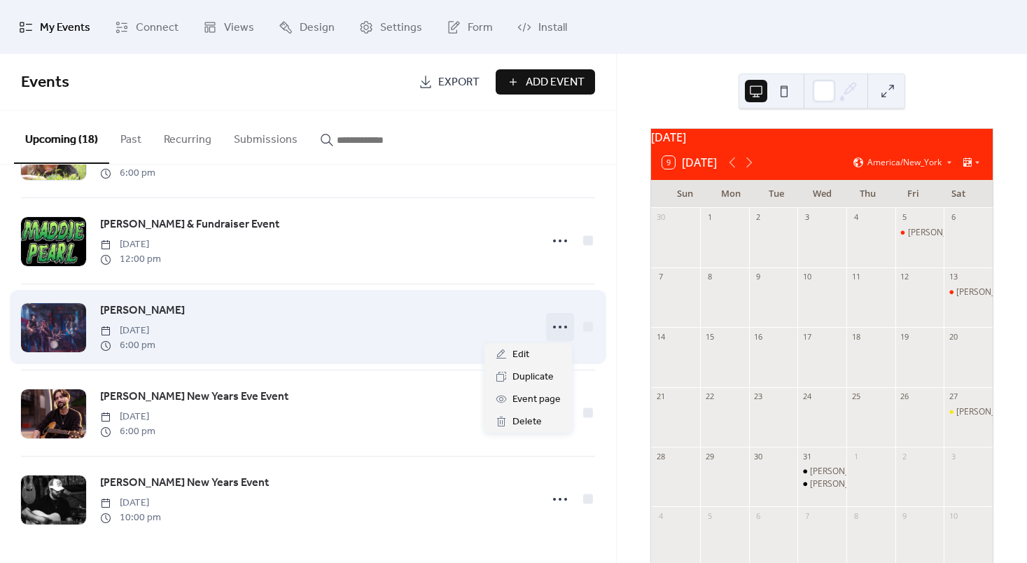
click at [549, 325] on icon at bounding box center [560, 327] width 22 height 22
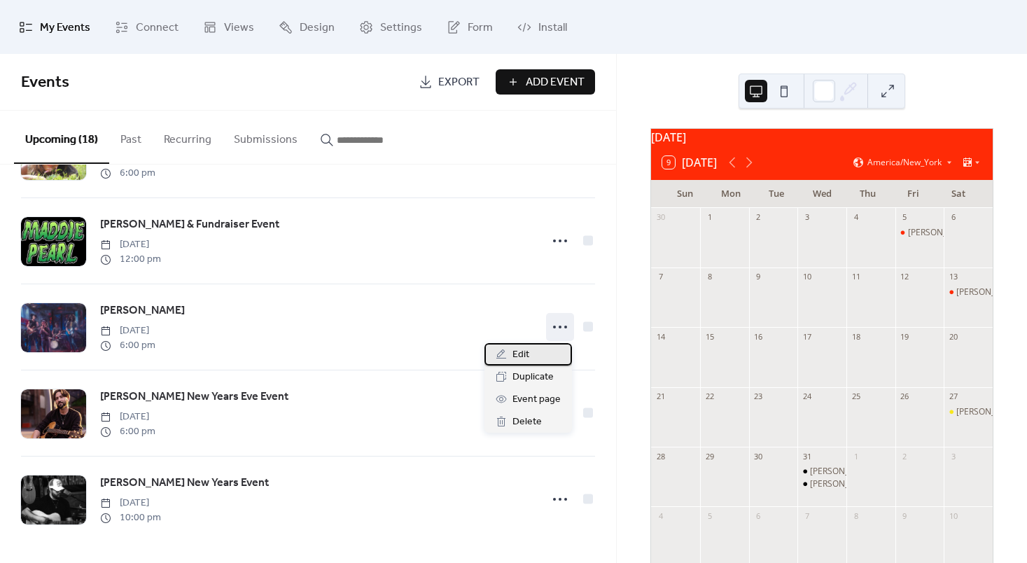
click at [524, 346] on span "Edit" at bounding box center [520, 354] width 17 height 17
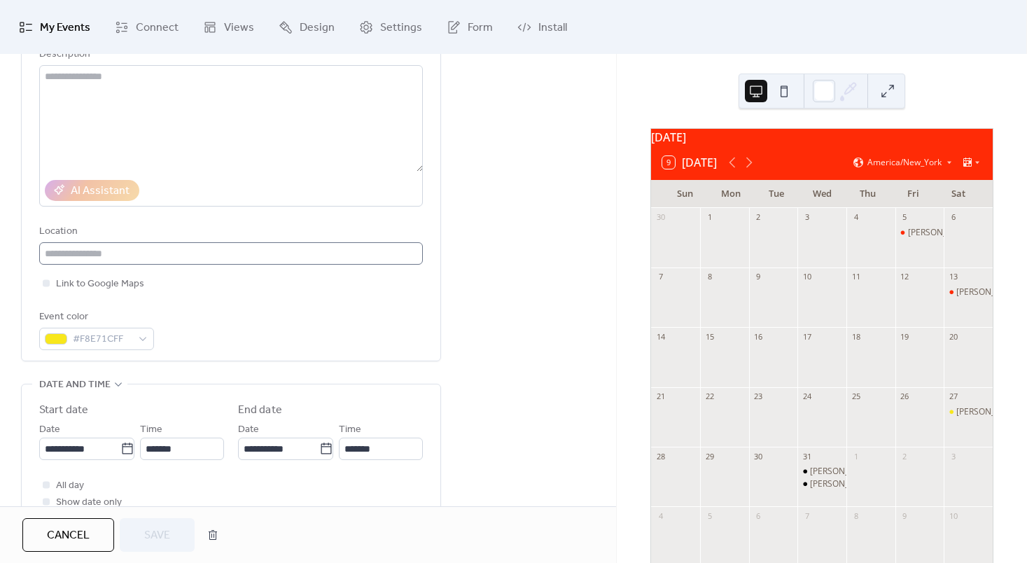
scroll to position [155, 0]
click at [122, 334] on span "#F8E71CFF" at bounding box center [102, 340] width 59 height 17
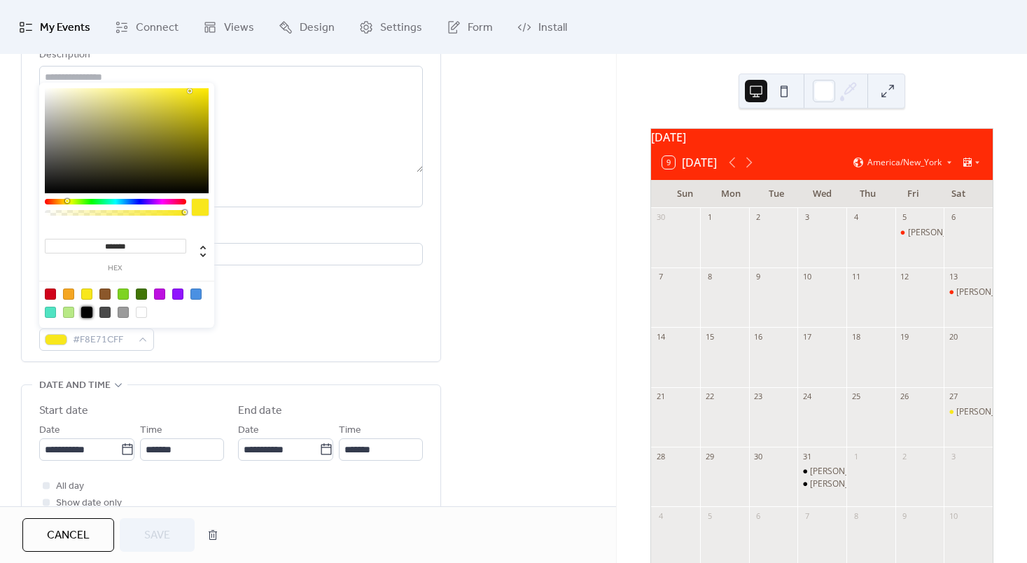
click at [85, 311] on div at bounding box center [86, 312] width 11 height 11
type input "*******"
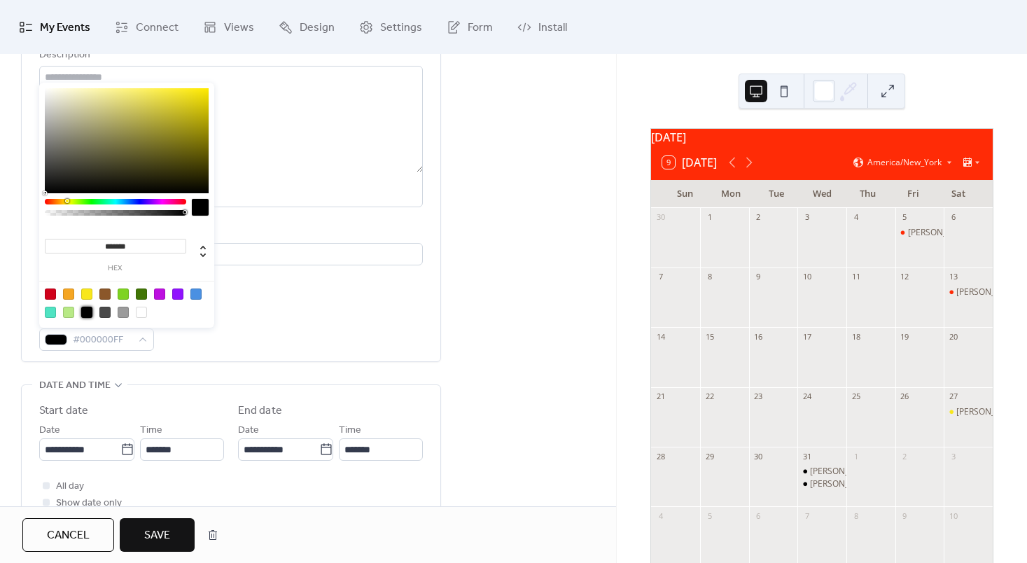
click at [146, 533] on span "Save" at bounding box center [157, 535] width 26 height 17
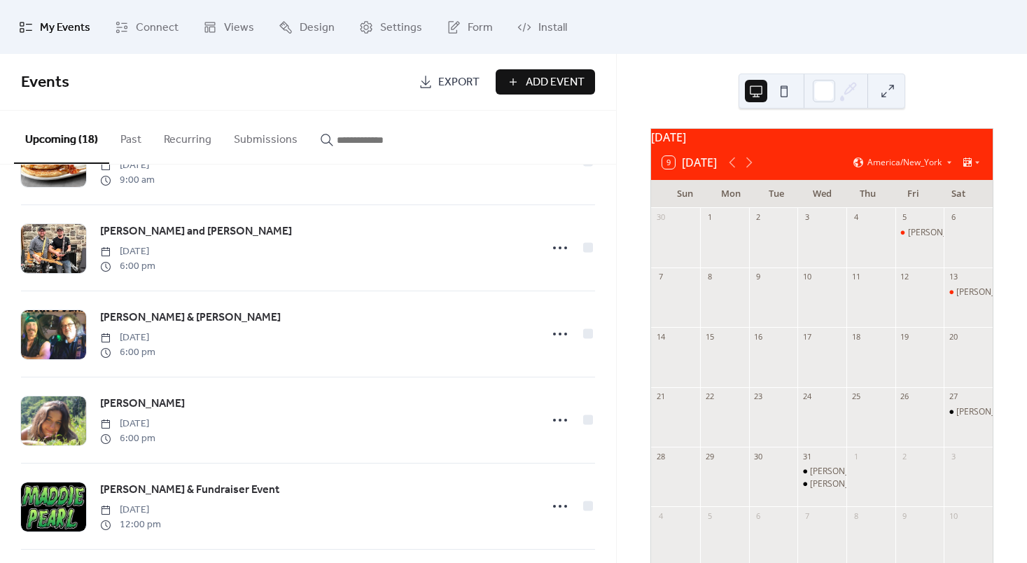
scroll to position [929, 0]
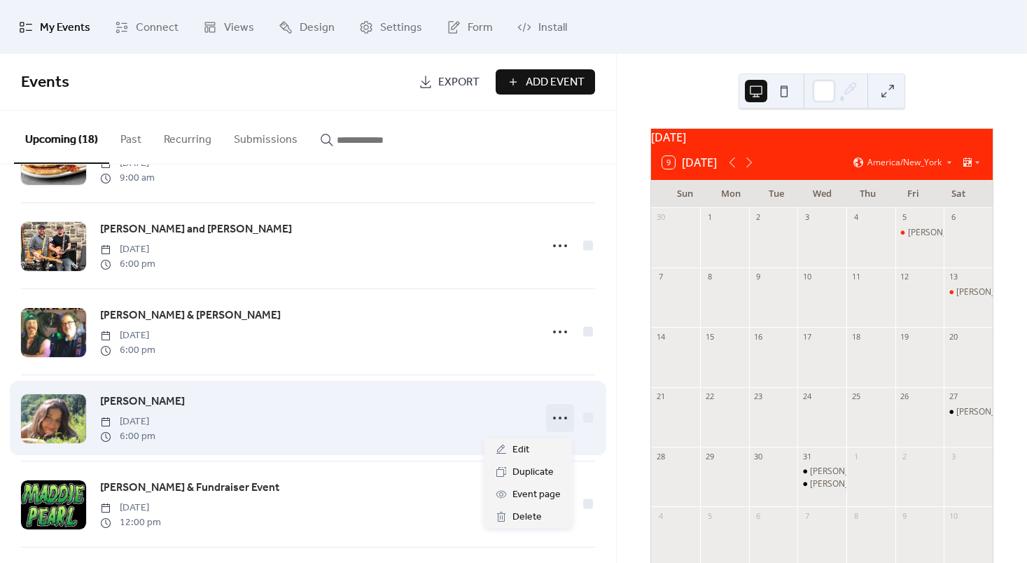
click at [546, 410] on div at bounding box center [560, 418] width 28 height 28
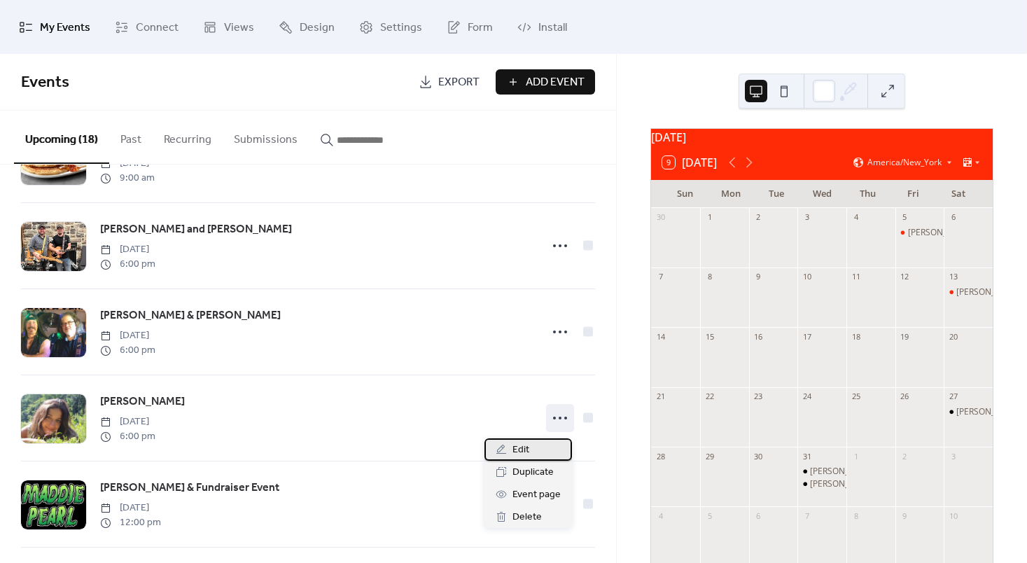
click at [526, 444] on span "Edit" at bounding box center [520, 450] width 17 height 17
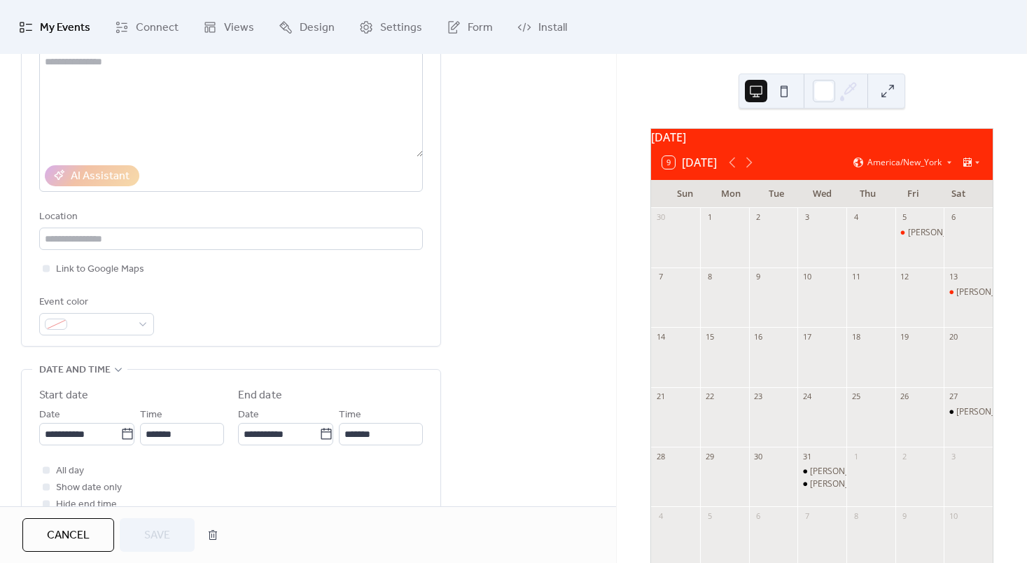
scroll to position [171, 0]
click at [123, 323] on span at bounding box center [102, 324] width 59 height 17
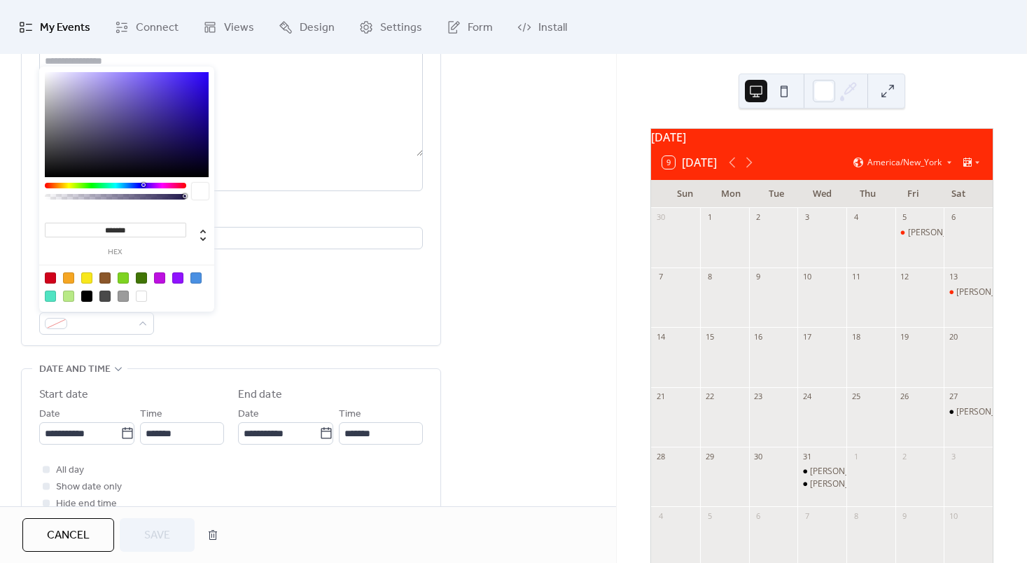
click at [83, 295] on div at bounding box center [86, 295] width 11 height 11
type input "*******"
click at [157, 528] on span "Save" at bounding box center [157, 535] width 26 height 17
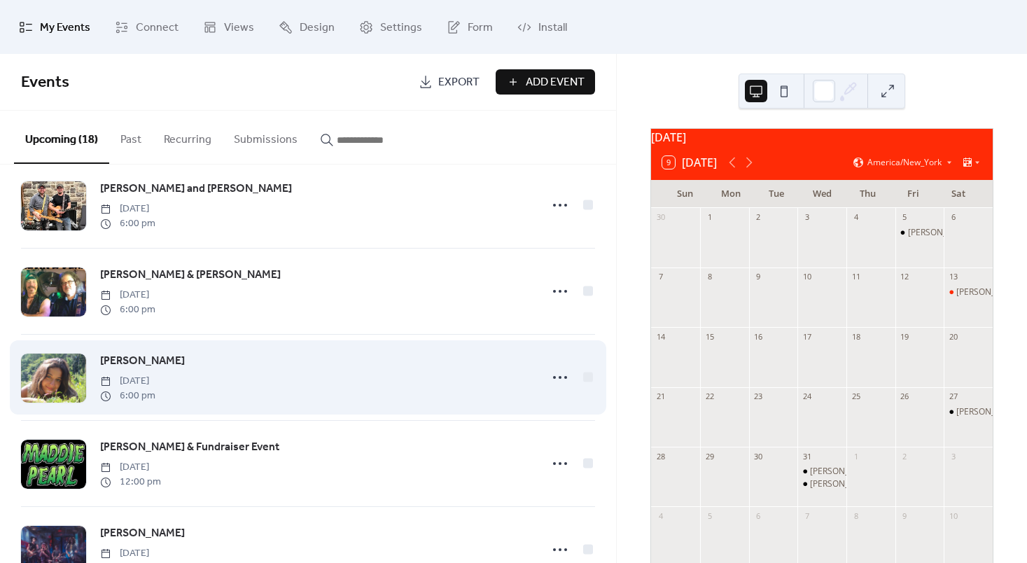
scroll to position [973, 0]
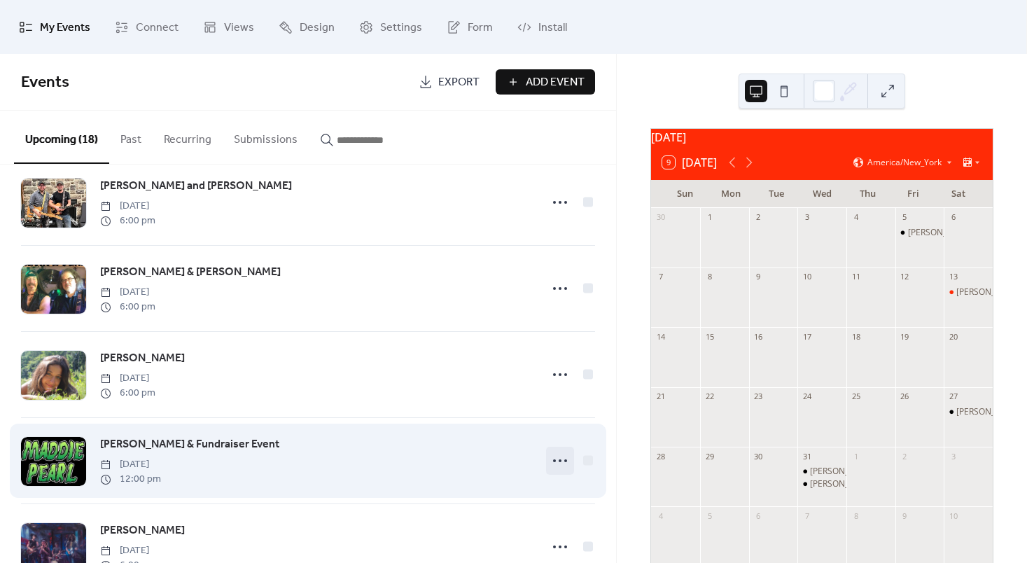
click at [550, 466] on icon at bounding box center [560, 460] width 22 height 22
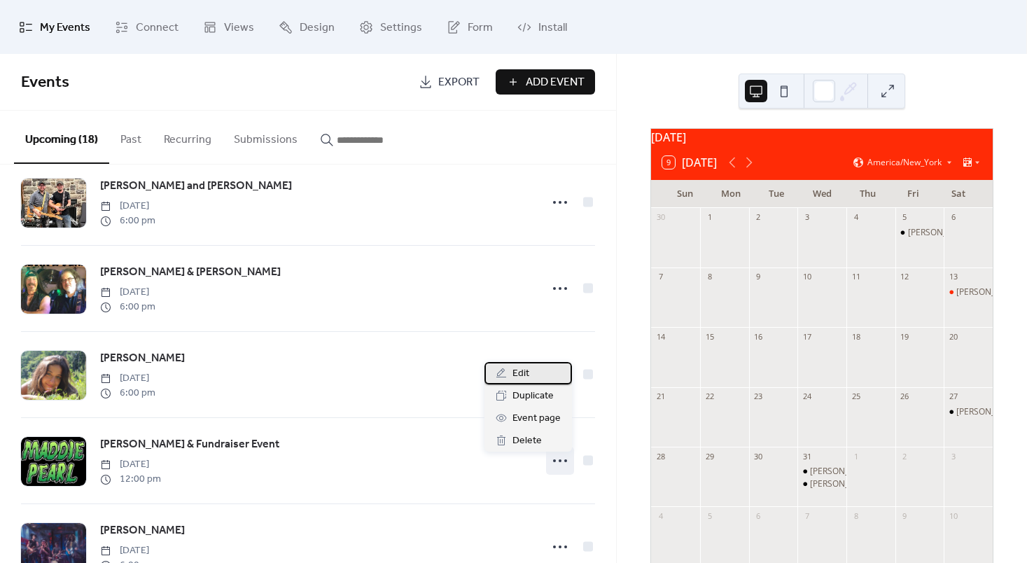
click at [515, 373] on span "Edit" at bounding box center [520, 373] width 17 height 17
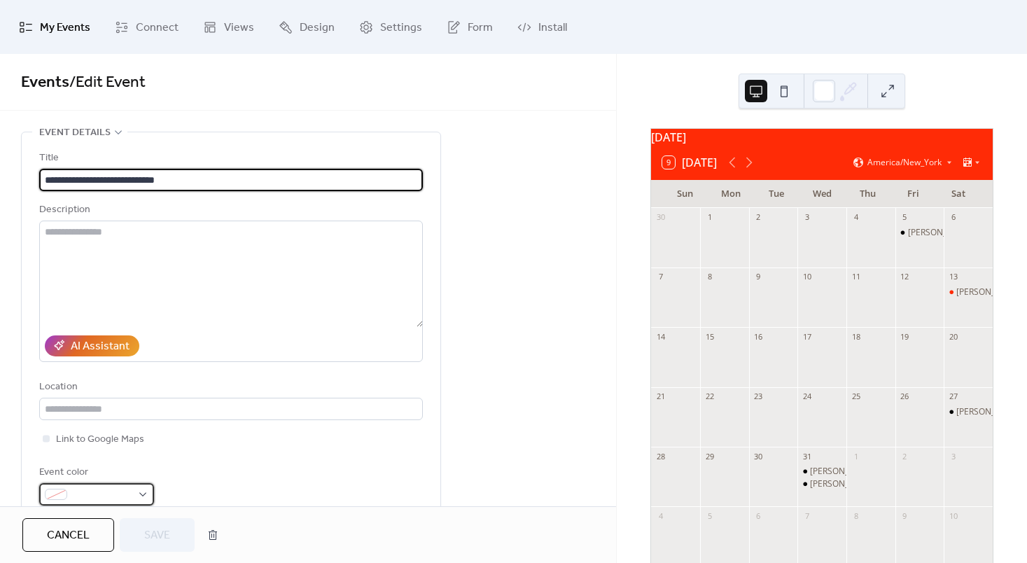
click at [135, 494] on div at bounding box center [96, 494] width 115 height 22
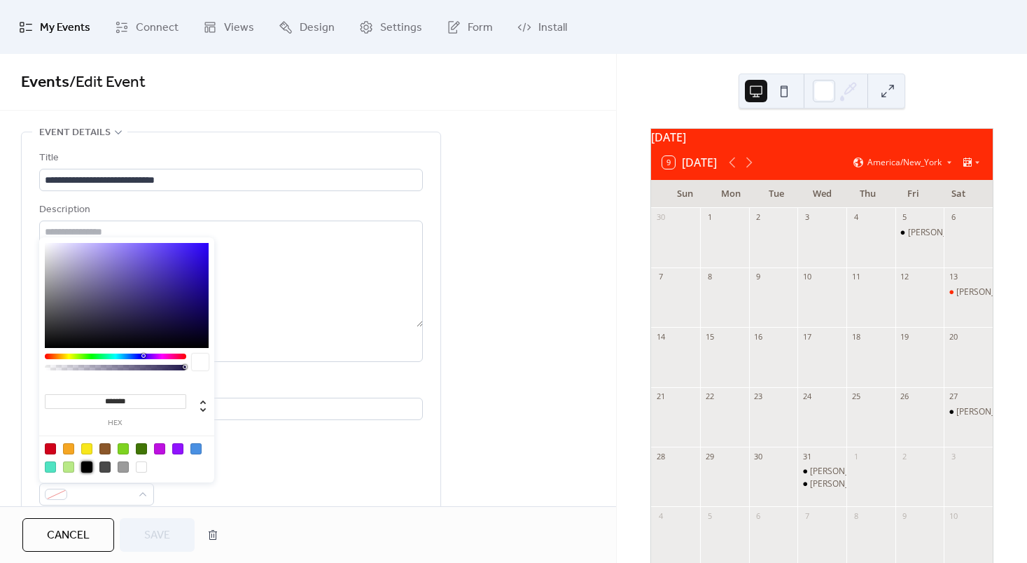
click at [85, 469] on div at bounding box center [86, 466] width 11 height 11
type input "*******"
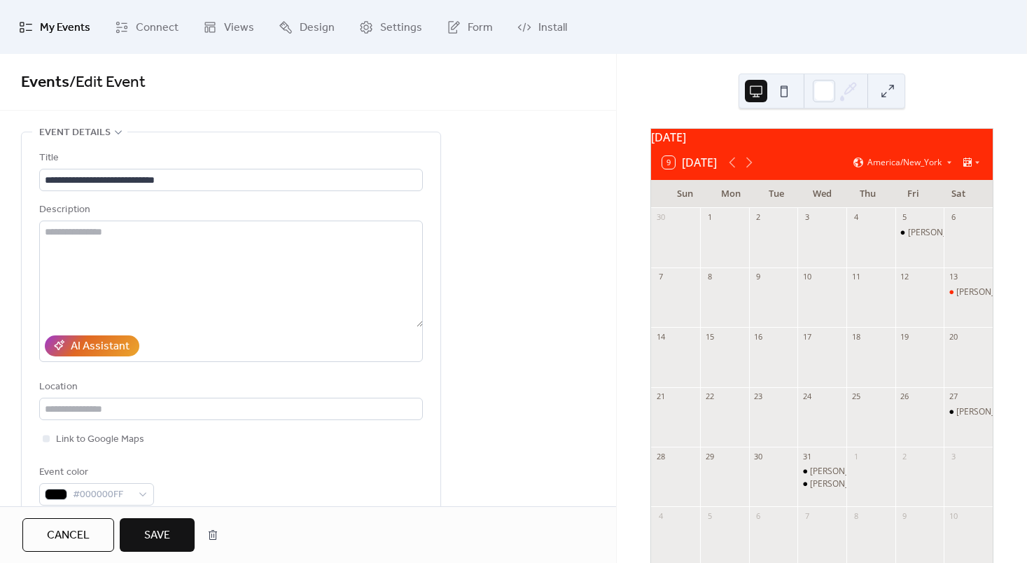
click at [186, 542] on button "Save" at bounding box center [157, 535] width 75 height 34
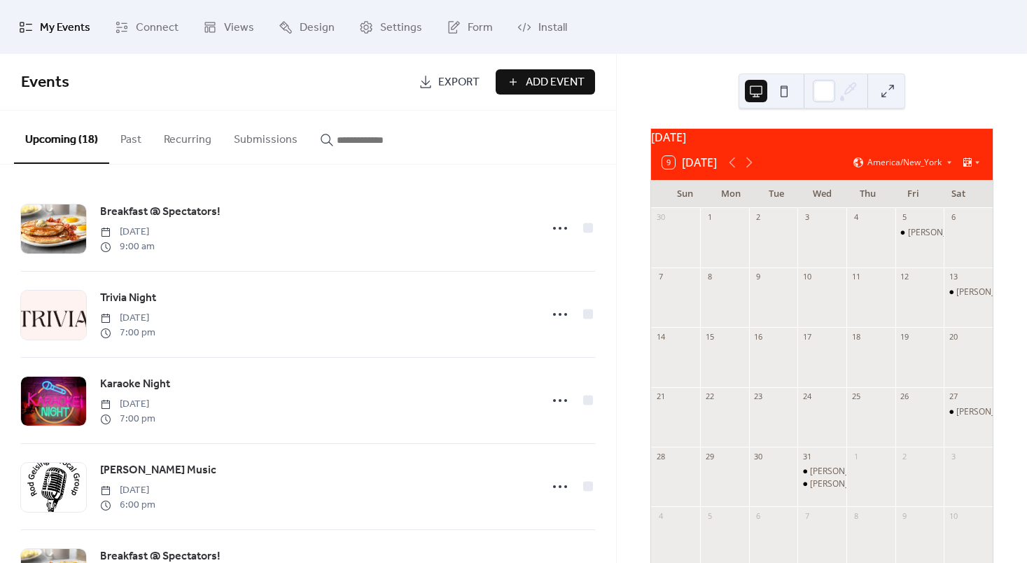
click at [186, 542] on div "Breakfast @ Spectators! [DATE] 9:00 am" at bounding box center [308, 572] width 574 height 85
click at [522, 80] on button "Add Event" at bounding box center [545, 81] width 99 height 25
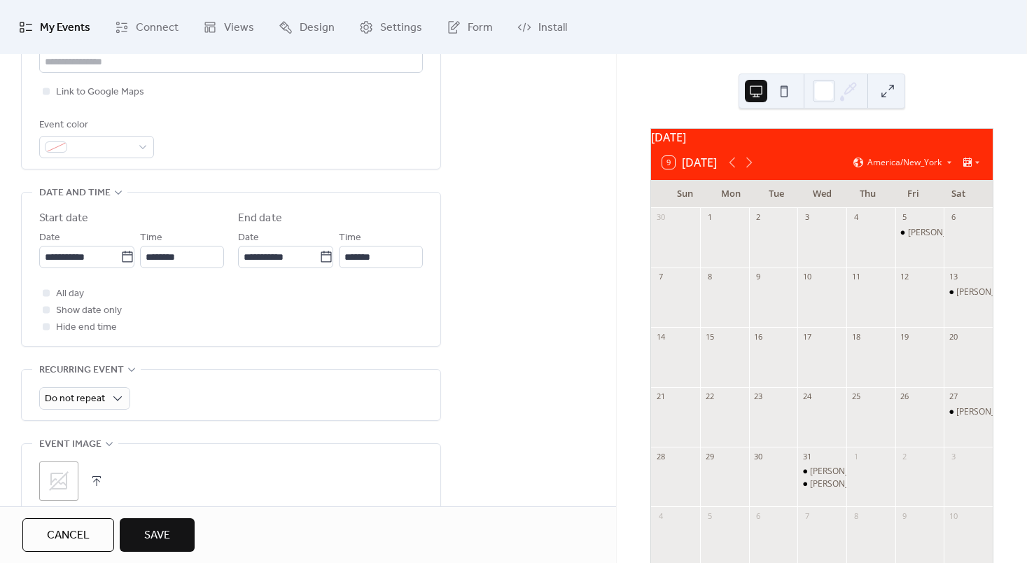
scroll to position [348, 0]
type input "**********"
click at [61, 472] on icon at bounding box center [59, 480] width 22 height 22
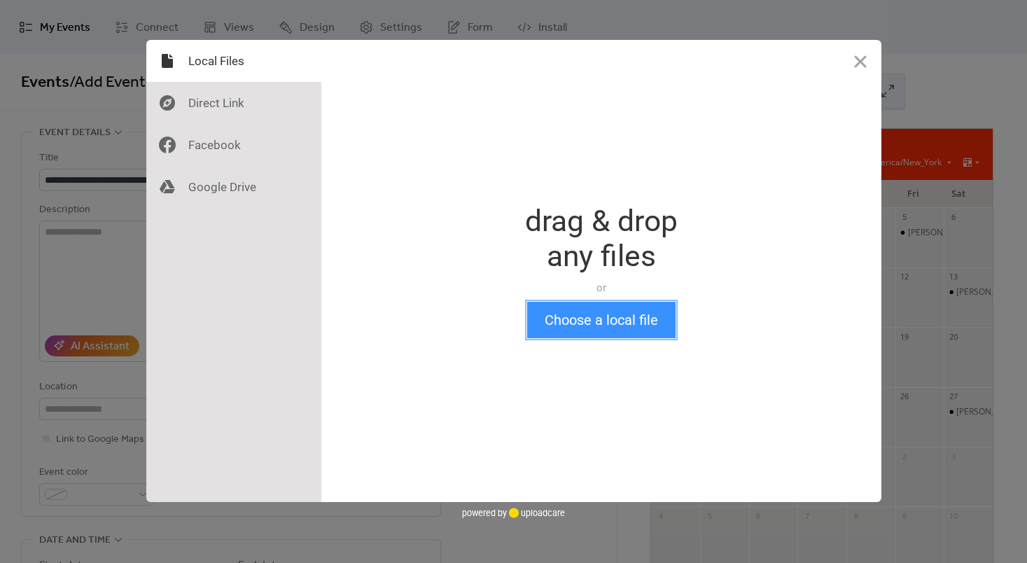
click at [596, 323] on button "Choose a local file" at bounding box center [601, 320] width 148 height 36
click at [568, 318] on button "Choose a local file" at bounding box center [601, 320] width 148 height 36
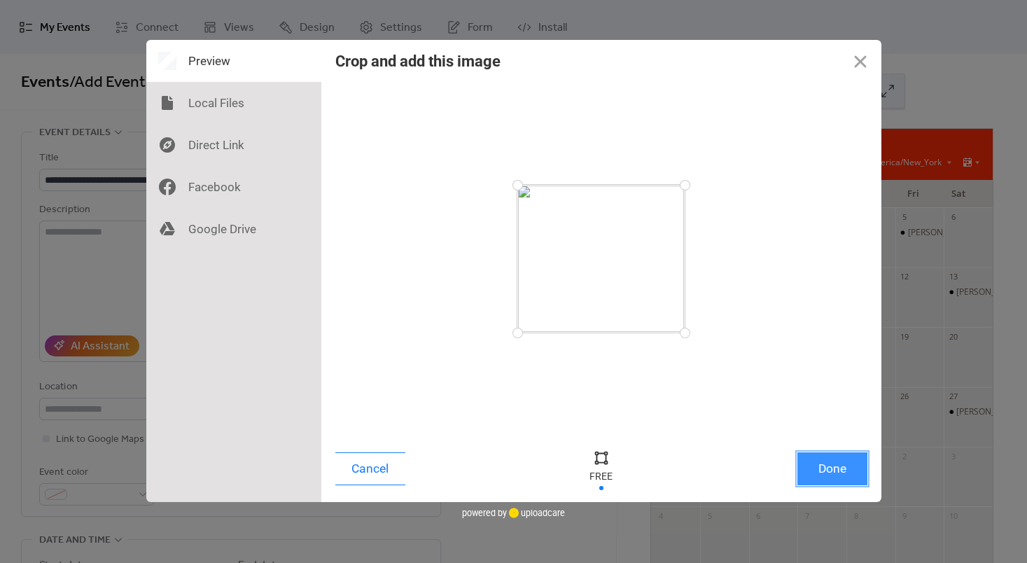
click at [831, 474] on button "Done" at bounding box center [832, 468] width 70 height 33
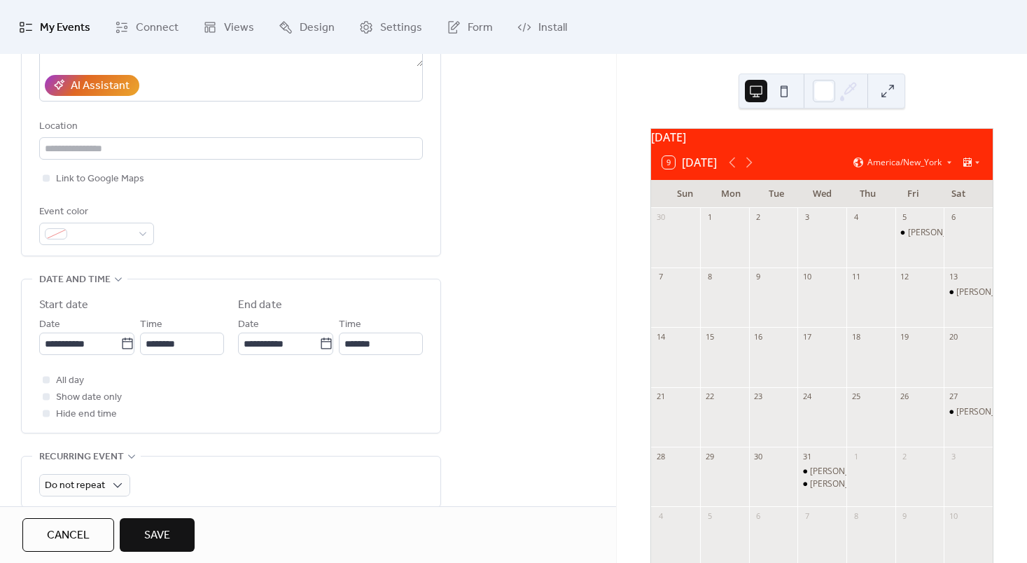
scroll to position [268, 0]
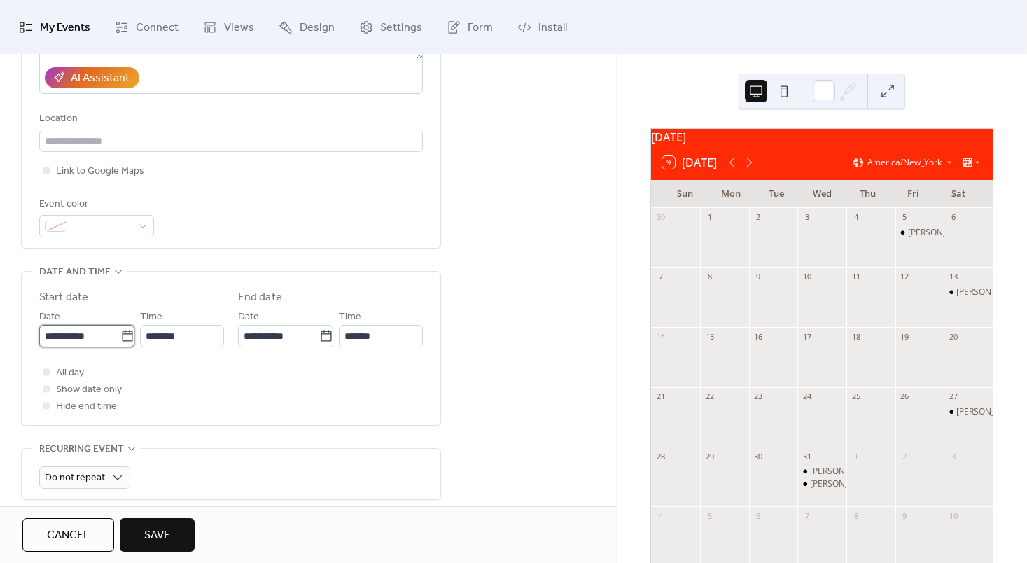
click at [112, 335] on input "**********" at bounding box center [79, 336] width 81 height 22
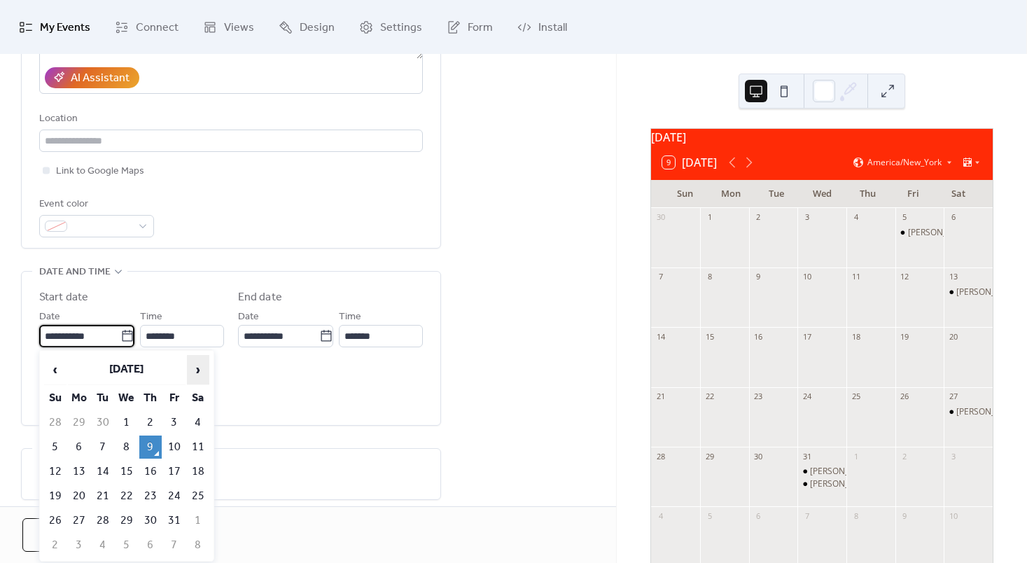
click at [203, 365] on span "›" at bounding box center [198, 370] width 21 height 28
click at [57, 373] on span "‹" at bounding box center [55, 370] width 21 height 28
click at [51, 491] on td "19" at bounding box center [55, 495] width 22 height 23
type input "**********"
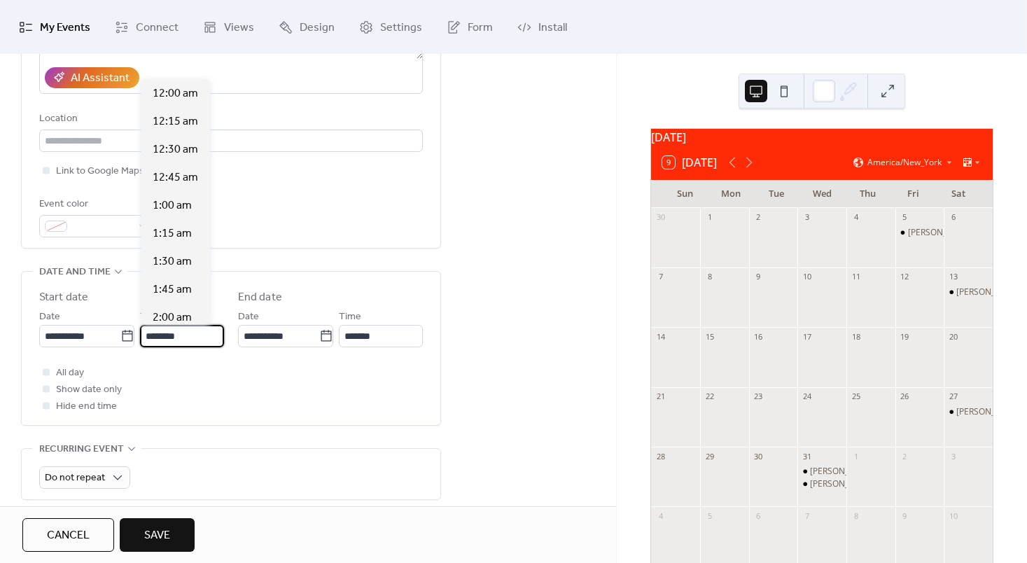
click at [204, 334] on input "********" at bounding box center [182, 336] width 84 height 22
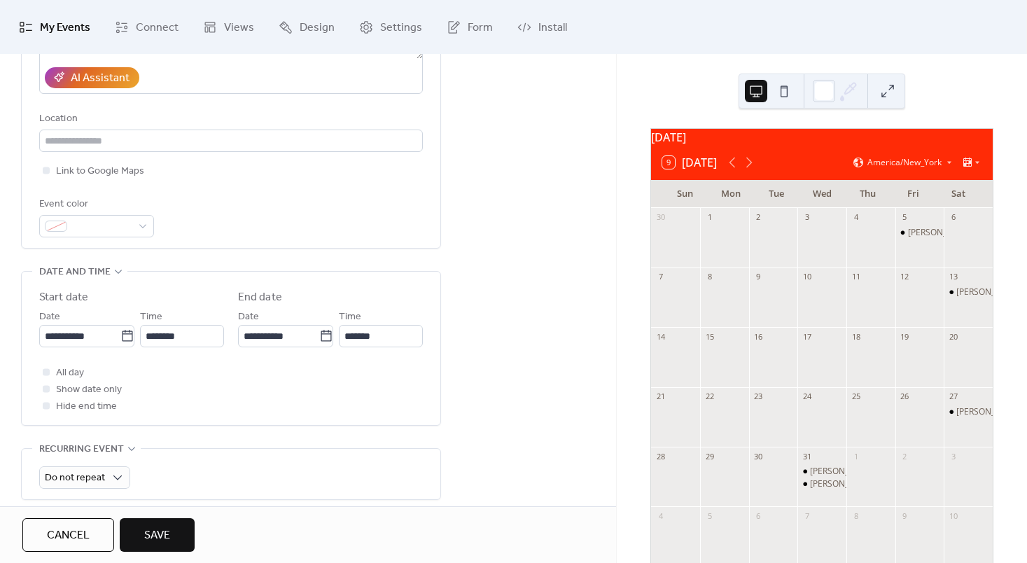
click at [329, 386] on div "All day Show date only Hide end time" at bounding box center [231, 389] width 384 height 50
click at [373, 332] on input "*******" at bounding box center [381, 336] width 84 height 22
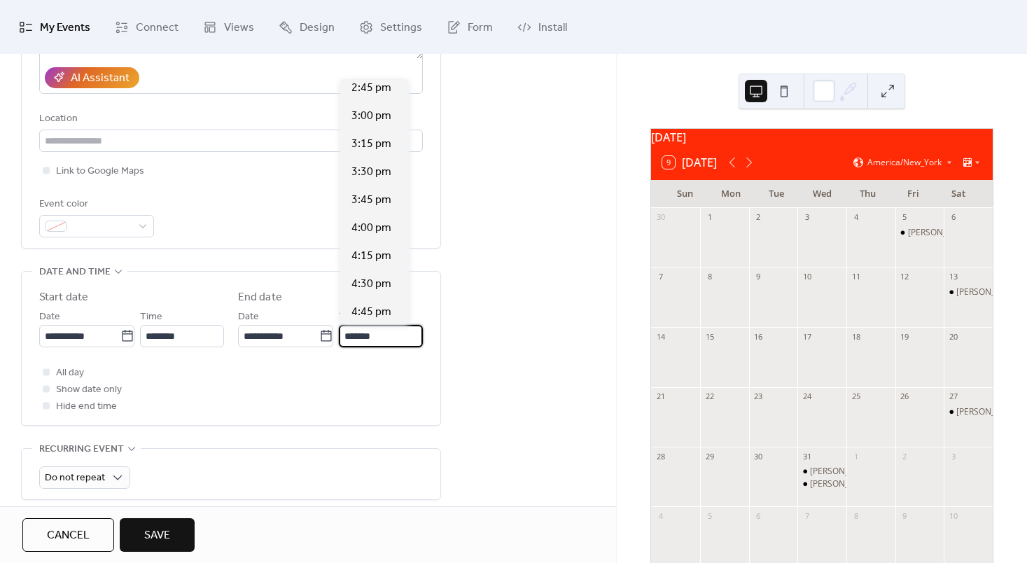
scroll to position [286, 0]
click at [375, 216] on div "4:00 pm" at bounding box center [374, 227] width 69 height 28
type input "*******"
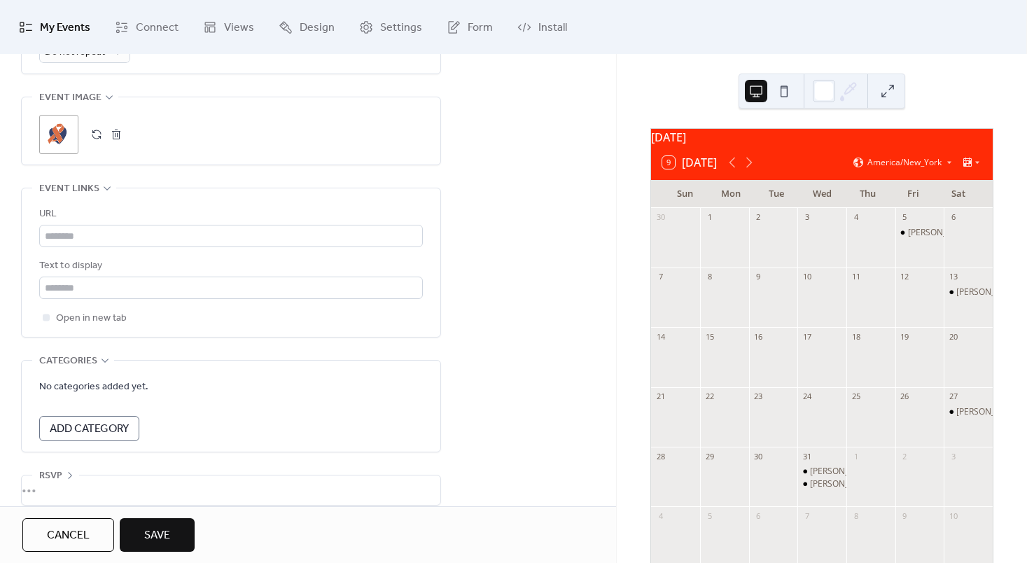
scroll to position [694, 0]
click at [182, 238] on input "text" at bounding box center [231, 235] width 384 height 22
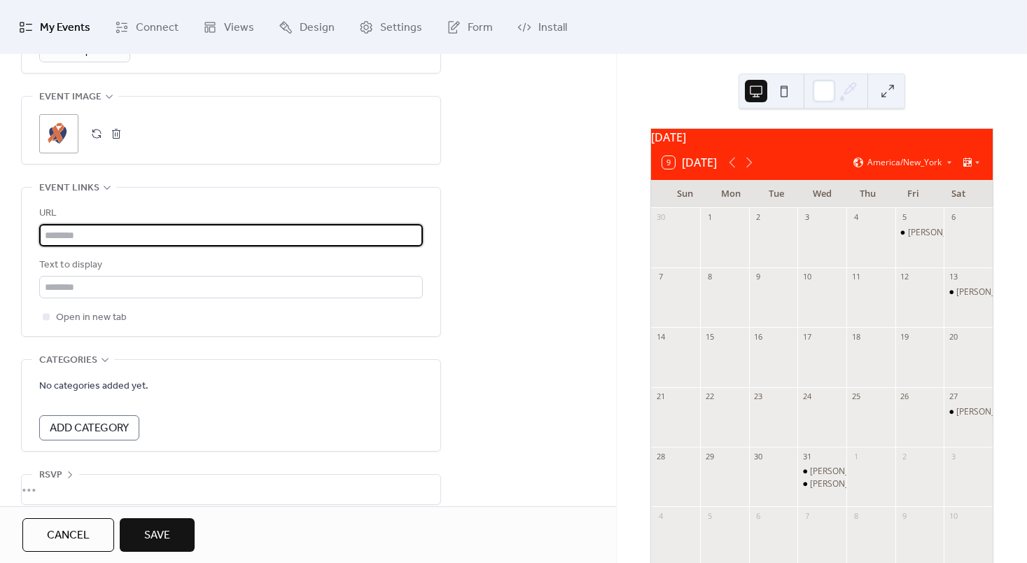
paste input "**********"
type input "**********"
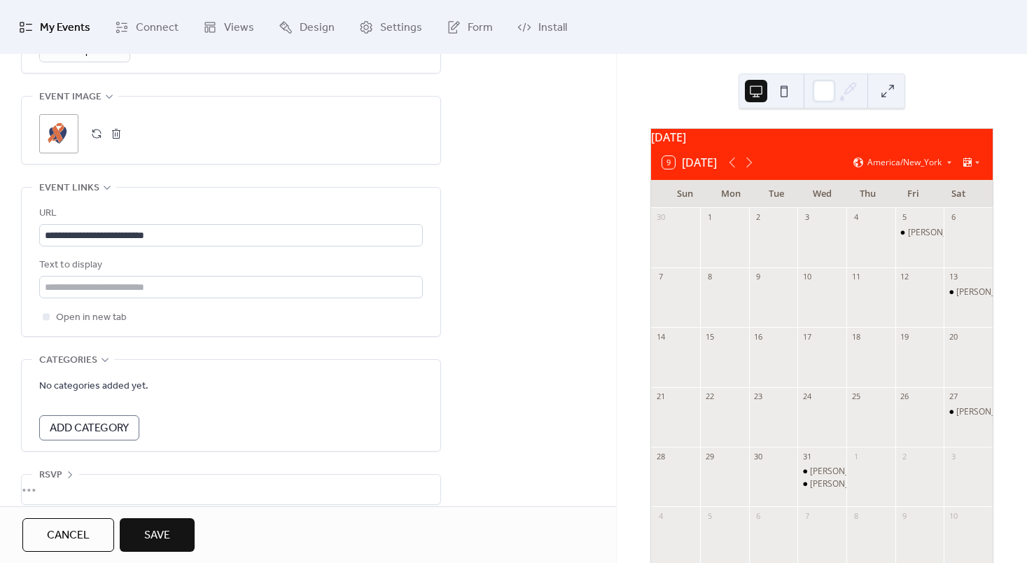
click at [174, 526] on button "Save" at bounding box center [157, 535] width 75 height 34
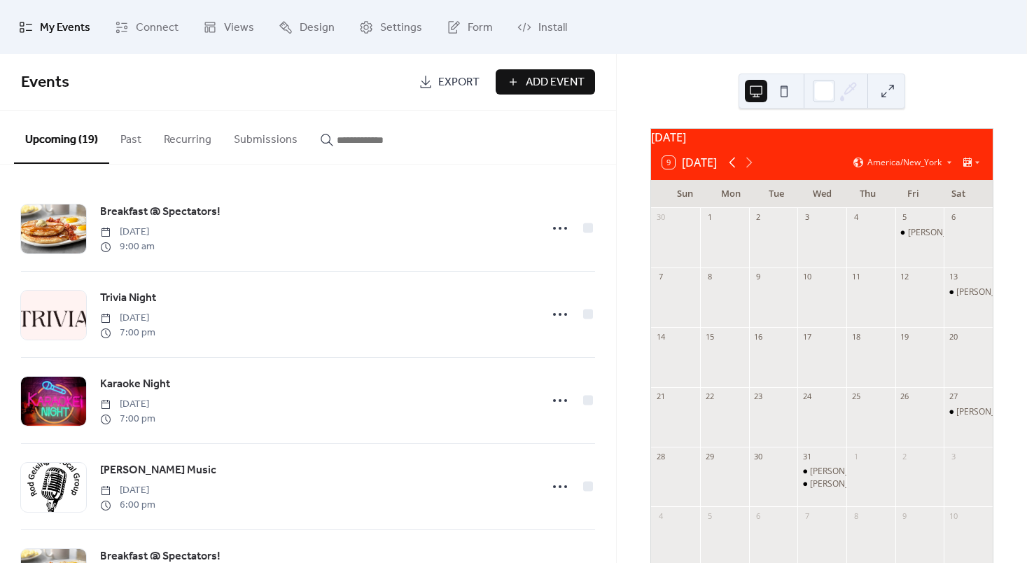
click at [733, 171] on icon at bounding box center [732, 162] width 17 height 17
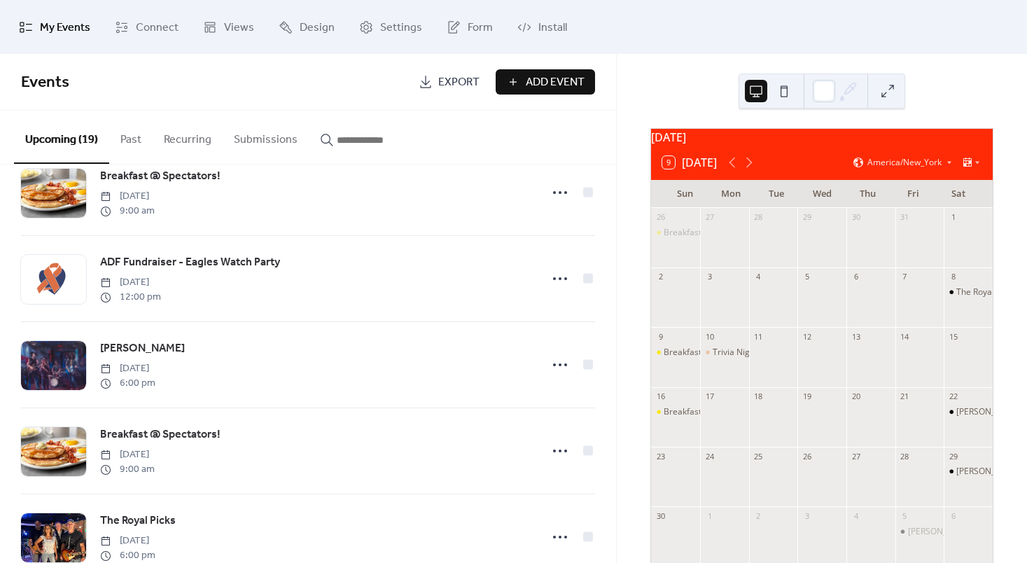
scroll to position [381, 0]
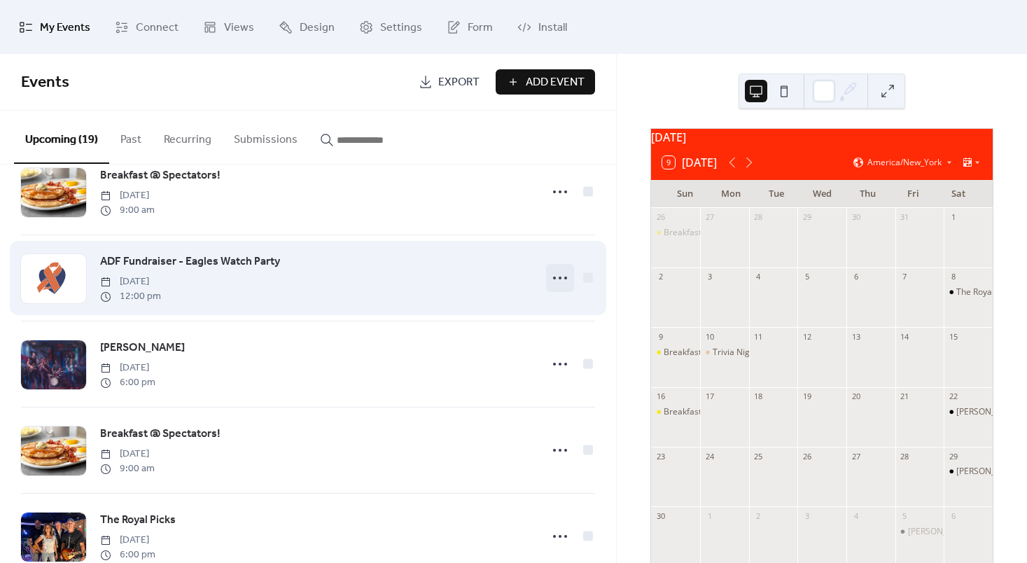
click at [553, 279] on circle at bounding box center [554, 277] width 3 height 3
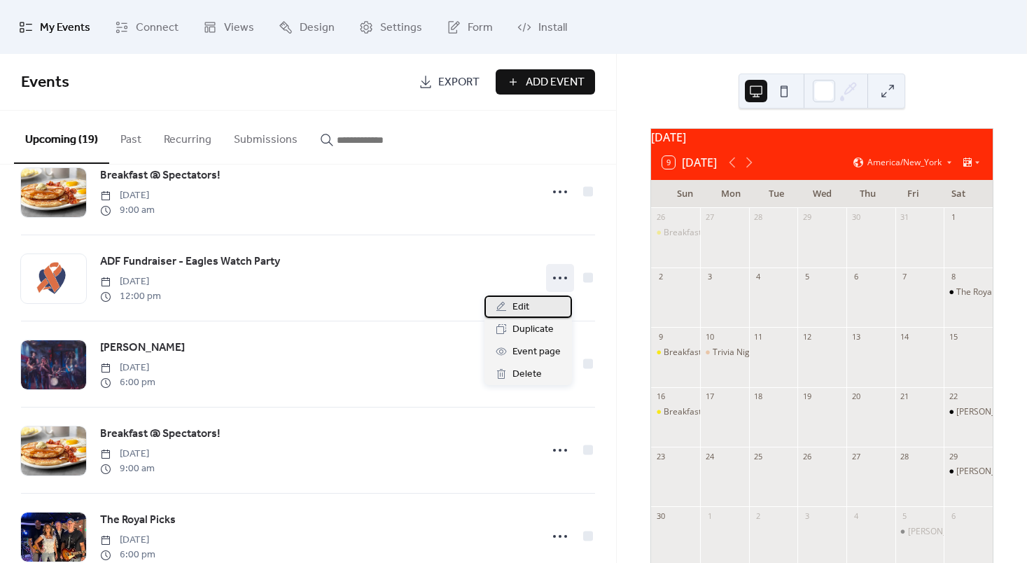
click at [521, 308] on span "Edit" at bounding box center [520, 307] width 17 height 17
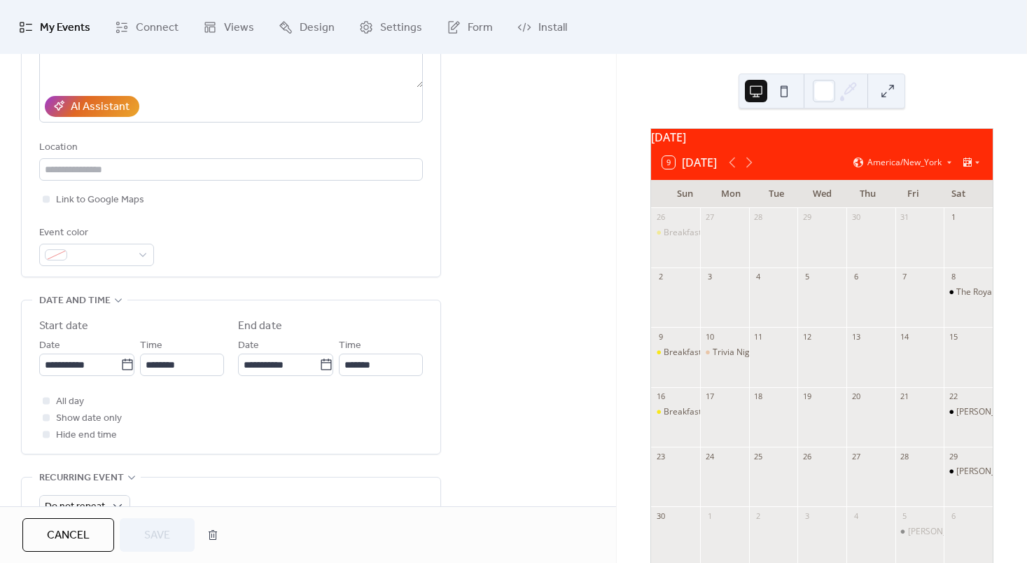
scroll to position [246, 0]
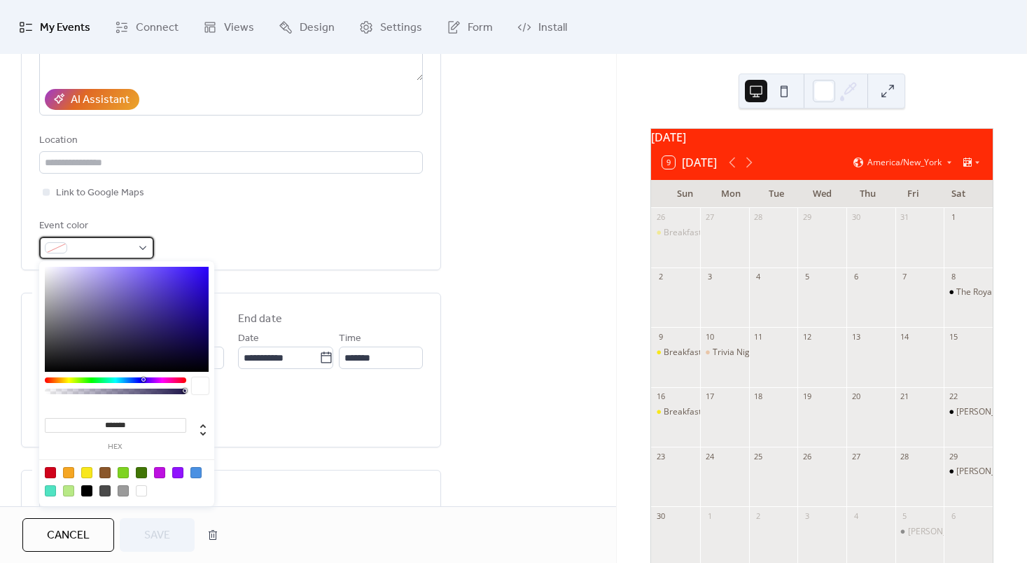
click at [122, 246] on span at bounding box center [102, 248] width 59 height 17
click at [136, 471] on div at bounding box center [141, 472] width 11 height 11
type input "*******"
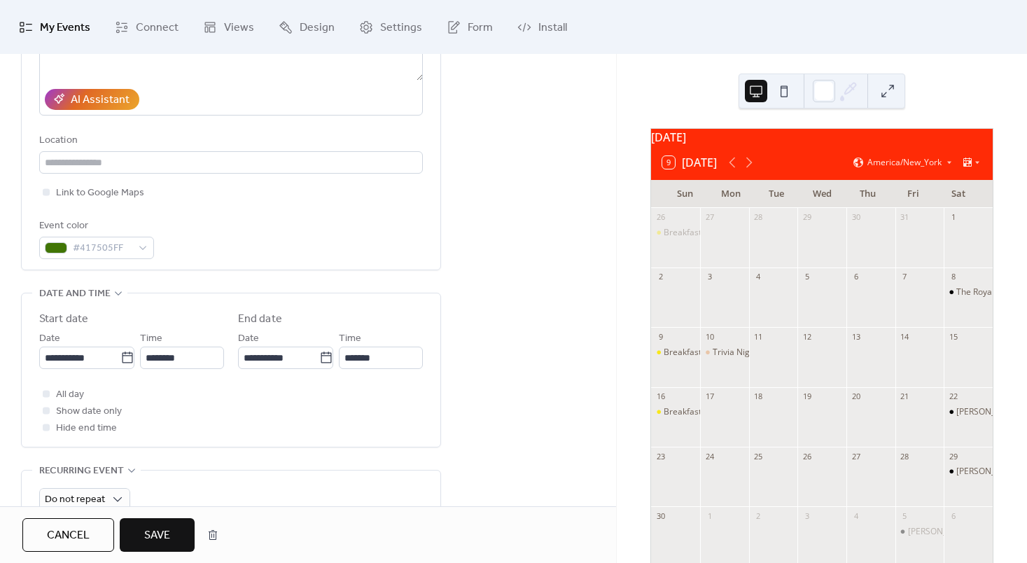
click at [162, 535] on span "Save" at bounding box center [157, 535] width 26 height 17
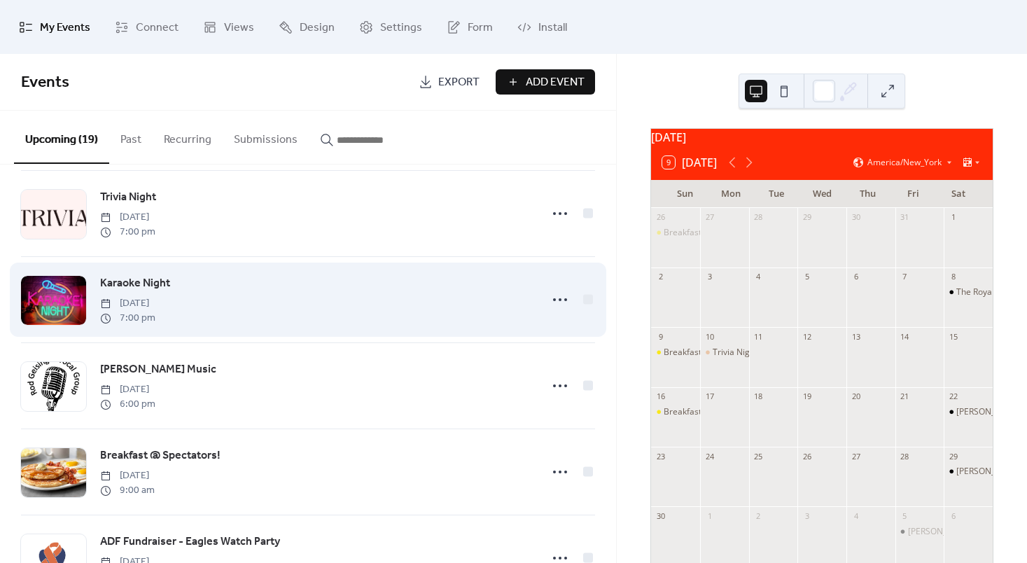
scroll to position [102, 0]
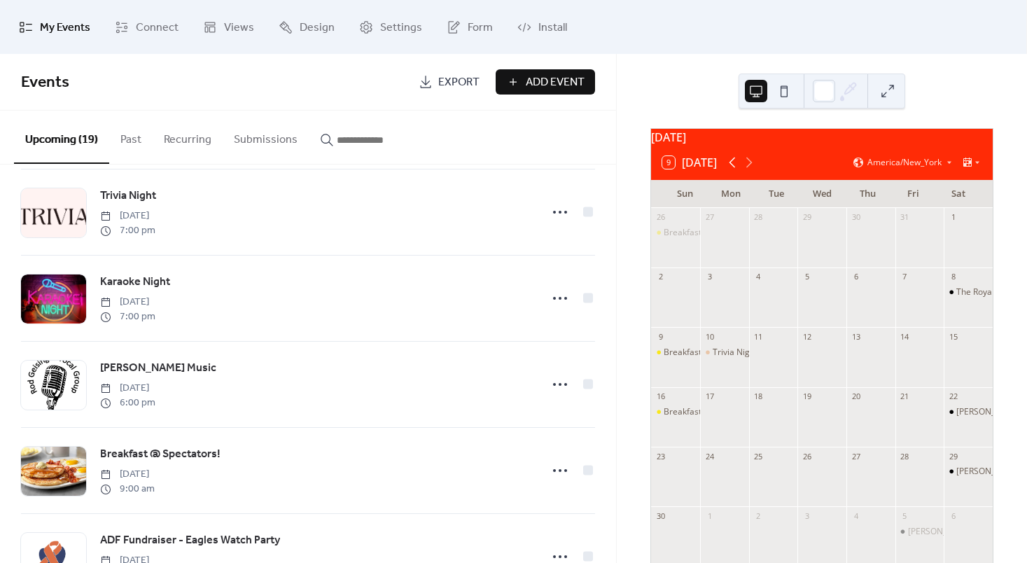
click at [735, 168] on icon at bounding box center [732, 162] width 6 height 10
click at [754, 169] on icon at bounding box center [748, 162] width 17 height 17
click at [851, 426] on div at bounding box center [870, 424] width 49 height 36
click at [575, 77] on span "Add Event" at bounding box center [555, 82] width 59 height 17
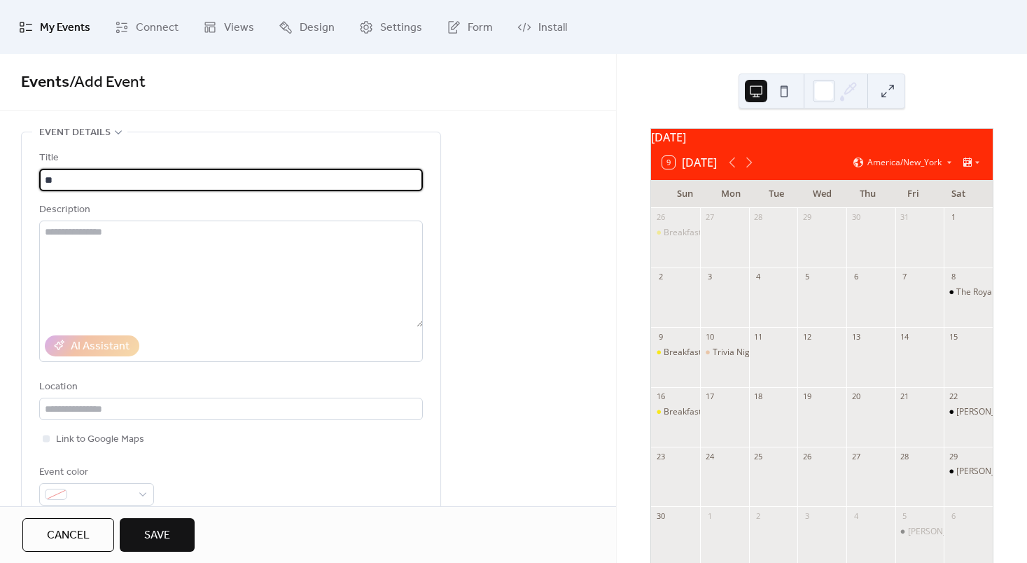
type input "*"
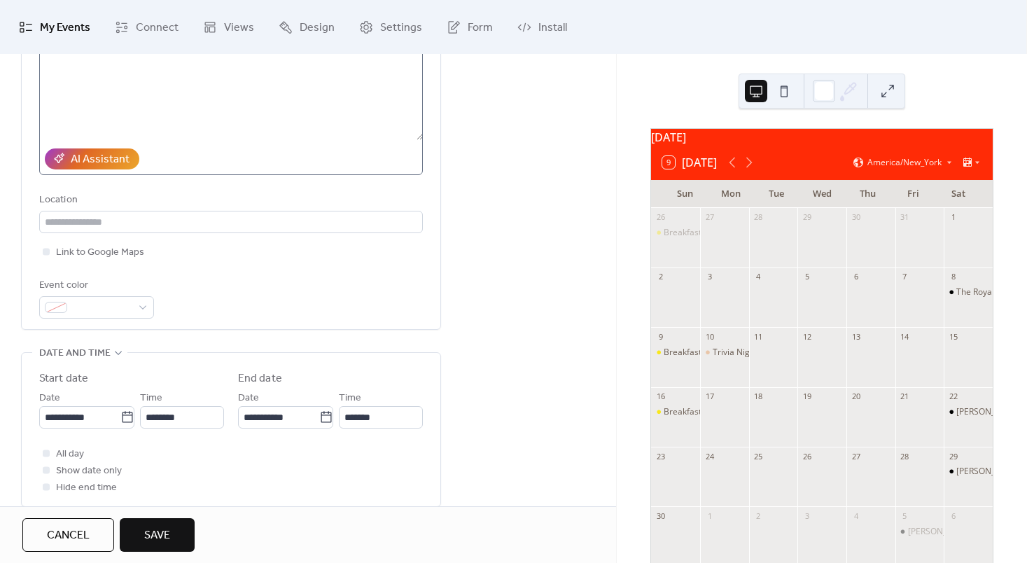
scroll to position [188, 0]
type input "**********"
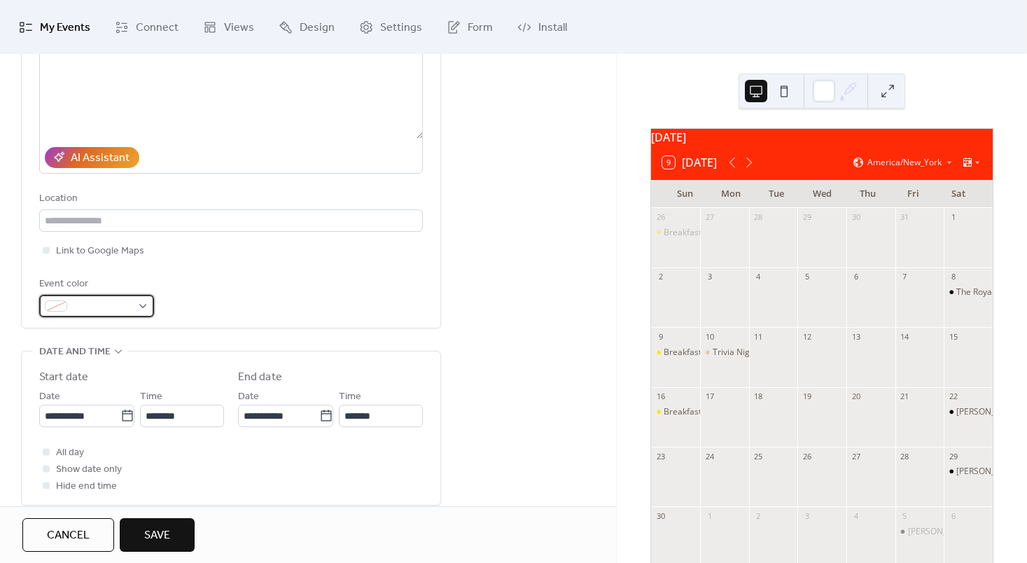
click at [139, 309] on div at bounding box center [96, 306] width 115 height 22
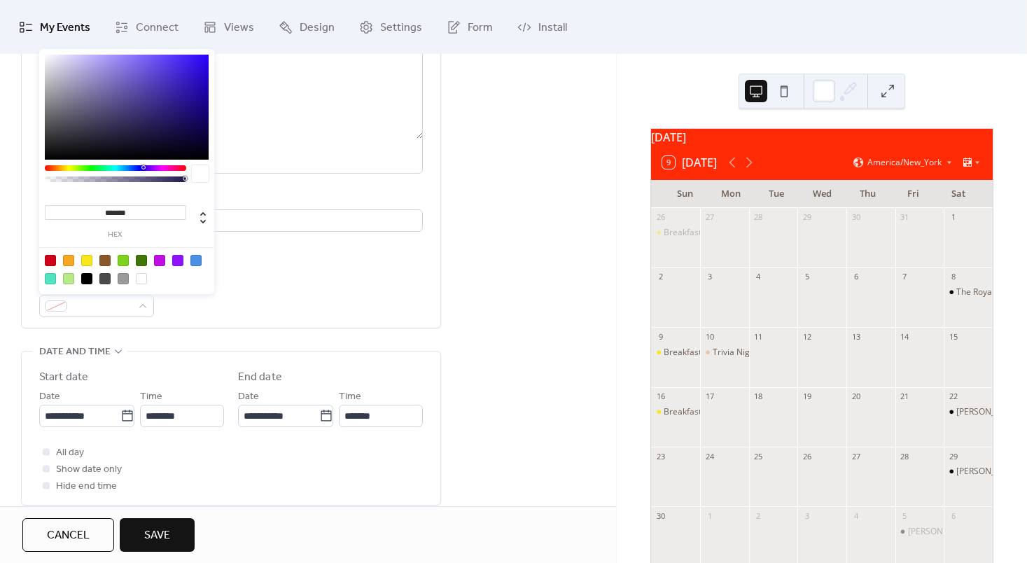
click at [49, 255] on div at bounding box center [50, 260] width 11 height 11
type input "*******"
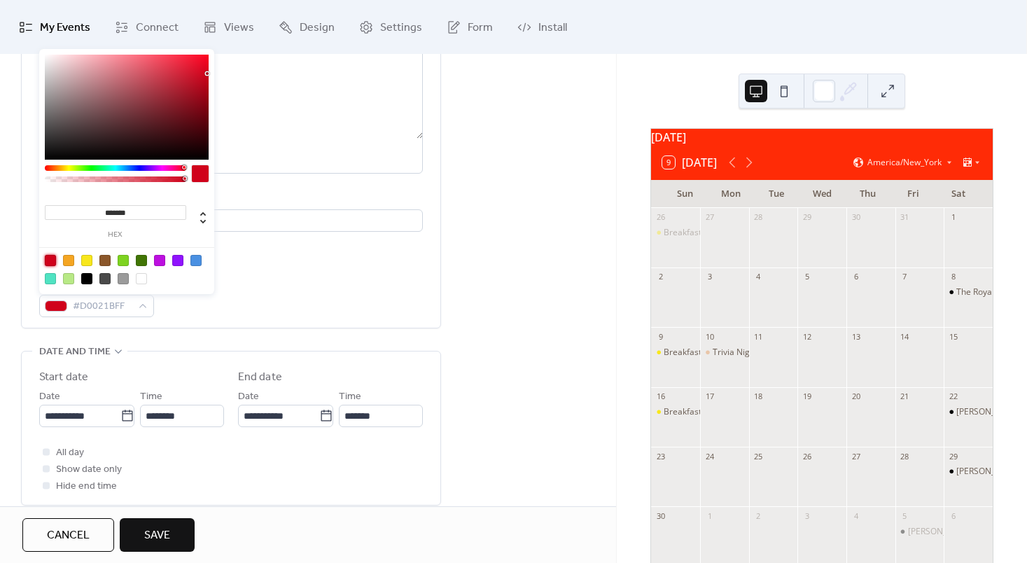
click at [293, 290] on div "Event color #D0021BFF" at bounding box center [231, 296] width 384 height 41
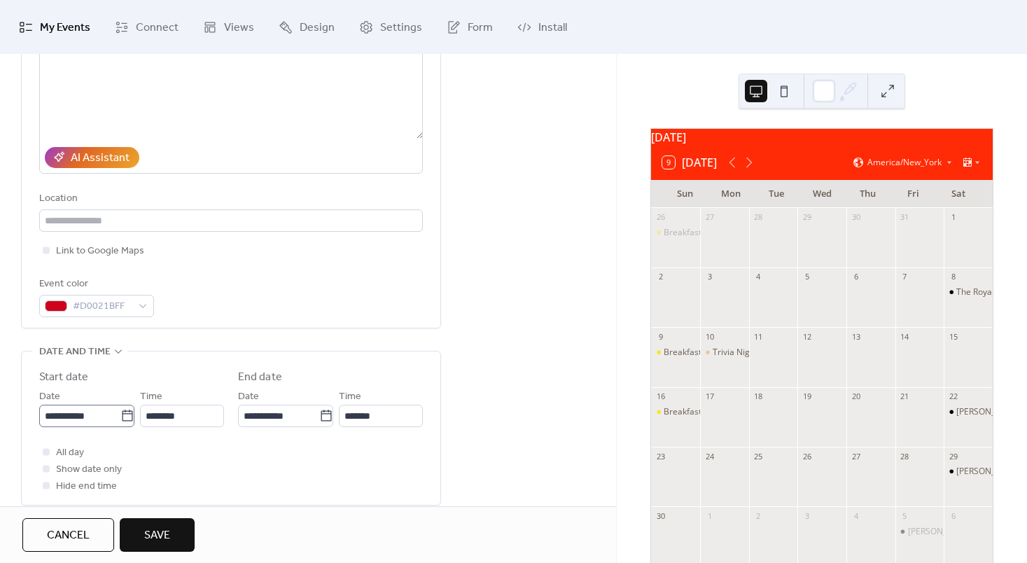
click at [120, 416] on icon at bounding box center [127, 416] width 14 height 14
click at [119, 416] on input "**********" at bounding box center [79, 416] width 81 height 22
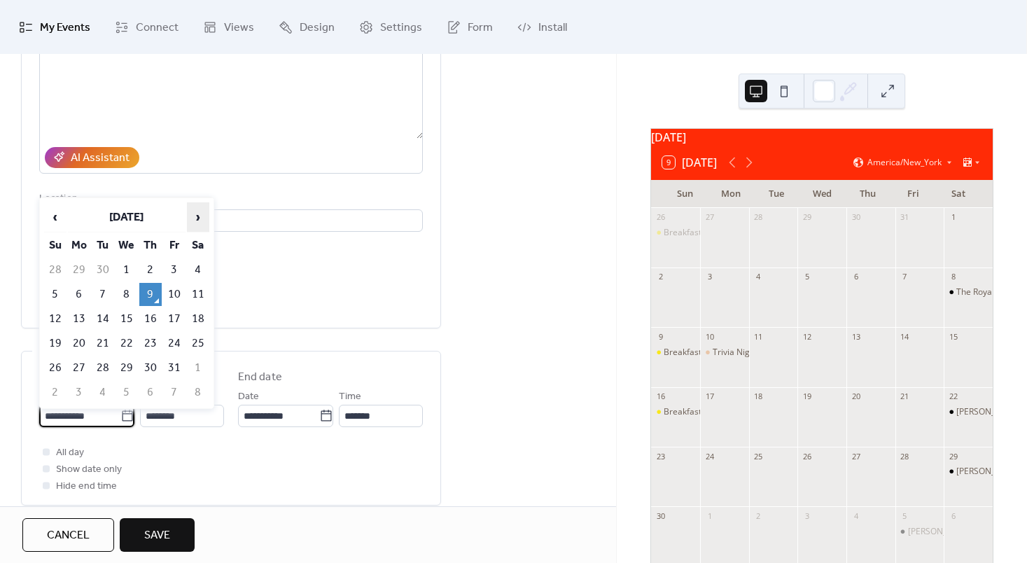
click at [195, 215] on span "›" at bounding box center [198, 217] width 21 height 28
click at [122, 311] on td "17" at bounding box center [126, 318] width 22 height 23
type input "**********"
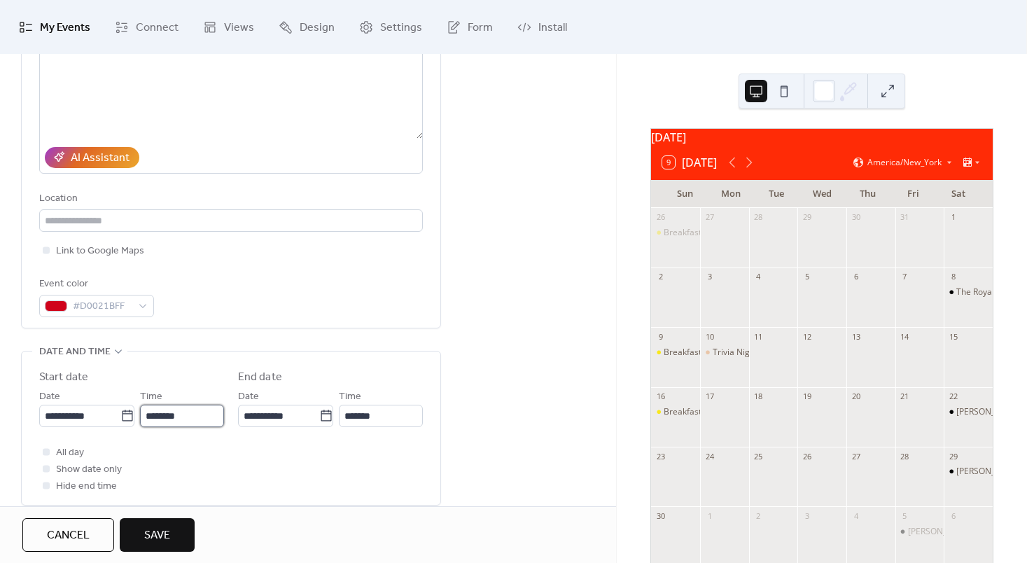
click at [169, 416] on input "********" at bounding box center [182, 416] width 84 height 22
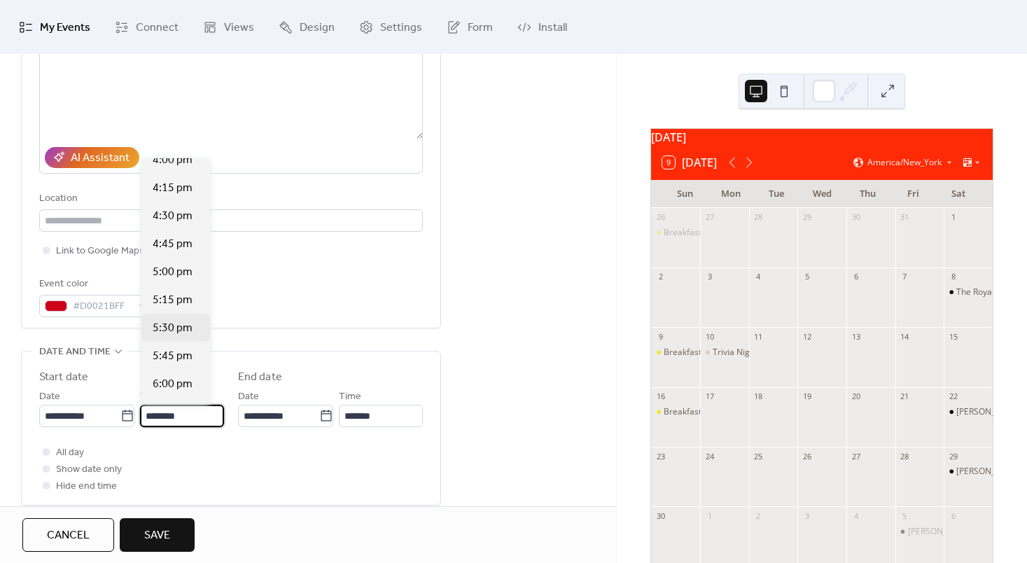
scroll to position [1806, 0]
click at [182, 379] on span "6:00 pm" at bounding box center [173, 382] width 40 height 17
type input "*******"
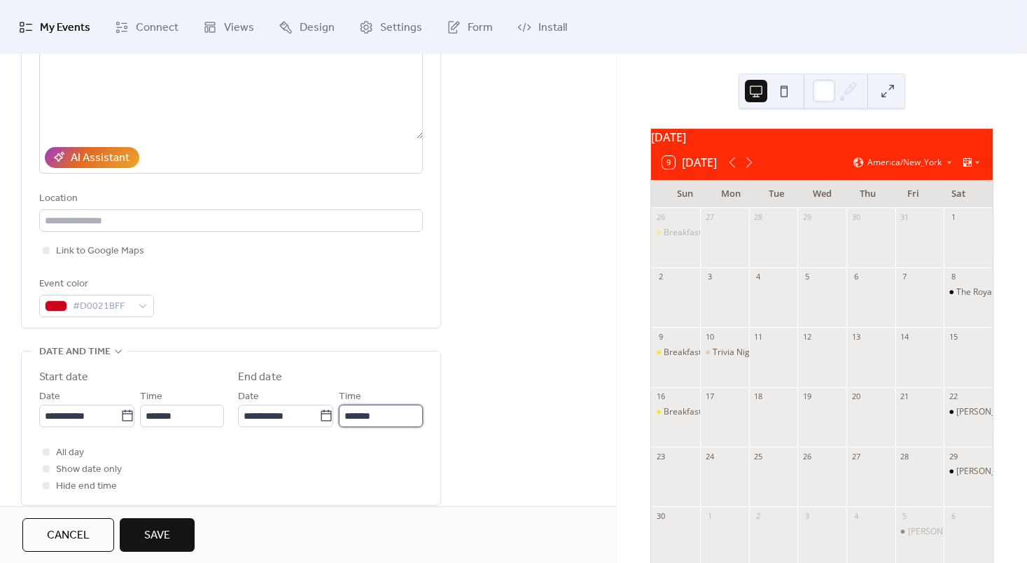
click at [363, 413] on input "*******" at bounding box center [381, 416] width 84 height 22
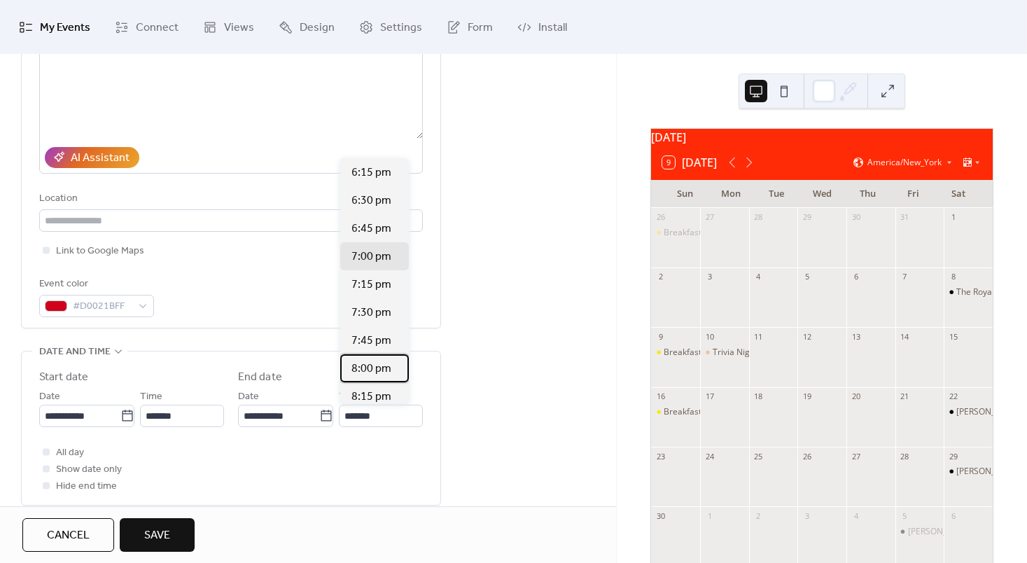
drag, startPoint x: 370, startPoint y: 381, endPoint x: 363, endPoint y: 377, distance: 8.5
click at [363, 377] on div "8:00 pm" at bounding box center [374, 368] width 69 height 28
type input "*******"
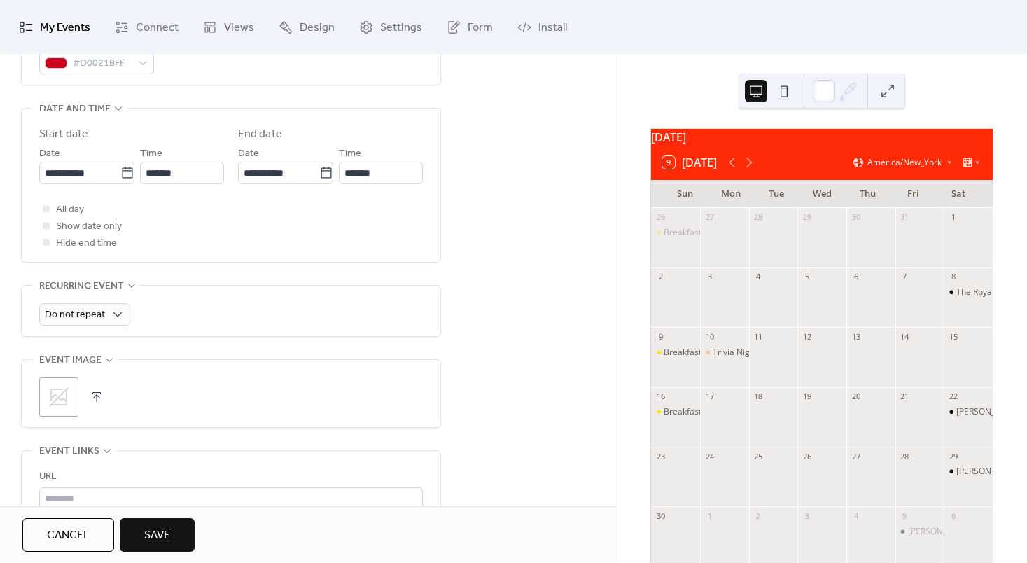
scroll to position [460, 0]
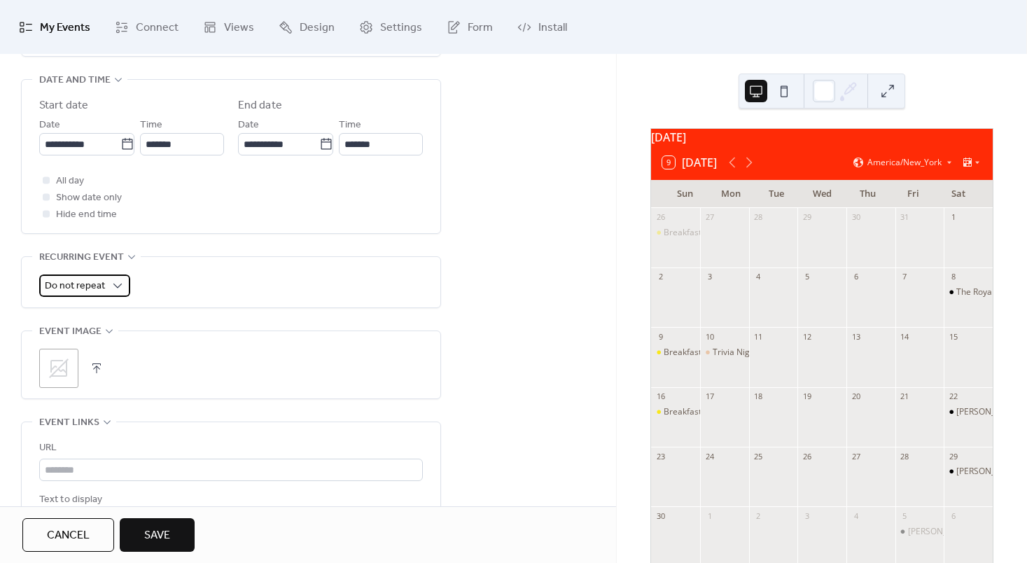
click at [92, 276] on span "Do not repeat" at bounding box center [75, 285] width 60 height 19
click at [235, 268] on div "Do not repeat" at bounding box center [231, 282] width 384 height 50
click at [45, 367] on div ";" at bounding box center [58, 368] width 39 height 39
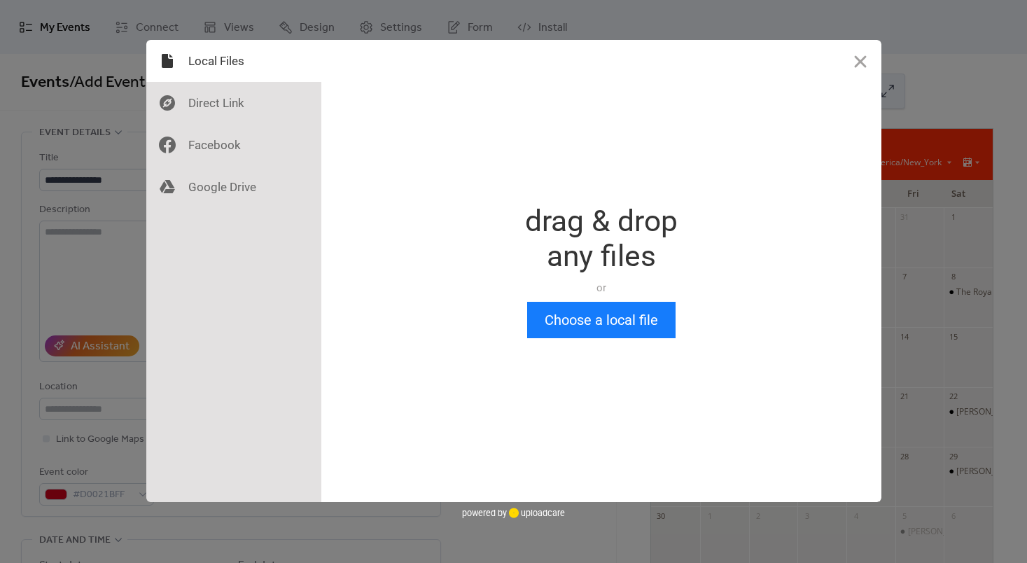
scroll to position [0, 0]
click at [584, 323] on button "Choose a local file" at bounding box center [601, 320] width 148 height 36
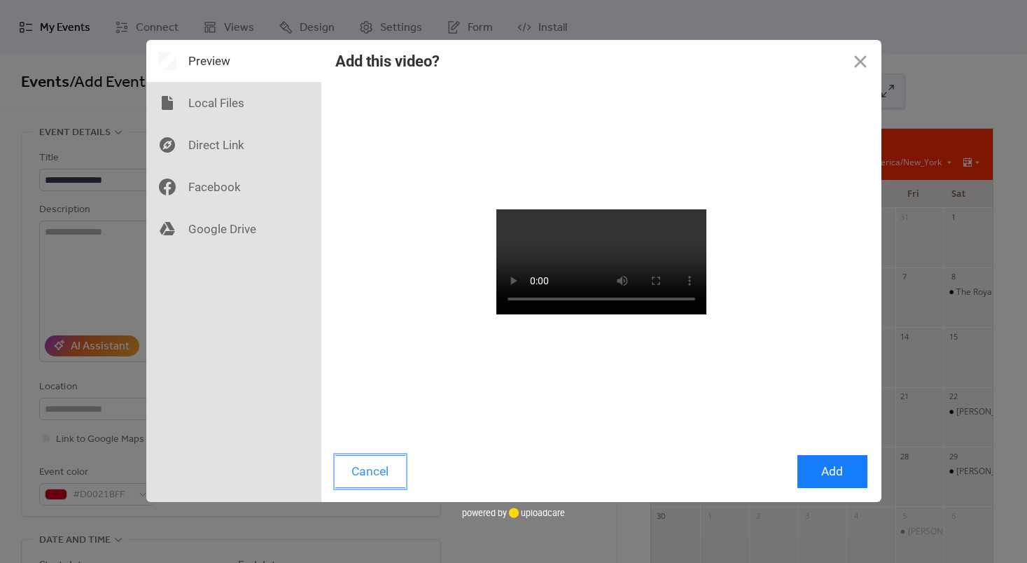
click at [377, 461] on button "Cancel" at bounding box center [370, 471] width 70 height 33
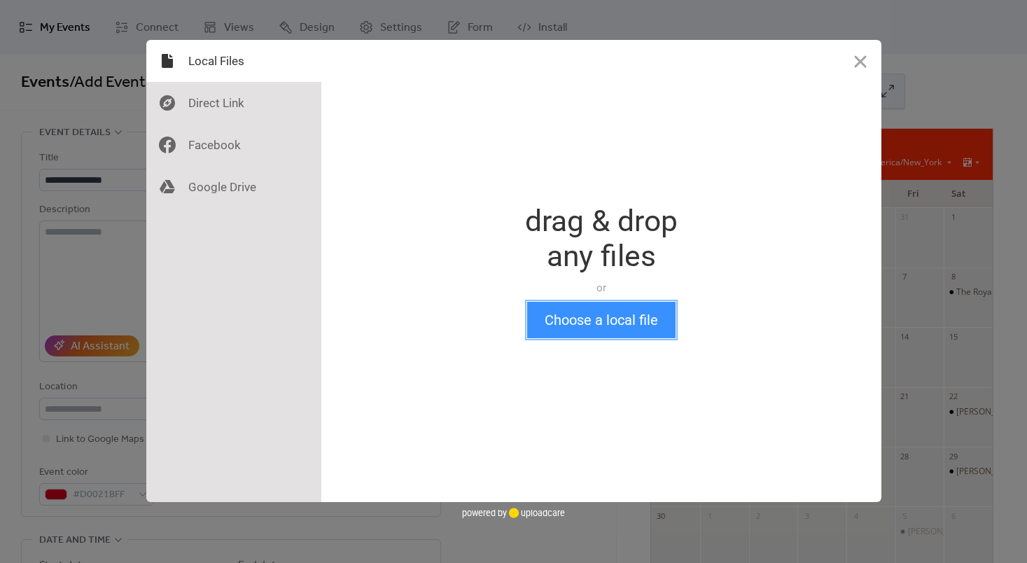
click at [563, 323] on button "Choose a local file" at bounding box center [601, 320] width 148 height 36
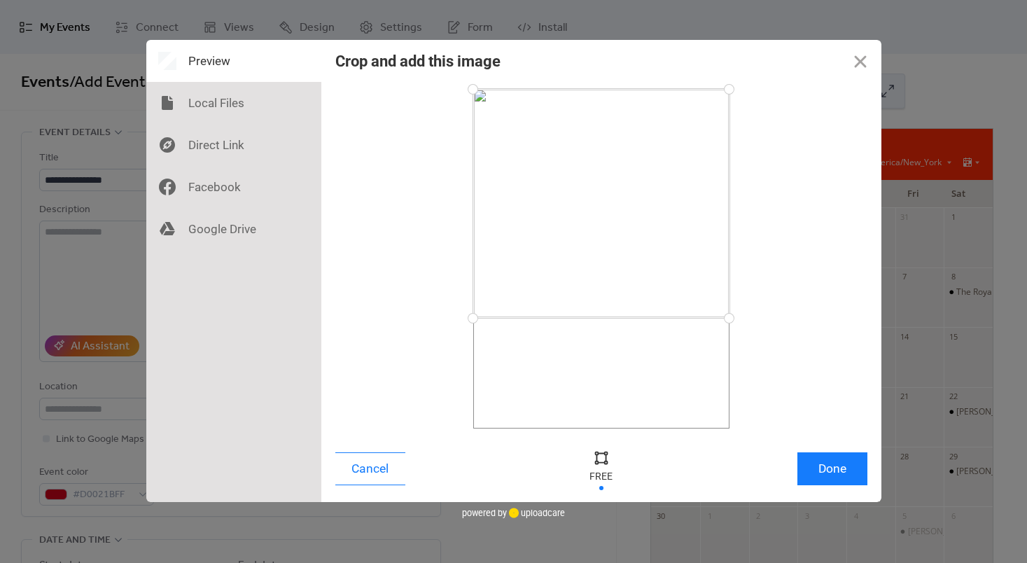
drag, startPoint x: 475, startPoint y: 427, endPoint x: 439, endPoint y: 276, distance: 155.5
click at [439, 276] on div at bounding box center [601, 258] width 532 height 339
drag, startPoint x: 592, startPoint y: 172, endPoint x: 593, endPoint y: 225, distance: 52.5
click at [593, 225] on div at bounding box center [601, 247] width 256 height 187
drag, startPoint x: 593, startPoint y: 225, endPoint x: 589, endPoint y: 200, distance: 24.9
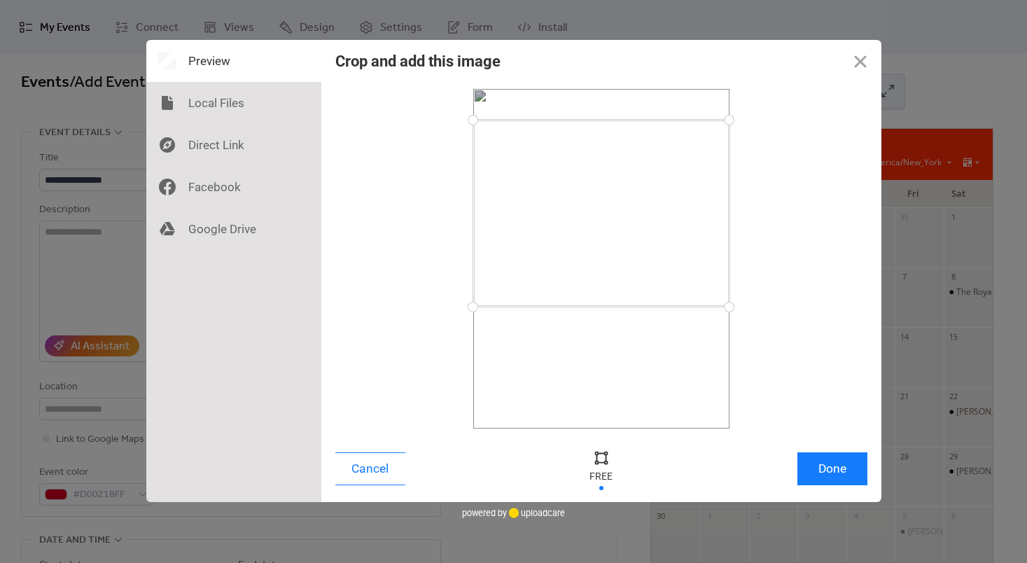
click at [589, 200] on div at bounding box center [601, 213] width 256 height 187
